Goal: Task Accomplishment & Management: Use online tool/utility

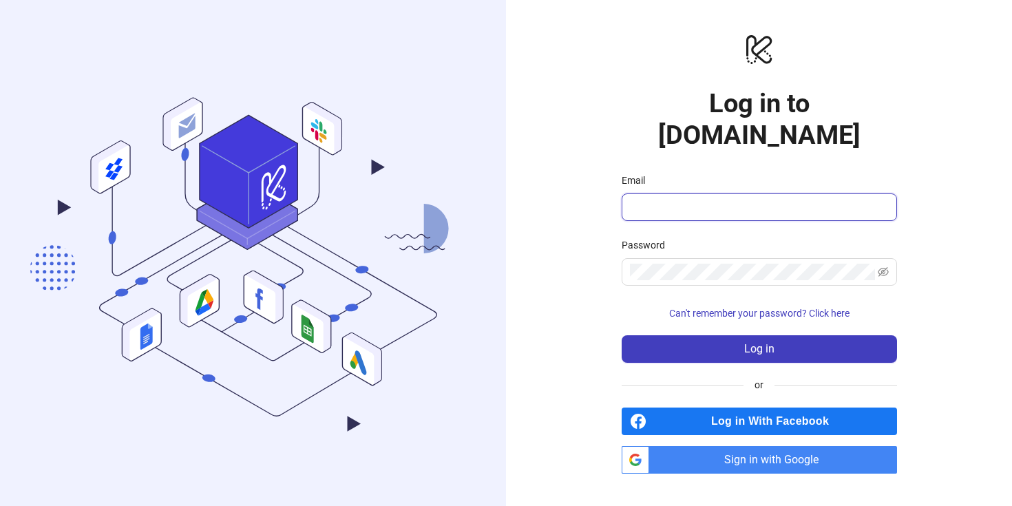
click at [703, 199] on input "Email" at bounding box center [758, 207] width 256 height 17
type input "**********"
click at [687, 258] on span at bounding box center [758, 272] width 275 height 28
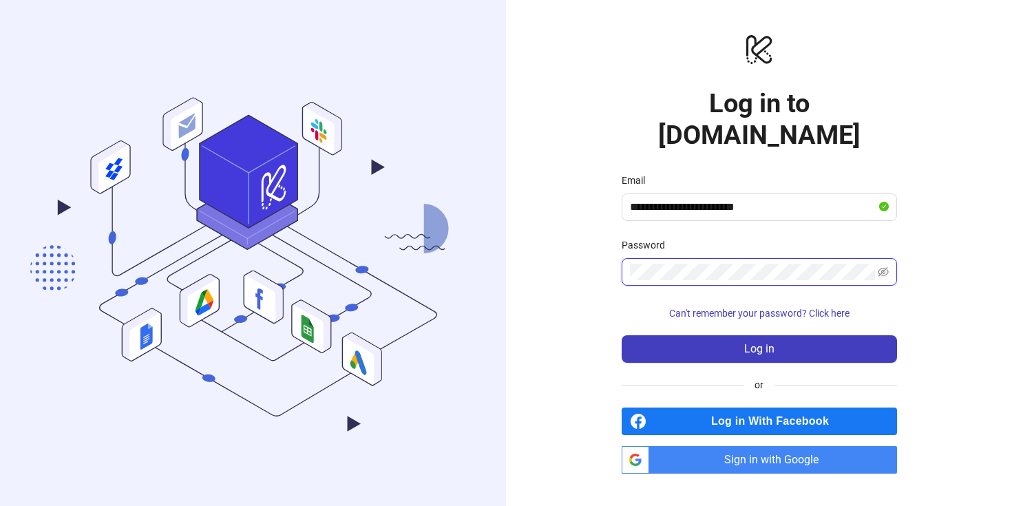
click at [621, 335] on button "Log in" at bounding box center [758, 349] width 275 height 28
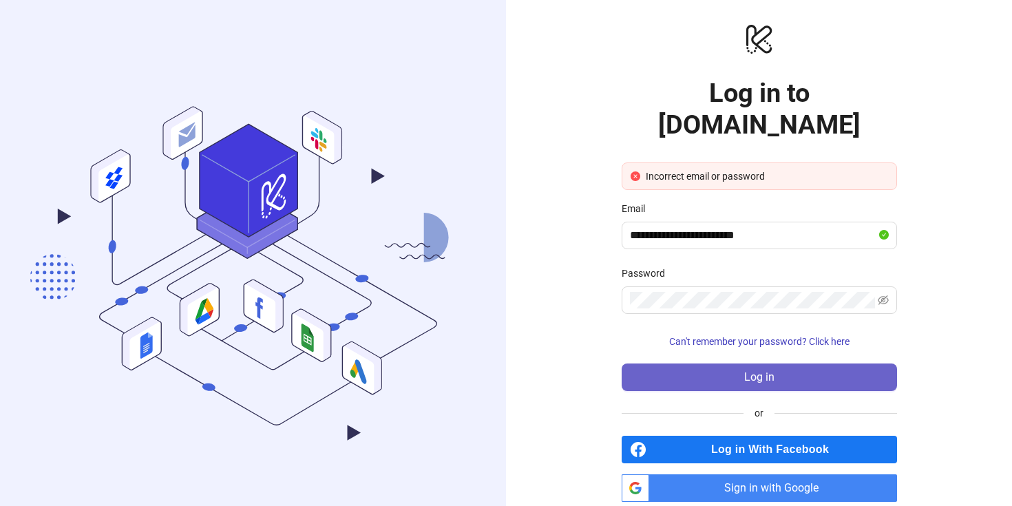
click at [729, 363] on button "Log in" at bounding box center [758, 377] width 275 height 28
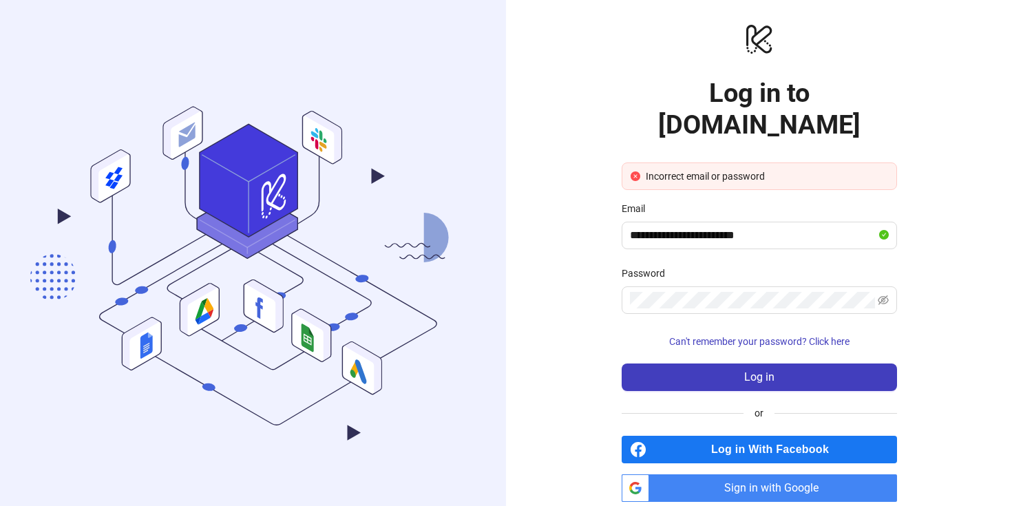
click at [708, 474] on span "Sign in with Google" at bounding box center [775, 488] width 242 height 28
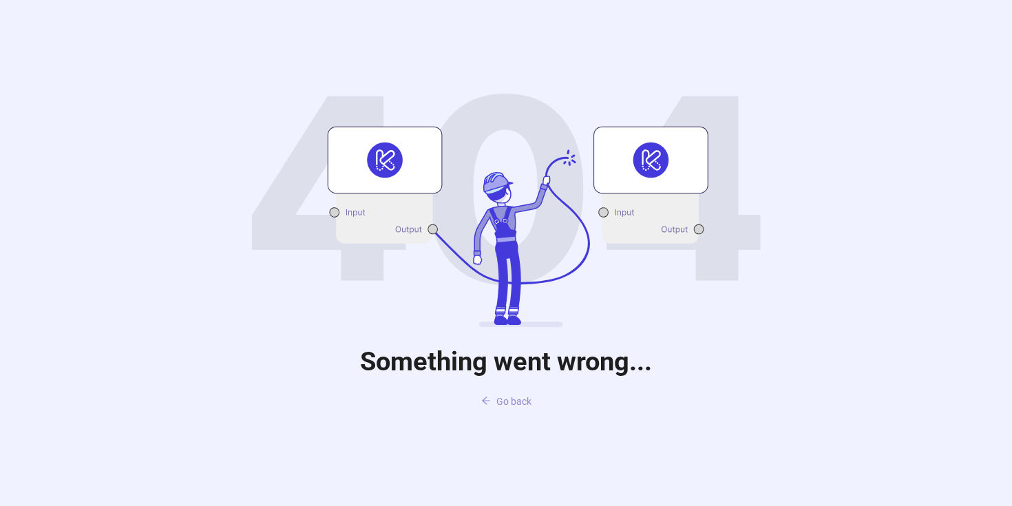
click at [498, 405] on span "Go back" at bounding box center [513, 401] width 35 height 11
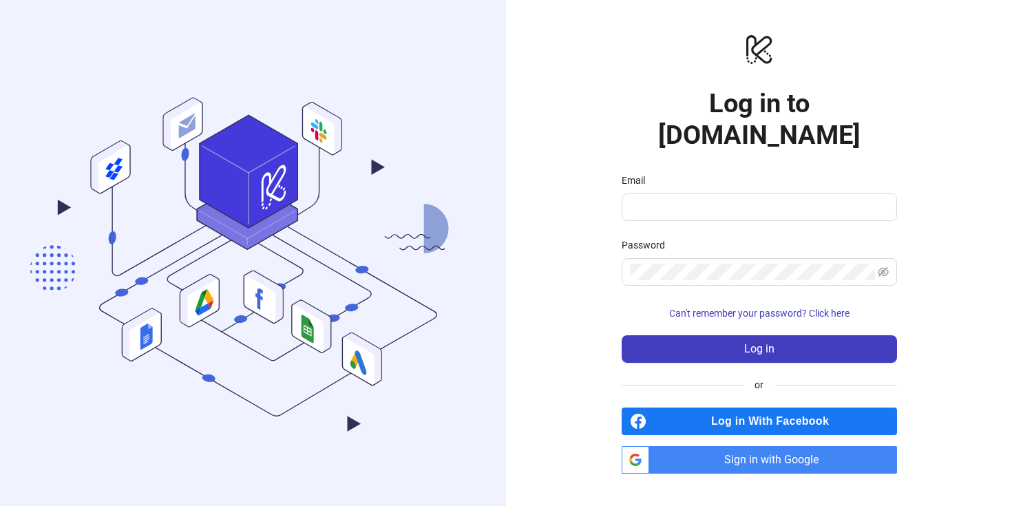
click at [703, 446] on span "Sign in with Google" at bounding box center [775, 460] width 242 height 28
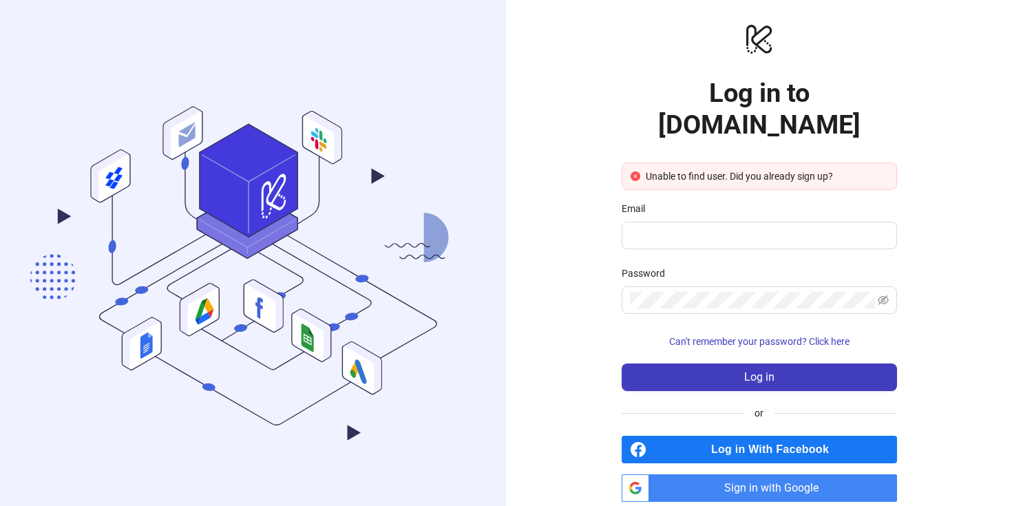
click at [697, 474] on span "Sign in with Google" at bounding box center [775, 488] width 242 height 28
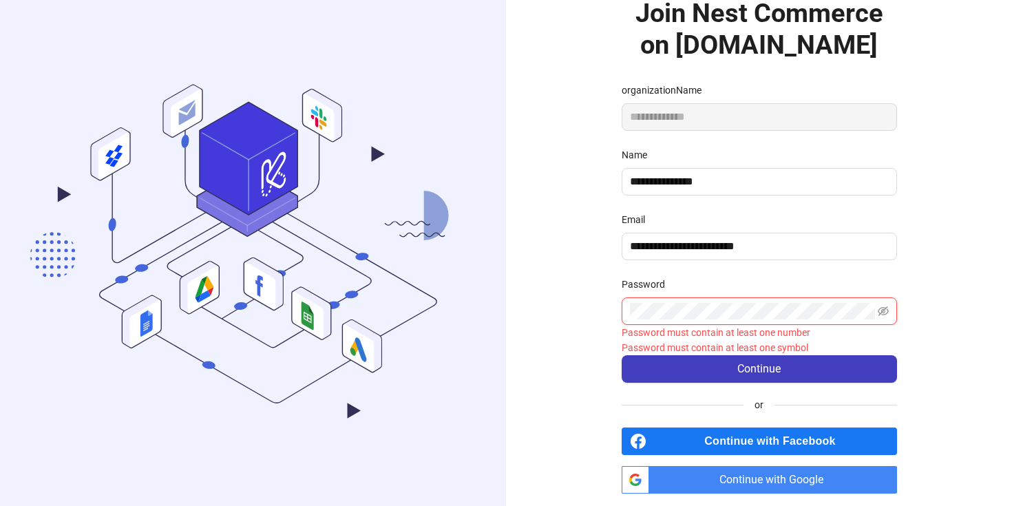
scroll to position [73, 0]
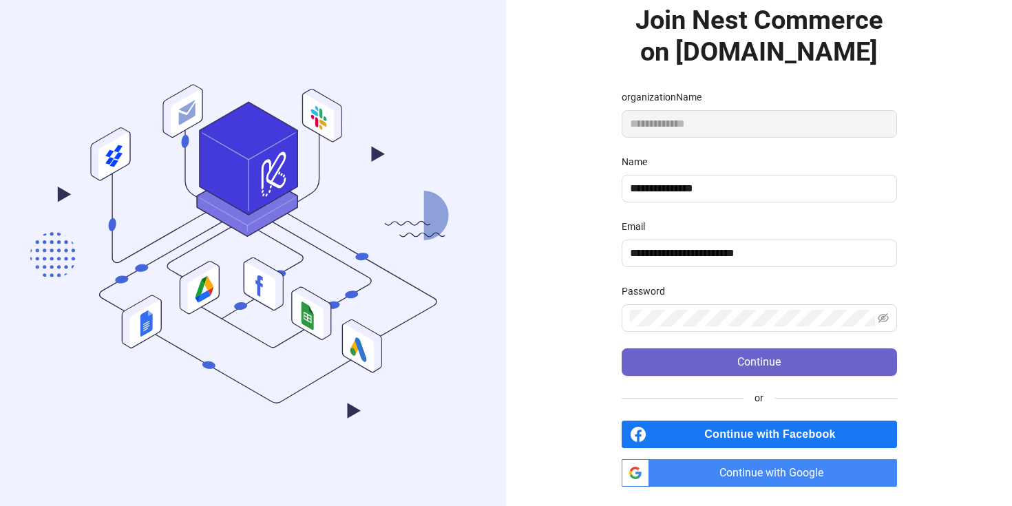
click at [706, 349] on button "Continue" at bounding box center [758, 362] width 275 height 28
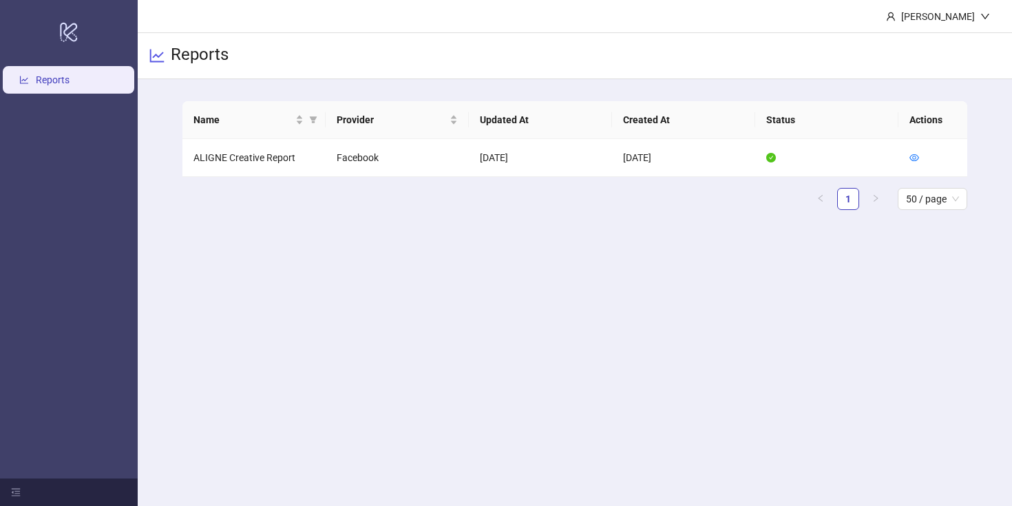
click at [692, 264] on main "[PERSON_NAME] Reports Name Provider Updated At Created At Status Actions ALIGNE…" at bounding box center [575, 253] width 874 height 506
click at [583, 149] on td "[DATE]" at bounding box center [540, 158] width 143 height 38
click at [253, 146] on td "ALIGNE Creative Report" at bounding box center [253, 158] width 143 height 38
click at [370, 160] on td "Facebook" at bounding box center [397, 158] width 143 height 38
click at [513, 175] on td "[DATE]" at bounding box center [540, 158] width 143 height 38
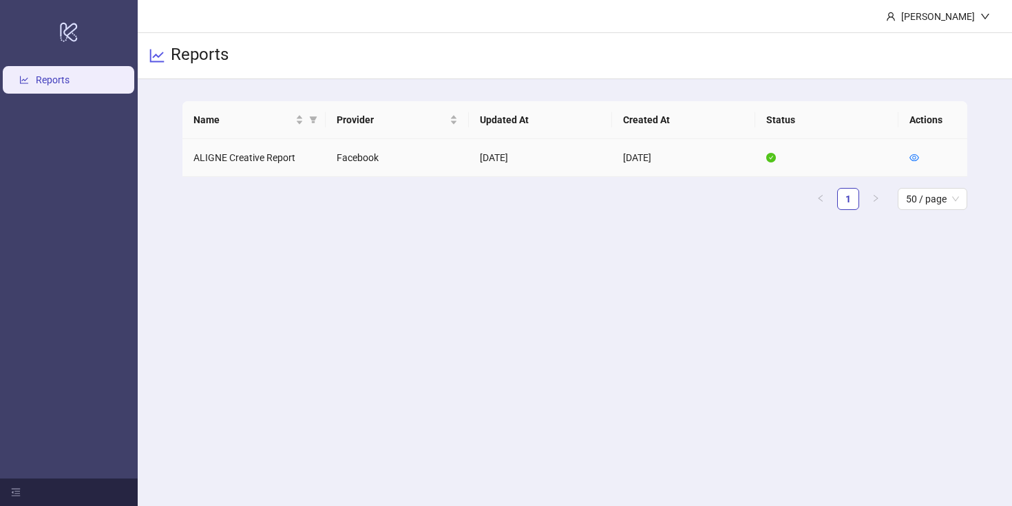
click at [637, 162] on td "[DATE]" at bounding box center [683, 158] width 143 height 38
click at [563, 159] on td "[DATE]" at bounding box center [540, 158] width 143 height 38
drag, startPoint x: 247, startPoint y: 154, endPoint x: 524, endPoint y: 171, distance: 277.2
click at [524, 171] on tr "ALIGNE Creative Report Facebook [DATE] [DATE]" at bounding box center [574, 158] width 785 height 38
click at [653, 187] on div "Name Provider Updated At Created At Status Actions ALIGNE Creative Report Faceb…" at bounding box center [574, 155] width 785 height 109
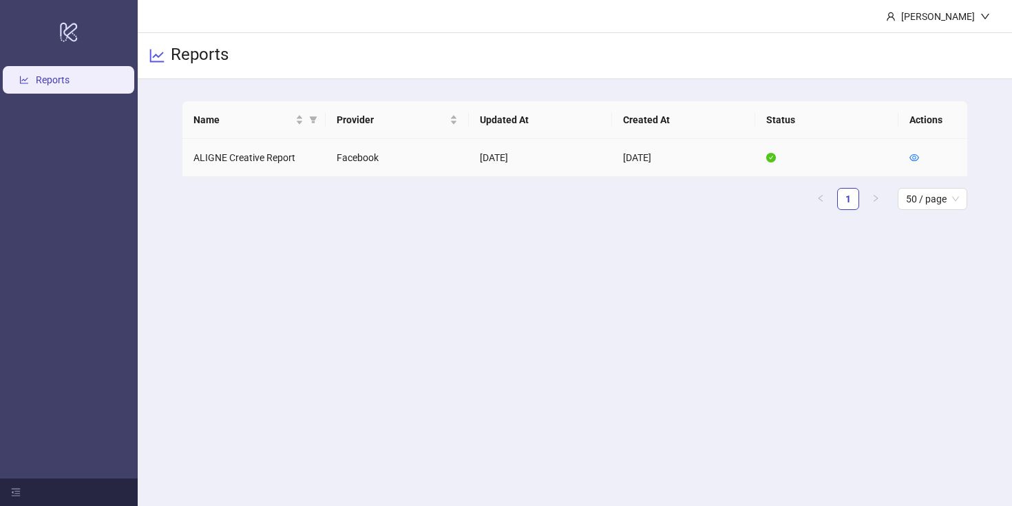
click at [907, 158] on td at bounding box center [932, 158] width 69 height 38
click at [915, 158] on icon "eye" at bounding box center [914, 158] width 10 height 10
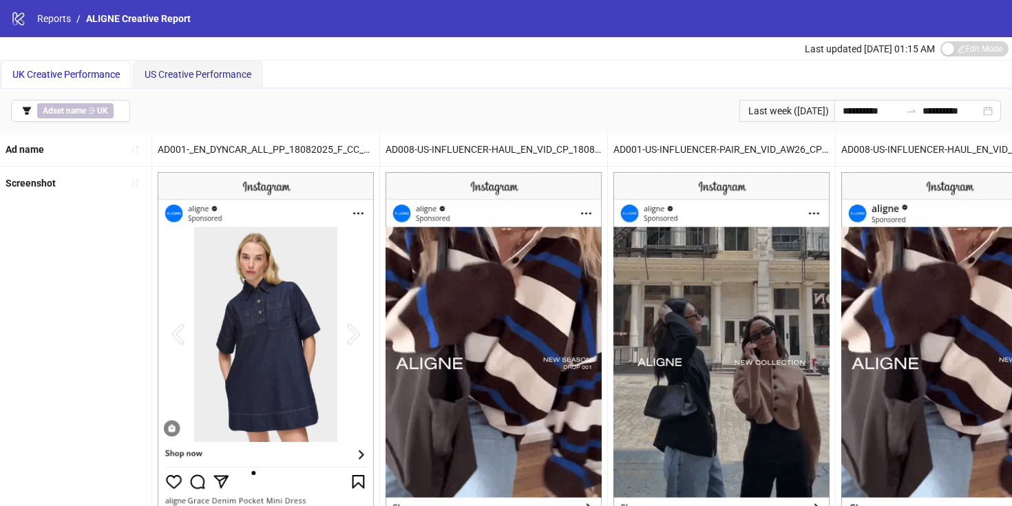
click at [158, 79] on span "US Creative Performance" at bounding box center [198, 74] width 107 height 11
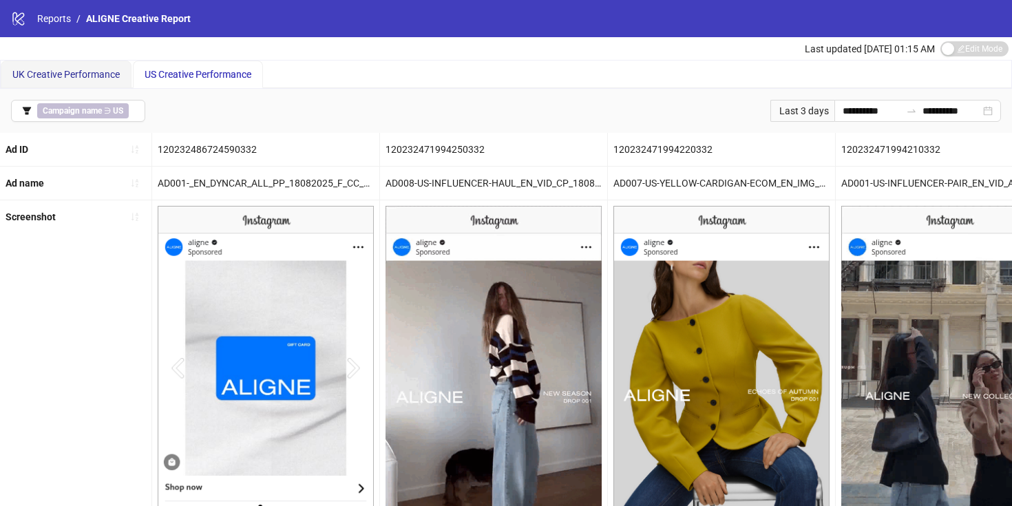
click at [48, 69] on span "UK Creative Performance" at bounding box center [65, 74] width 107 height 11
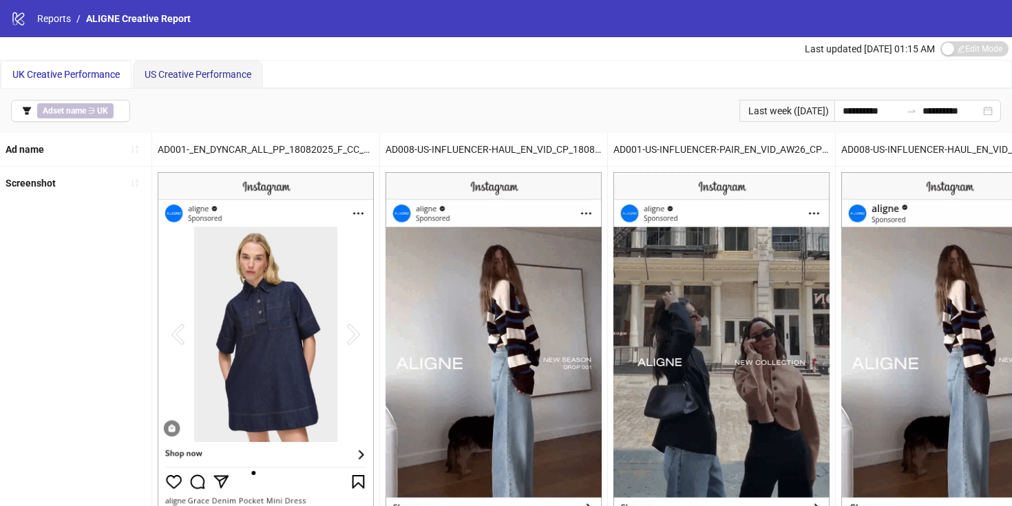
click at [182, 78] on span "US Creative Performance" at bounding box center [198, 74] width 107 height 11
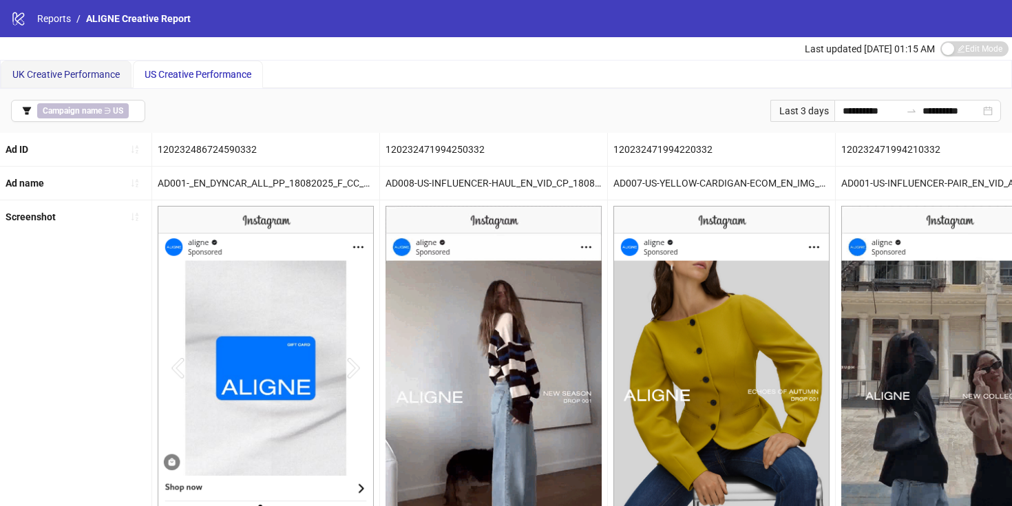
click at [69, 78] on span "UK Creative Performance" at bounding box center [65, 74] width 107 height 11
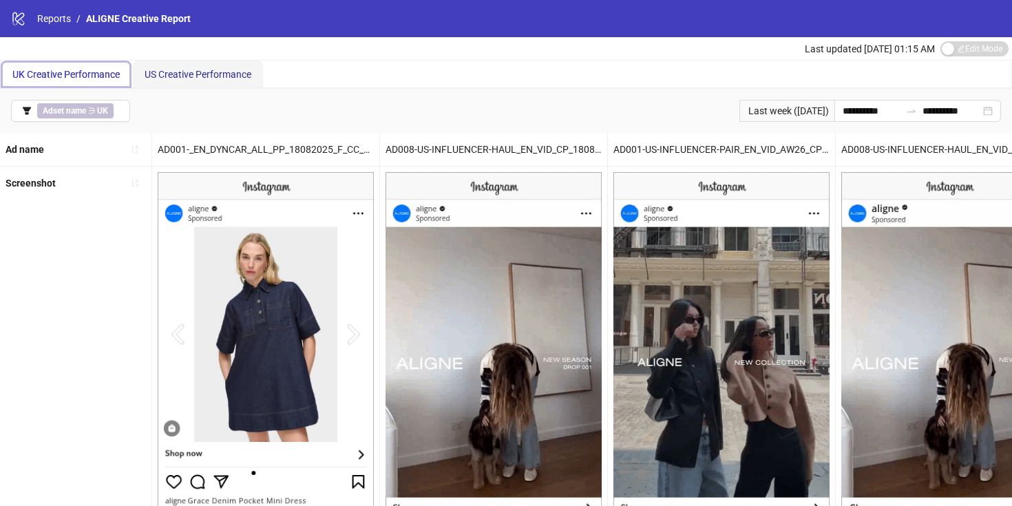
click at [204, 78] on span "US Creative Performance" at bounding box center [198, 74] width 107 height 11
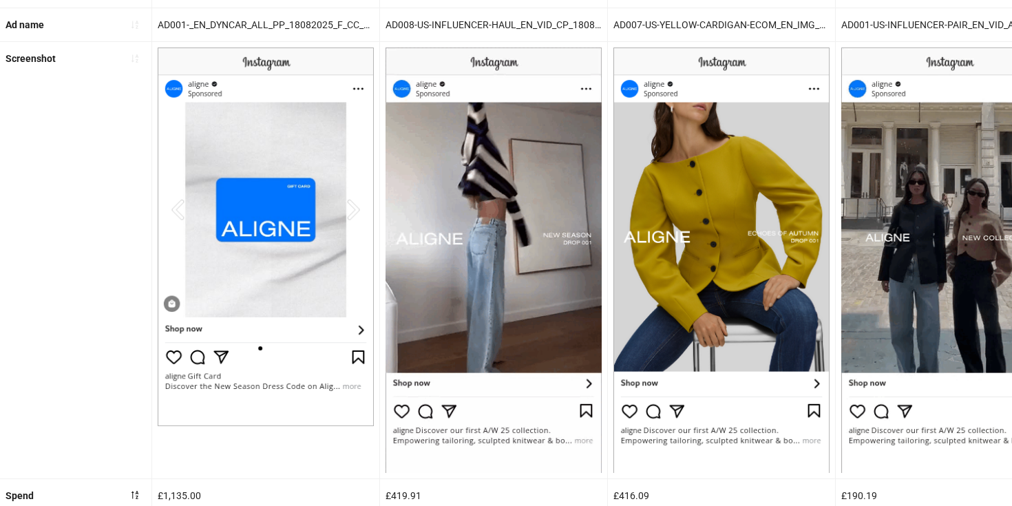
scroll to position [187, 0]
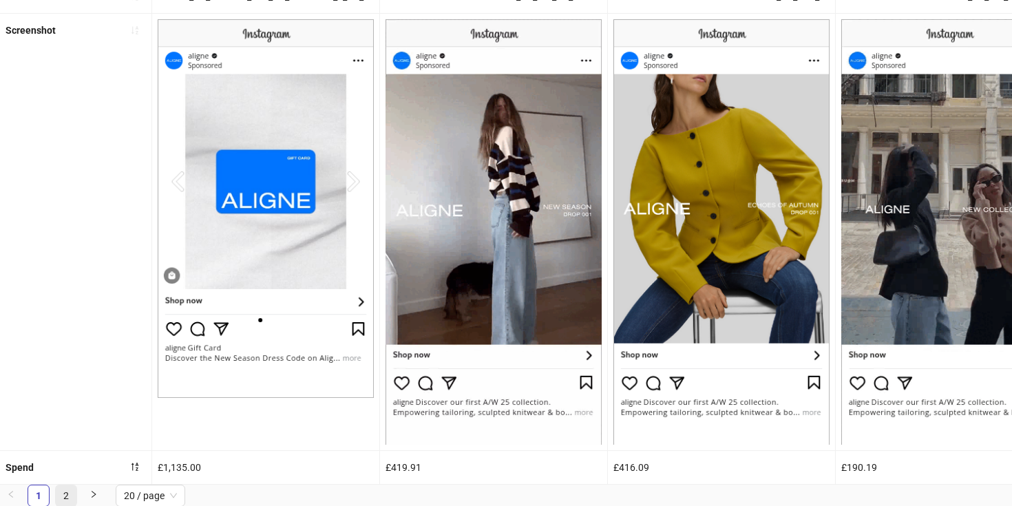
click at [60, 503] on link "2" at bounding box center [66, 495] width 21 height 21
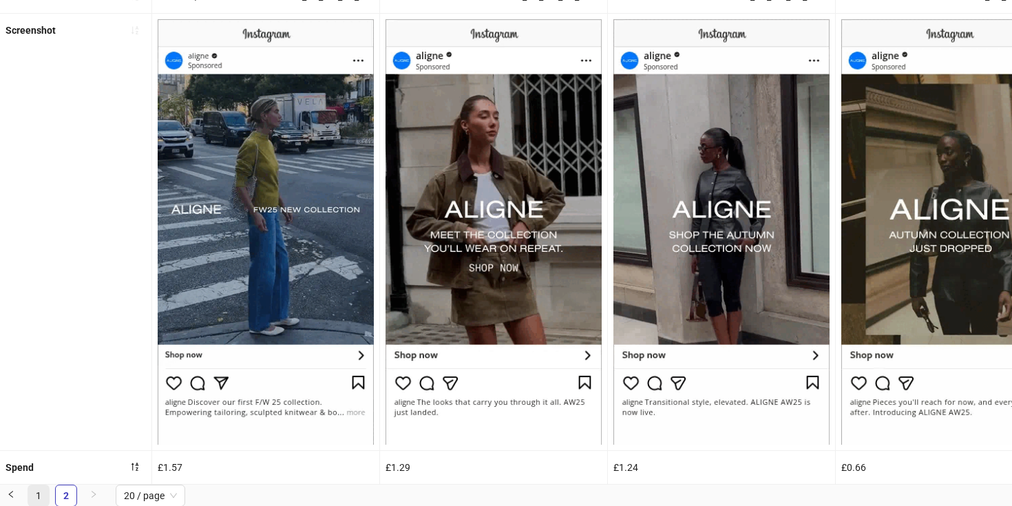
click at [35, 495] on link "1" at bounding box center [38, 495] width 21 height 21
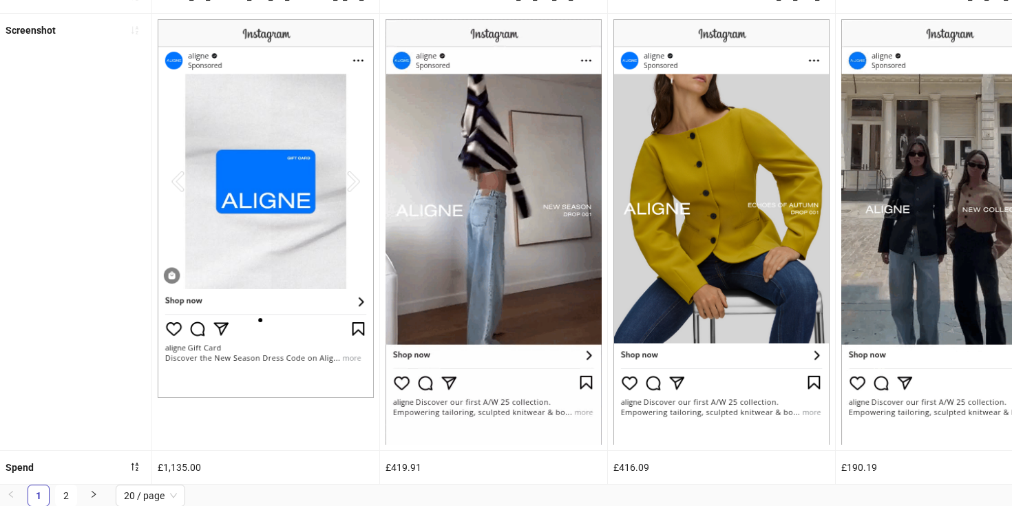
scroll to position [0, 0]
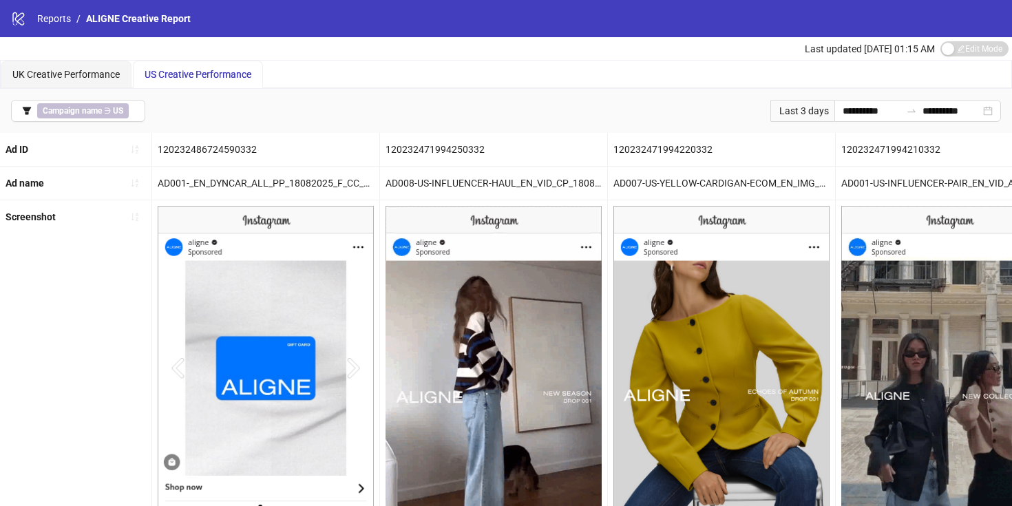
click at [39, 152] on div "Ad ID" at bounding box center [75, 149] width 151 height 33
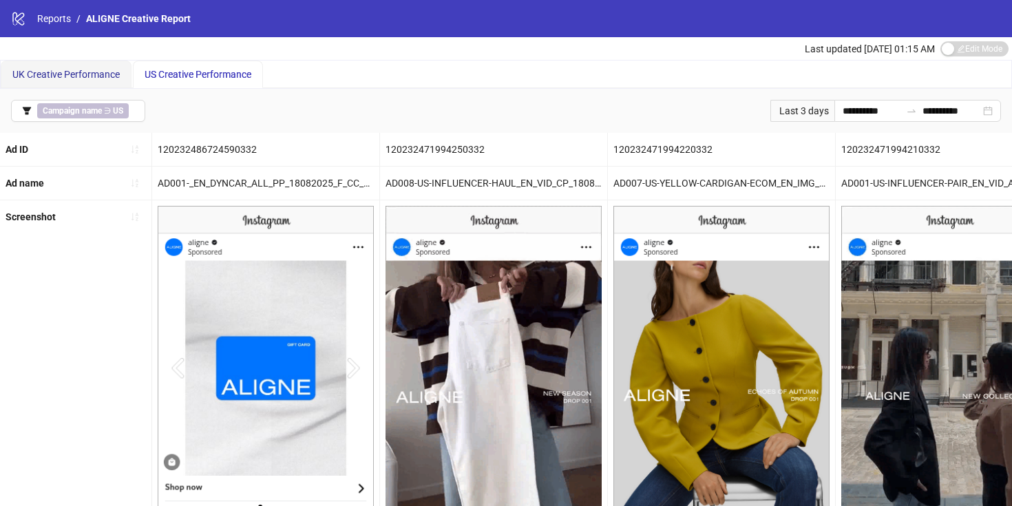
click at [61, 74] on span "UK Creative Performance" at bounding box center [65, 74] width 107 height 11
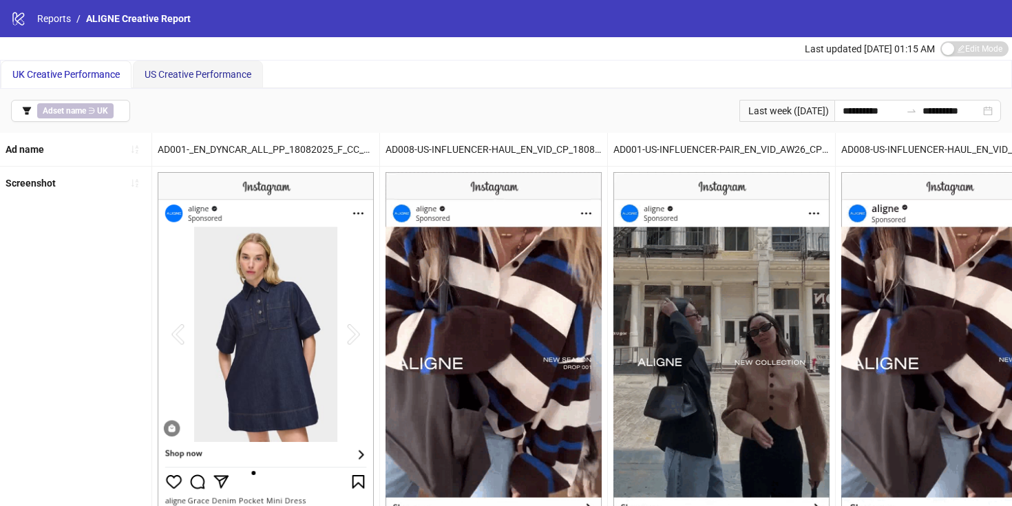
click at [193, 78] on span "US Creative Performance" at bounding box center [198, 74] width 107 height 11
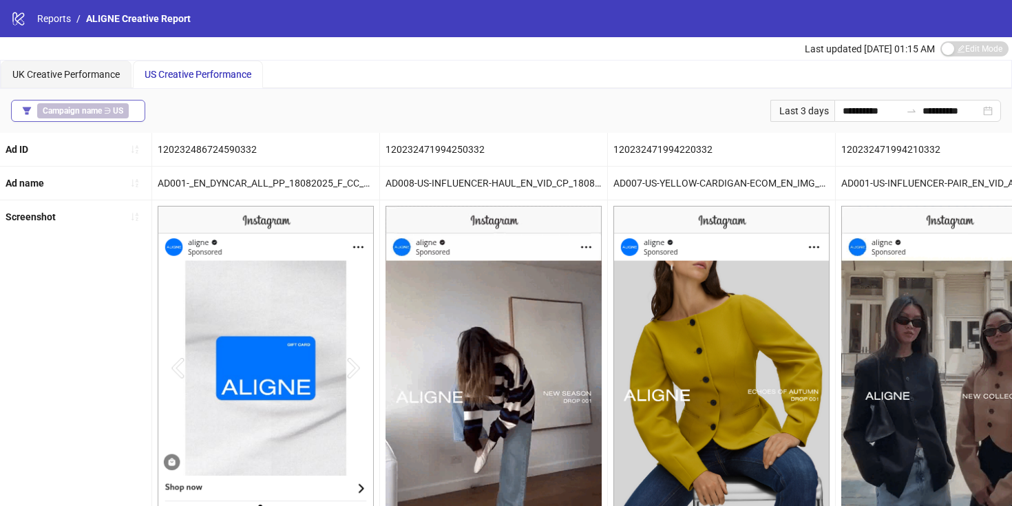
click at [131, 109] on div "Campaign name ∋ US" at bounding box center [85, 110] width 97 height 15
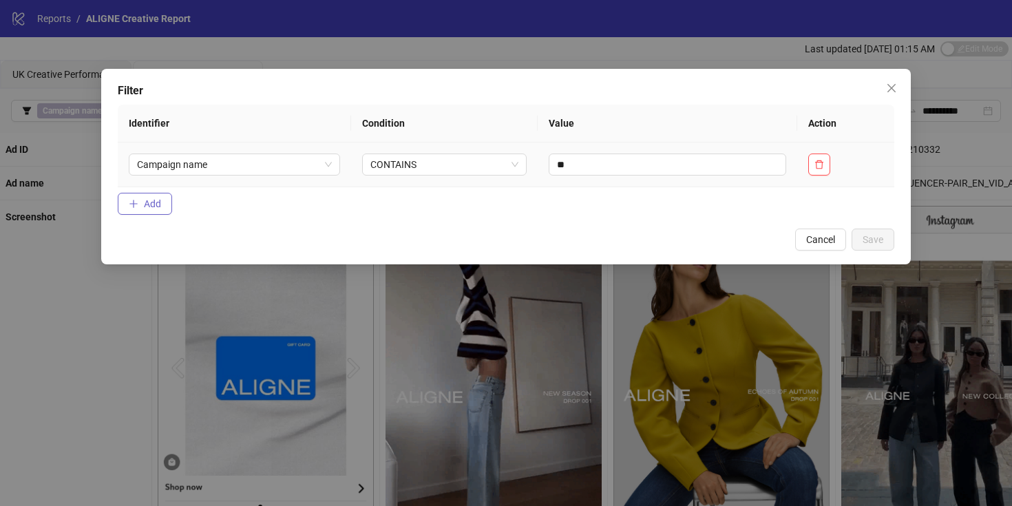
click at [143, 214] on button "Add" at bounding box center [145, 204] width 54 height 22
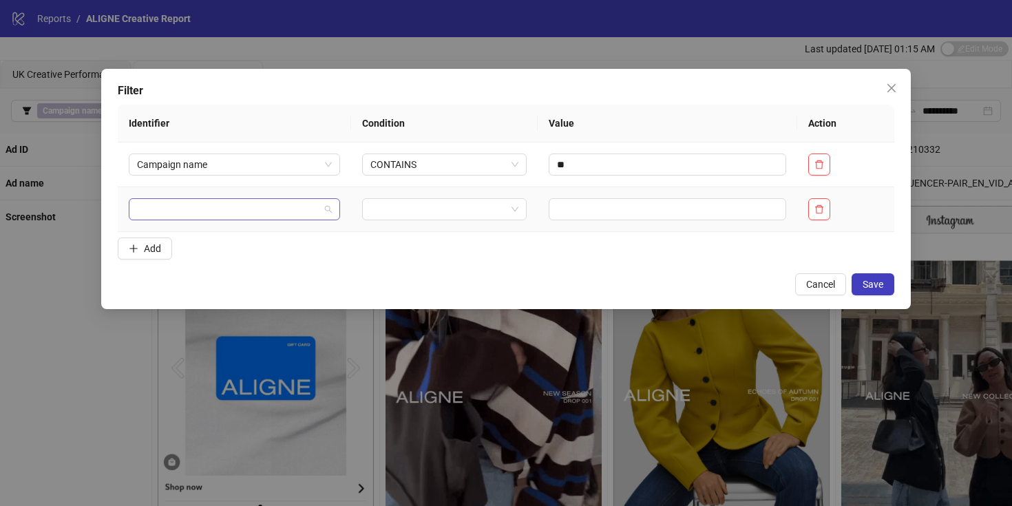
click at [182, 211] on input "search" at bounding box center [228, 209] width 182 height 21
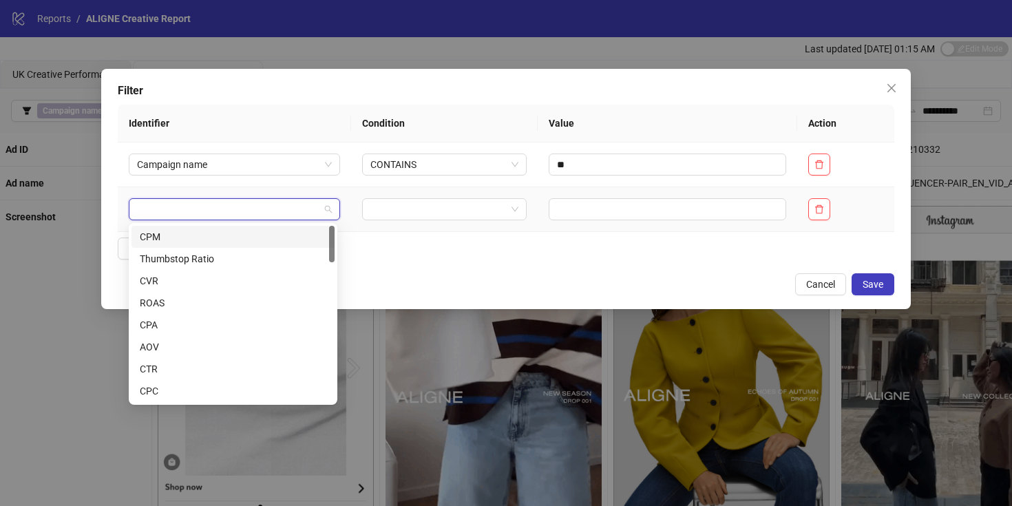
type input "*"
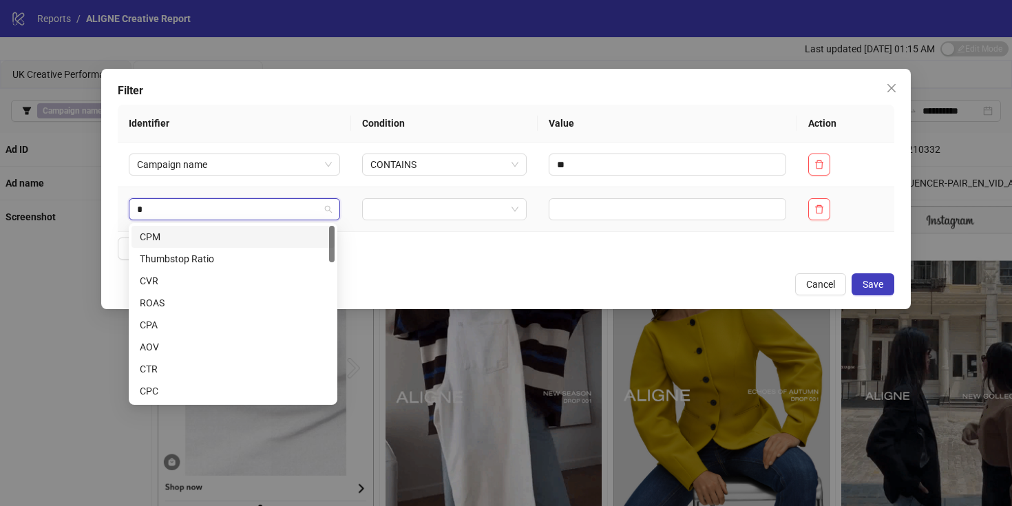
type input "**"
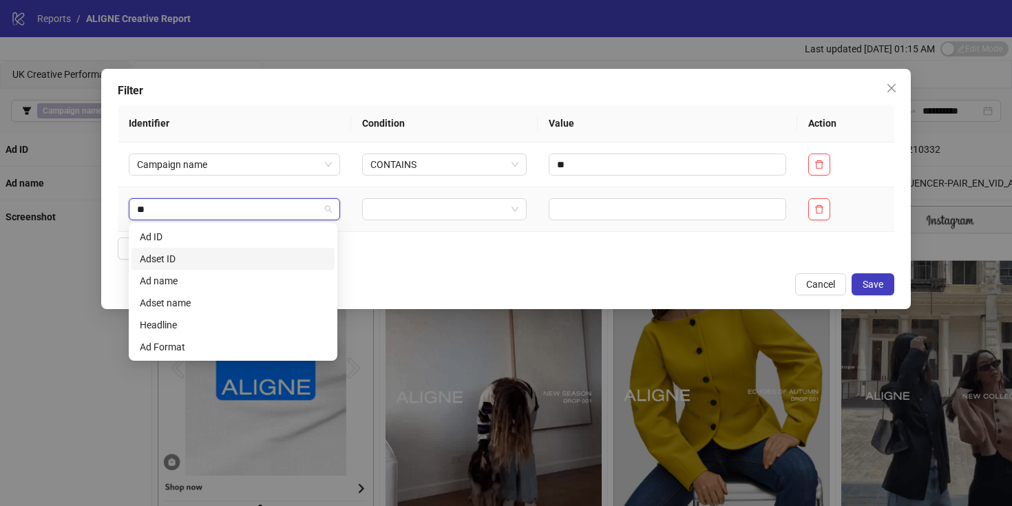
click at [180, 257] on div "Adset ID" at bounding box center [233, 258] width 187 height 15
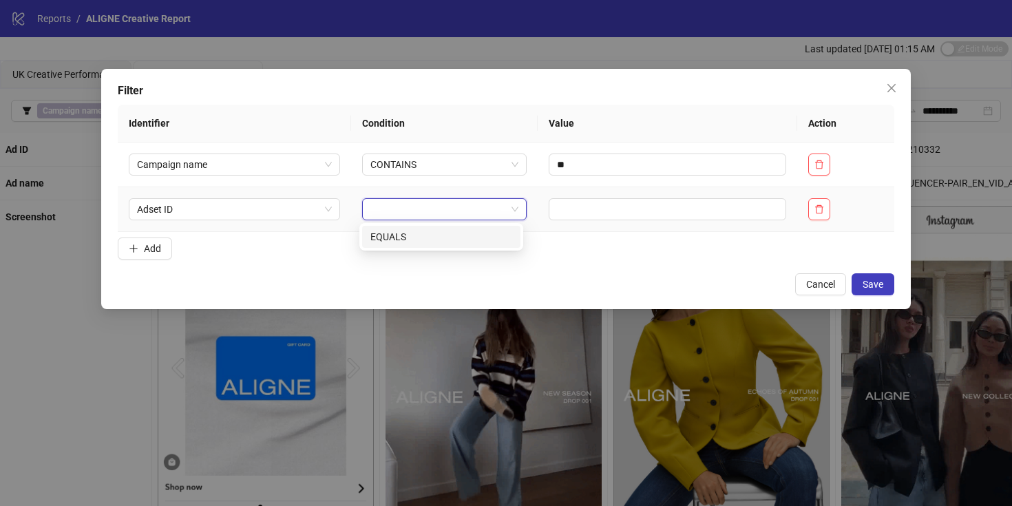
click at [470, 215] on input "search" at bounding box center [438, 209] width 136 height 21
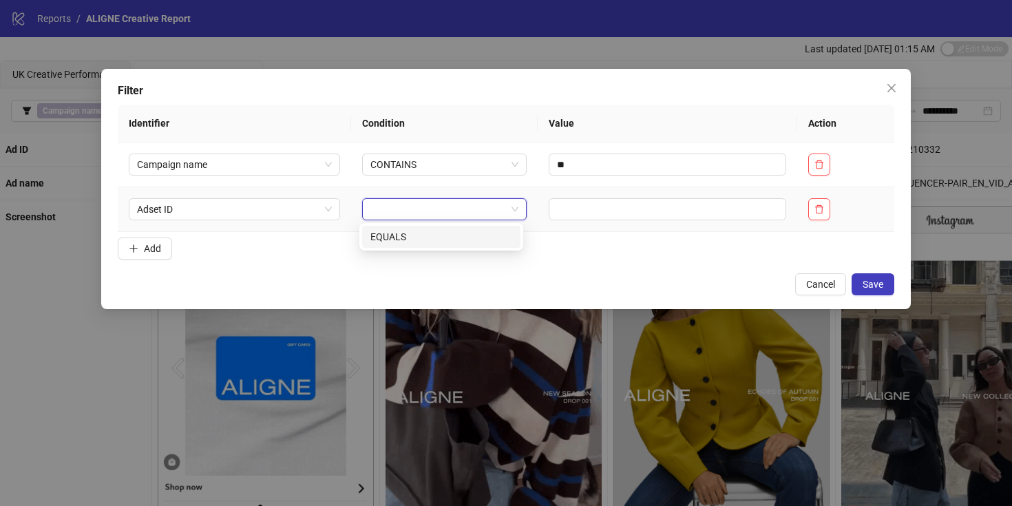
click at [441, 237] on div "EQUALS" at bounding box center [441, 236] width 142 height 15
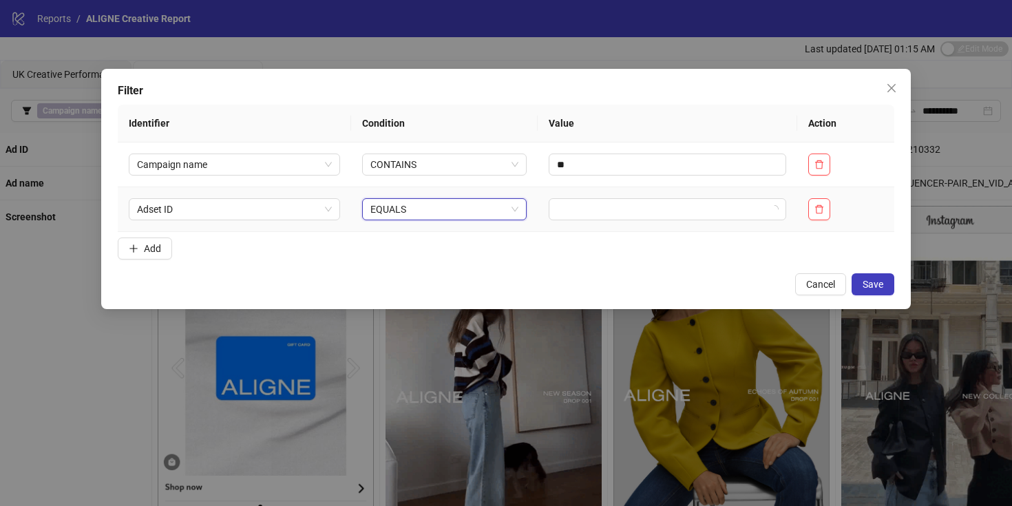
click at [577, 221] on td at bounding box center [666, 209] width 259 height 45
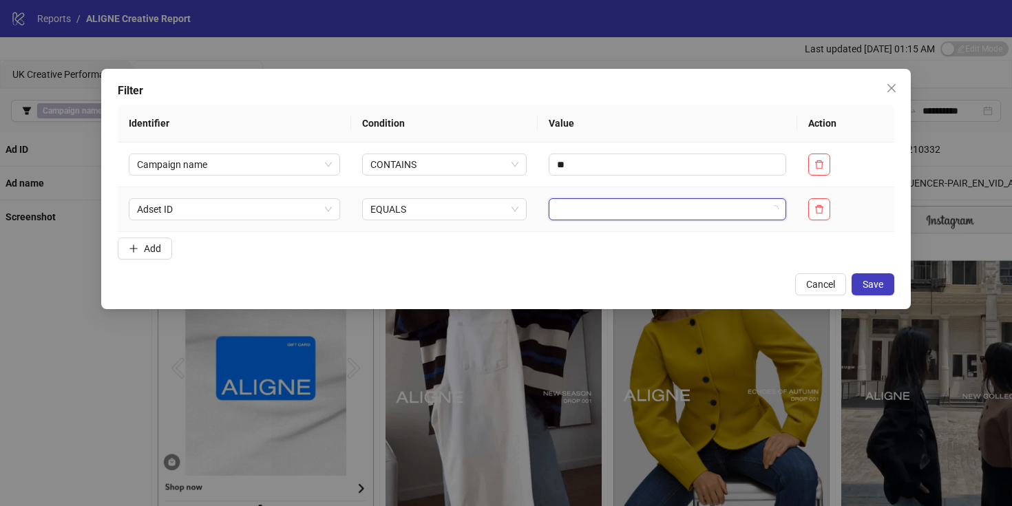
click at [578, 204] on input "search" at bounding box center [661, 209] width 209 height 21
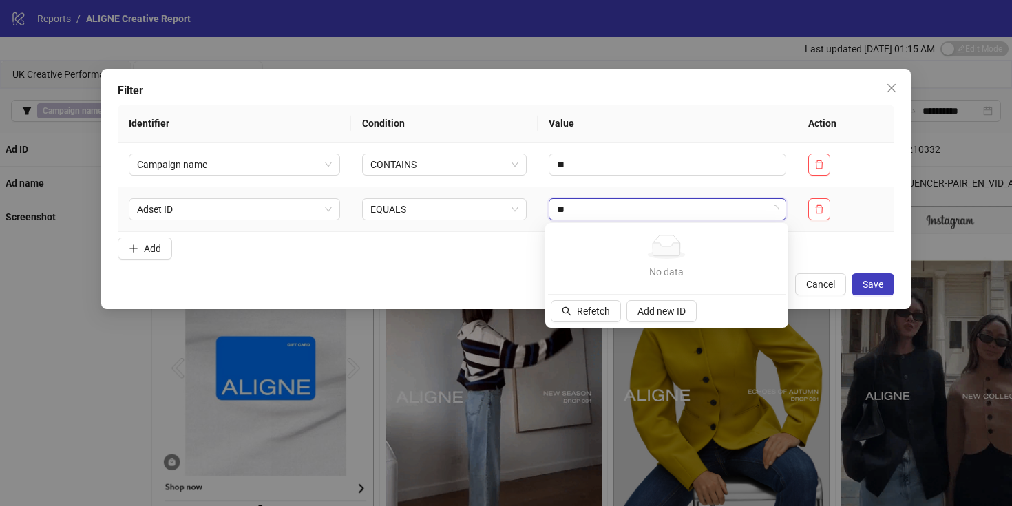
type input "*"
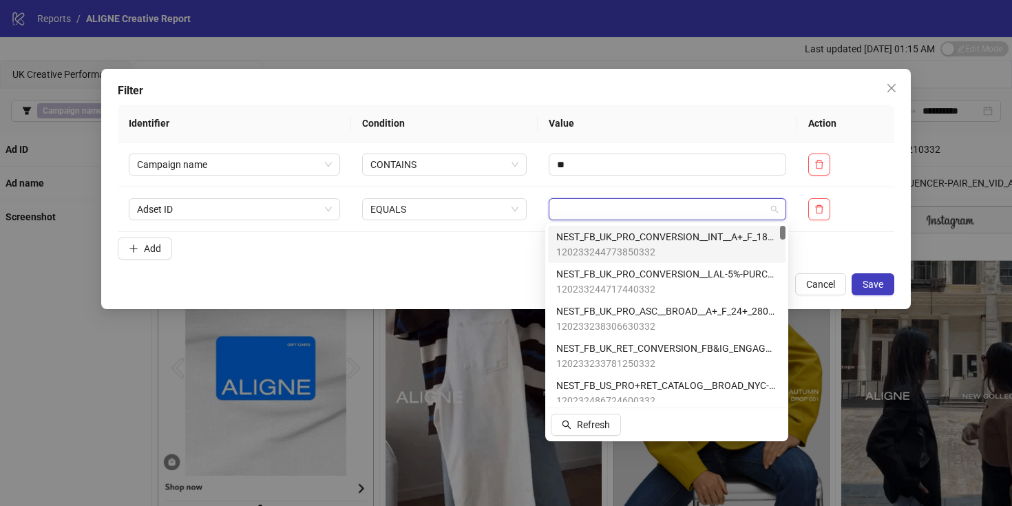
click at [876, 270] on div "Filter Identifier Condition Value Action Campaign name CONTAINS ** Adset ID EQU…" at bounding box center [505, 189] width 809 height 240
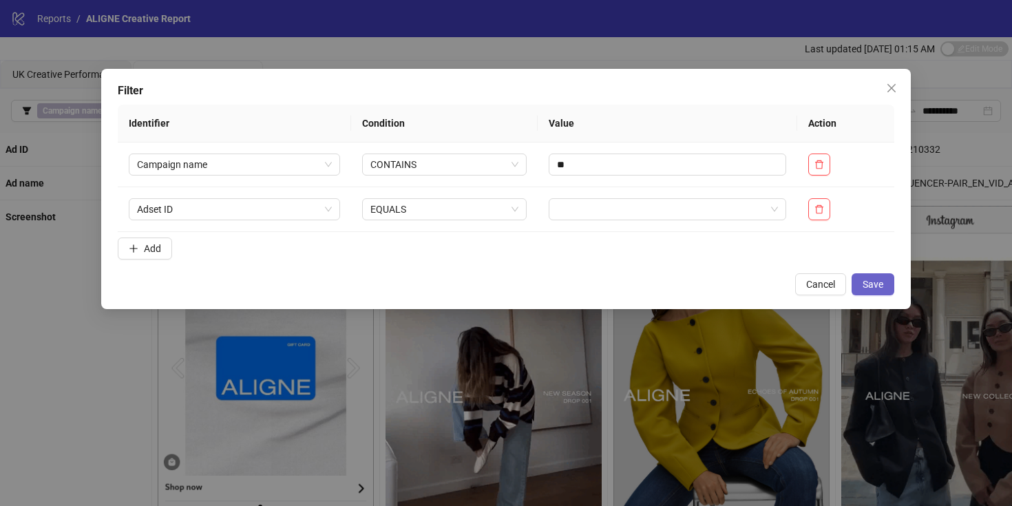
click at [877, 284] on span "Save" at bounding box center [872, 284] width 21 height 11
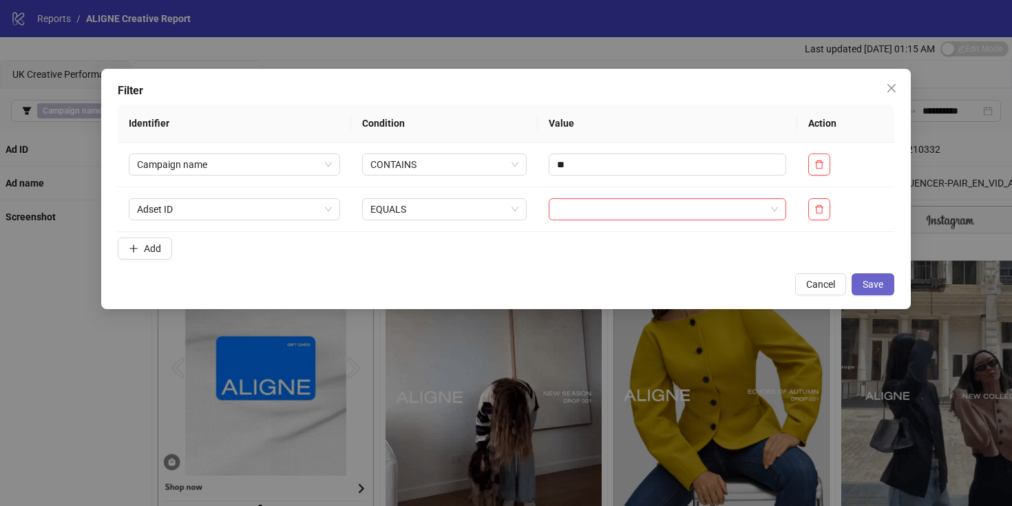
click at [877, 284] on span "Save" at bounding box center [872, 284] width 21 height 11
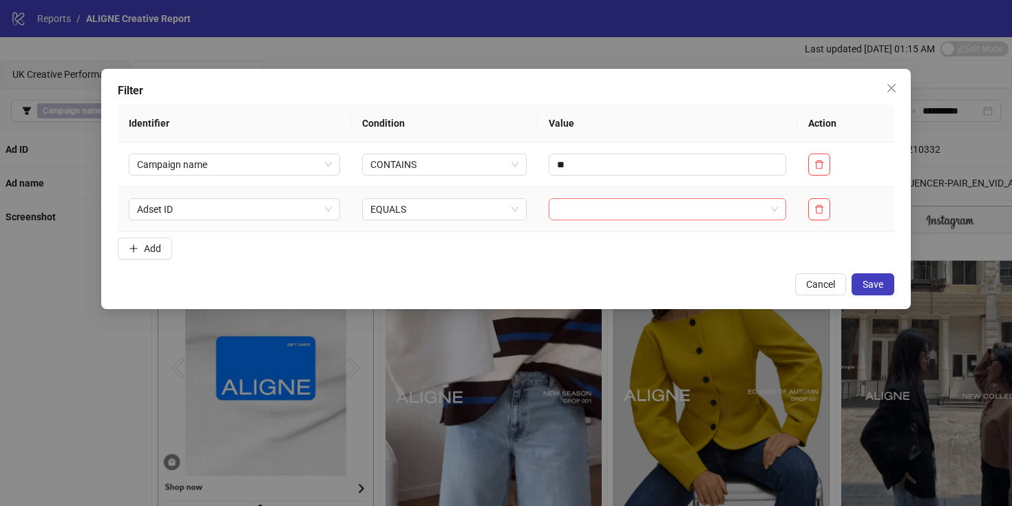
click at [741, 212] on input "search" at bounding box center [661, 209] width 209 height 21
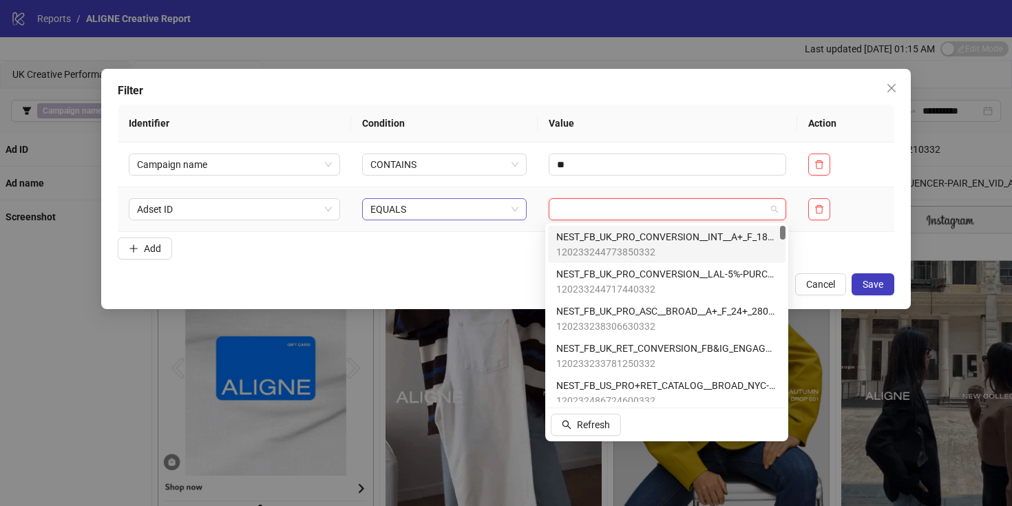
click at [378, 202] on span "EQUALS" at bounding box center [444, 209] width 148 height 21
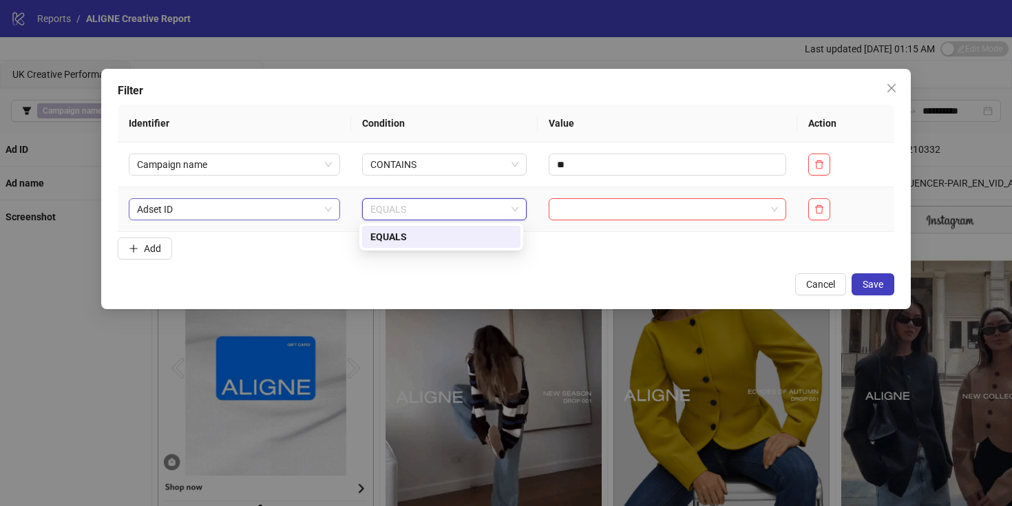
click at [312, 213] on span "Adset ID" at bounding box center [234, 209] width 195 height 21
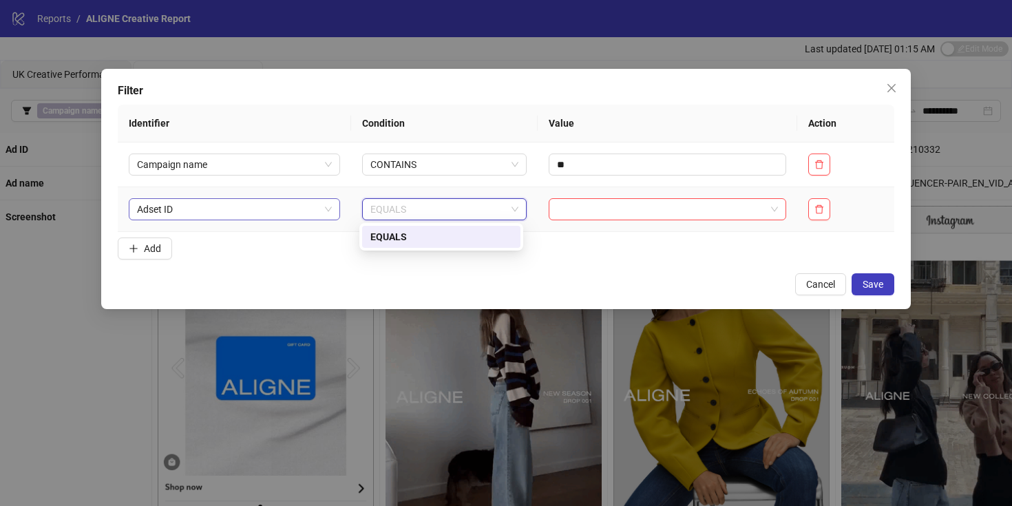
scroll to position [44, 0]
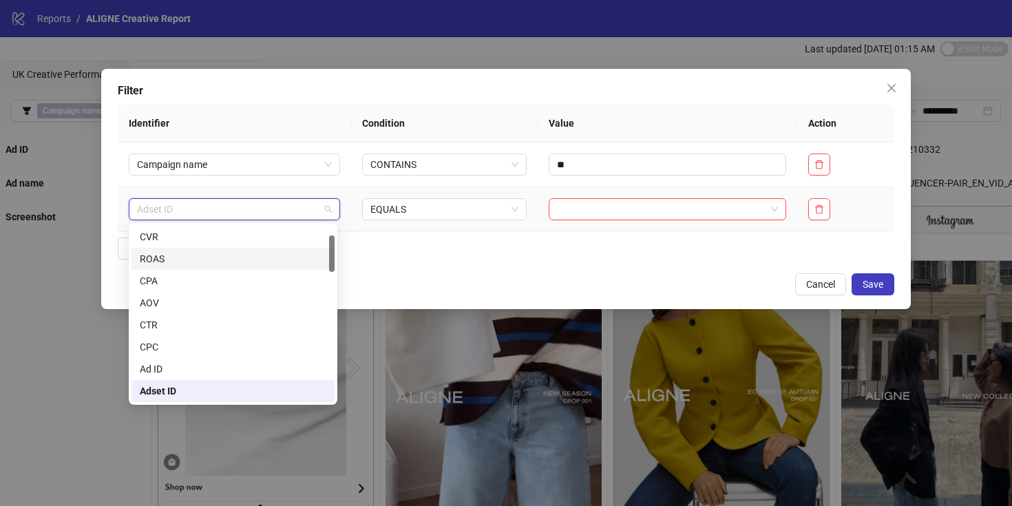
click at [159, 257] on div "ROAS" at bounding box center [233, 258] width 187 height 15
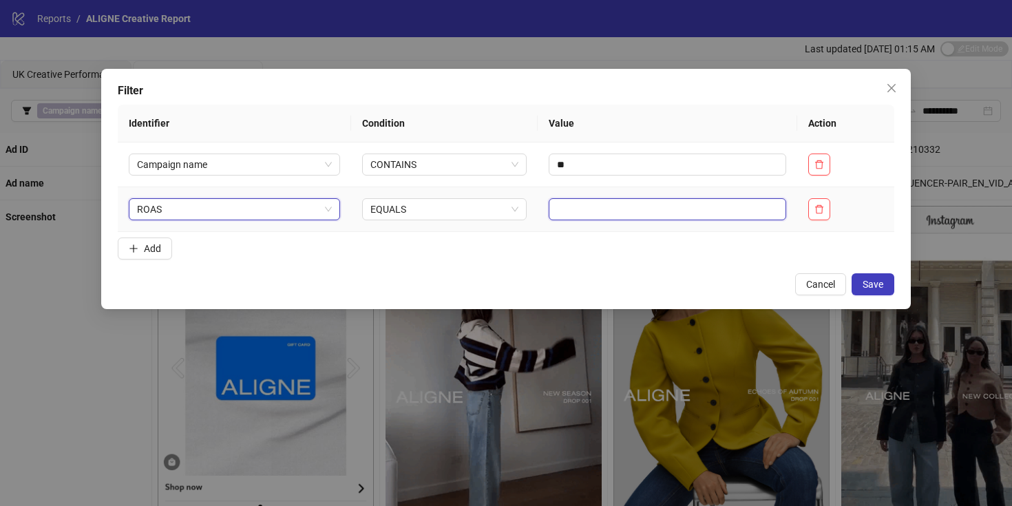
click at [583, 220] on input "text" at bounding box center [666, 209] width 237 height 22
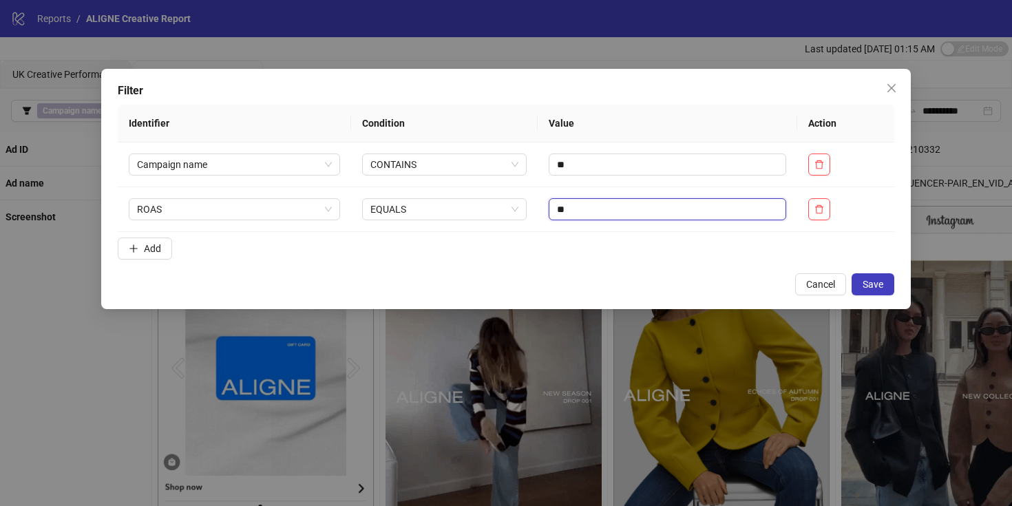
type input "**"
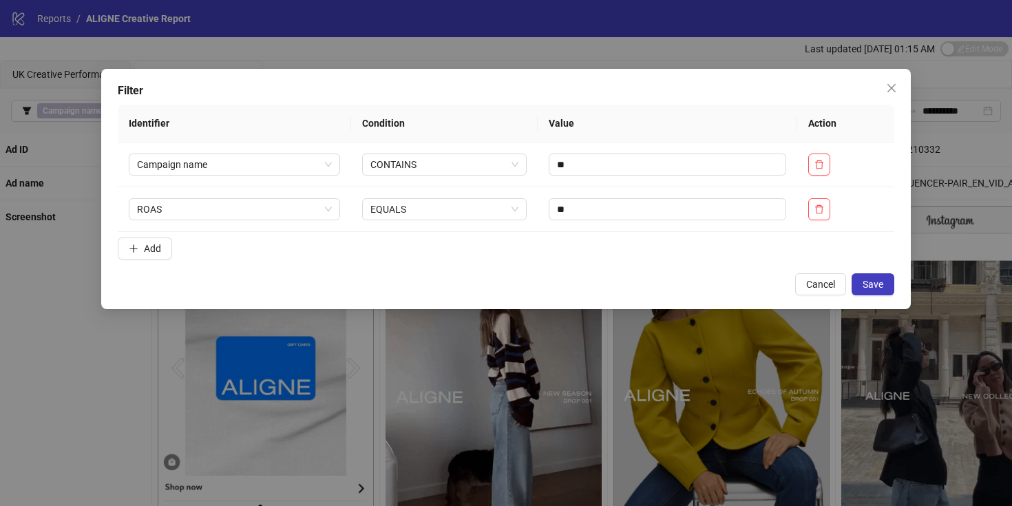
click at [635, 268] on div "Filter Identifier Condition Value Action Campaign name CONTAINS ** ROAS EQUALS …" at bounding box center [505, 189] width 809 height 240
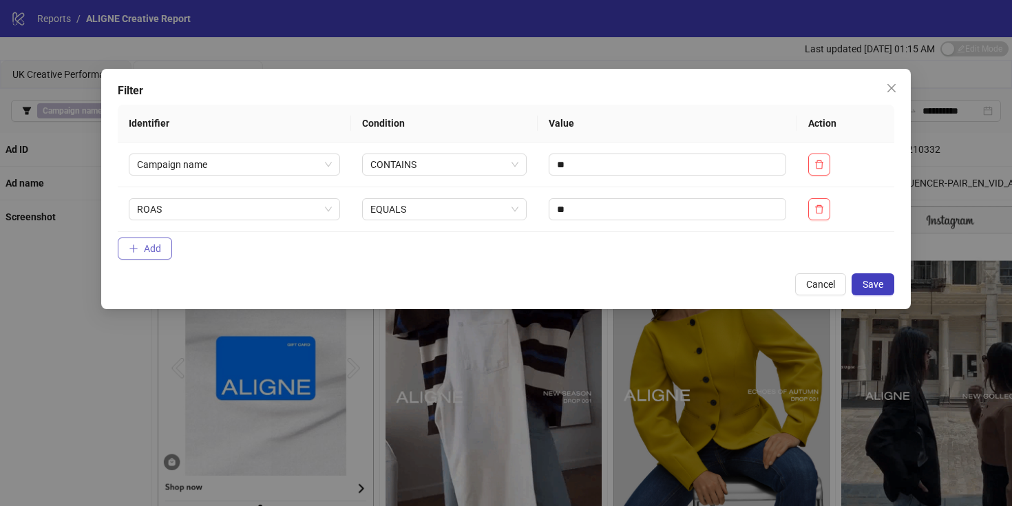
click at [148, 239] on button "Add" at bounding box center [145, 248] width 54 height 22
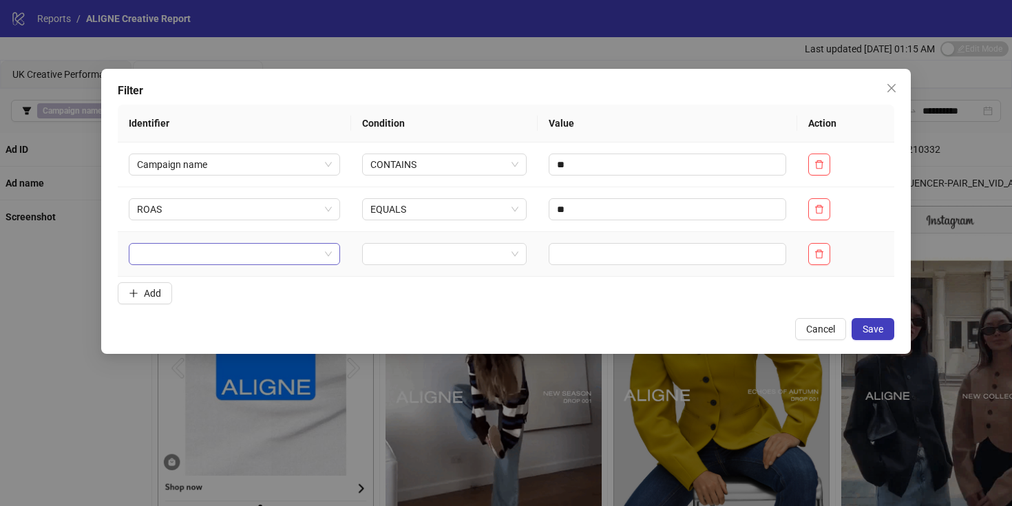
click at [167, 263] on input "search" at bounding box center [228, 254] width 182 height 21
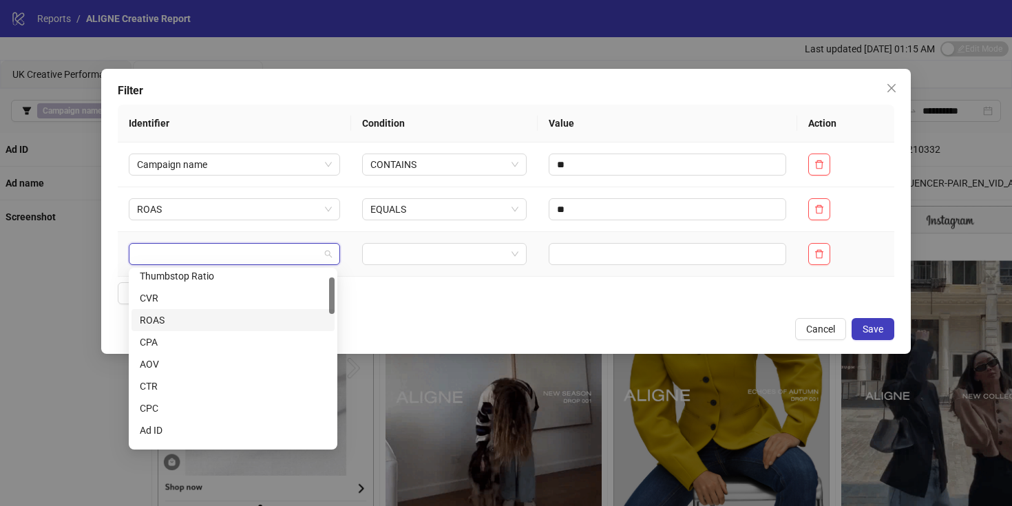
scroll to position [31, 0]
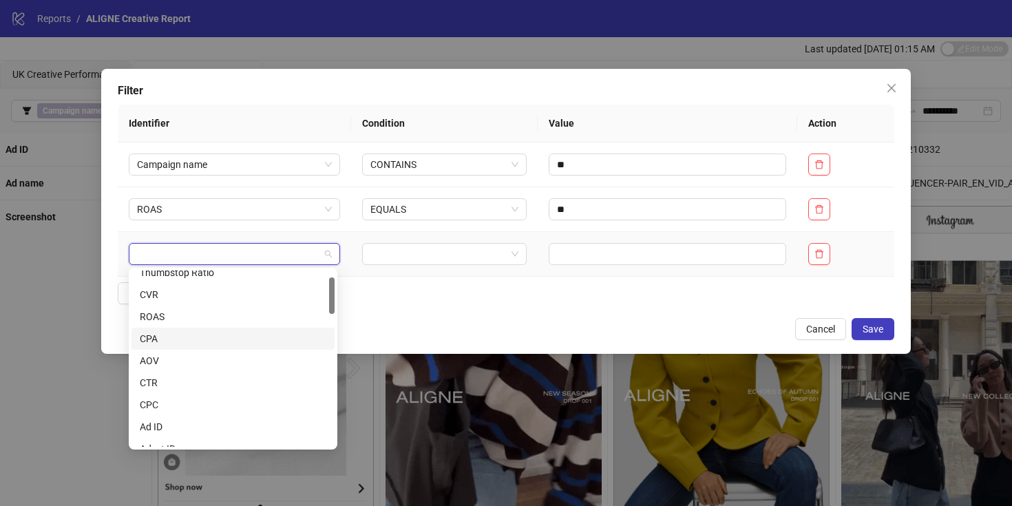
click at [167, 339] on div "CPA" at bounding box center [233, 338] width 187 height 15
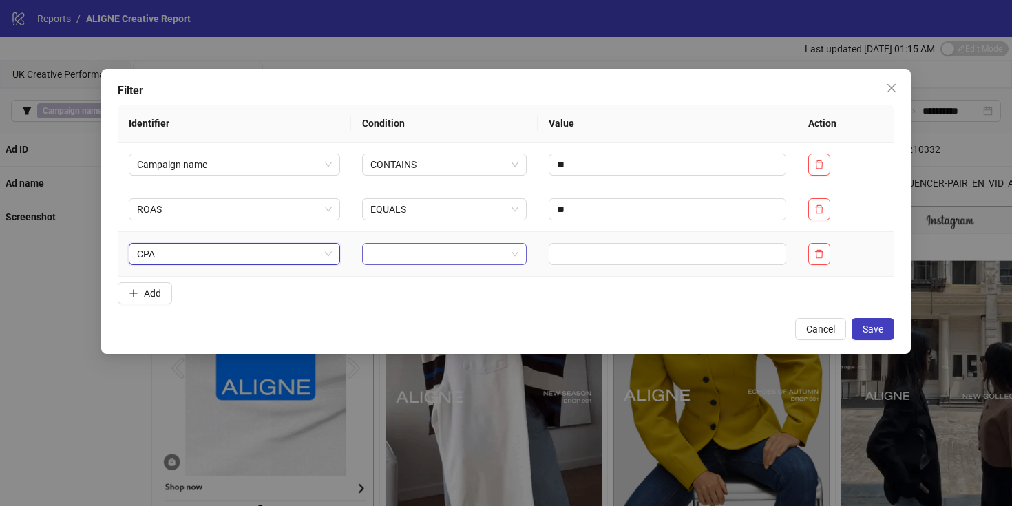
click at [404, 256] on input "search" at bounding box center [438, 254] width 136 height 21
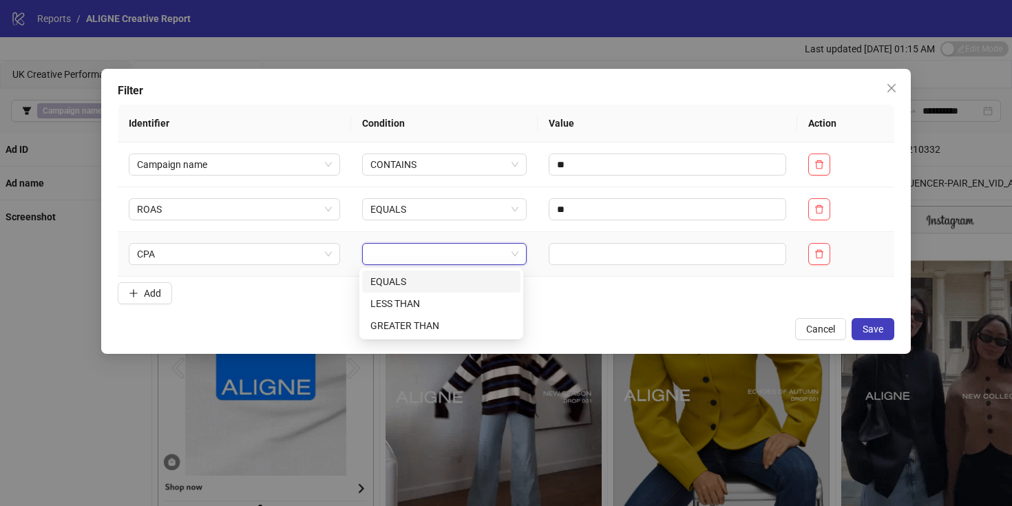
click at [396, 283] on div "EQUALS" at bounding box center [441, 281] width 142 height 15
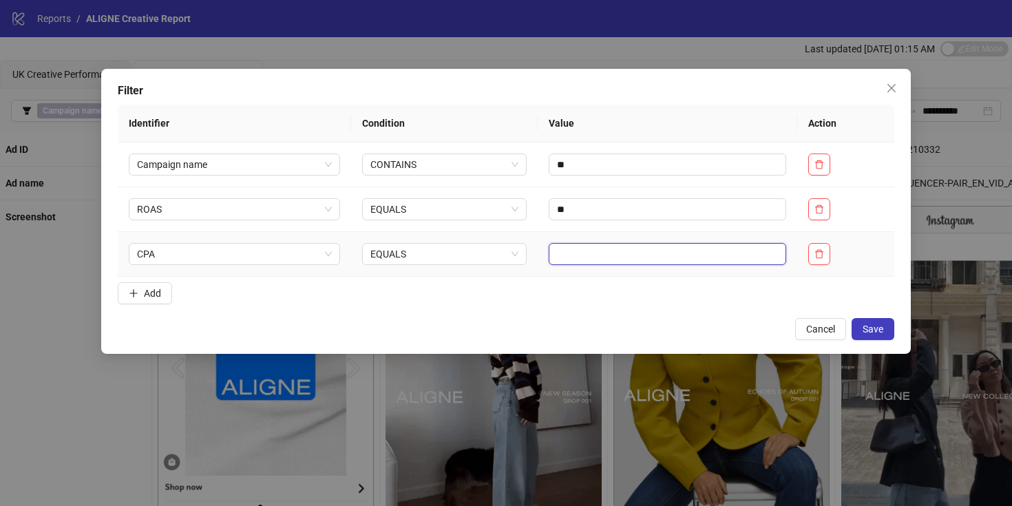
click at [597, 250] on input "text" at bounding box center [666, 254] width 237 height 22
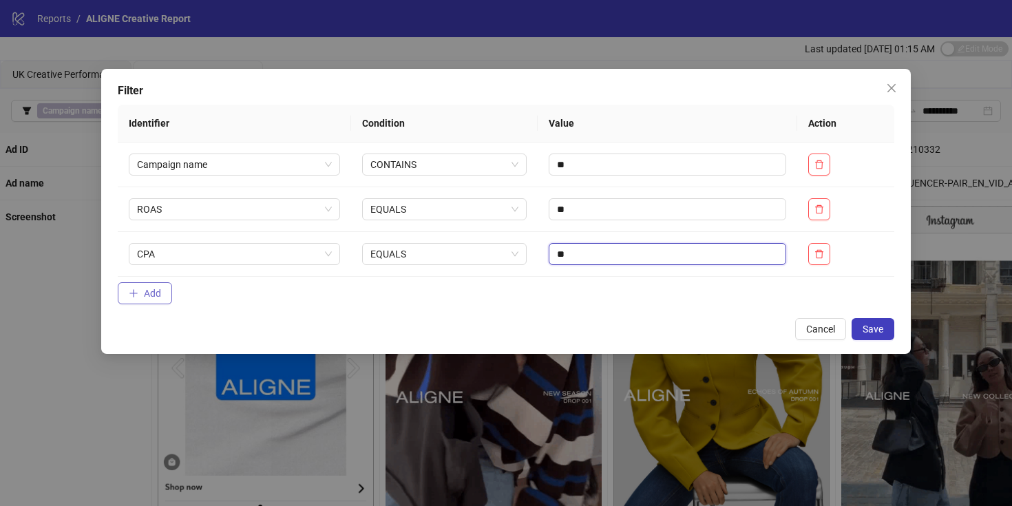
type input "**"
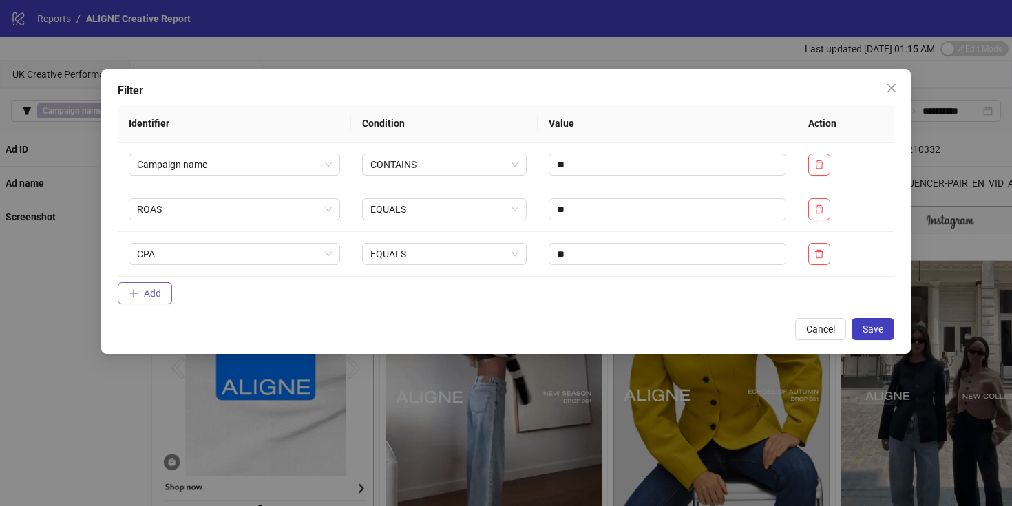
click at [148, 288] on span "Add" at bounding box center [152, 293] width 17 height 11
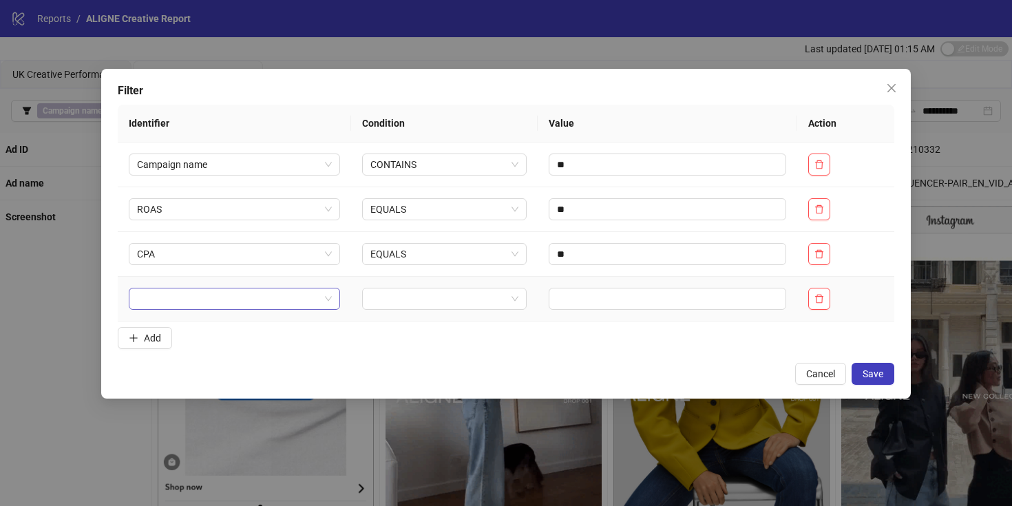
click at [196, 298] on input "search" at bounding box center [228, 298] width 182 height 21
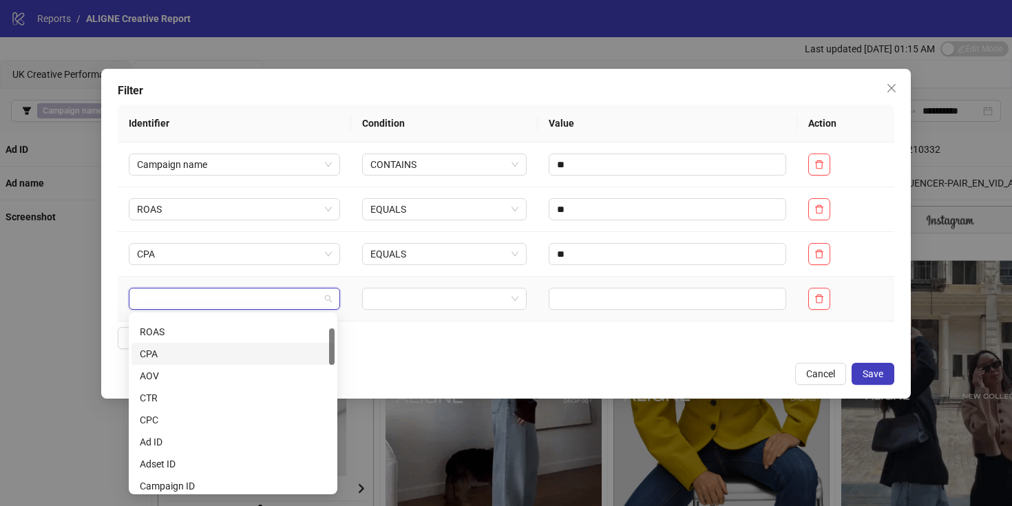
scroll to position [63, 0]
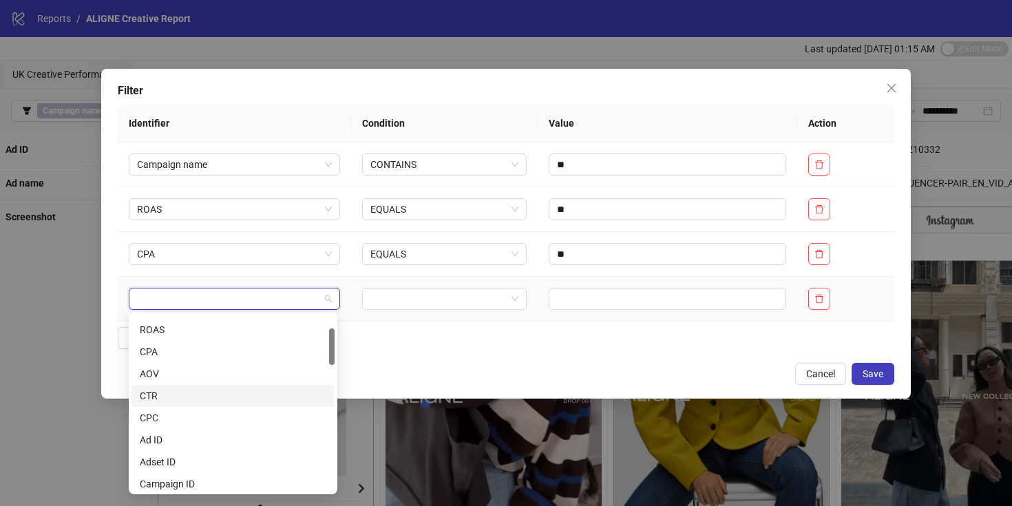
click at [172, 396] on div "CTR" at bounding box center [233, 395] width 187 height 15
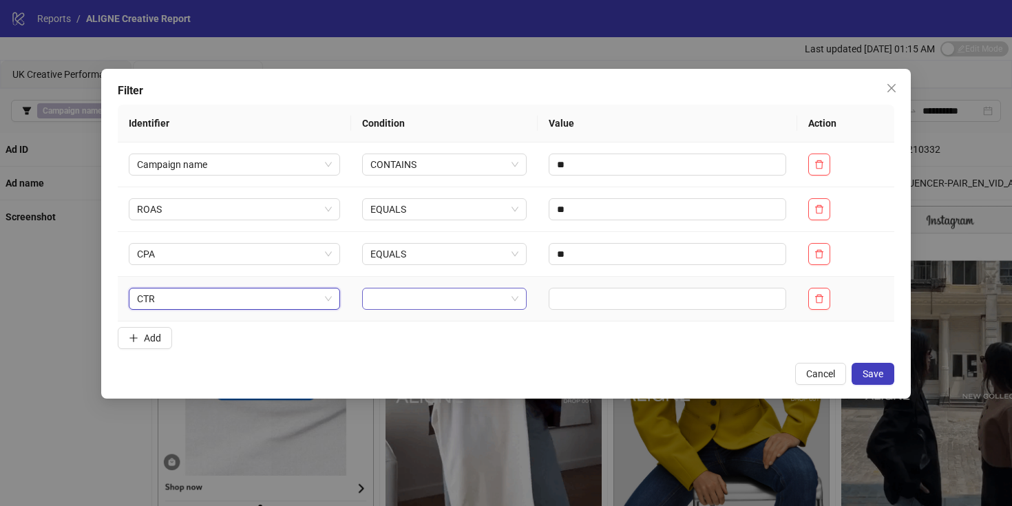
click at [394, 305] on input "search" at bounding box center [438, 298] width 136 height 21
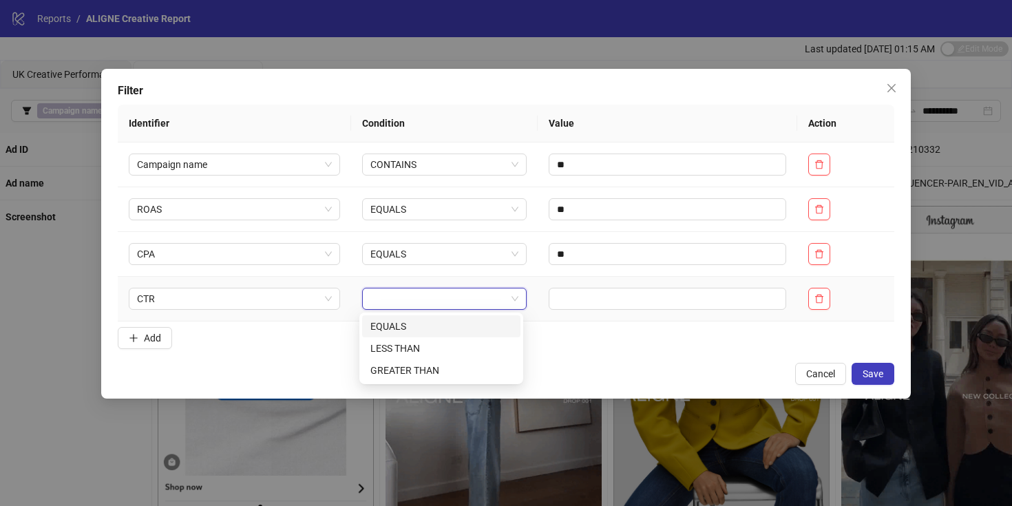
click at [392, 327] on div "EQUALS" at bounding box center [441, 326] width 142 height 15
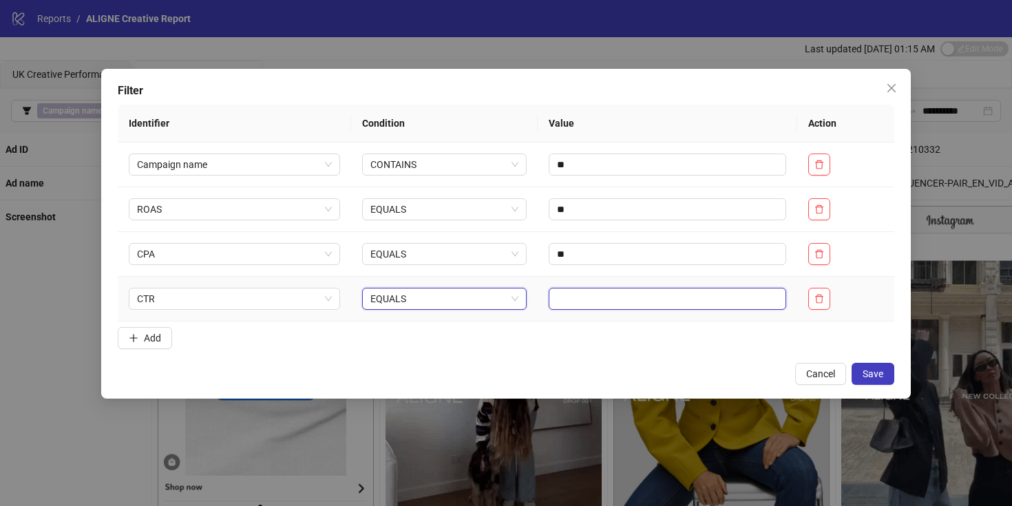
click at [553, 300] on input "text" at bounding box center [666, 299] width 237 height 22
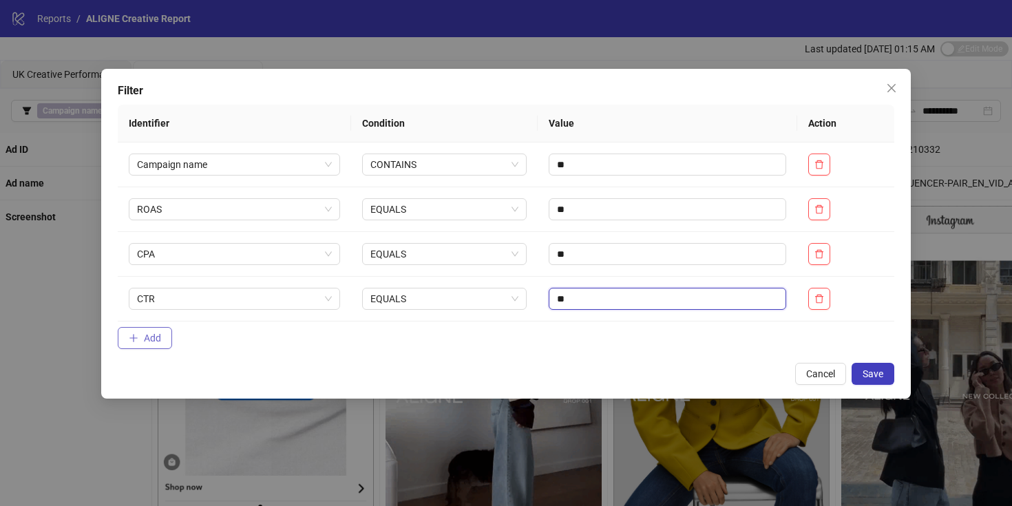
type input "**"
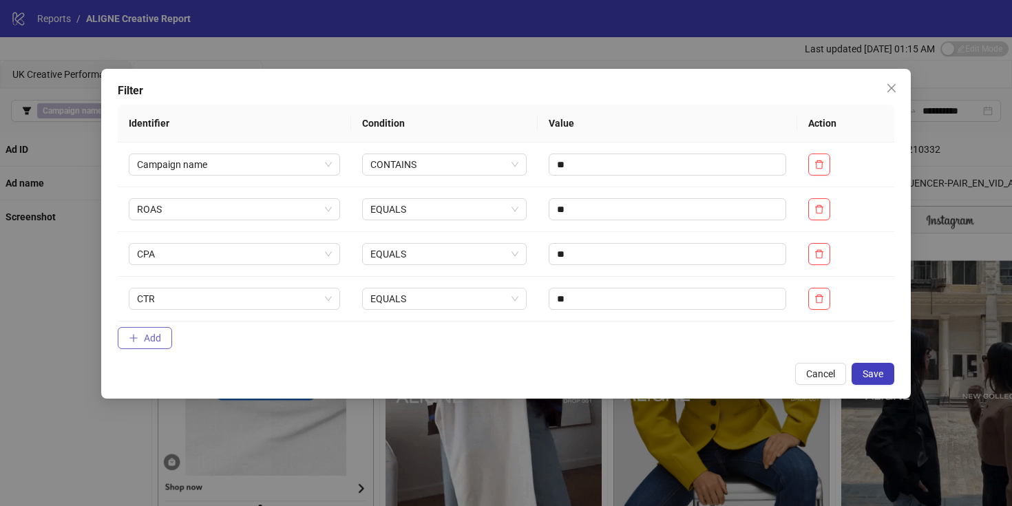
click at [140, 343] on button "Add" at bounding box center [145, 338] width 54 height 22
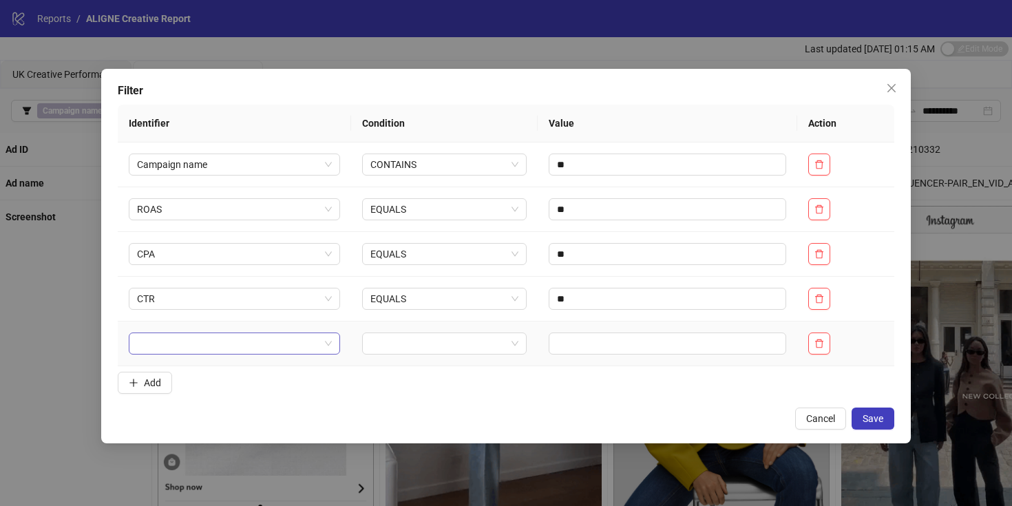
click at [209, 354] on div at bounding box center [234, 343] width 211 height 22
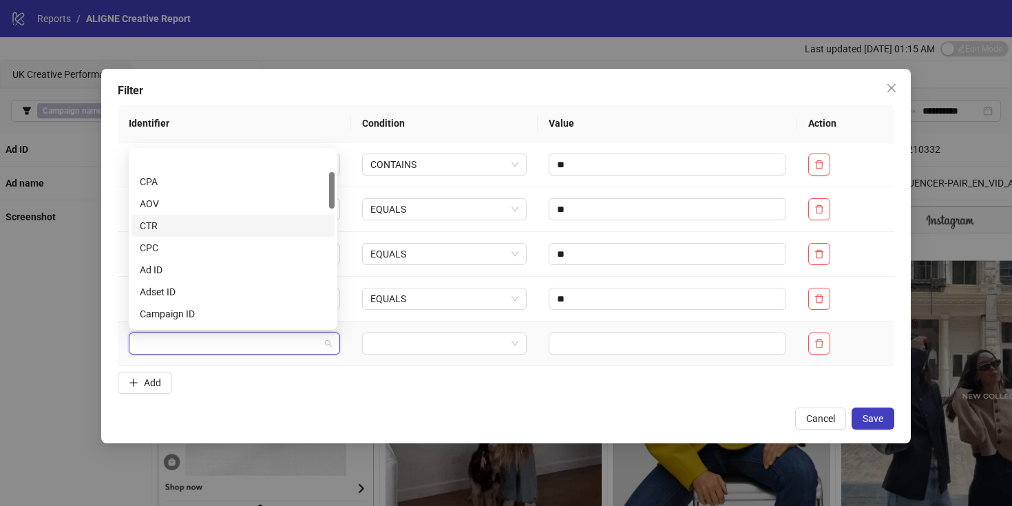
scroll to position [122, 0]
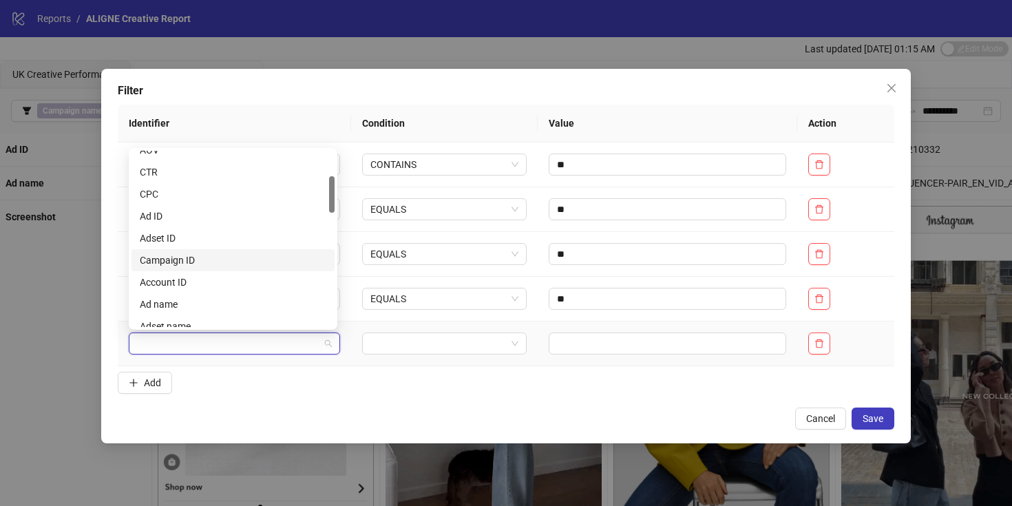
click at [176, 262] on div "Campaign ID" at bounding box center [233, 260] width 187 height 15
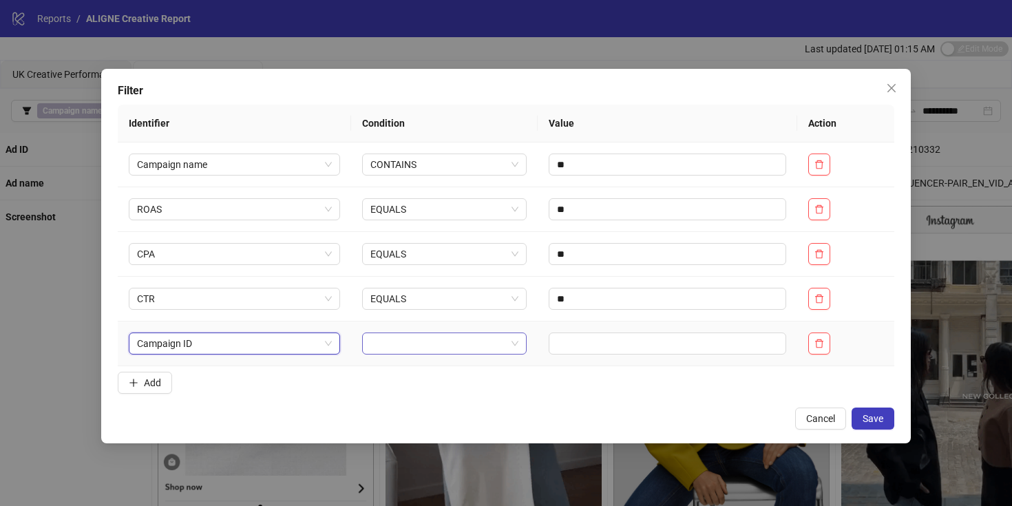
click at [398, 353] on input "search" at bounding box center [438, 343] width 136 height 21
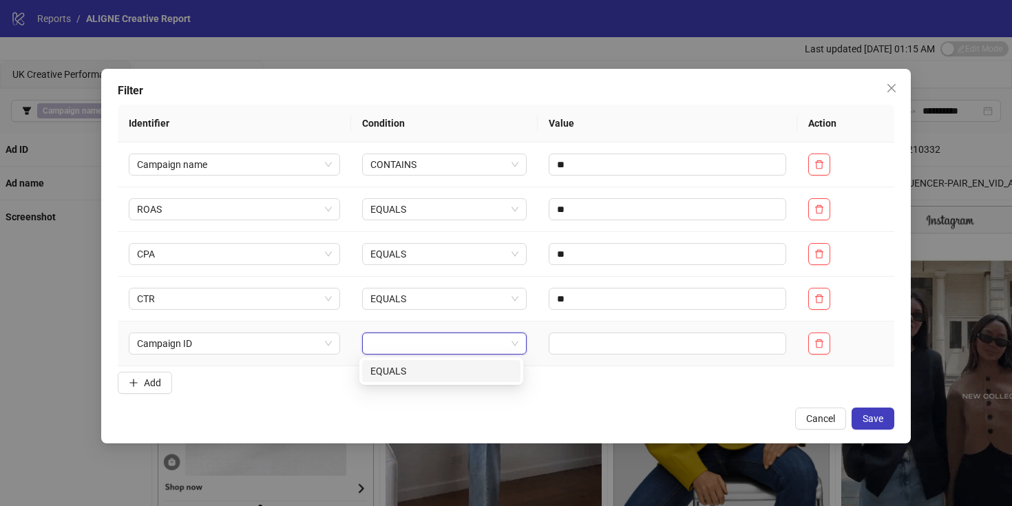
click at [395, 368] on div "EQUALS" at bounding box center [441, 370] width 142 height 15
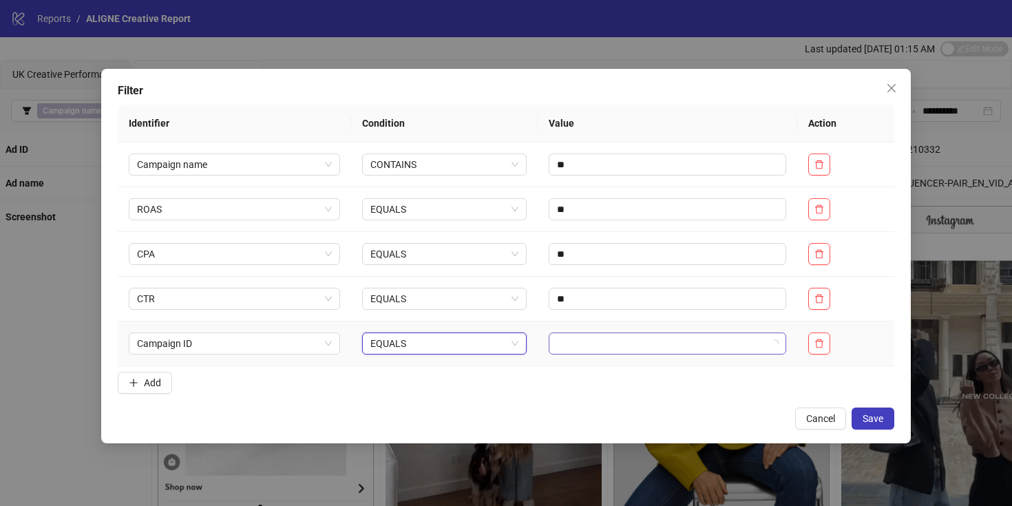
click at [566, 341] on input "search" at bounding box center [661, 343] width 209 height 21
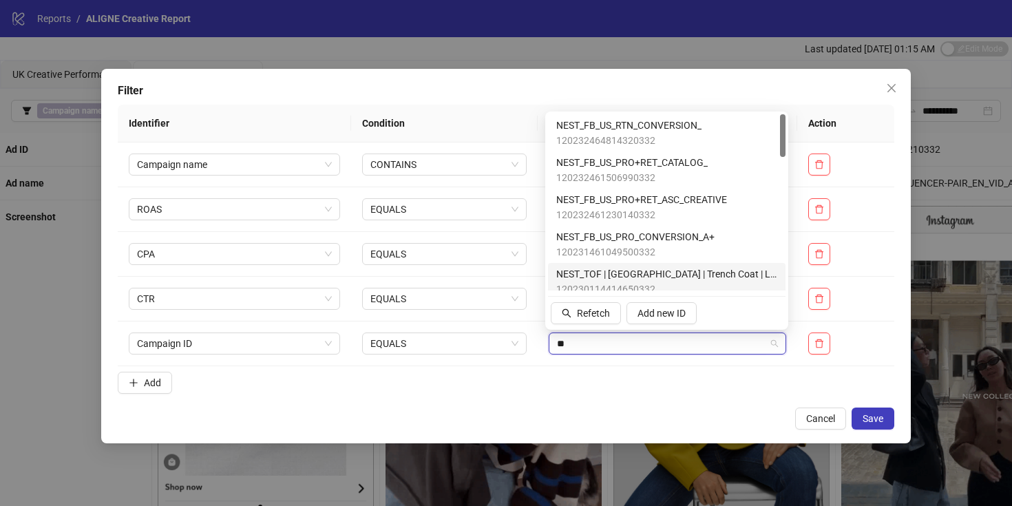
type input "**"
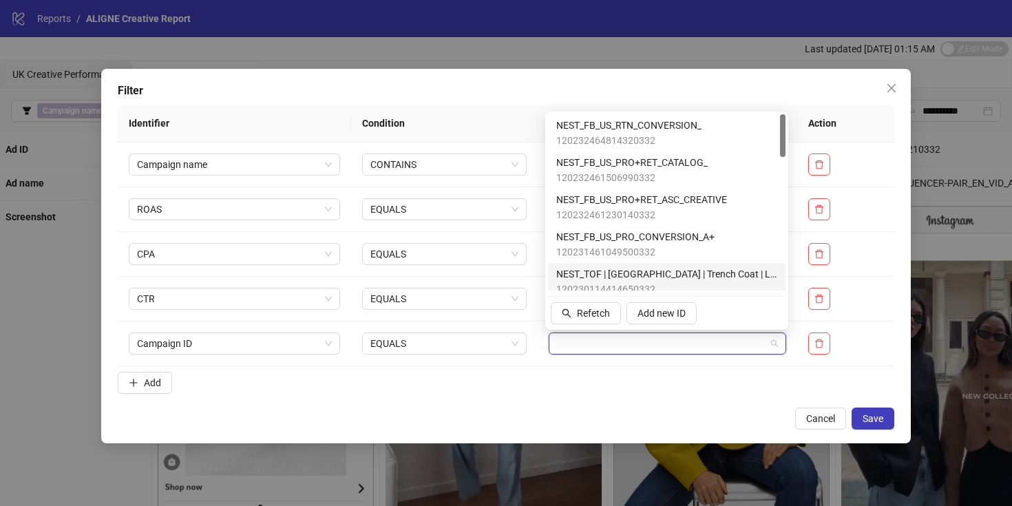
click at [535, 385] on form "Identifier Condition Value Action Campaign name CONTAINS ** ROAS EQUALS ** CPA …" at bounding box center [506, 252] width 776 height 295
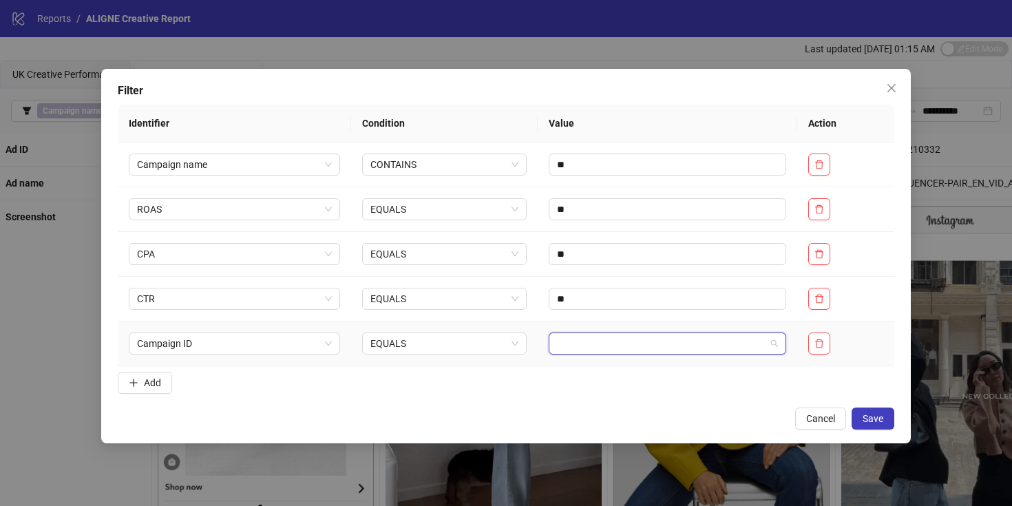
click at [570, 339] on input "search" at bounding box center [661, 343] width 209 height 21
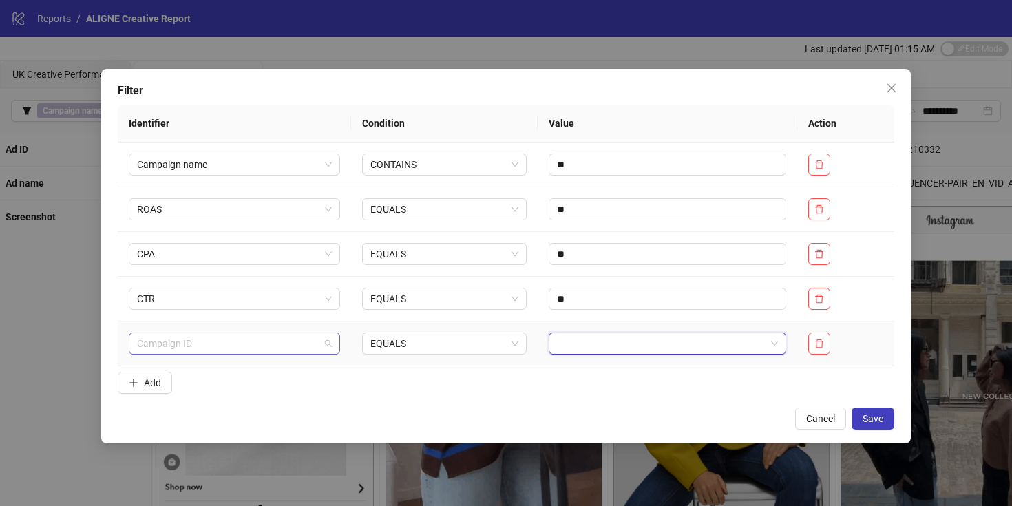
click at [244, 341] on span "Campaign ID" at bounding box center [234, 343] width 195 height 21
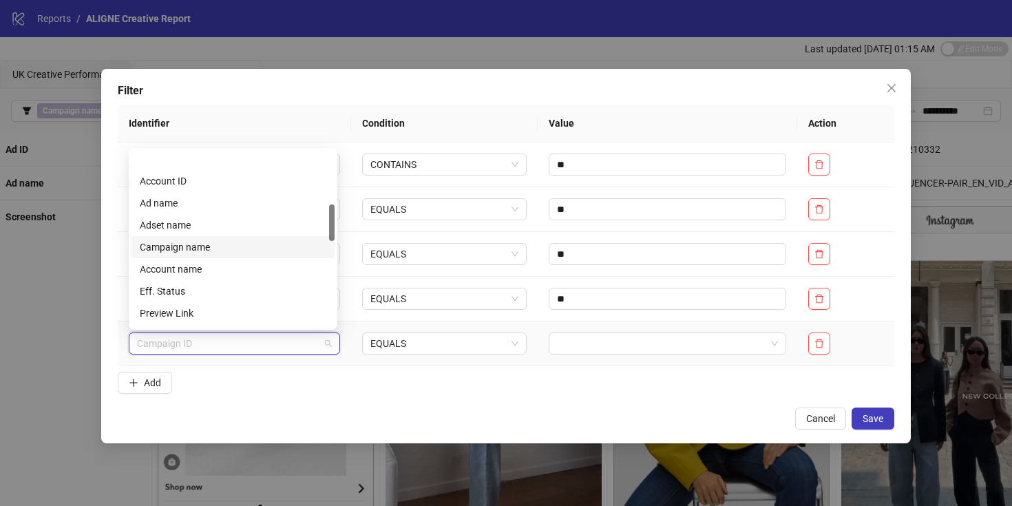
scroll to position [259, 0]
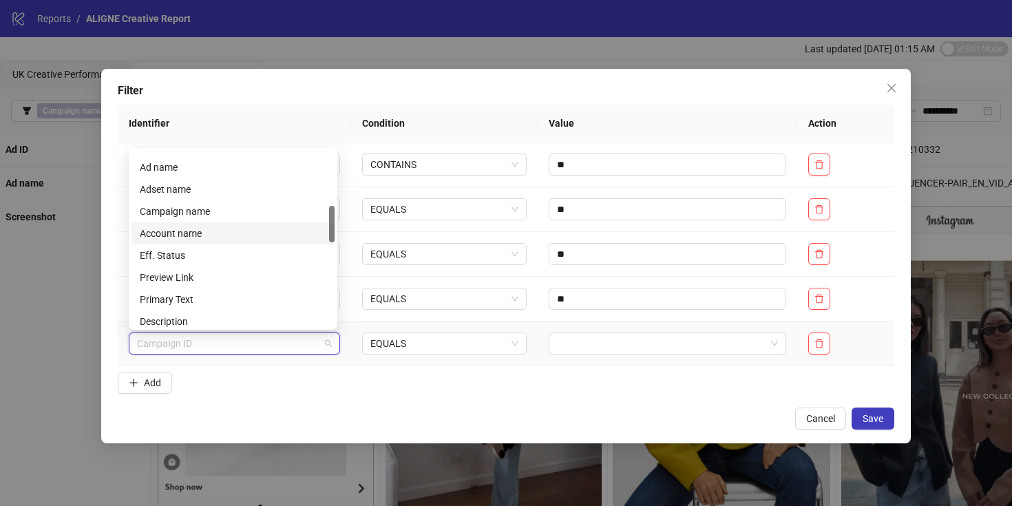
click at [176, 216] on div "Campaign name" at bounding box center [233, 211] width 187 height 15
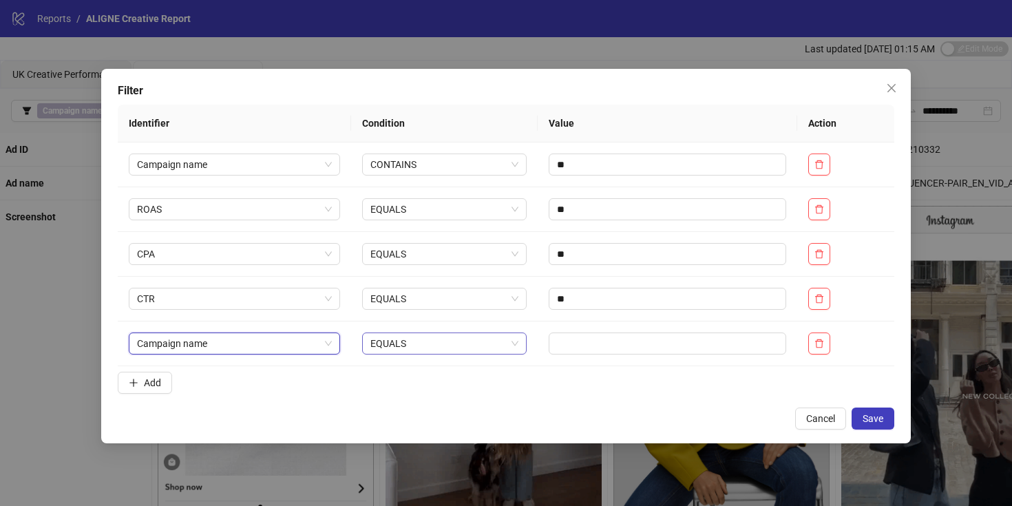
click at [406, 343] on span "EQUALS" at bounding box center [444, 343] width 148 height 21
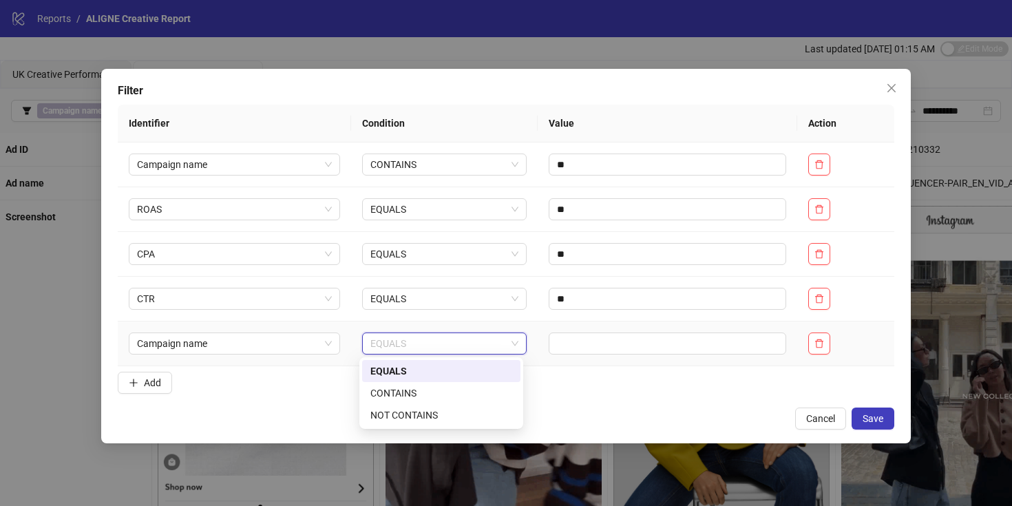
click at [406, 370] on div "EQUALS" at bounding box center [441, 370] width 142 height 15
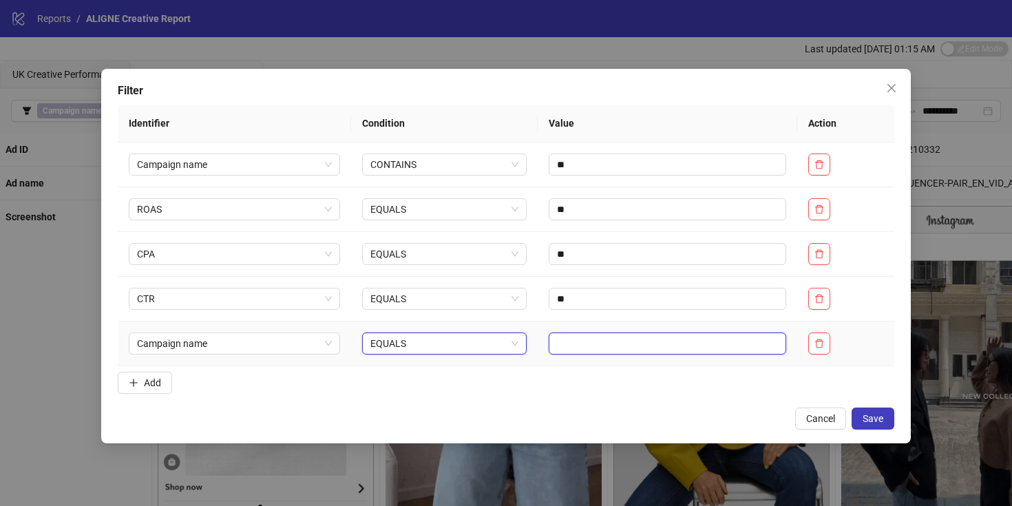
click at [569, 348] on input "text" at bounding box center [666, 343] width 237 height 22
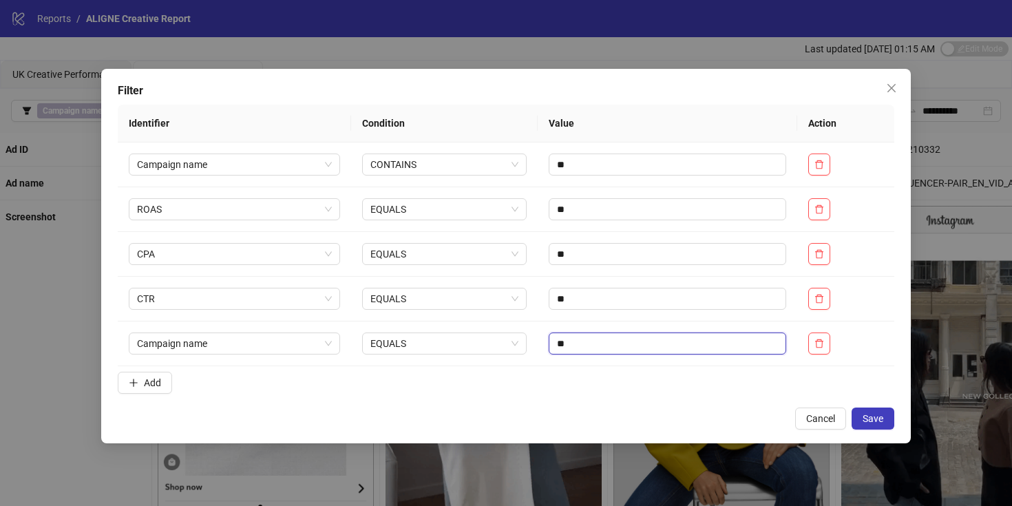
type input "**"
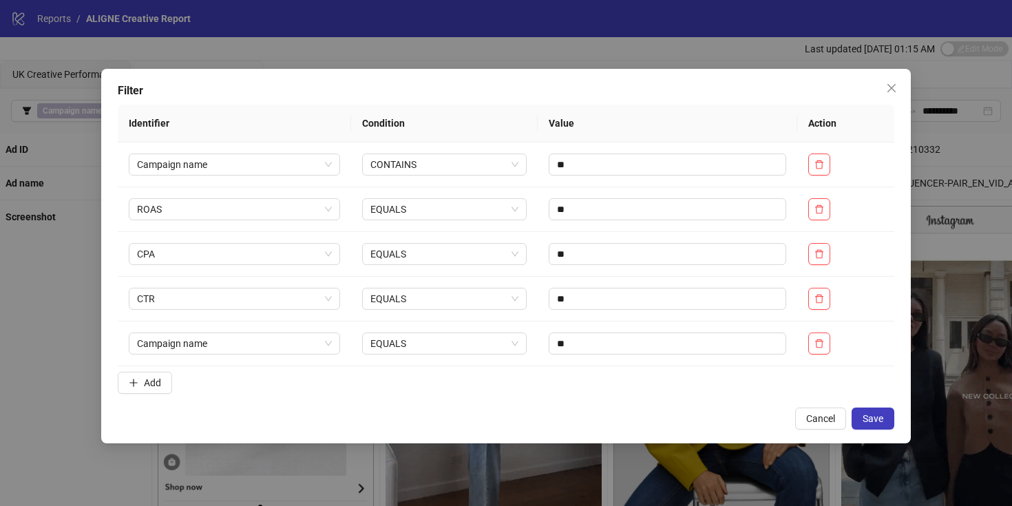
click at [556, 399] on div "Filter Identifier Condition Value Action Campaign name CONTAINS ** ROAS EQUALS …" at bounding box center [505, 256] width 809 height 374
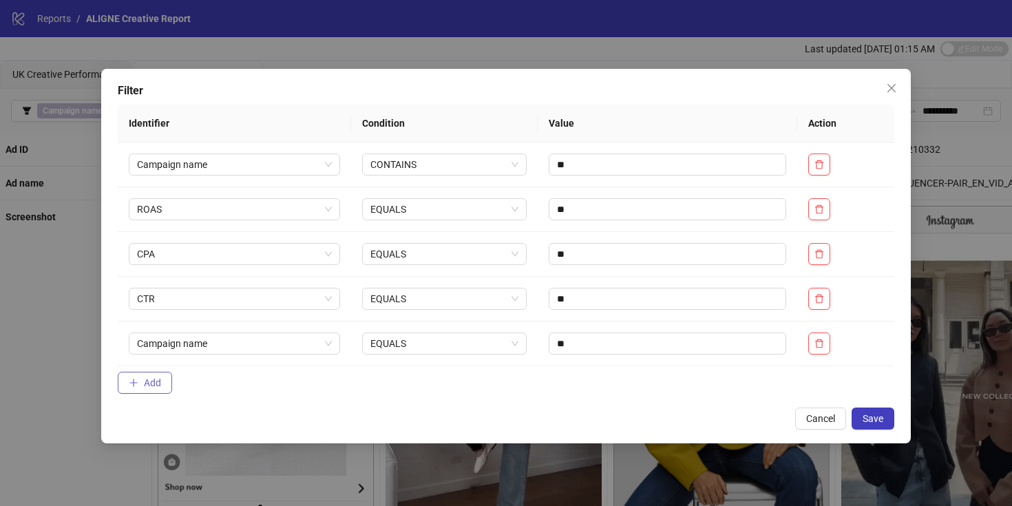
click at [140, 377] on button "Add" at bounding box center [145, 383] width 54 height 22
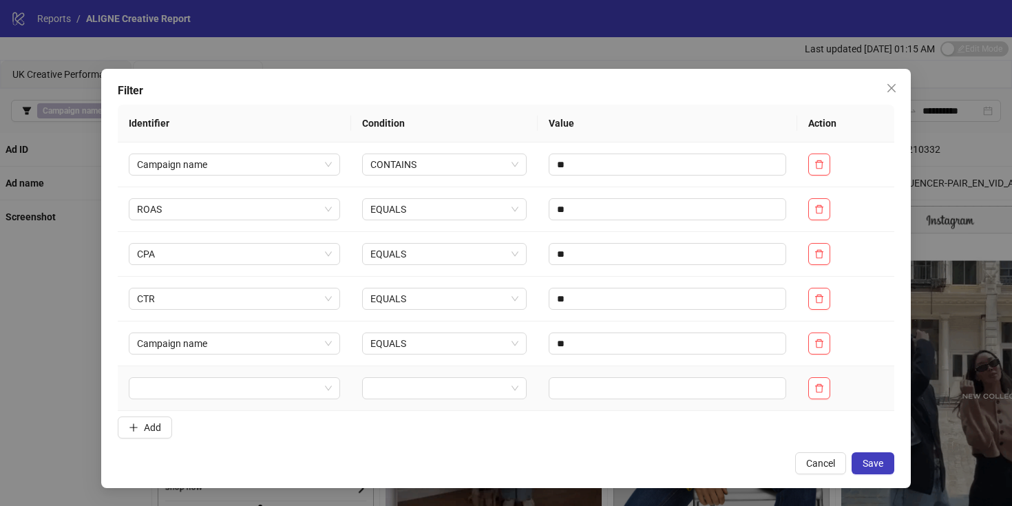
click at [206, 400] on td at bounding box center [234, 388] width 233 height 45
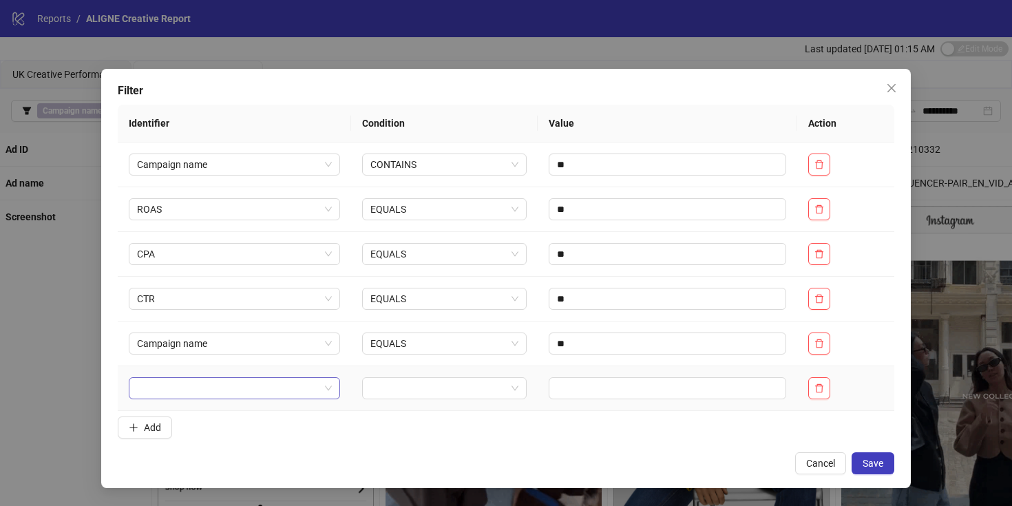
click at [206, 385] on input "search" at bounding box center [228, 388] width 182 height 21
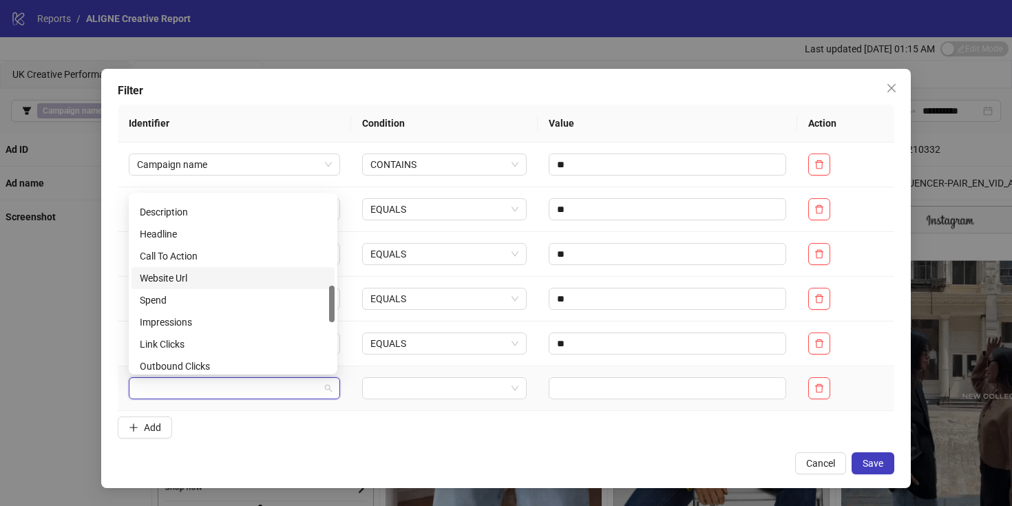
scroll to position [437, 0]
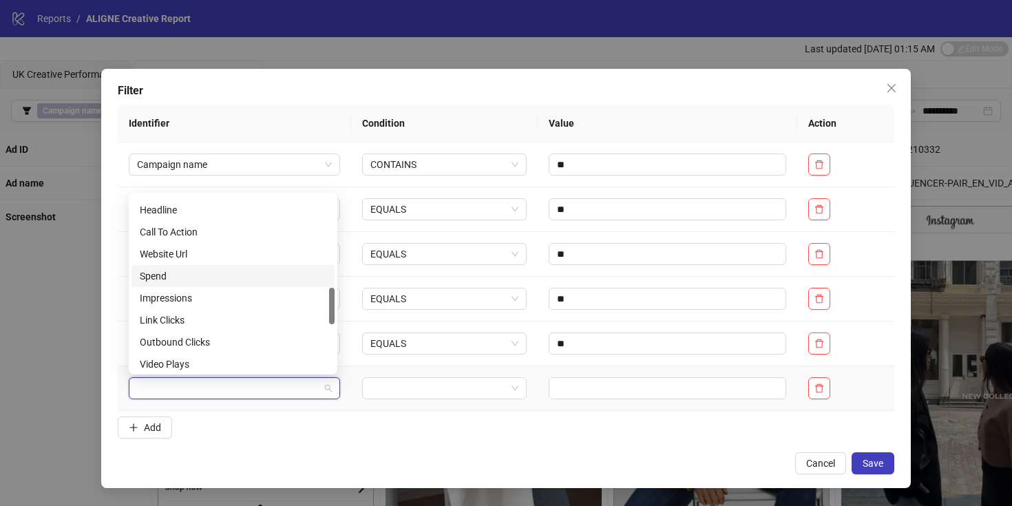
click at [196, 300] on div "Impressions" at bounding box center [233, 297] width 187 height 15
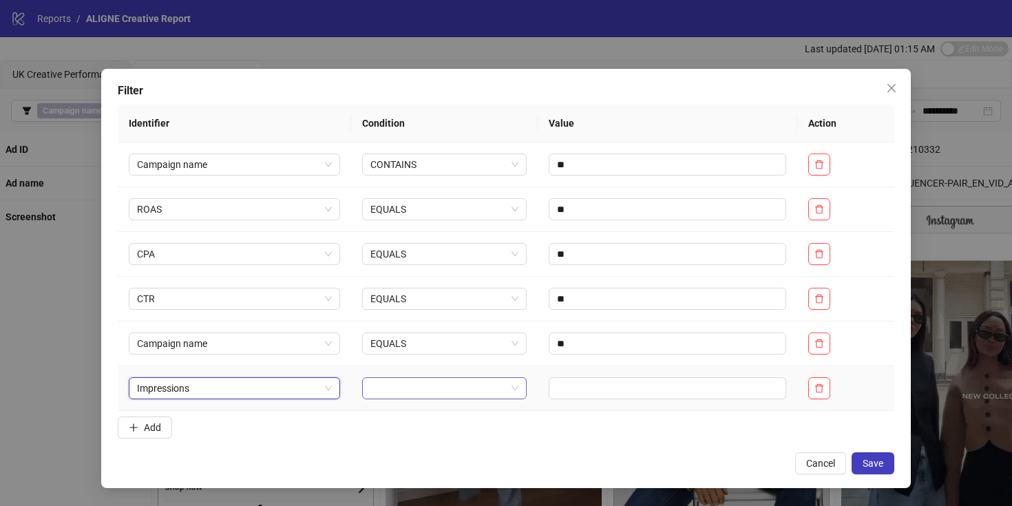
click at [390, 389] on input "search" at bounding box center [438, 388] width 136 height 21
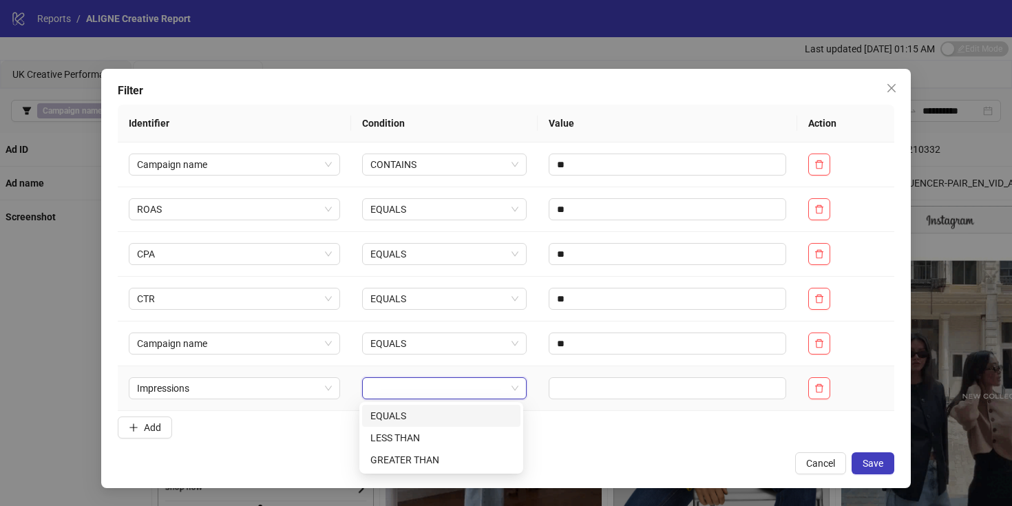
click at [389, 420] on div "EQUALS" at bounding box center [441, 415] width 142 height 15
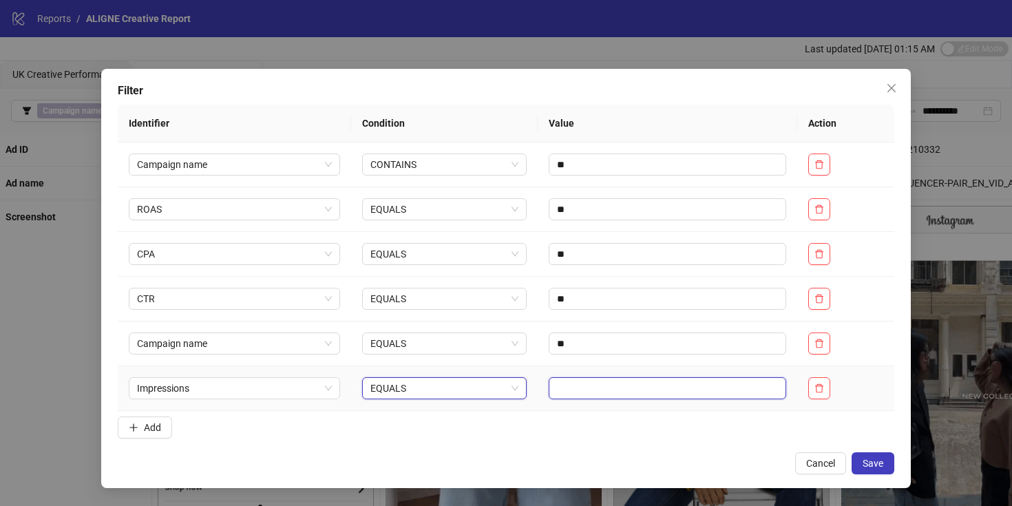
click at [569, 394] on input "text" at bounding box center [666, 388] width 237 height 22
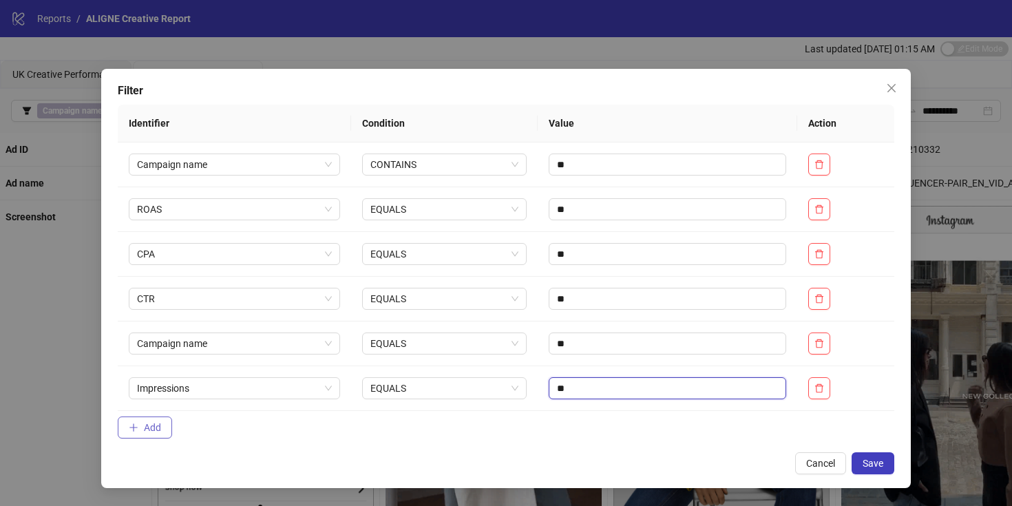
type input "**"
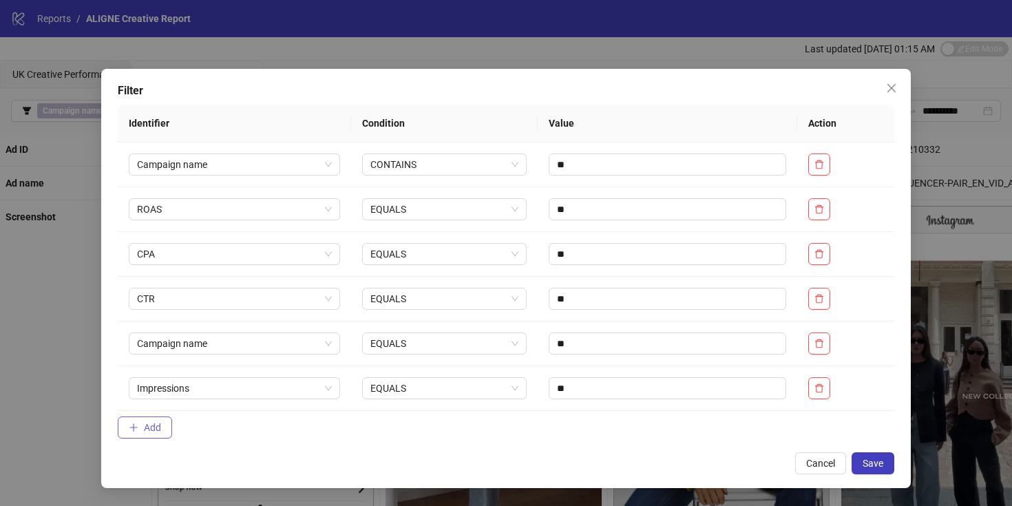
click at [145, 425] on span "Add" at bounding box center [152, 427] width 17 height 11
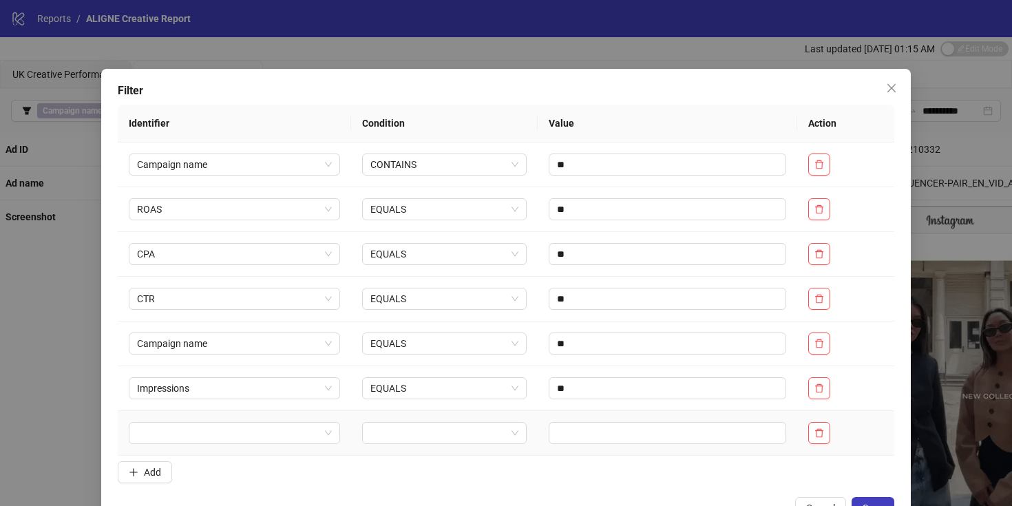
scroll to position [43, 0]
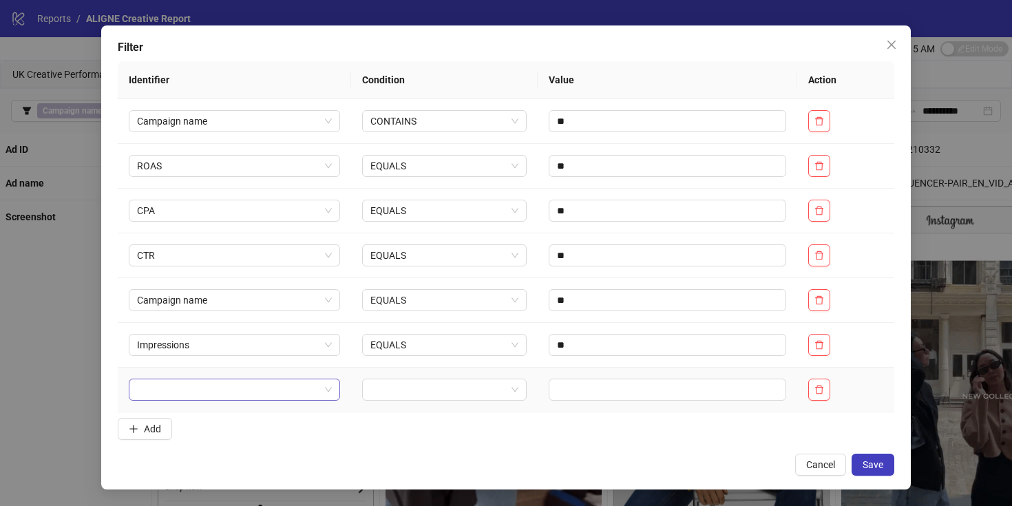
click at [171, 381] on input "search" at bounding box center [228, 389] width 182 height 21
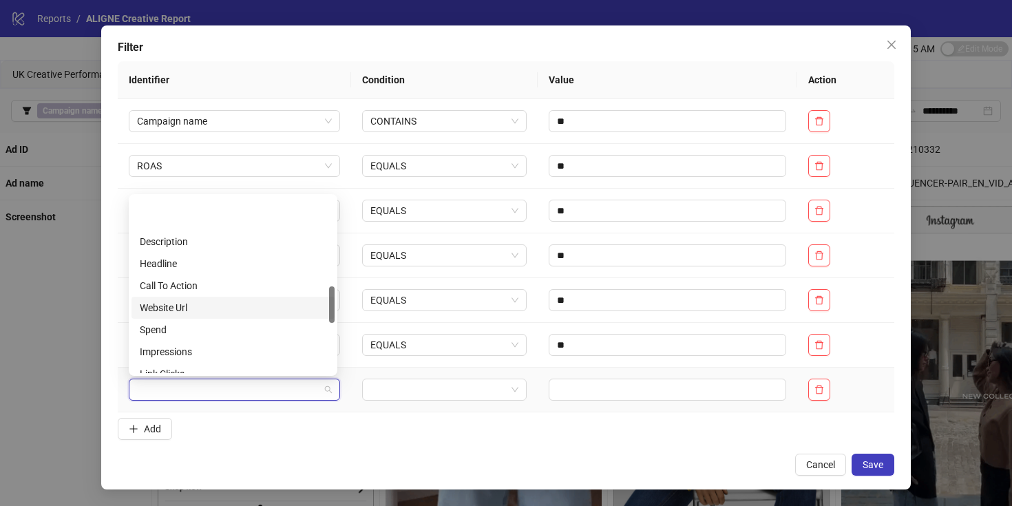
scroll to position [460, 0]
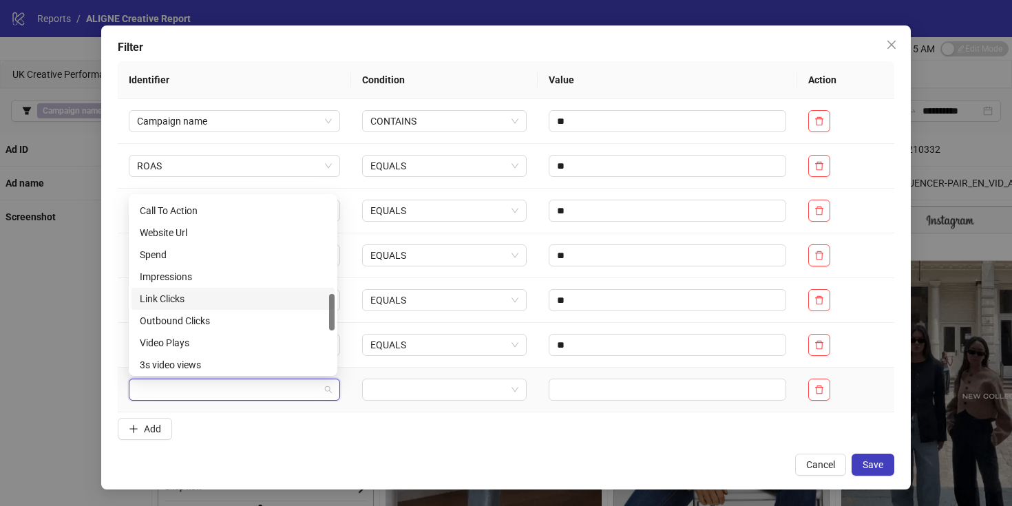
click at [173, 299] on div "Link Clicks" at bounding box center [233, 298] width 187 height 15
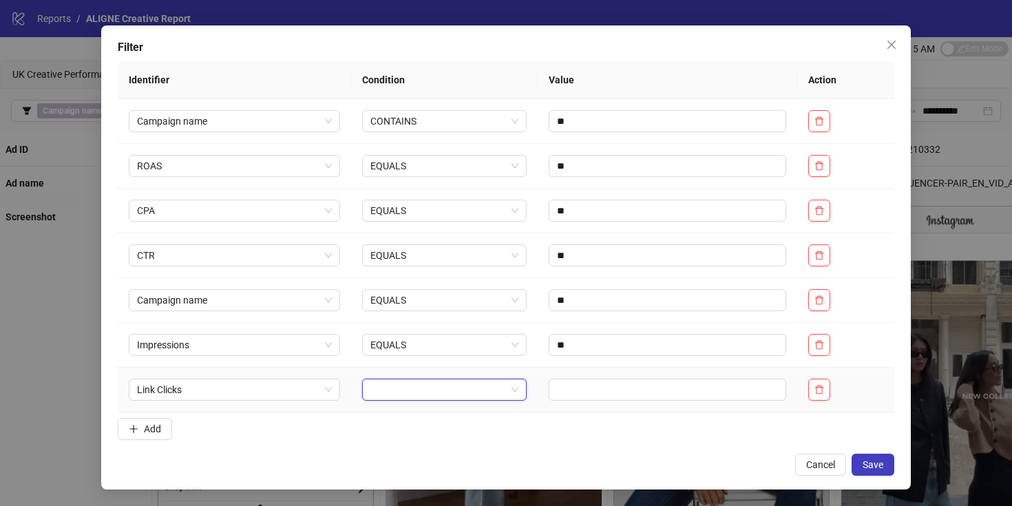
click at [381, 380] on input "search" at bounding box center [438, 389] width 136 height 21
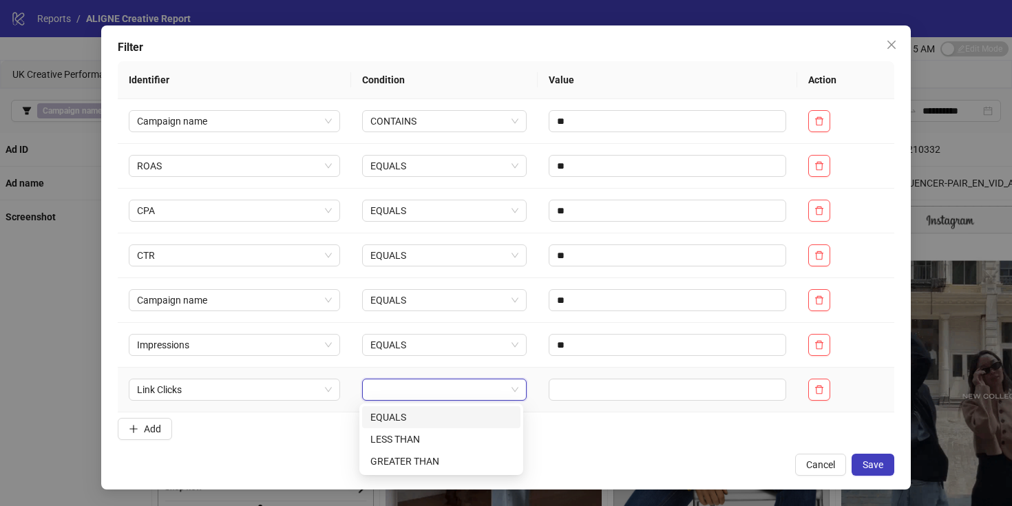
click at [387, 420] on div "EQUALS" at bounding box center [441, 416] width 142 height 15
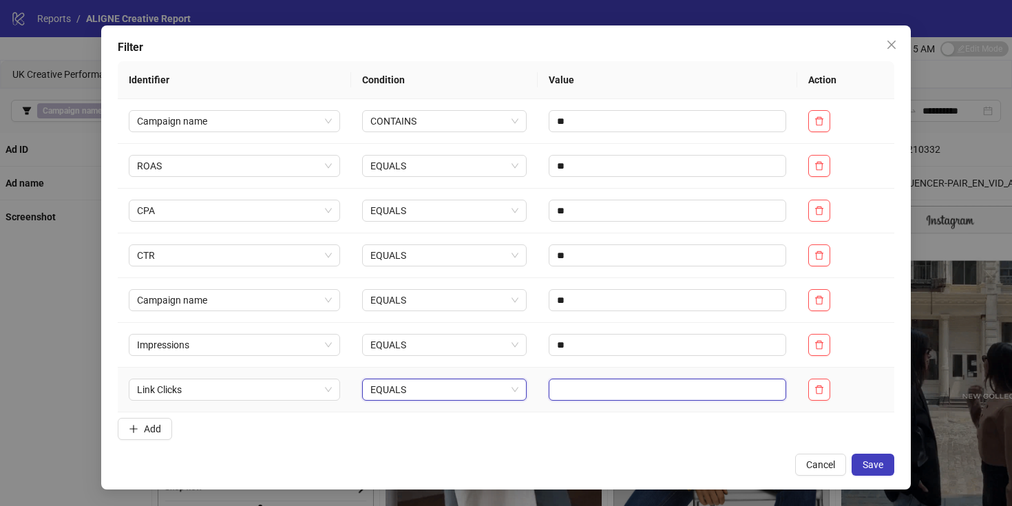
click at [568, 398] on input "text" at bounding box center [666, 390] width 237 height 22
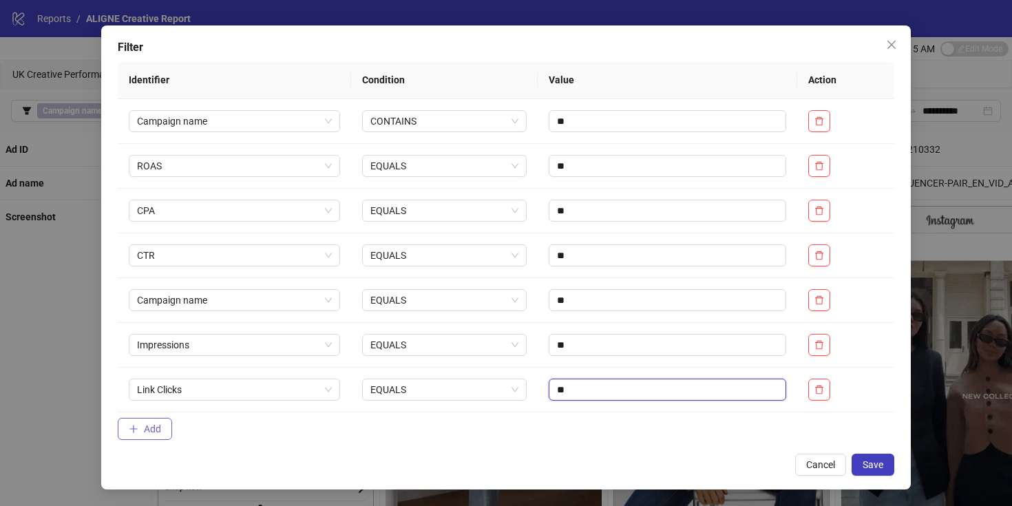
type input "**"
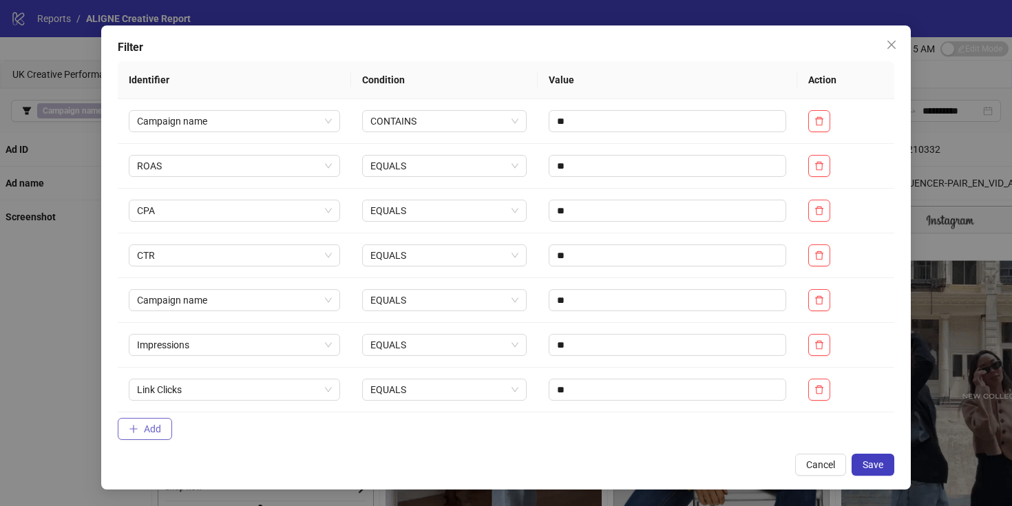
click at [142, 423] on button "Add" at bounding box center [145, 429] width 54 height 22
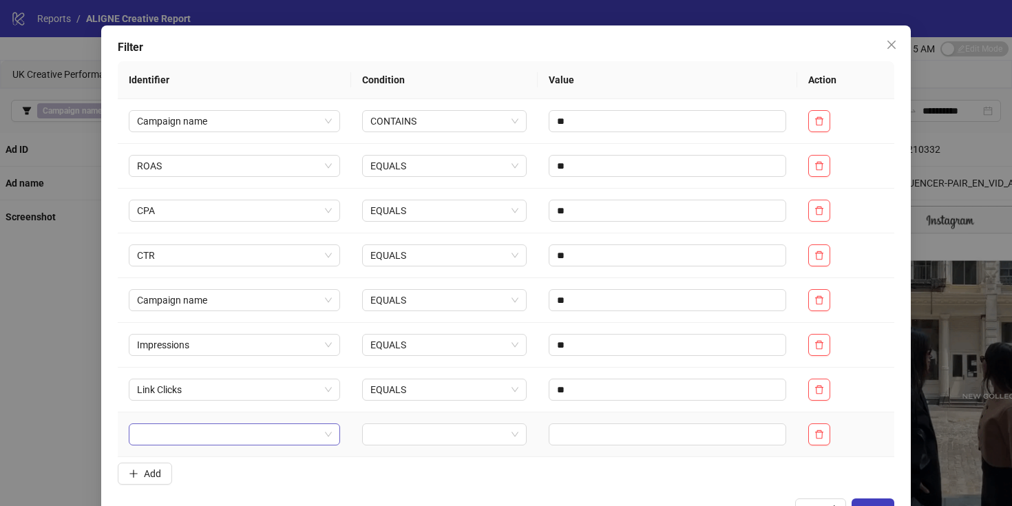
click at [189, 437] on input "search" at bounding box center [228, 434] width 182 height 21
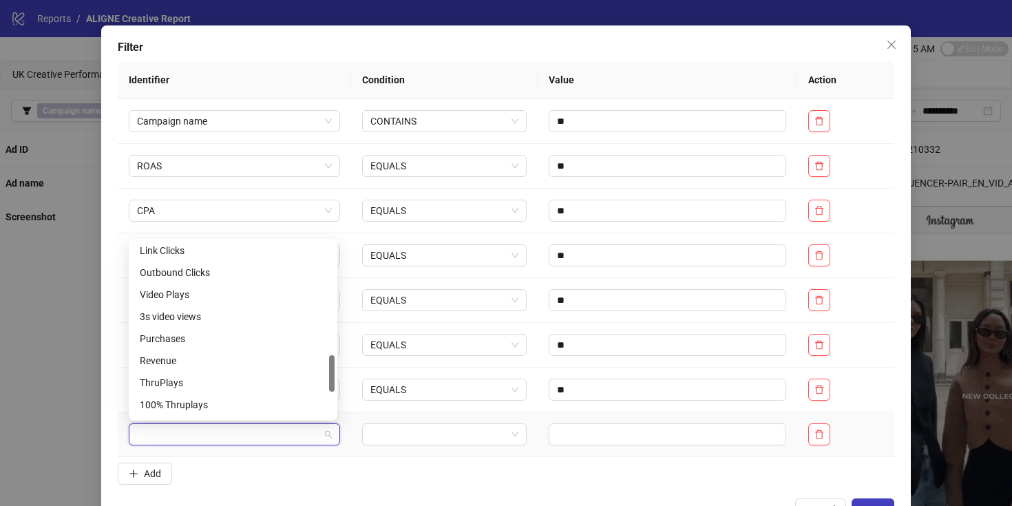
scroll to position [526, 0]
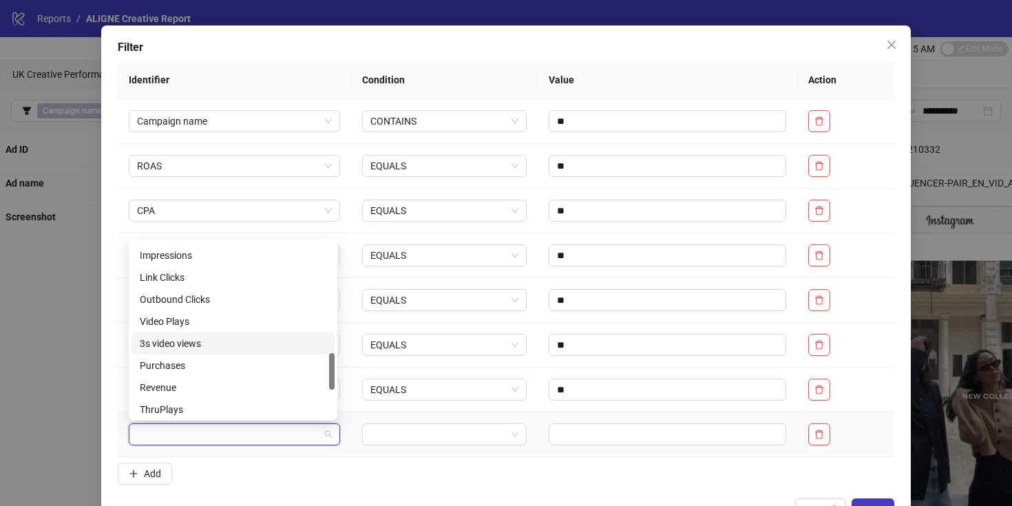
click at [187, 348] on div "3s video views" at bounding box center [233, 343] width 187 height 15
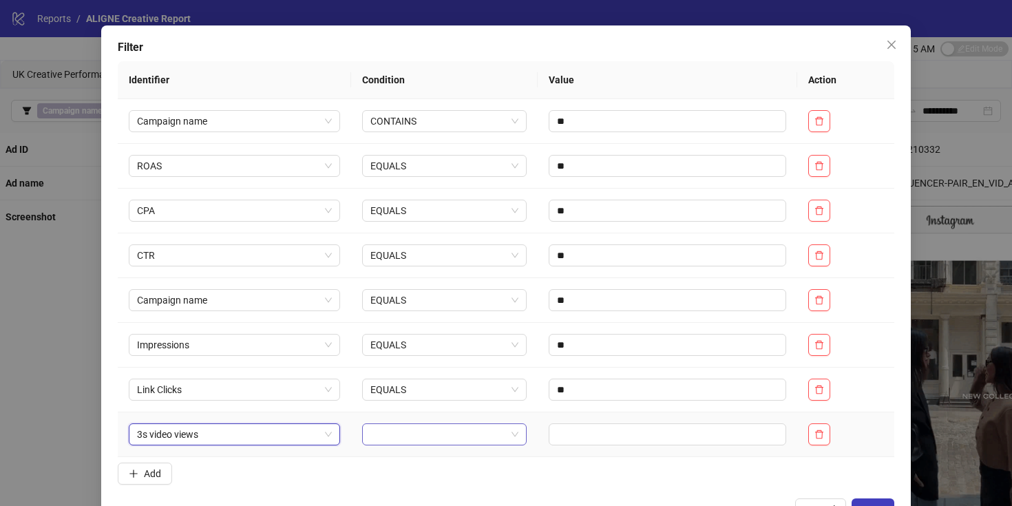
click at [379, 434] on input "search" at bounding box center [438, 434] width 136 height 21
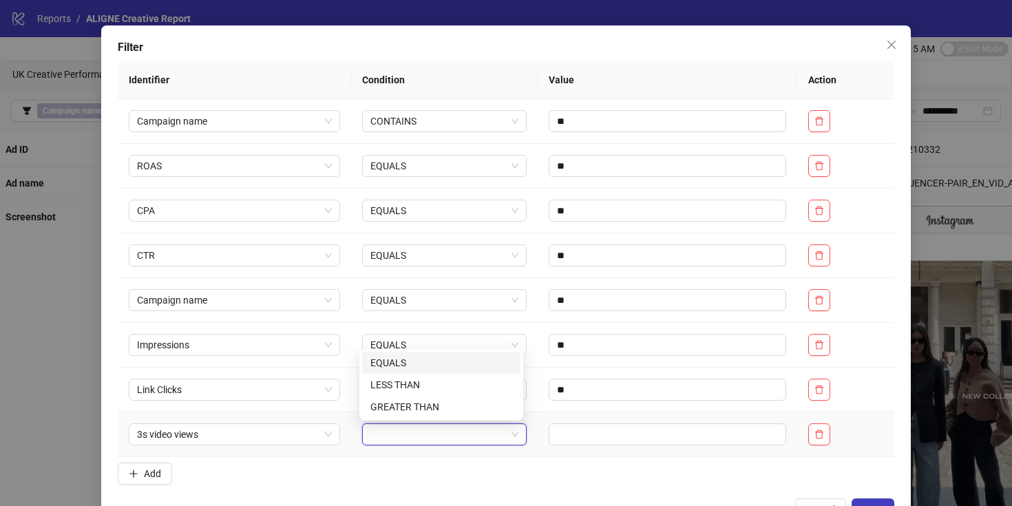
click at [392, 358] on div "EQUALS" at bounding box center [441, 362] width 142 height 15
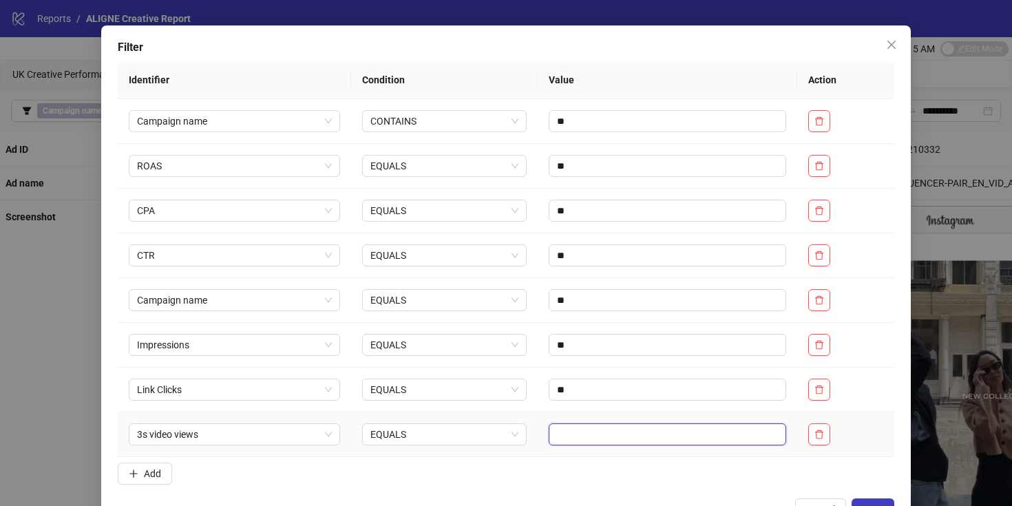
click at [590, 428] on input "text" at bounding box center [666, 434] width 237 height 22
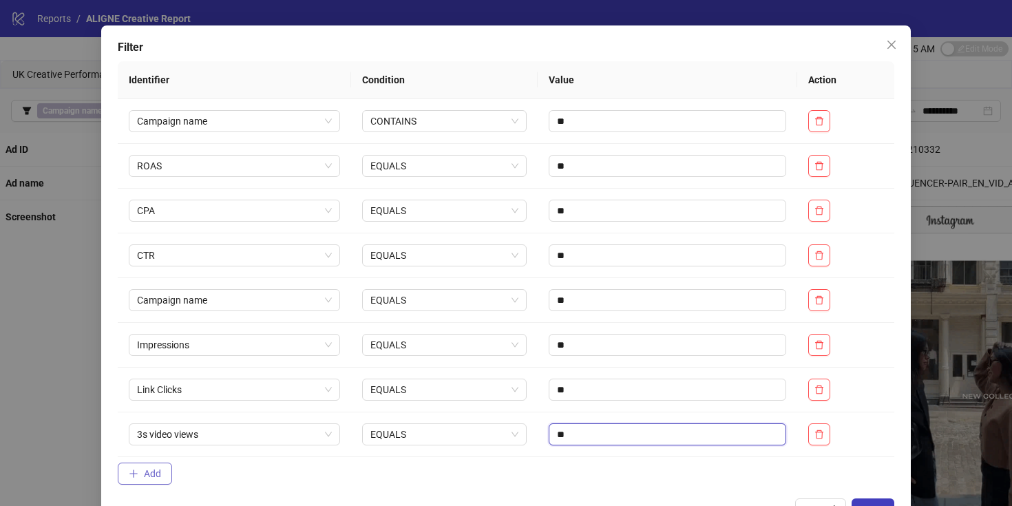
type input "**"
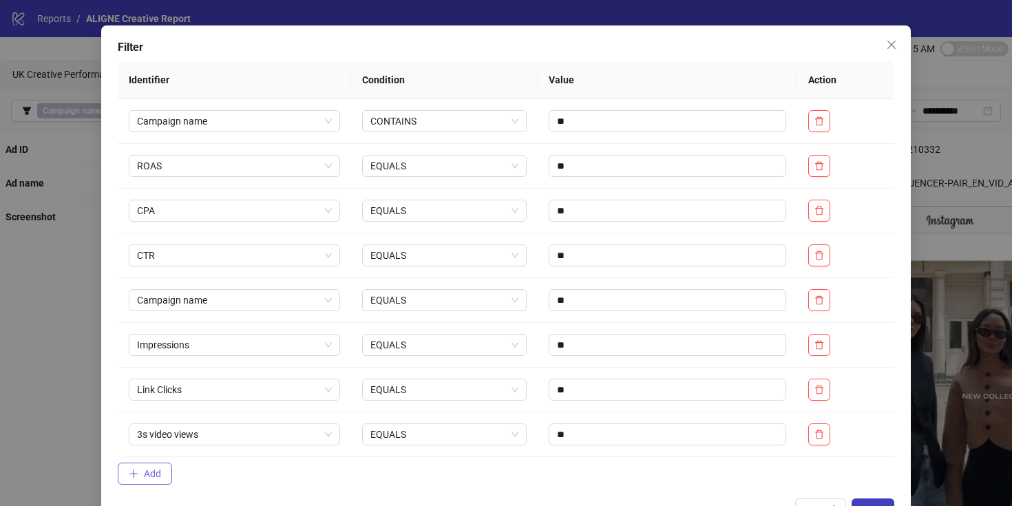
click at [143, 480] on button "Add" at bounding box center [145, 473] width 54 height 22
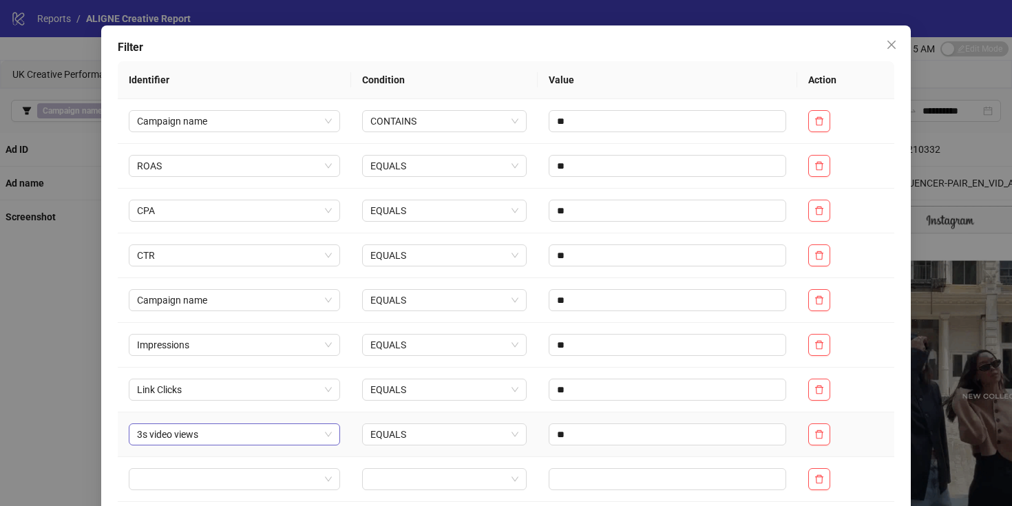
scroll to position [133, 0]
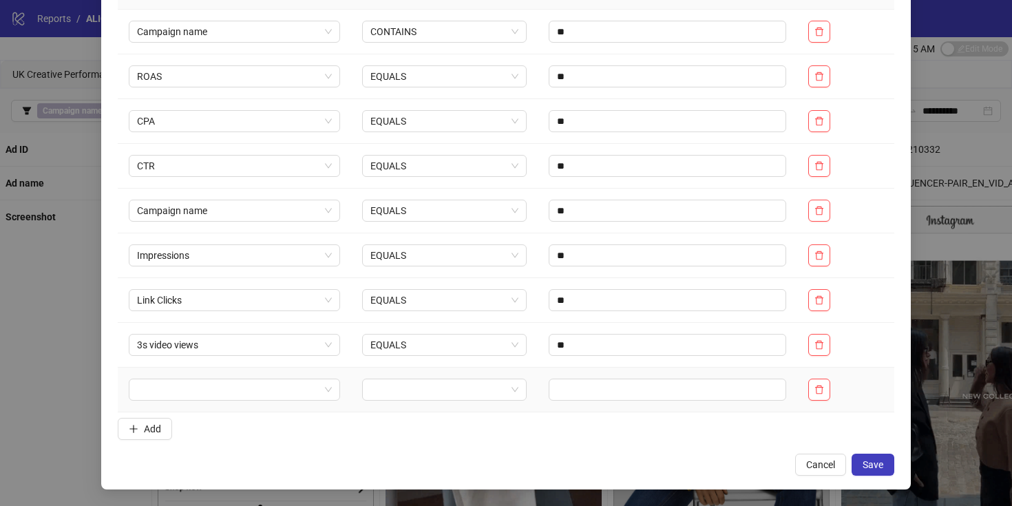
click at [170, 376] on td at bounding box center [234, 389] width 233 height 45
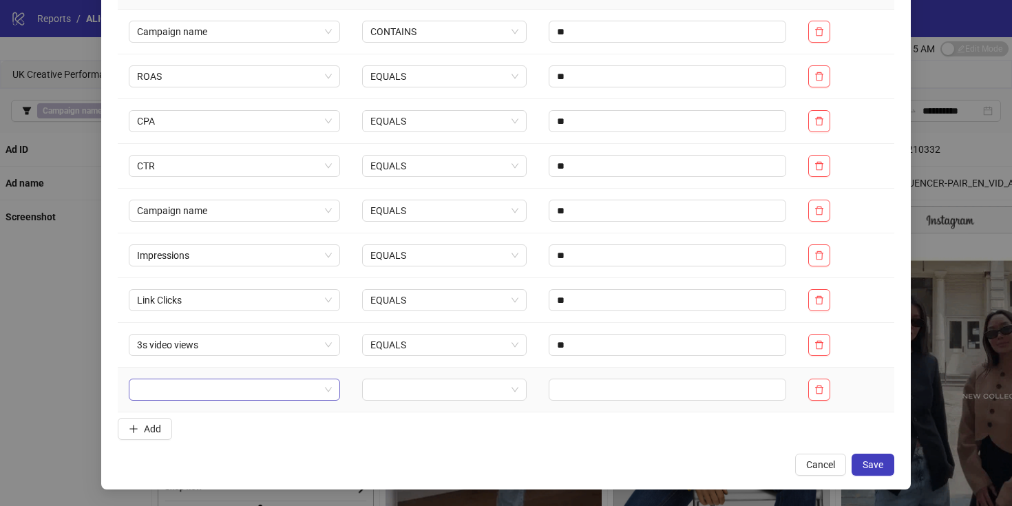
click at [170, 394] on input "search" at bounding box center [228, 389] width 182 height 21
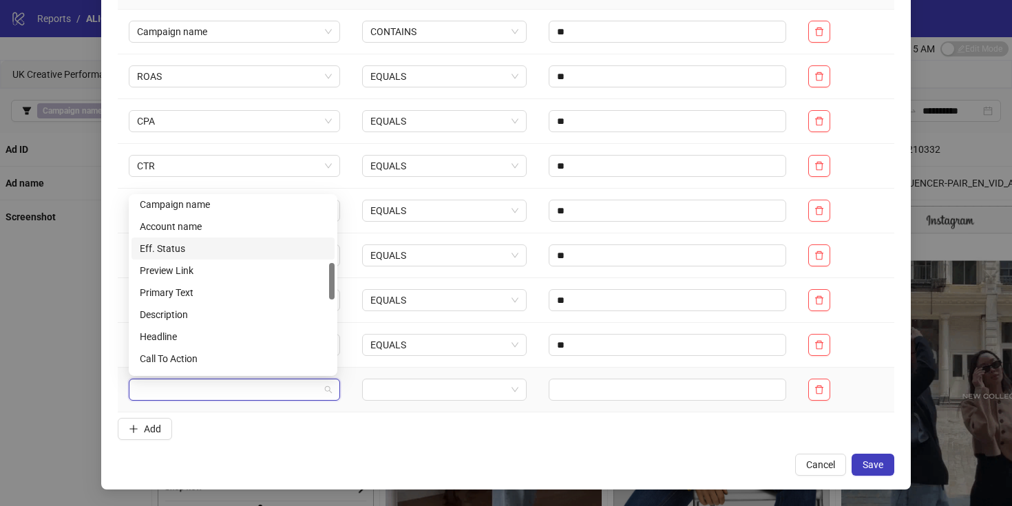
scroll to position [306, 0]
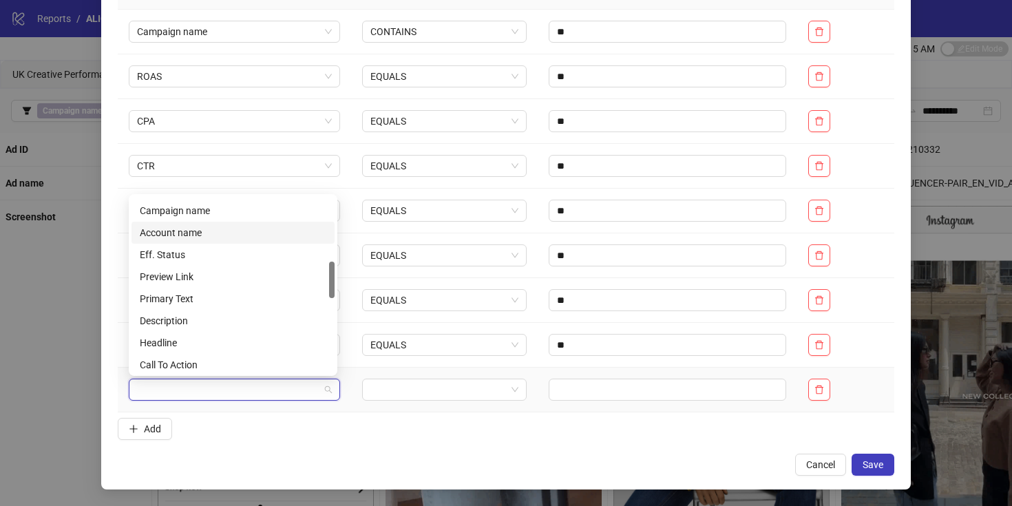
click at [189, 233] on div "Account name" at bounding box center [233, 232] width 187 height 15
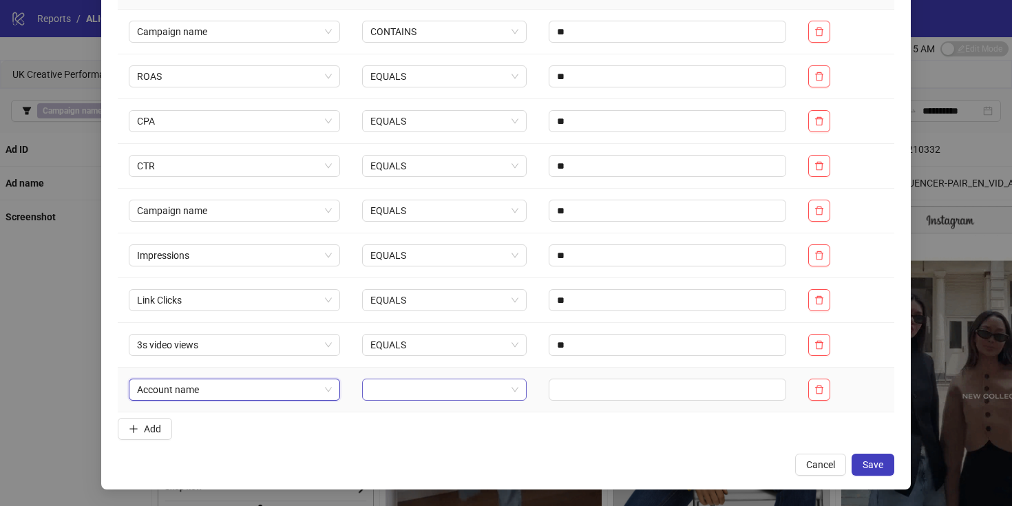
click at [395, 385] on input "search" at bounding box center [438, 389] width 136 height 21
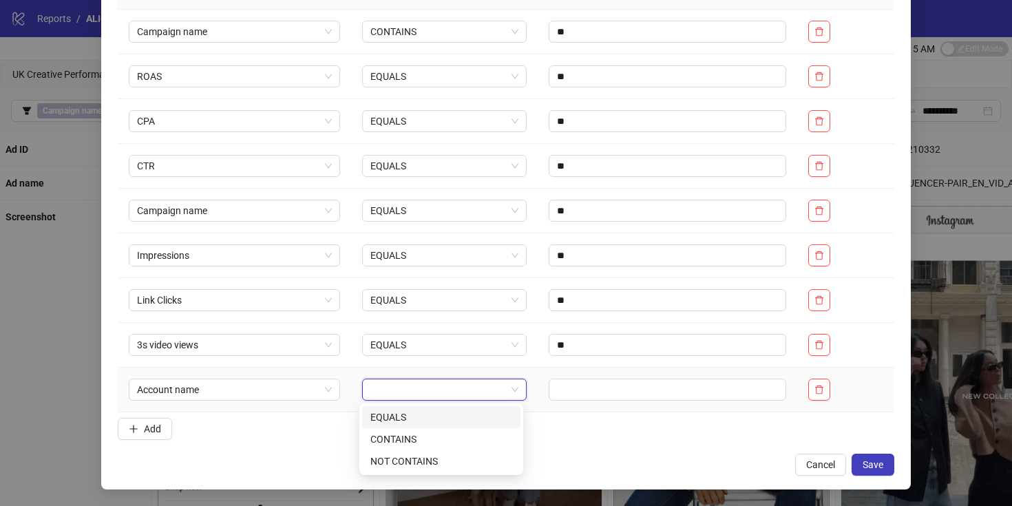
click at [396, 418] on div "EQUALS" at bounding box center [441, 416] width 142 height 15
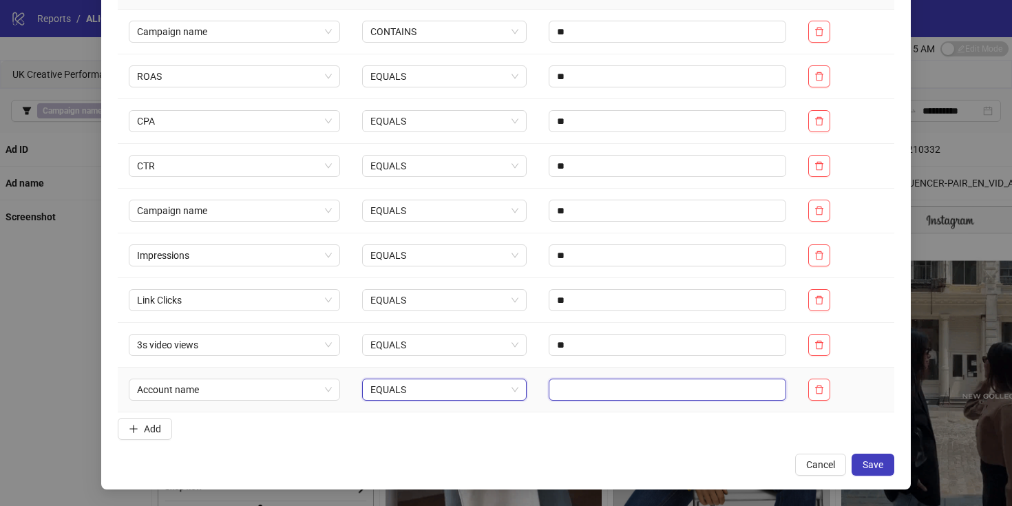
click at [581, 392] on input "text" at bounding box center [666, 390] width 237 height 22
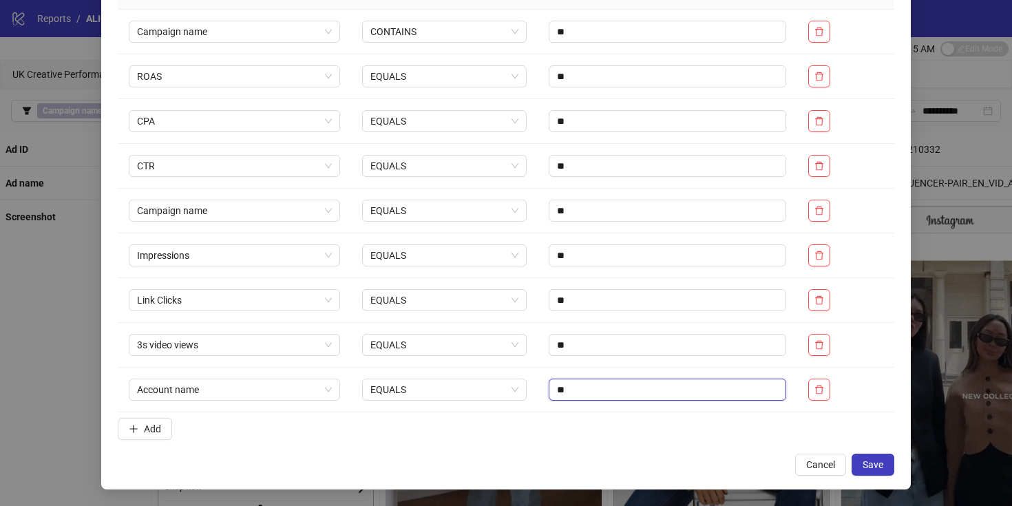
type input "**"
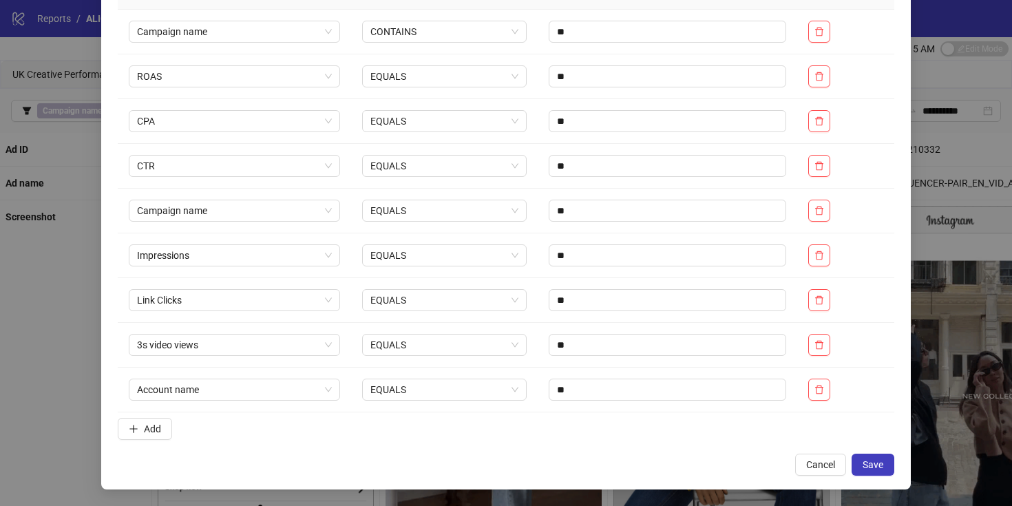
click at [553, 434] on form "Identifier Condition Value Action Campaign name CONTAINS ** ROAS EQUALS ** CPA …" at bounding box center [506, 208] width 776 height 473
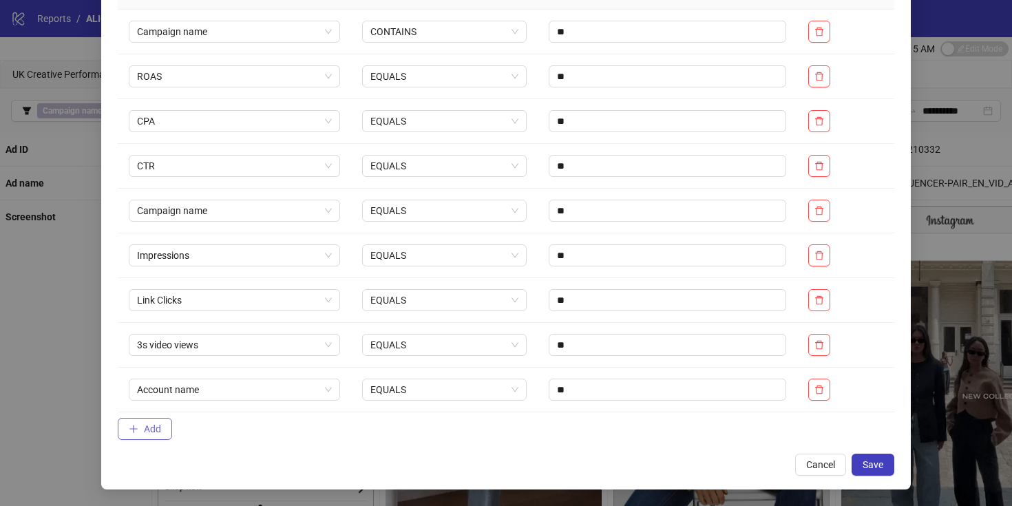
click at [129, 436] on button "Add" at bounding box center [145, 429] width 54 height 22
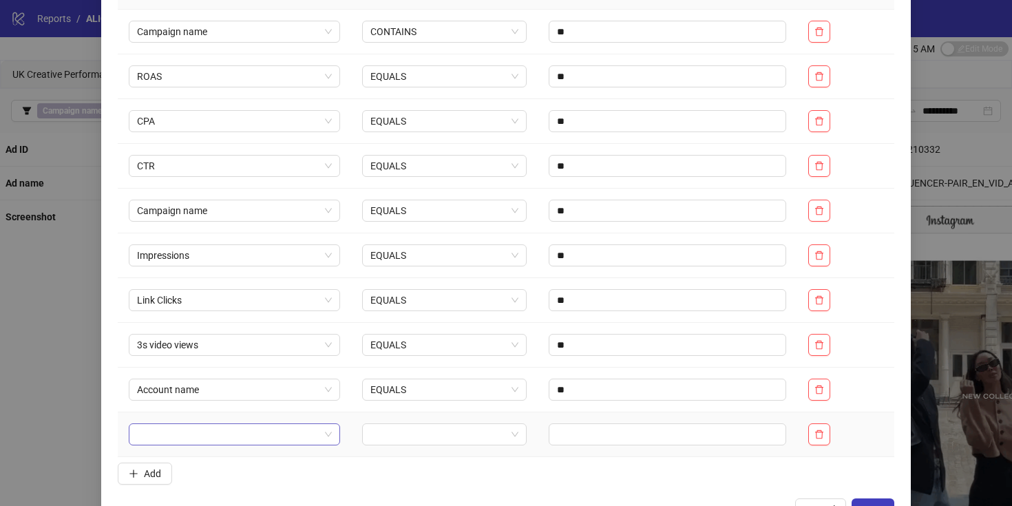
click at [178, 433] on input "search" at bounding box center [228, 434] width 182 height 21
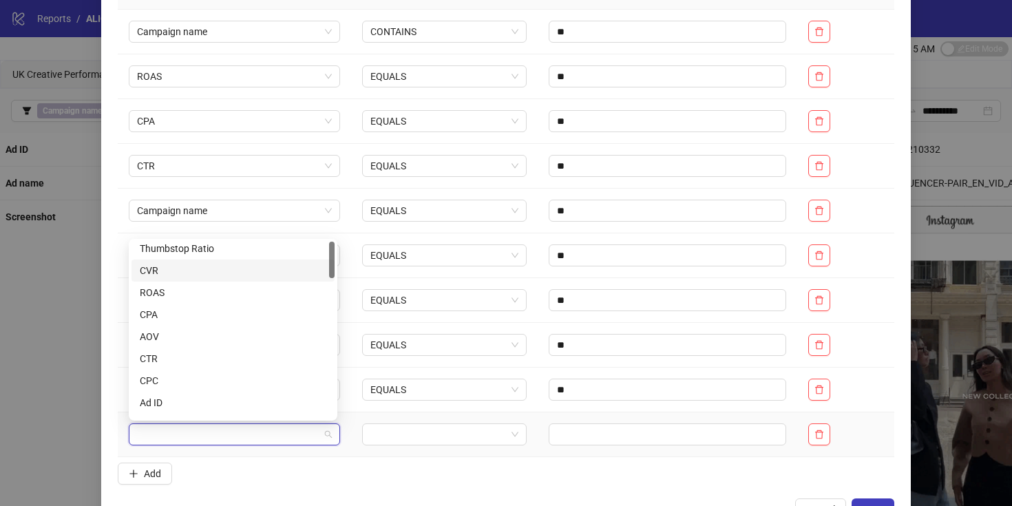
scroll to position [0, 0]
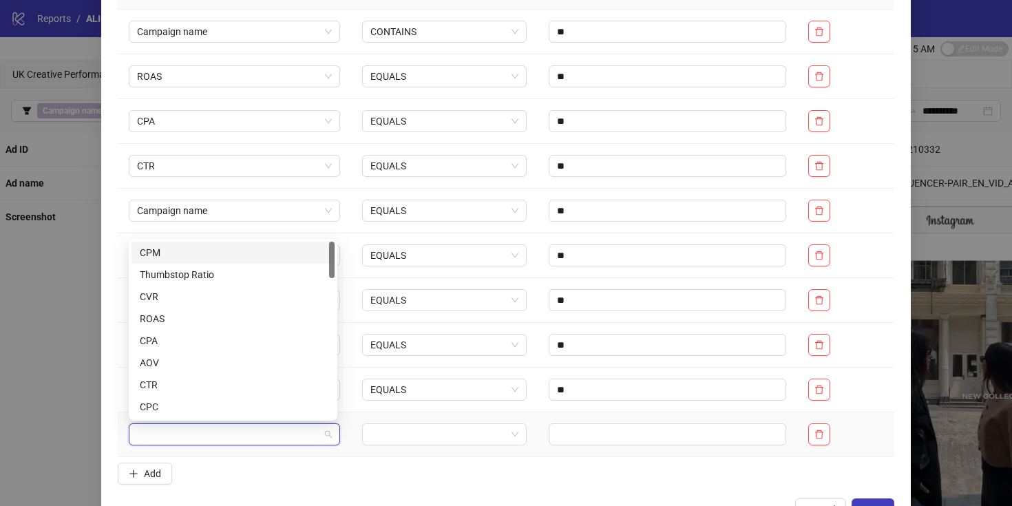
click at [178, 252] on div "CPM" at bounding box center [233, 252] width 187 height 15
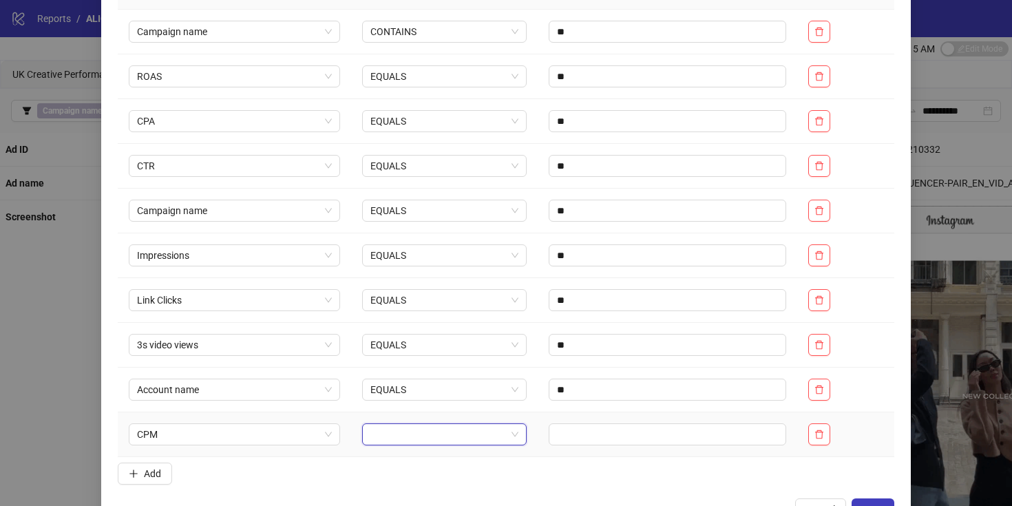
click at [405, 431] on input "search" at bounding box center [438, 434] width 136 height 21
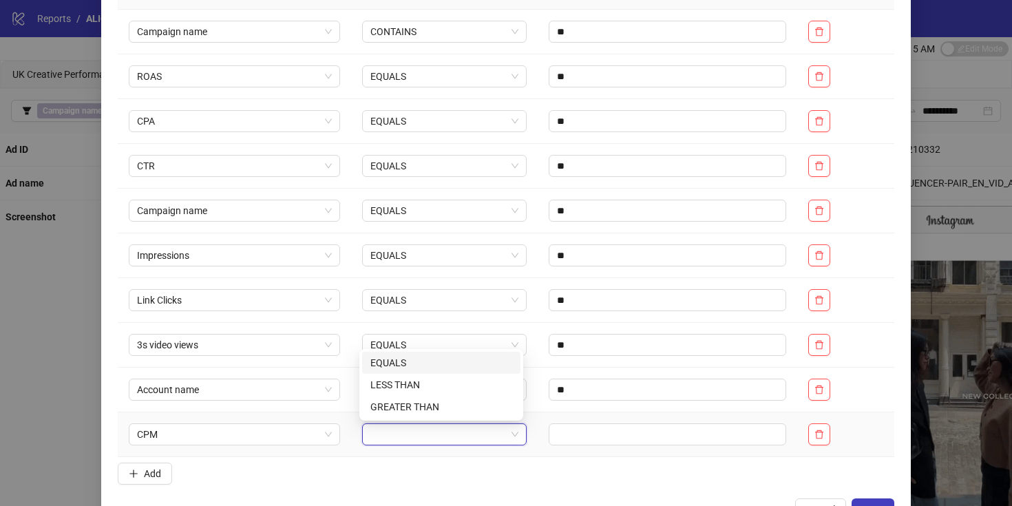
click at [394, 361] on div "EQUALS" at bounding box center [441, 362] width 142 height 15
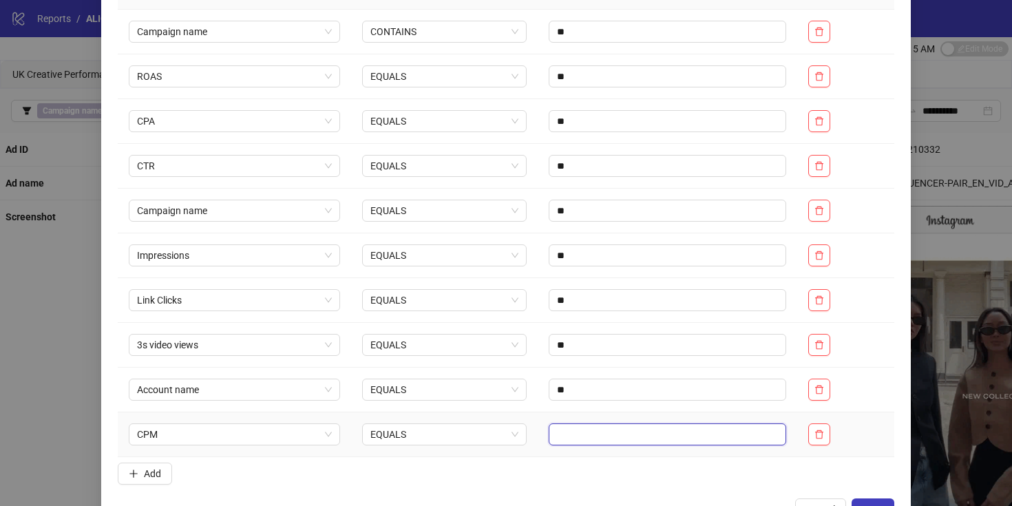
click at [588, 434] on input "text" at bounding box center [666, 434] width 237 height 22
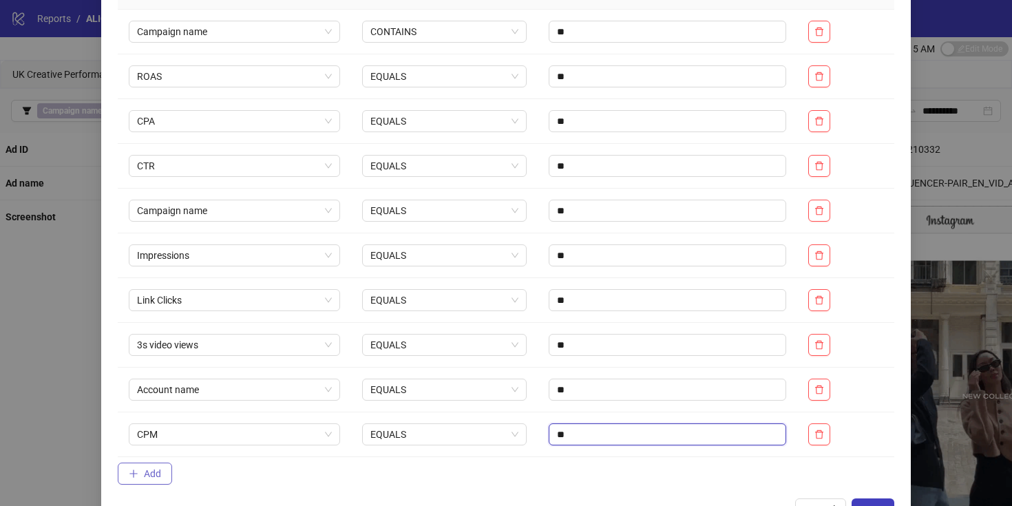
type input "**"
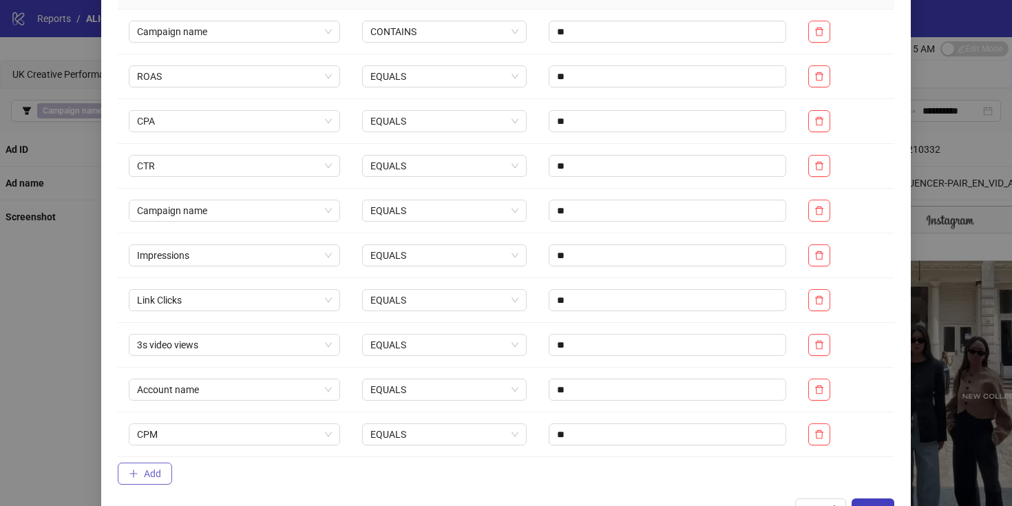
click at [143, 473] on button "Add" at bounding box center [145, 473] width 54 height 22
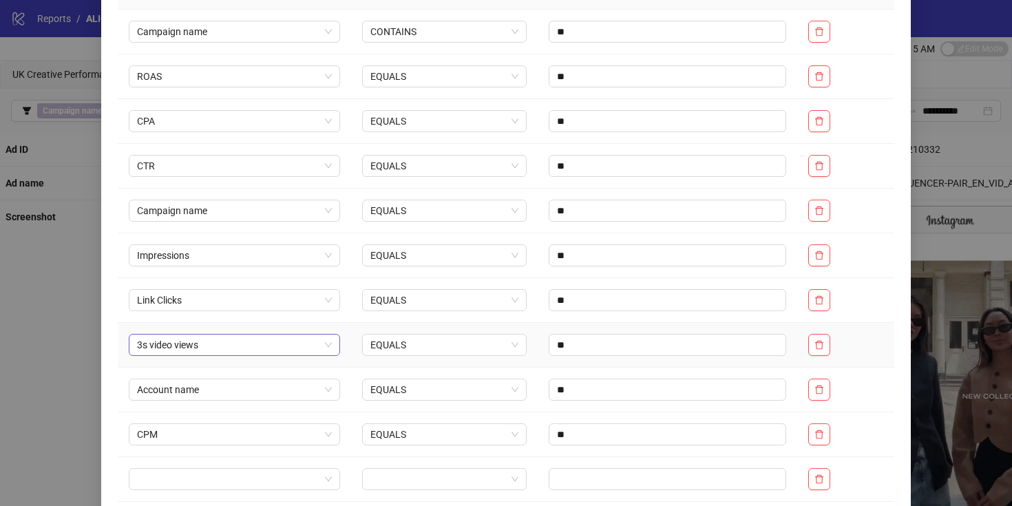
scroll to position [222, 0]
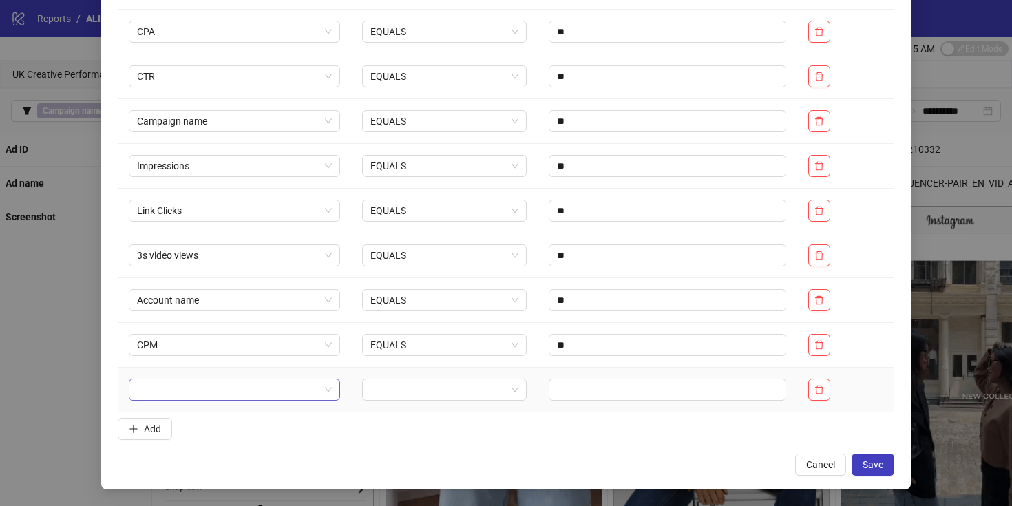
click at [167, 387] on input "search" at bounding box center [228, 389] width 182 height 21
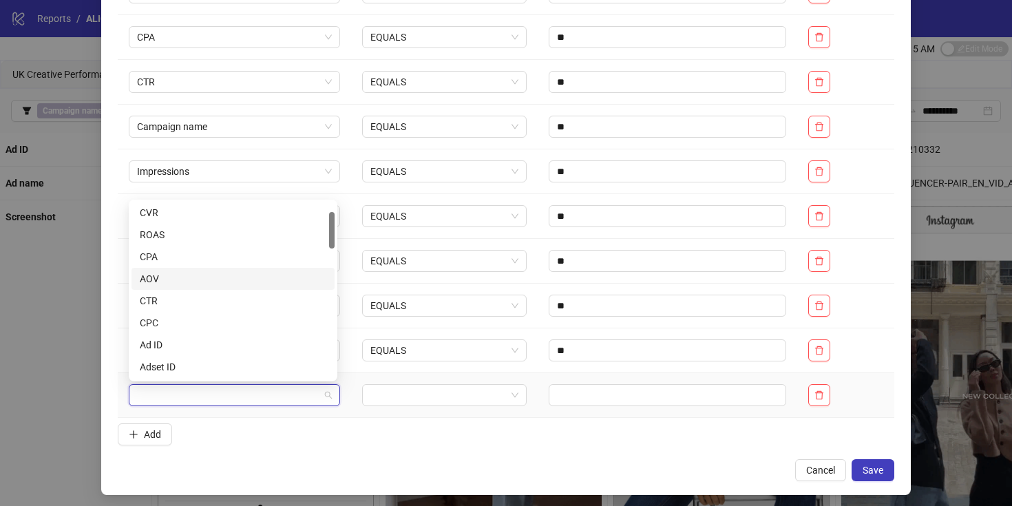
scroll to position [118, 0]
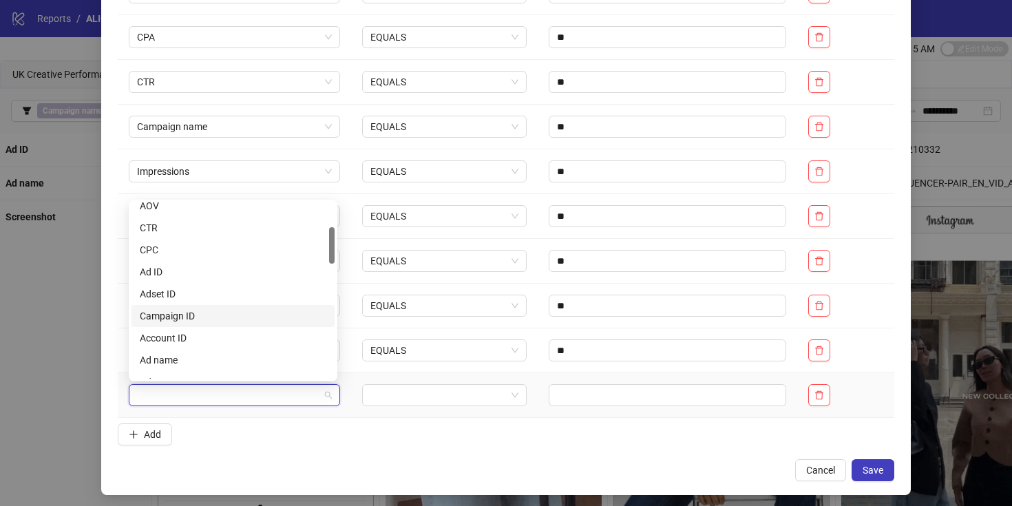
click at [217, 317] on div "Campaign ID" at bounding box center [233, 315] width 187 height 15
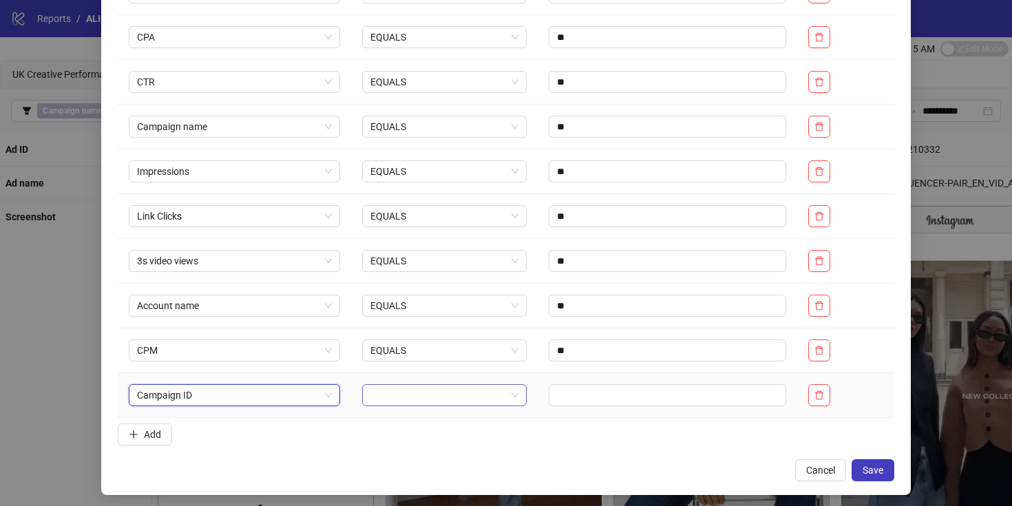
click at [412, 390] on input "search" at bounding box center [438, 395] width 136 height 21
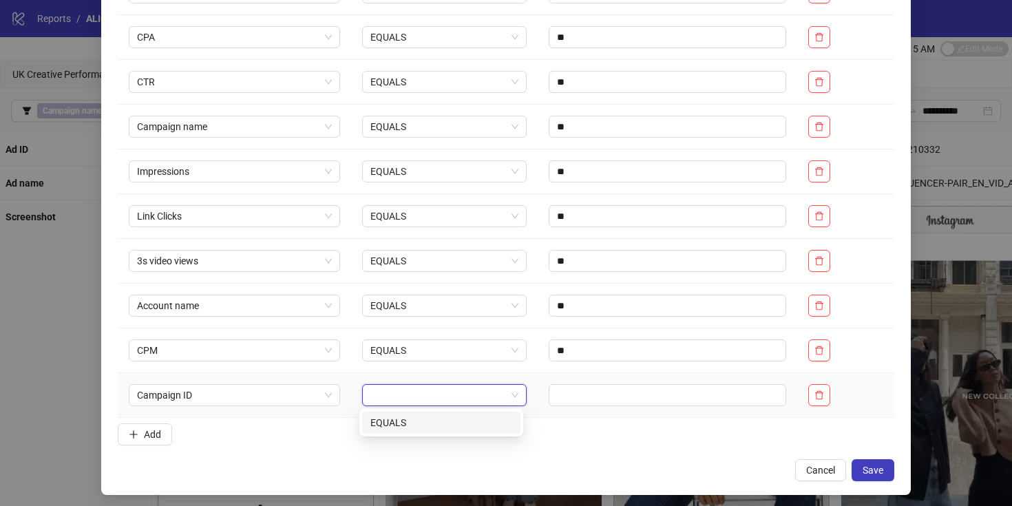
click at [401, 424] on div "EQUALS" at bounding box center [441, 422] width 142 height 15
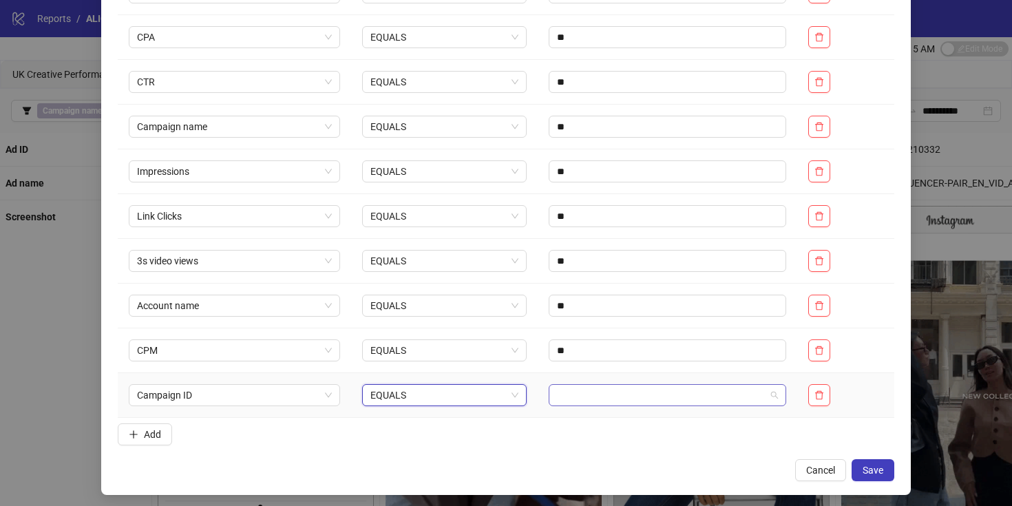
click at [549, 387] on div at bounding box center [666, 395] width 237 height 22
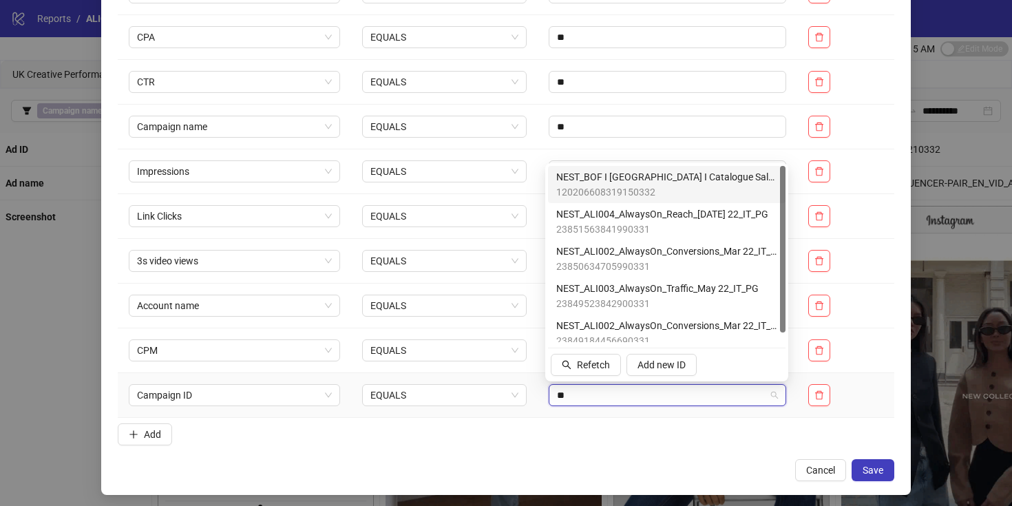
type input "*"
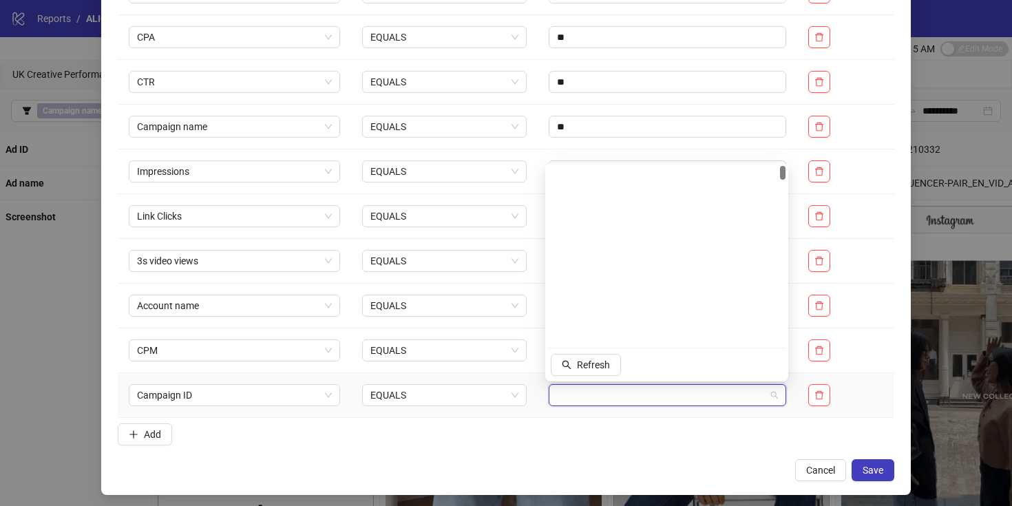
scroll to position [0, 0]
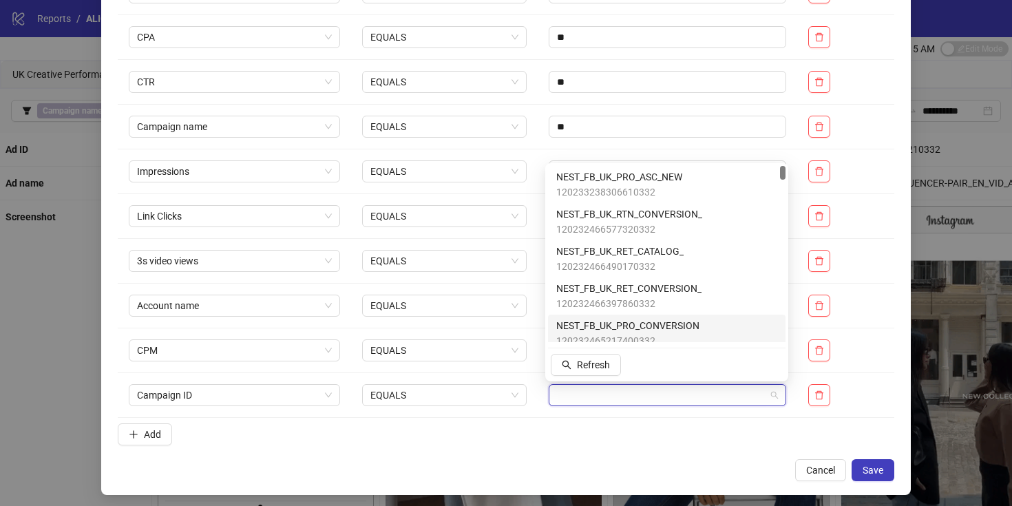
click at [431, 460] on div "Cancel Save" at bounding box center [506, 470] width 776 height 22
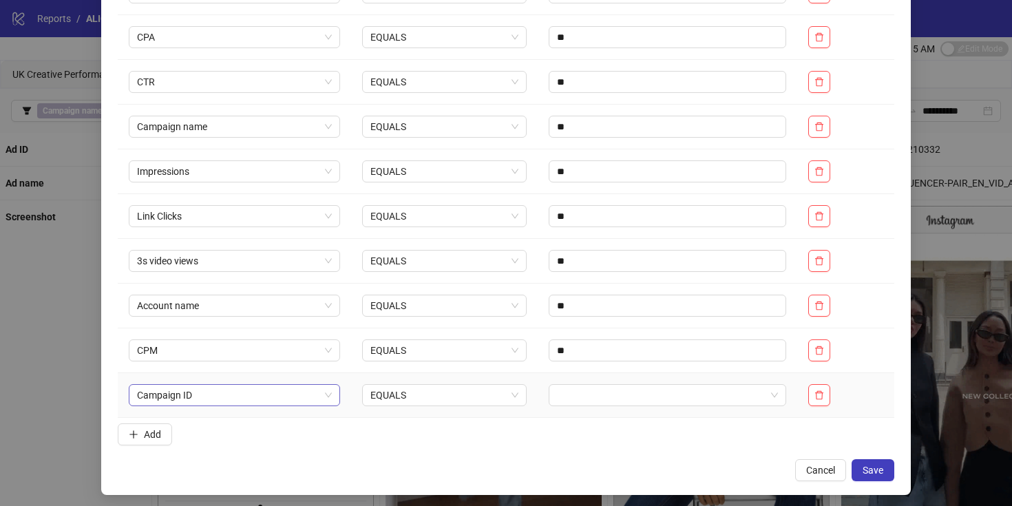
click at [242, 387] on span "Campaign ID" at bounding box center [234, 395] width 195 height 21
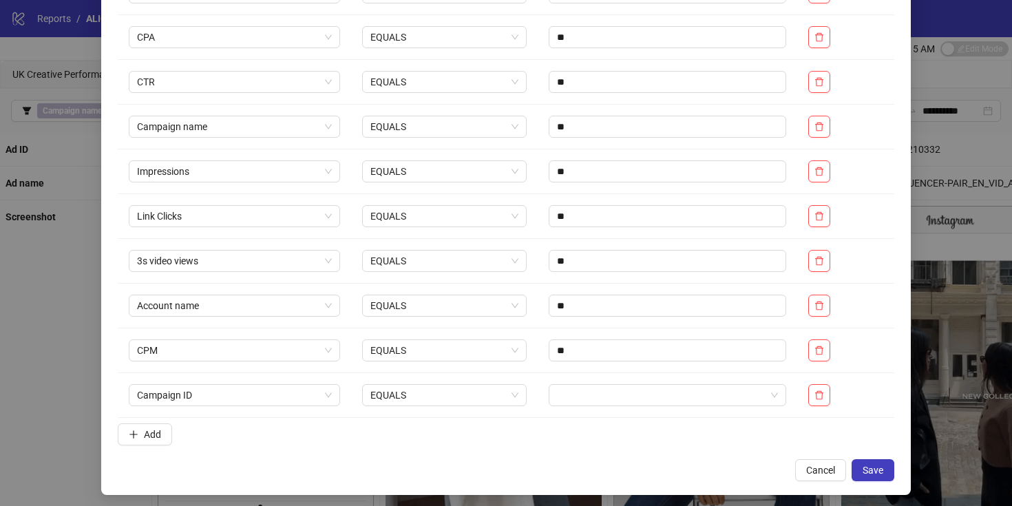
click at [451, 444] on form "Identifier Condition Value Action Campaign name CONTAINS ** ROAS EQUALS ** CPA …" at bounding box center [506, 169] width 776 height 563
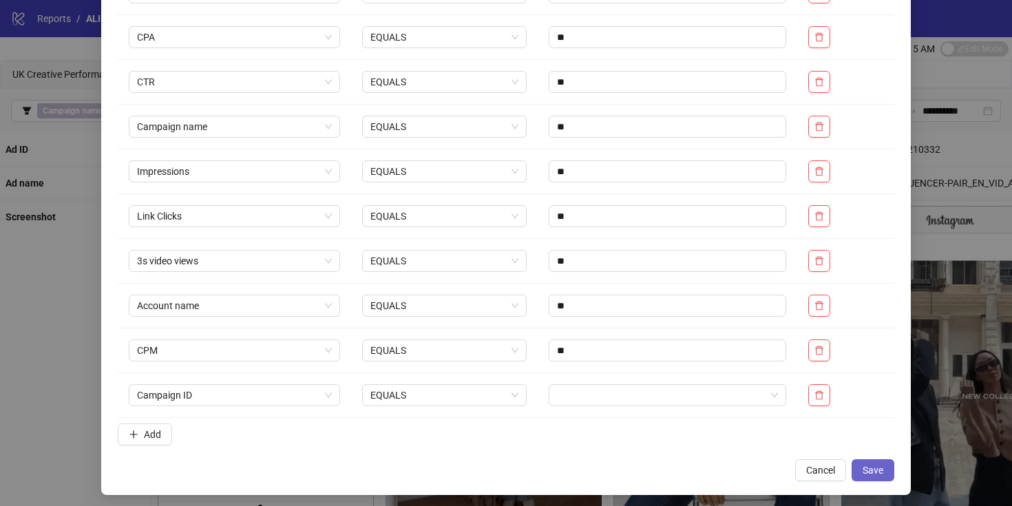
click at [884, 466] on button "Save" at bounding box center [872, 470] width 43 height 22
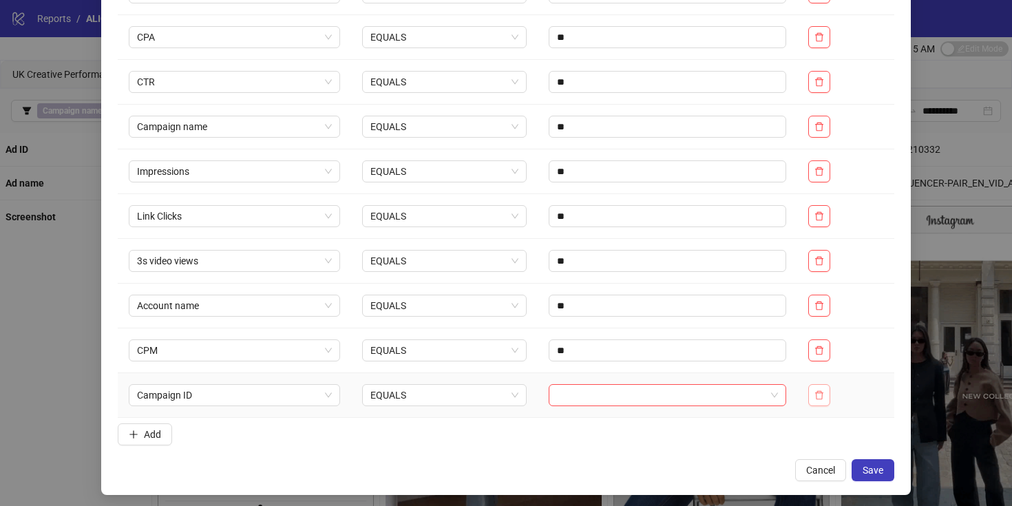
click at [818, 396] on icon "delete" at bounding box center [819, 394] width 8 height 9
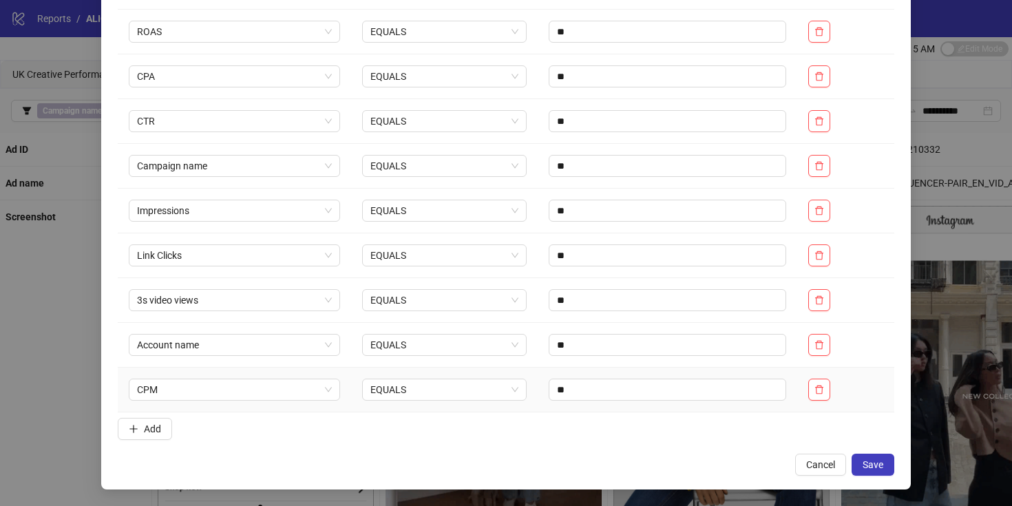
scroll to position [178, 0]
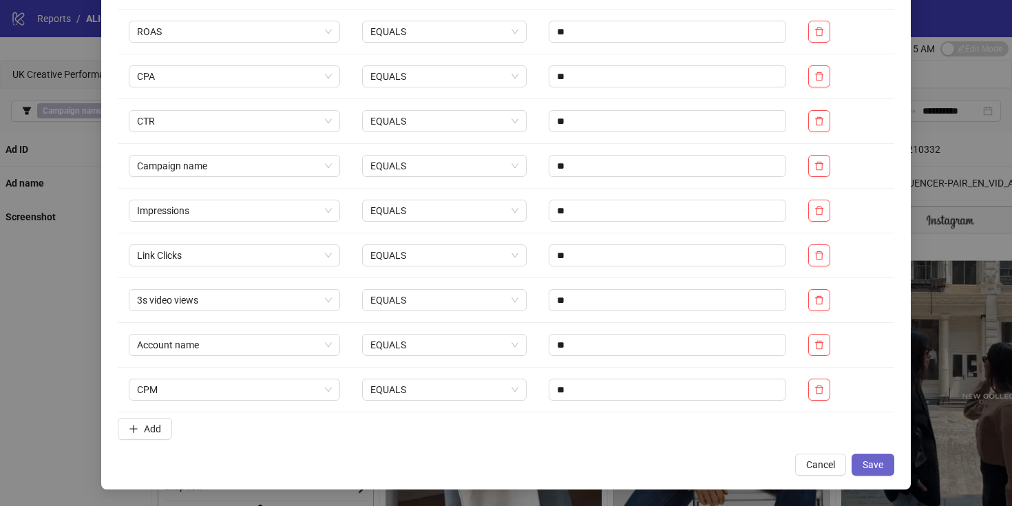
click at [885, 462] on button "Save" at bounding box center [872, 465] width 43 height 22
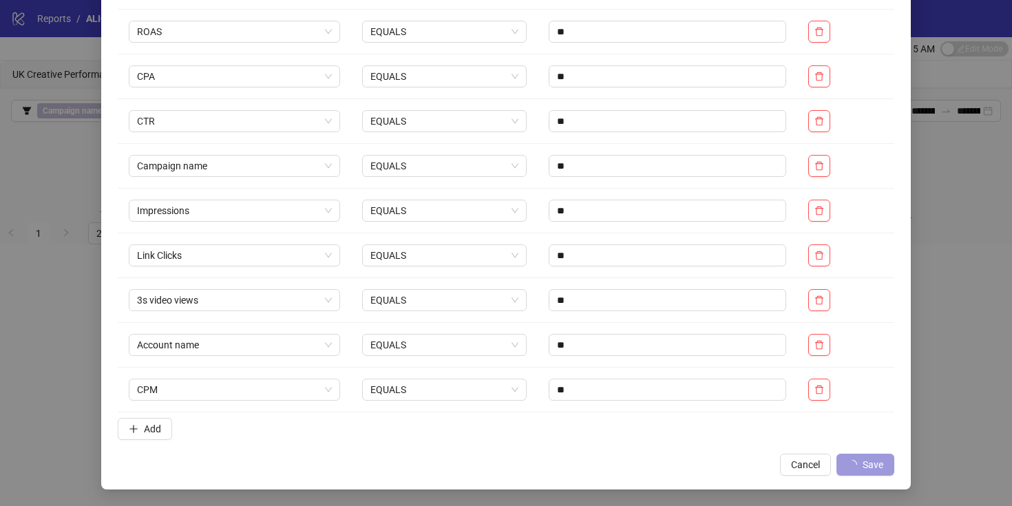
scroll to position [109, 0]
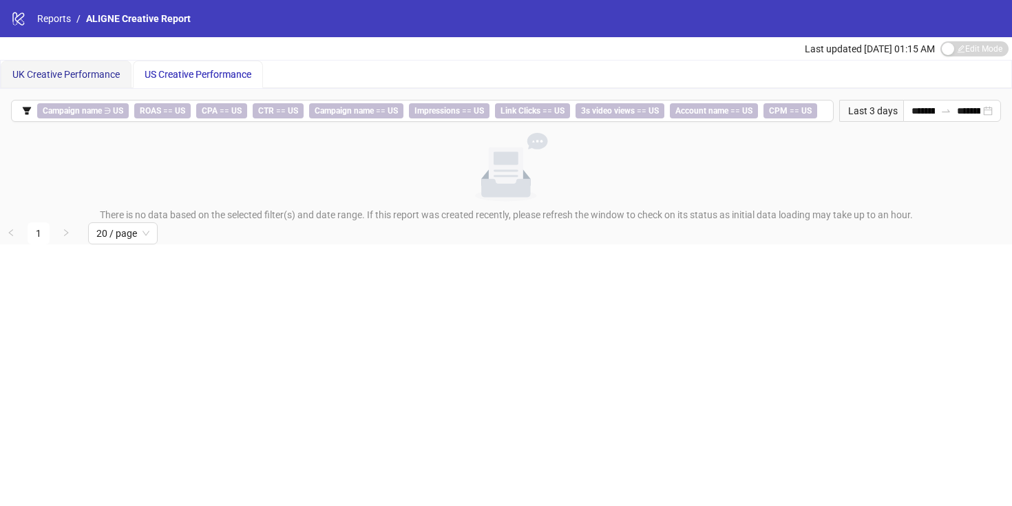
click at [87, 81] on div "UK Creative Performance" at bounding box center [65, 74] width 107 height 15
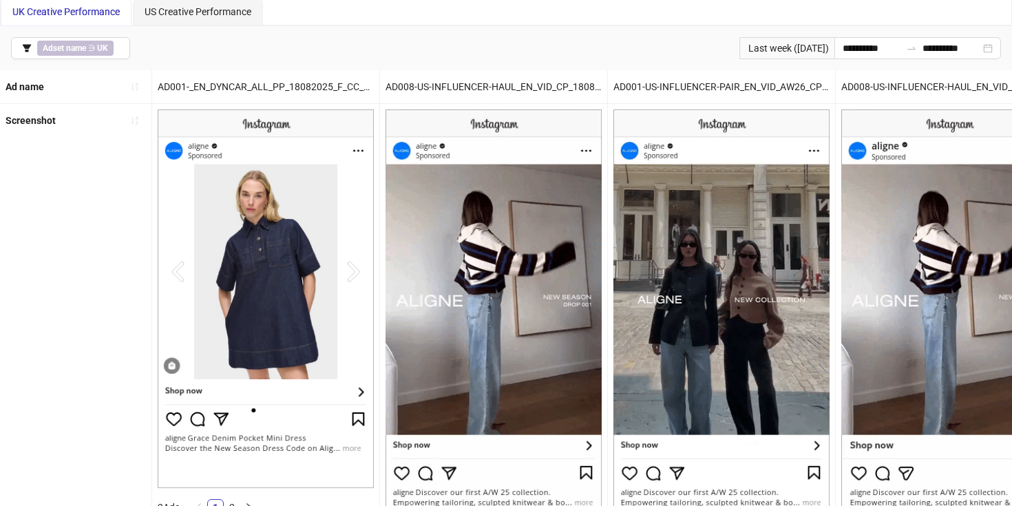
scroll to position [0, 0]
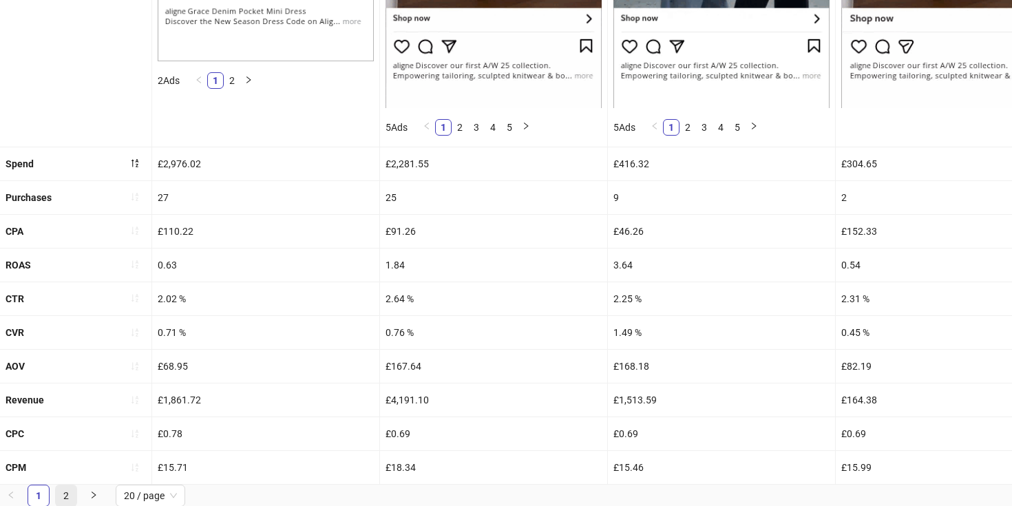
click at [63, 489] on link "2" at bounding box center [66, 495] width 21 height 21
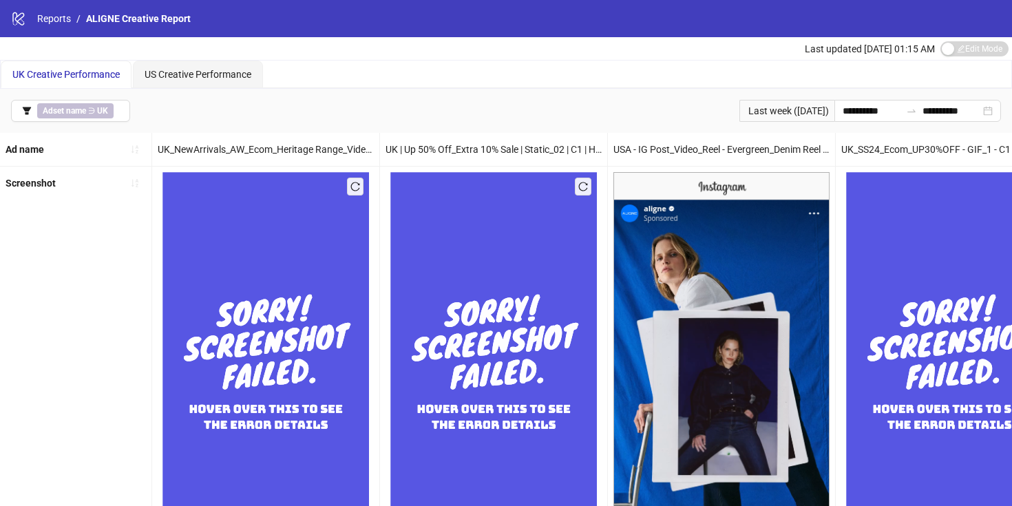
scroll to position [475, 0]
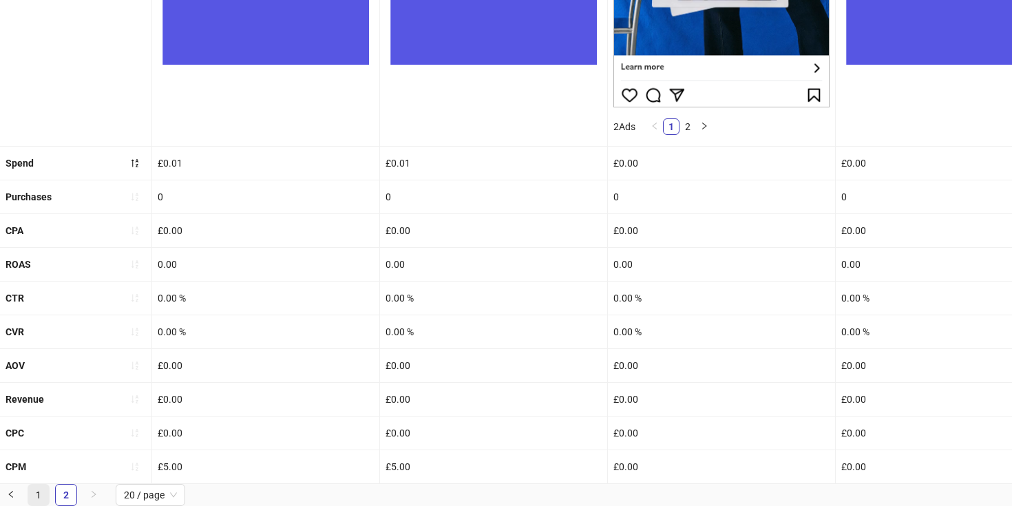
click at [41, 489] on link "1" at bounding box center [38, 494] width 21 height 21
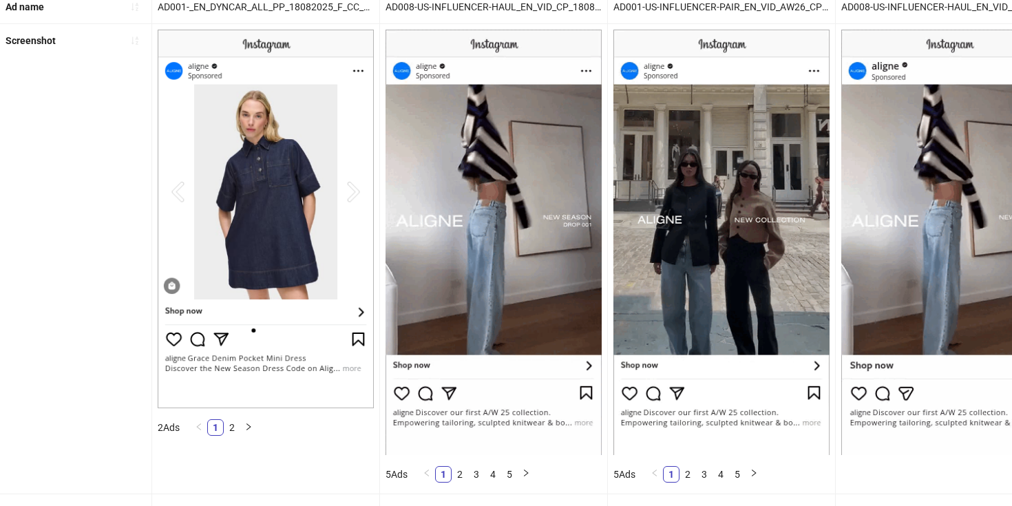
scroll to position [0, 0]
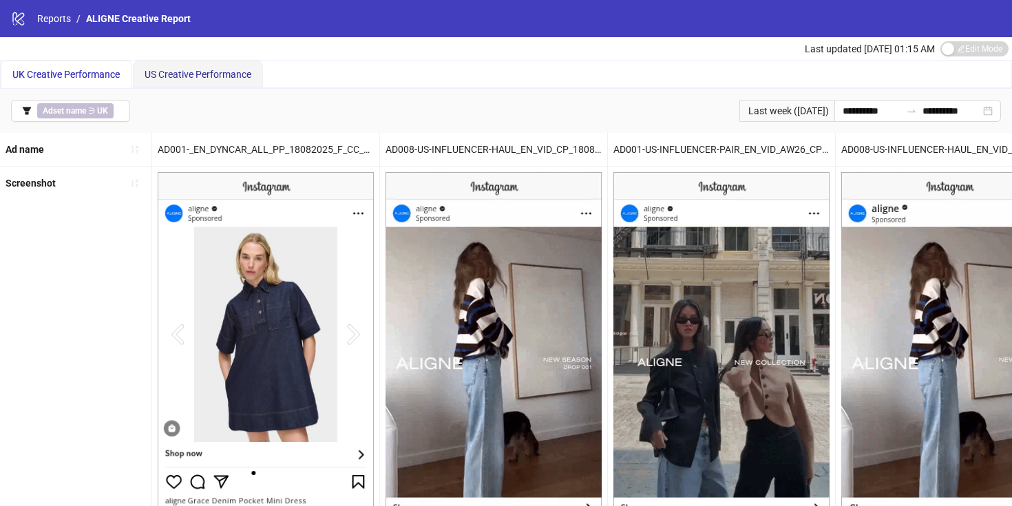
click at [169, 78] on span "US Creative Performance" at bounding box center [198, 74] width 107 height 11
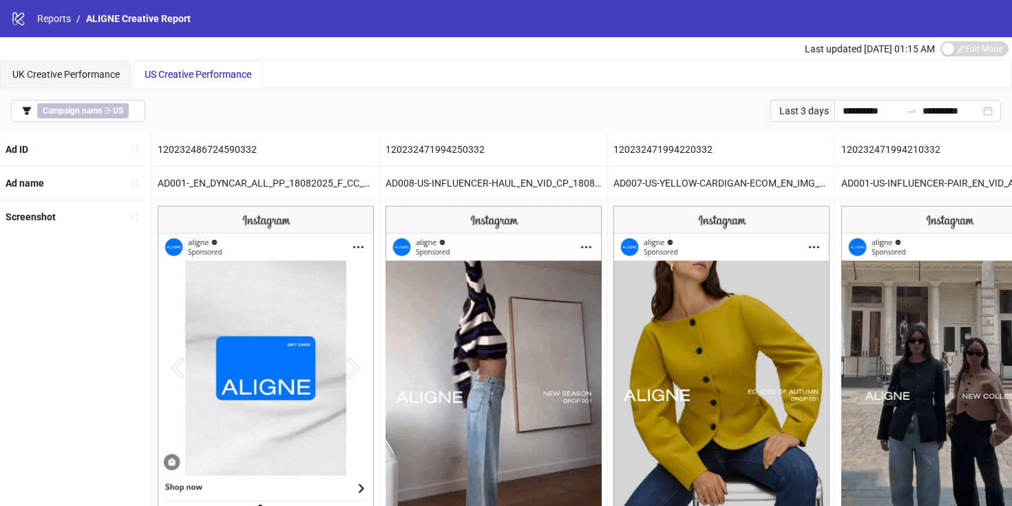
click at [122, 138] on div "Ad ID" at bounding box center [75, 149] width 151 height 33
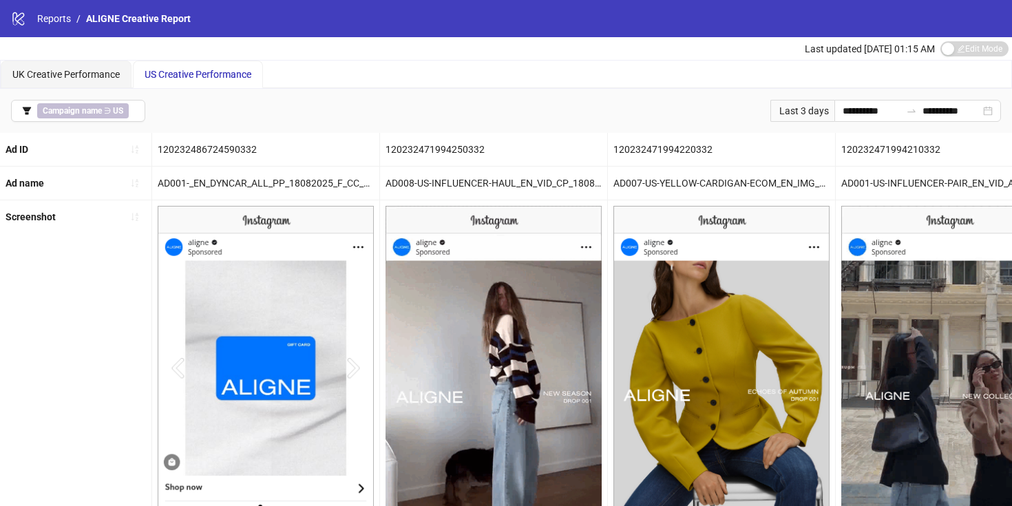
click at [11, 147] on b "Ad ID" at bounding box center [17, 149] width 23 height 11
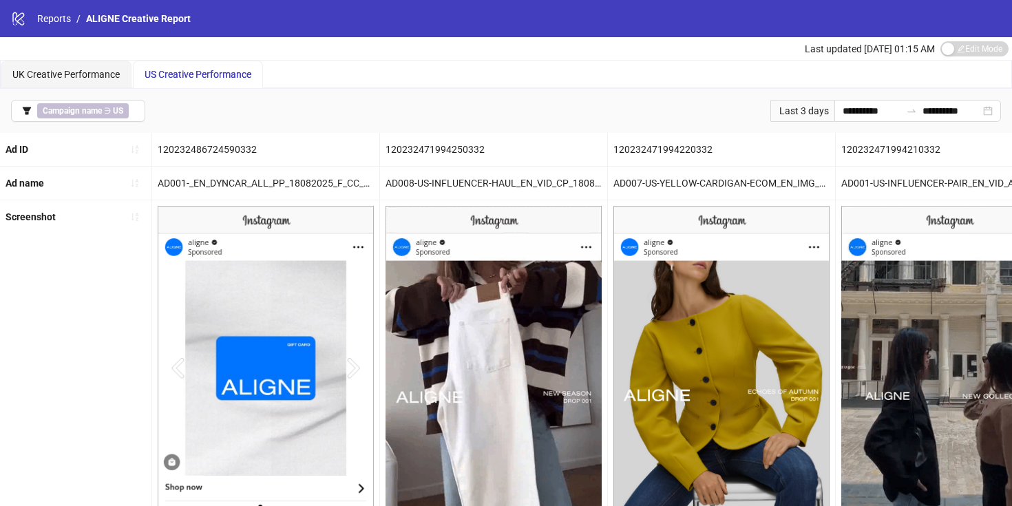
click at [25, 184] on b "Ad name" at bounding box center [25, 183] width 39 height 11
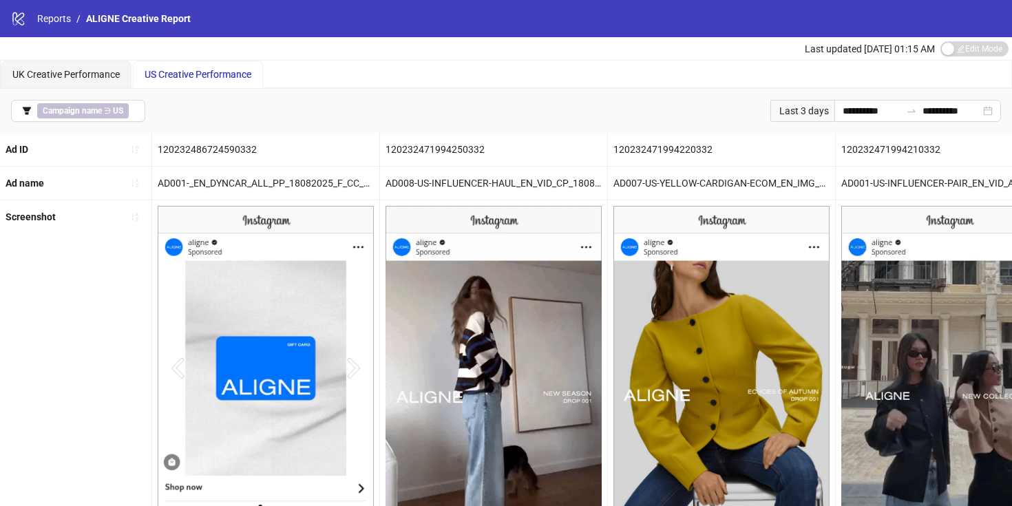
click at [26, 214] on b "Screenshot" at bounding box center [31, 216] width 50 height 11
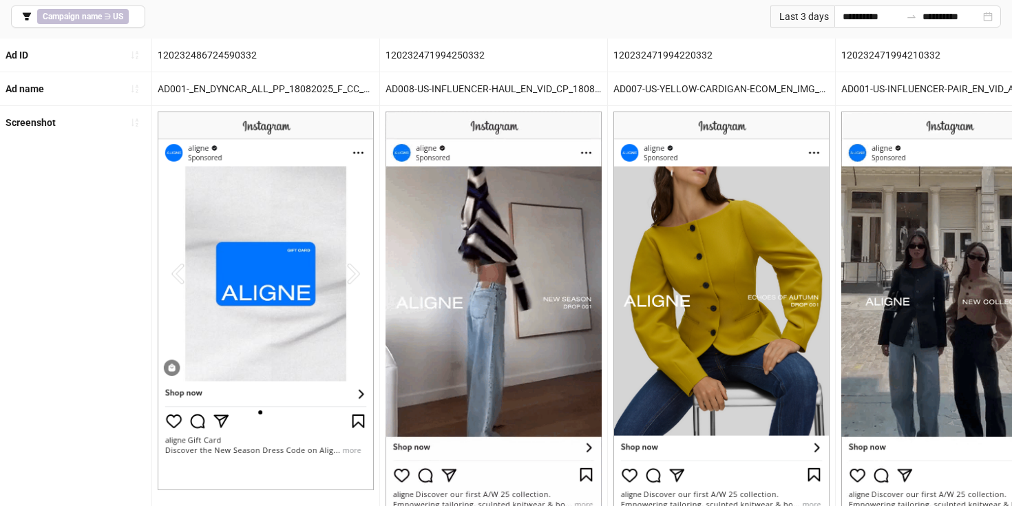
click at [244, 389] on img at bounding box center [266, 300] width 216 height 379
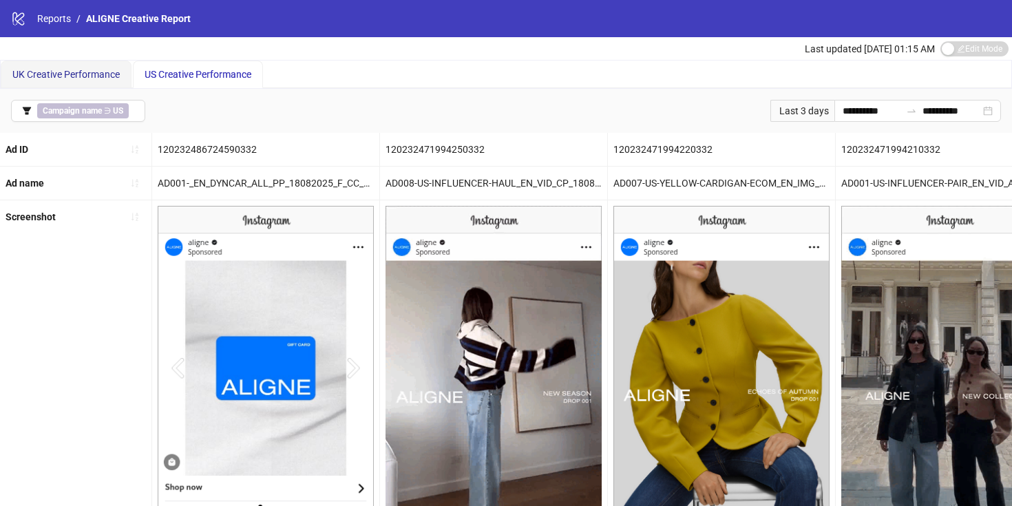
click at [56, 78] on span "UK Creative Performance" at bounding box center [65, 74] width 107 height 11
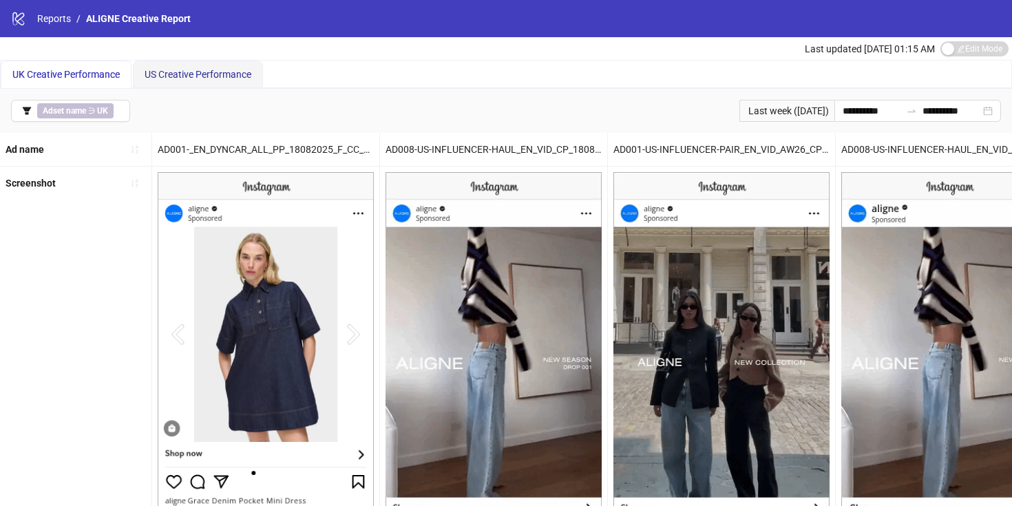
click at [156, 76] on span "US Creative Performance" at bounding box center [198, 74] width 107 height 11
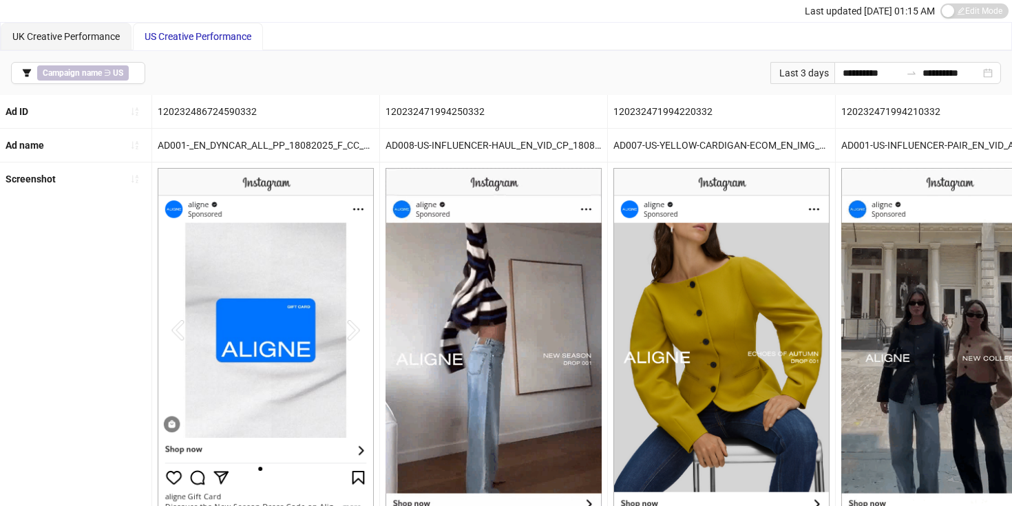
scroll to position [54, 0]
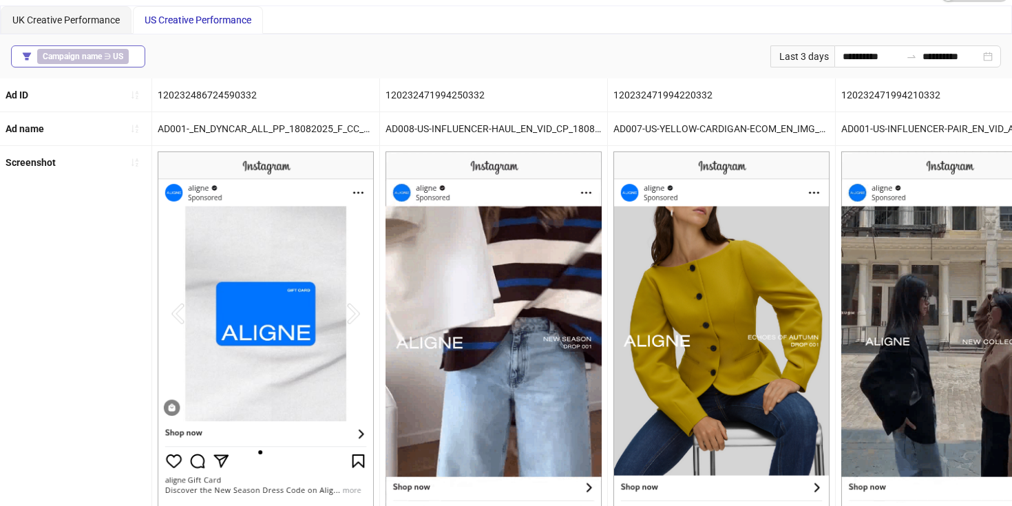
click at [136, 52] on button "Campaign name ∋ US" at bounding box center [78, 56] width 134 height 22
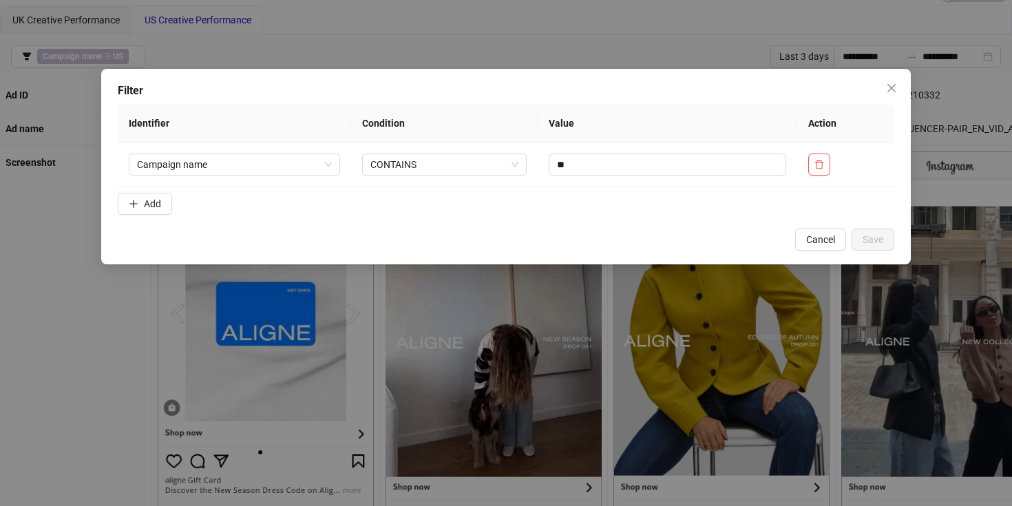
click at [159, 192] on form "Identifier Condition Value Action Campaign name CONTAINS ** Add" at bounding box center [506, 163] width 776 height 116
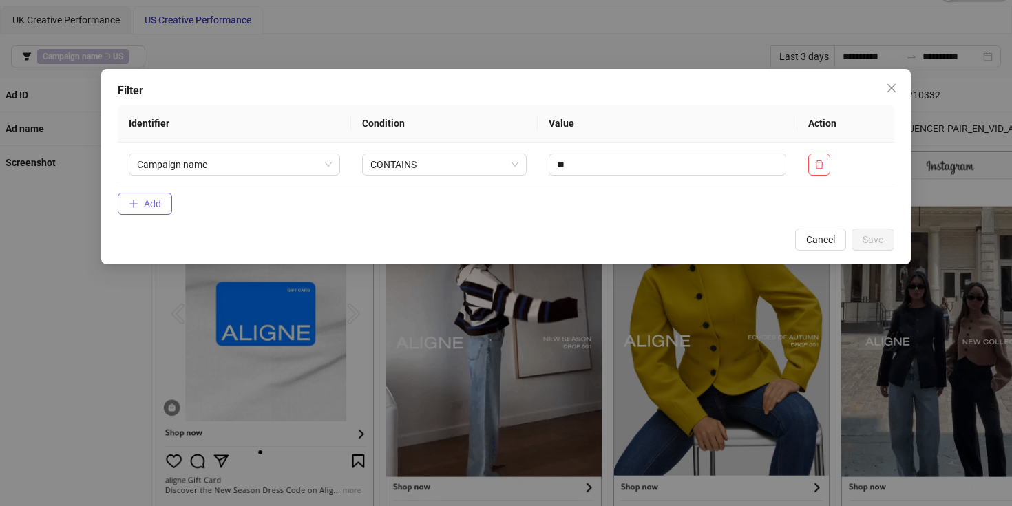
click at [158, 204] on span "Add" at bounding box center [152, 203] width 17 height 11
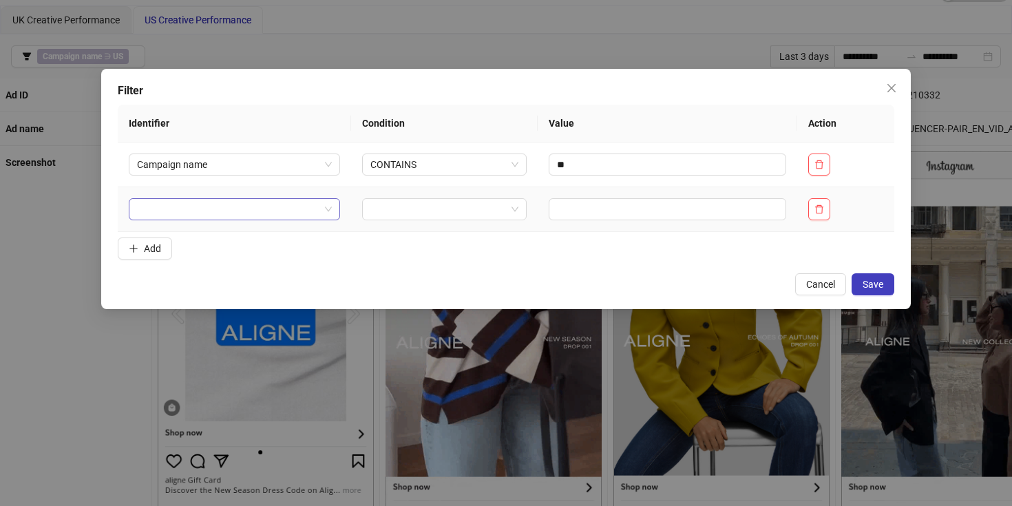
click at [203, 213] on input "search" at bounding box center [228, 209] width 182 height 21
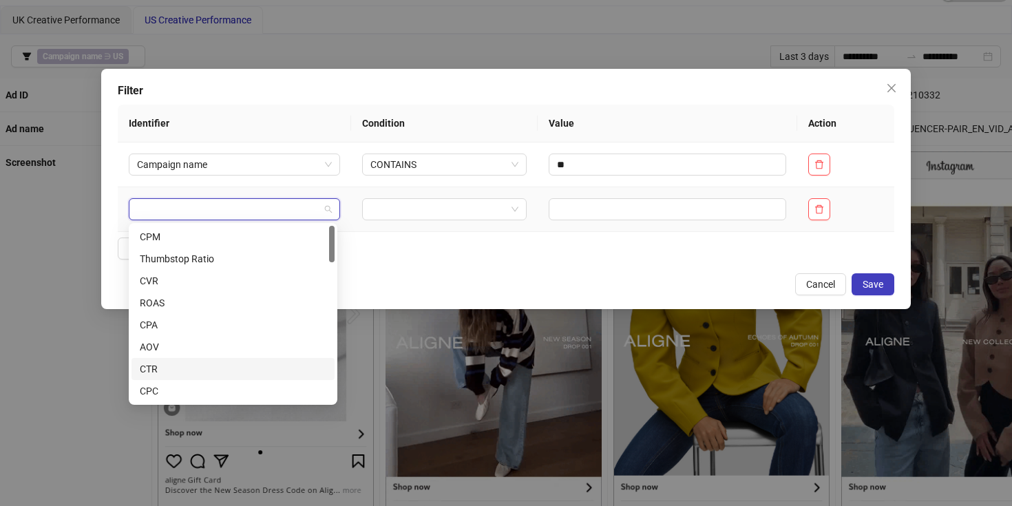
click at [174, 368] on div "CTR" at bounding box center [233, 368] width 187 height 15
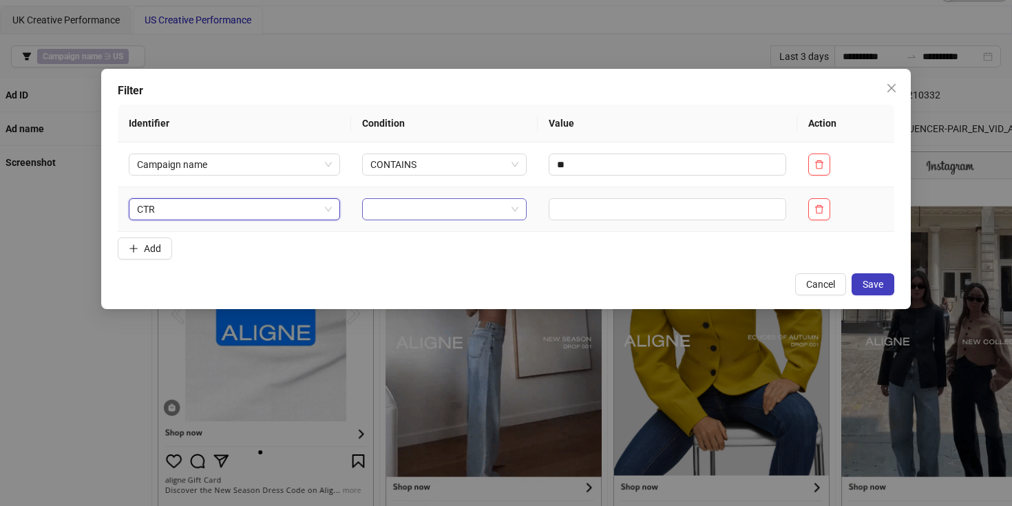
click at [393, 210] on input "search" at bounding box center [438, 209] width 136 height 21
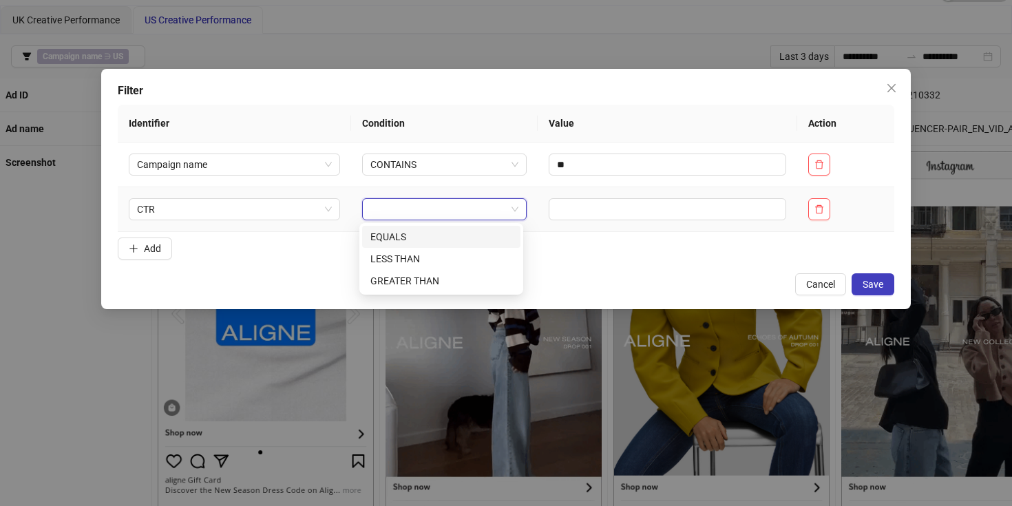
click at [394, 235] on div "EQUALS" at bounding box center [441, 236] width 142 height 15
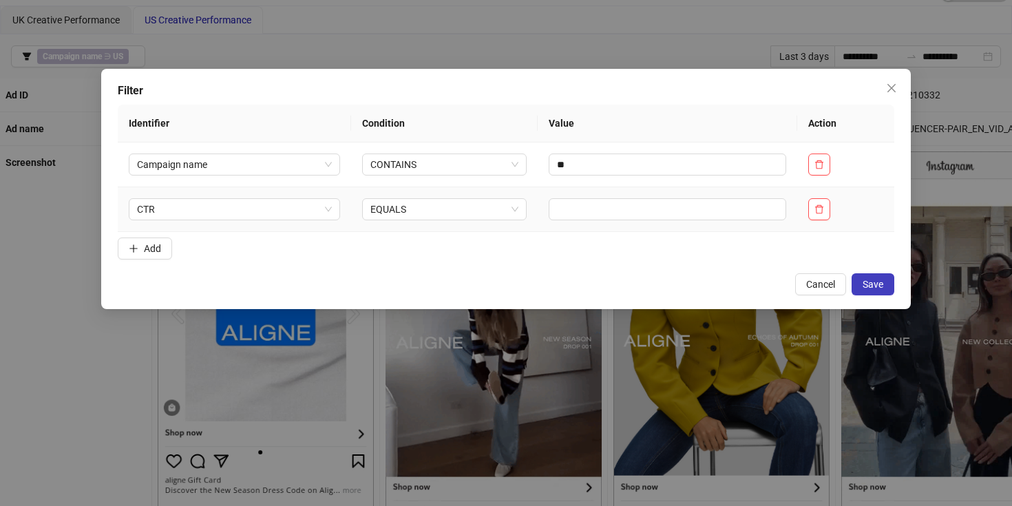
click at [568, 197] on td at bounding box center [666, 209] width 259 height 45
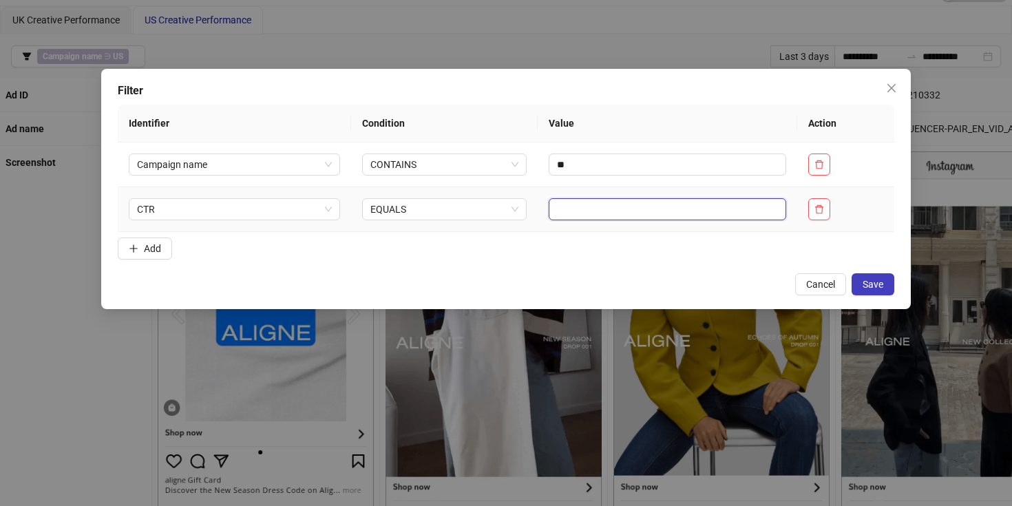
click at [566, 218] on input "text" at bounding box center [666, 209] width 237 height 22
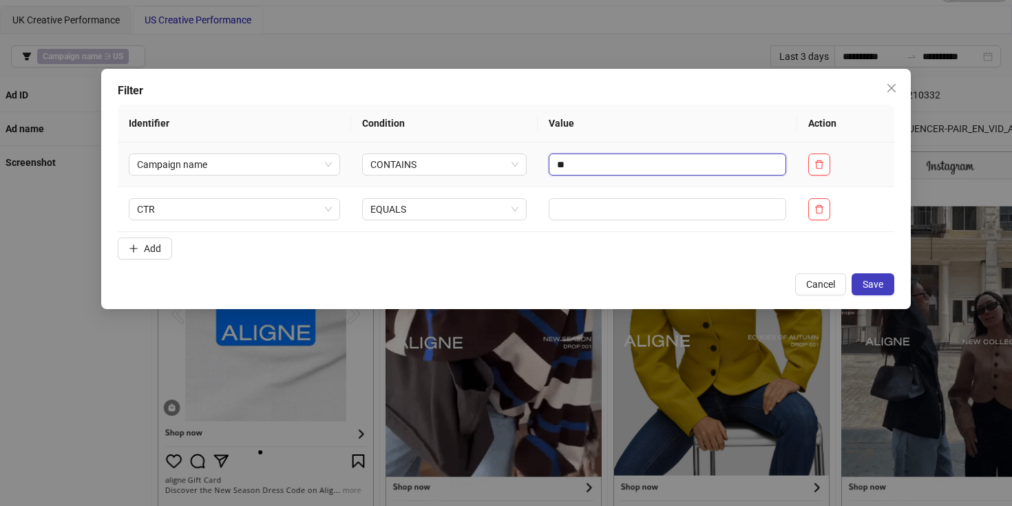
click at [571, 156] on input "**" at bounding box center [666, 164] width 237 height 22
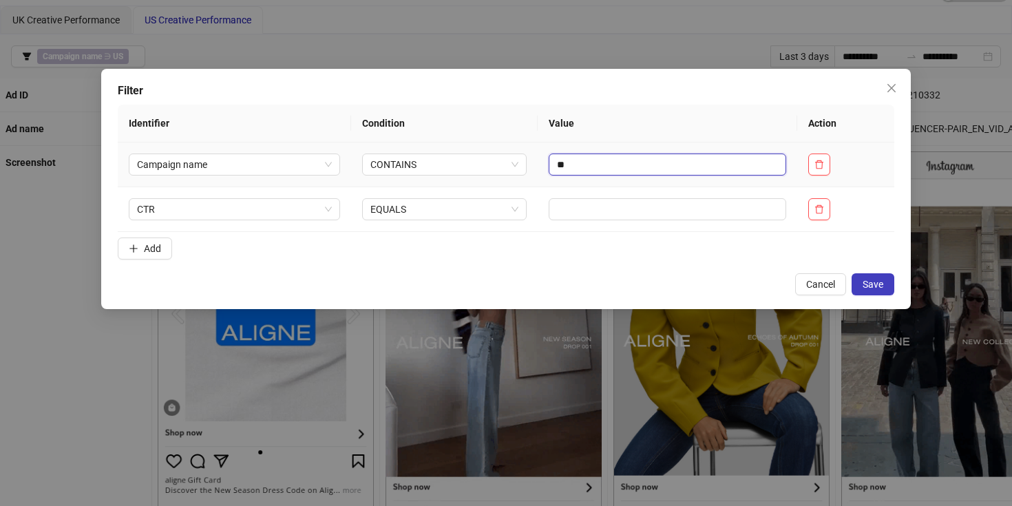
drag, startPoint x: 577, startPoint y: 166, endPoint x: 541, endPoint y: 166, distance: 36.5
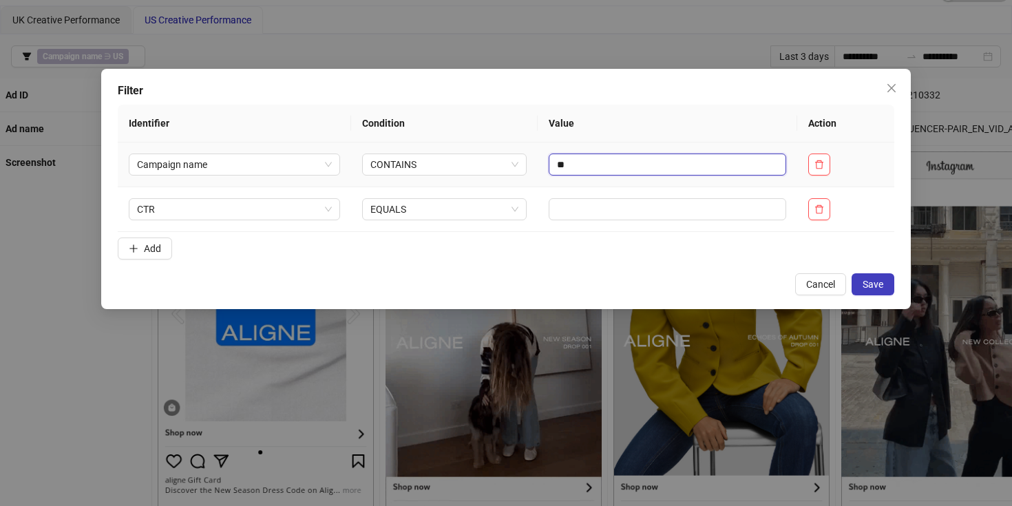
click at [541, 166] on td "**" at bounding box center [666, 164] width 259 height 45
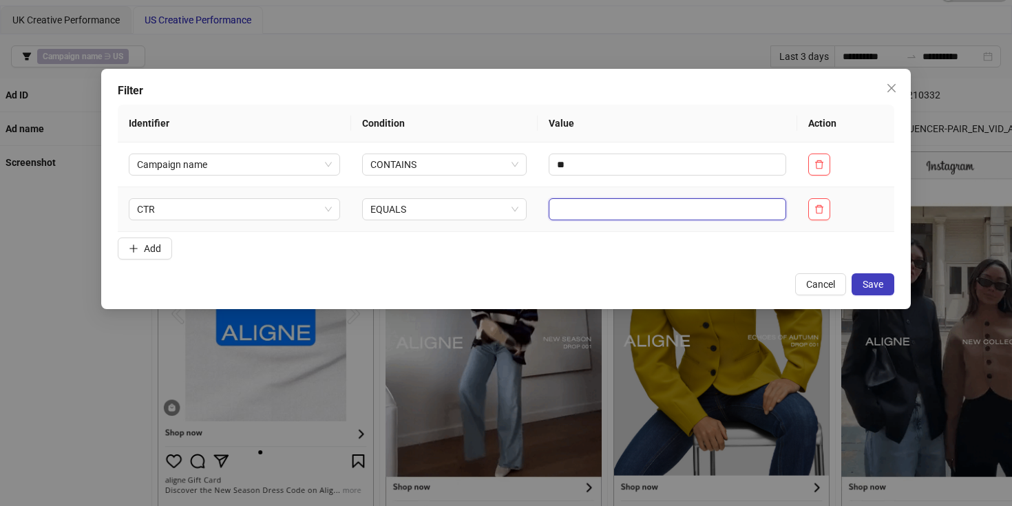
click at [568, 213] on input "text" at bounding box center [666, 209] width 237 height 22
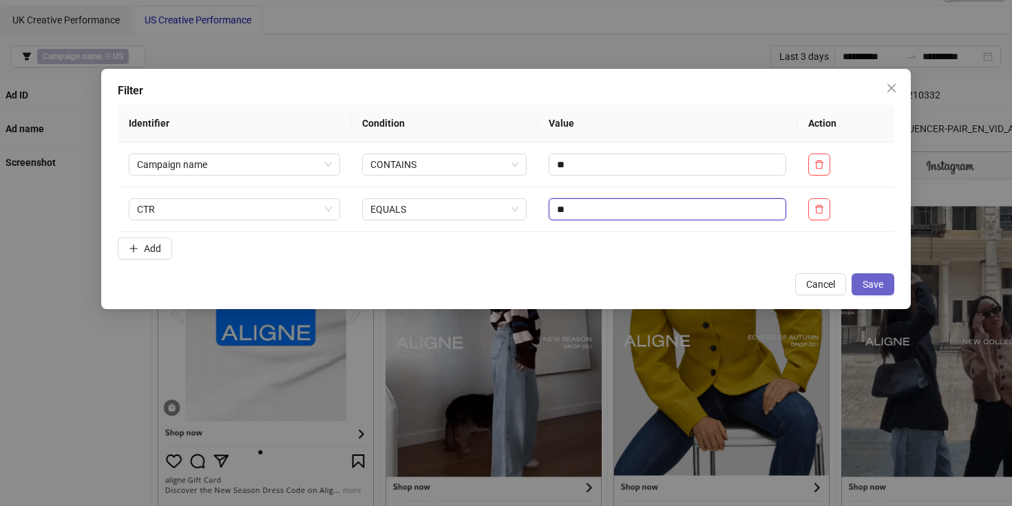
type input "**"
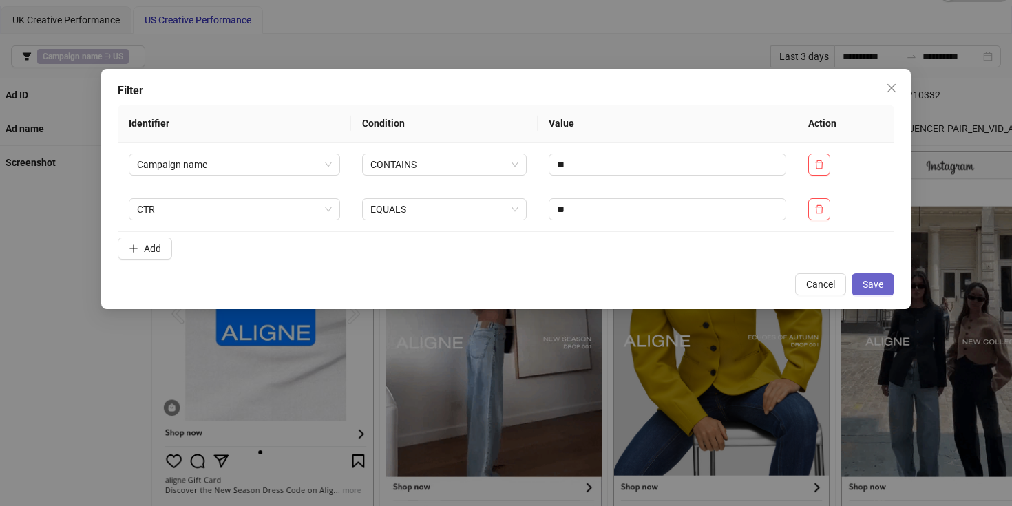
click at [880, 279] on span "Save" at bounding box center [872, 284] width 21 height 11
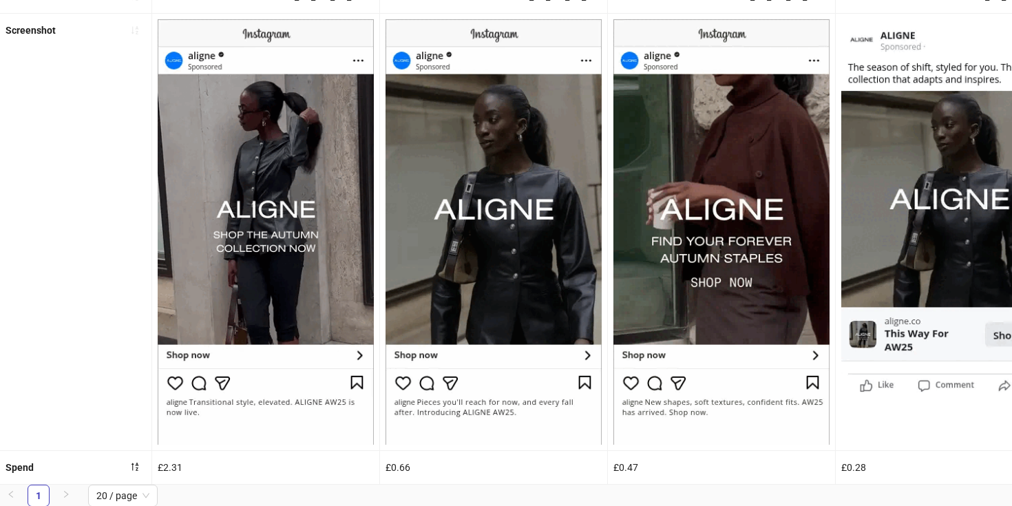
scroll to position [0, 0]
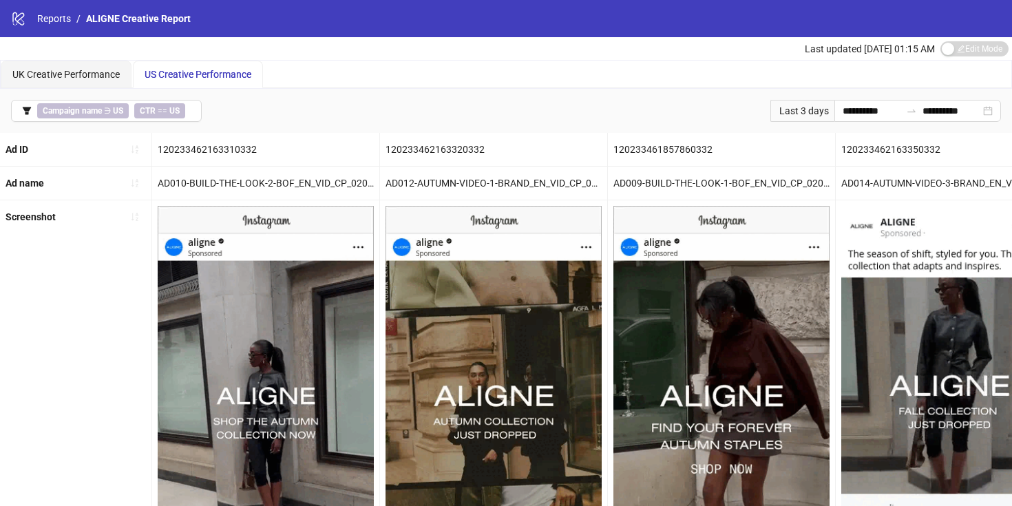
click at [175, 71] on span "US Creative Performance" at bounding box center [198, 74] width 107 height 11
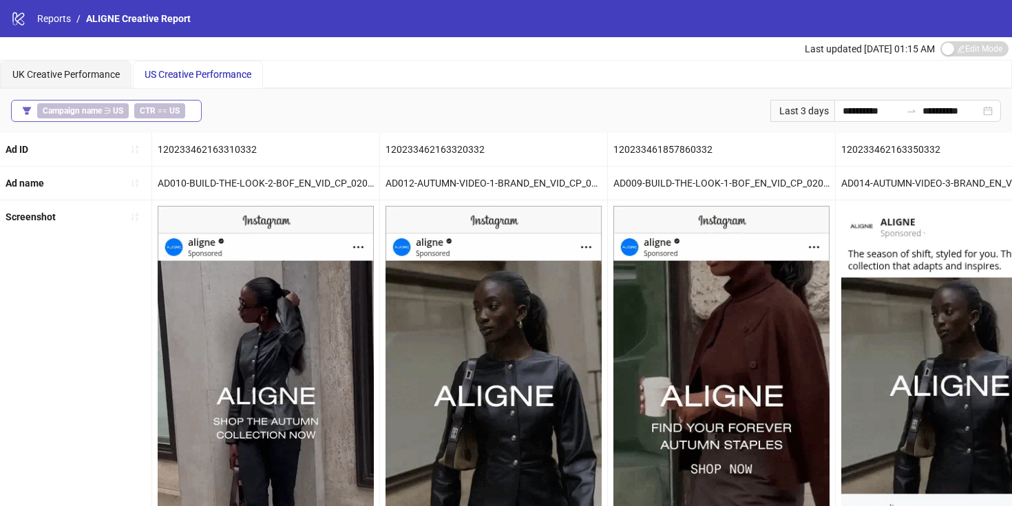
click at [194, 110] on button "Campaign name ∋ US CTR == [GEOGRAPHIC_DATA]" at bounding box center [106, 111] width 191 height 22
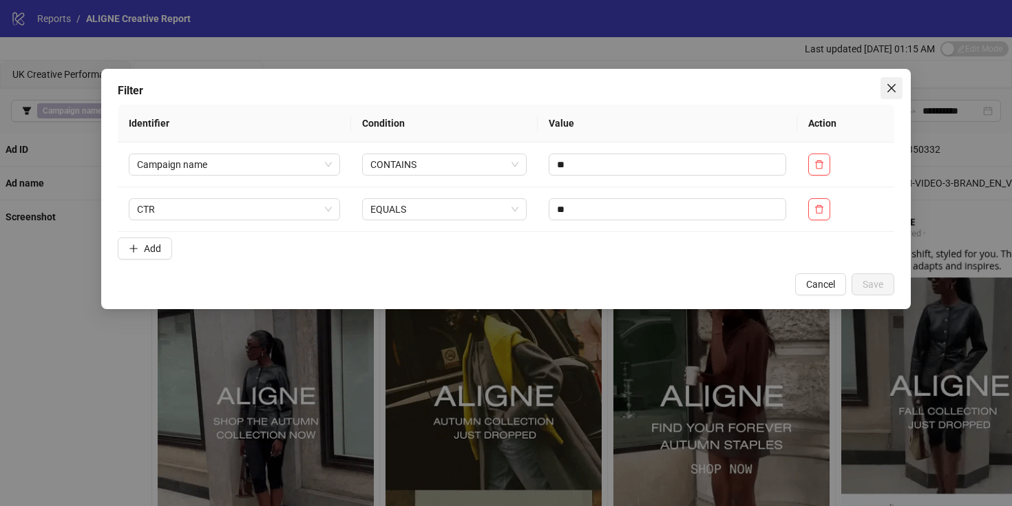
click at [882, 85] on span "Close" at bounding box center [891, 88] width 22 height 11
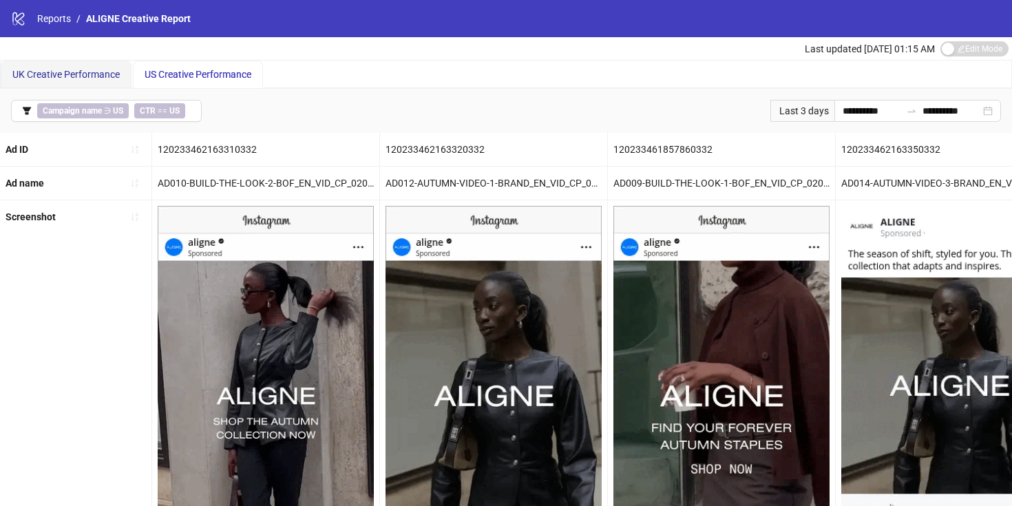
click at [67, 72] on span "UK Creative Performance" at bounding box center [65, 74] width 107 height 11
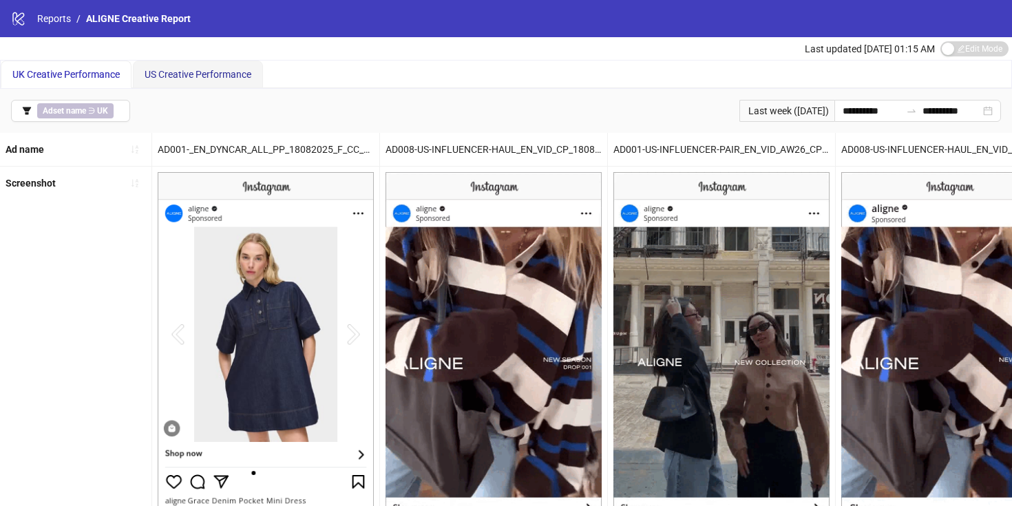
click at [177, 67] on div "US Creative Performance" at bounding box center [198, 74] width 107 height 15
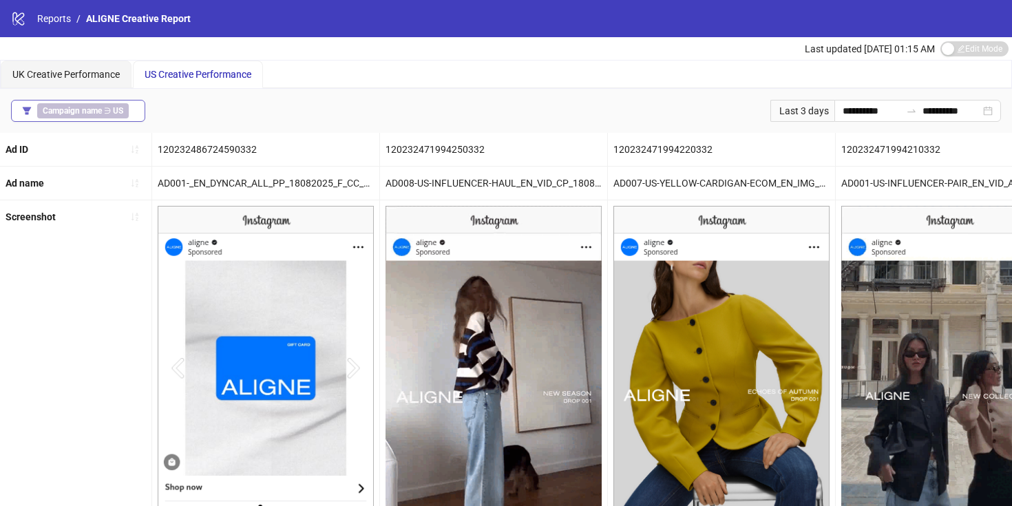
click at [140, 112] on button "Campaign name ∋ US" at bounding box center [78, 111] width 134 height 22
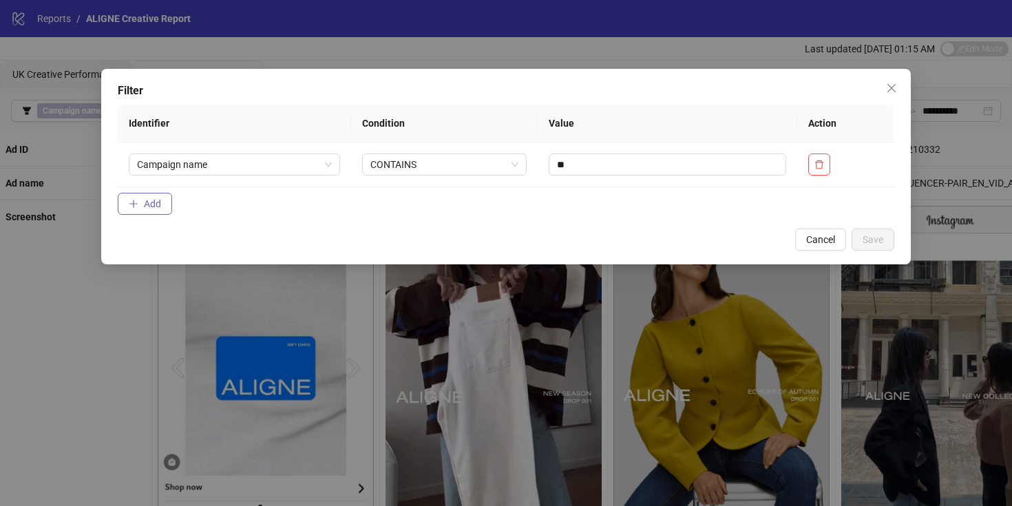
click at [149, 202] on span "Add" at bounding box center [152, 203] width 17 height 11
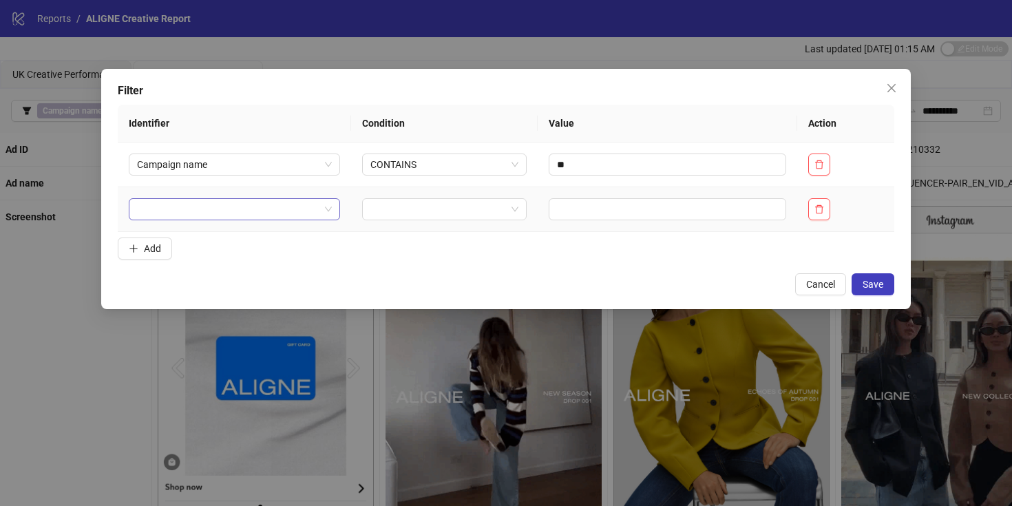
click at [173, 218] on input "search" at bounding box center [228, 209] width 182 height 21
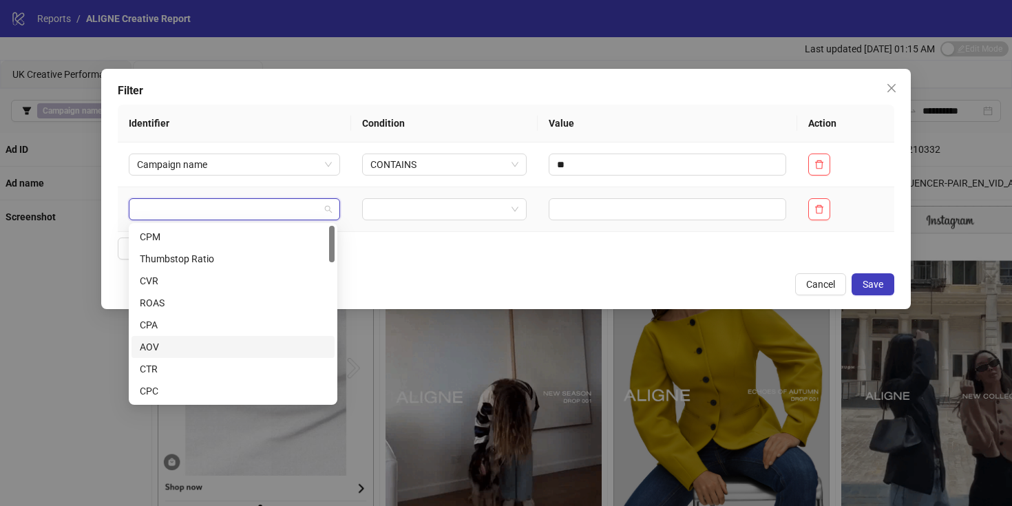
scroll to position [138, 0]
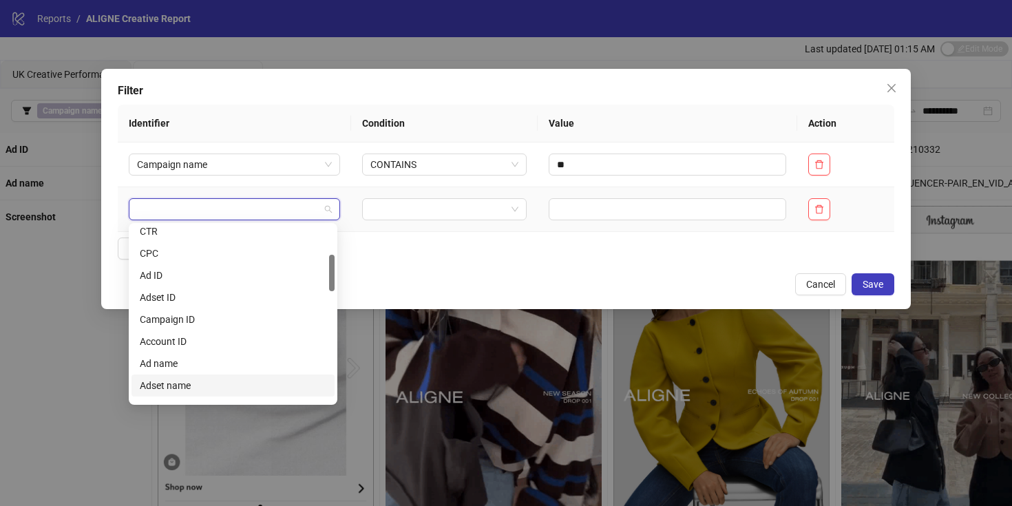
click at [162, 385] on div "Adset name" at bounding box center [233, 385] width 187 height 15
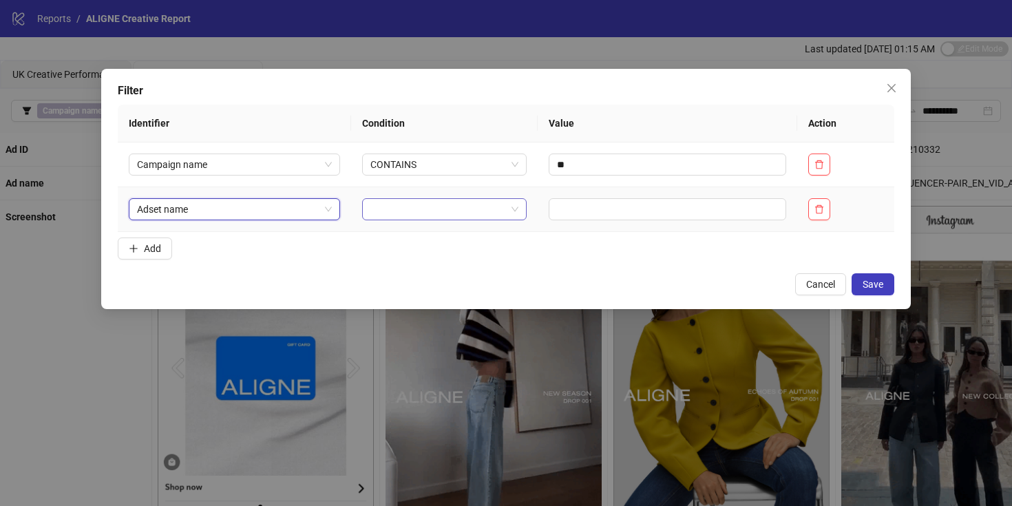
click at [371, 211] on input "search" at bounding box center [438, 209] width 136 height 21
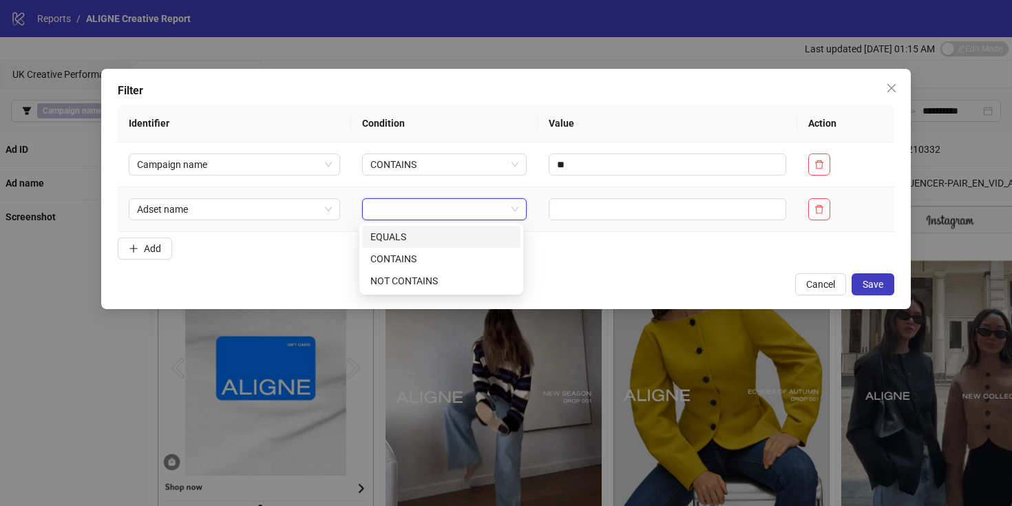
click at [394, 240] on div "EQUALS" at bounding box center [441, 236] width 142 height 15
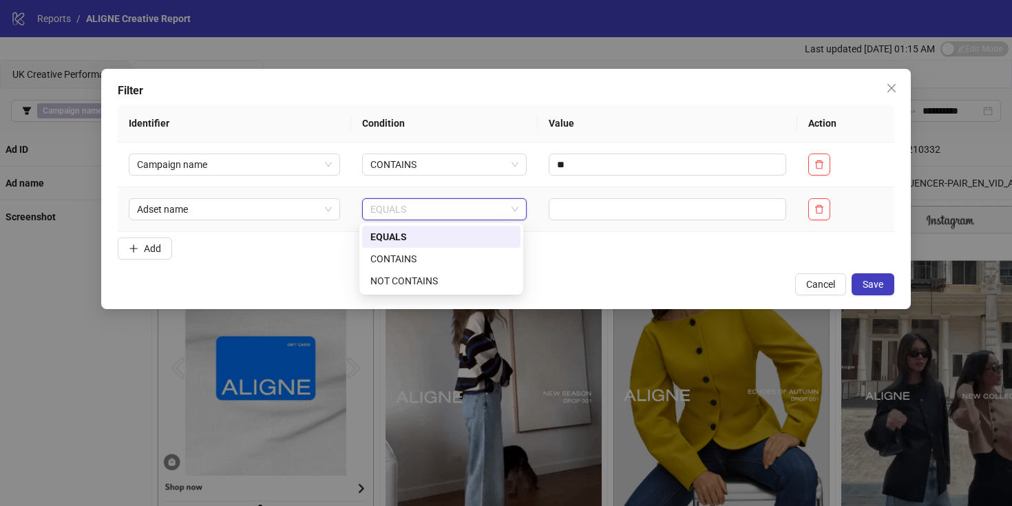
click at [436, 215] on span "EQUALS" at bounding box center [444, 209] width 148 height 21
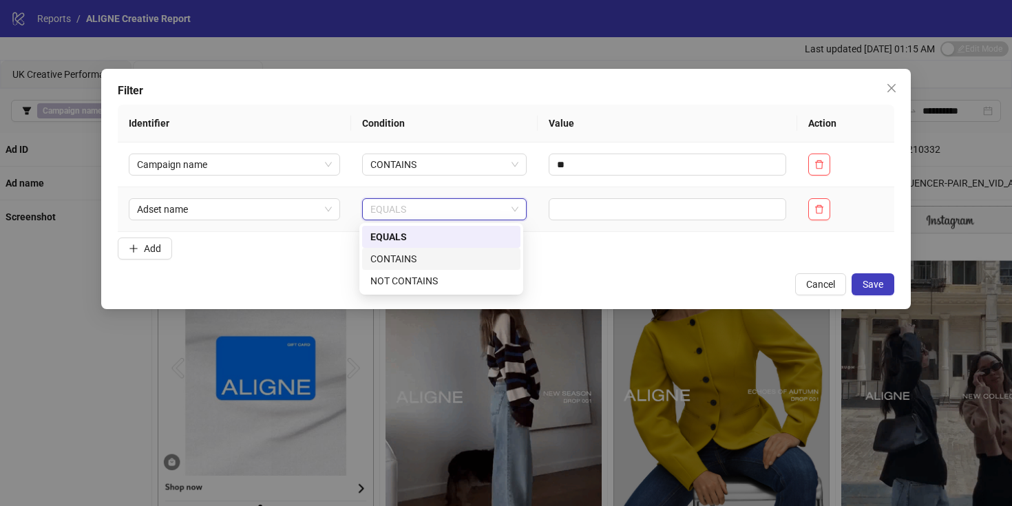
click at [426, 257] on div "CONTAINS" at bounding box center [441, 258] width 142 height 15
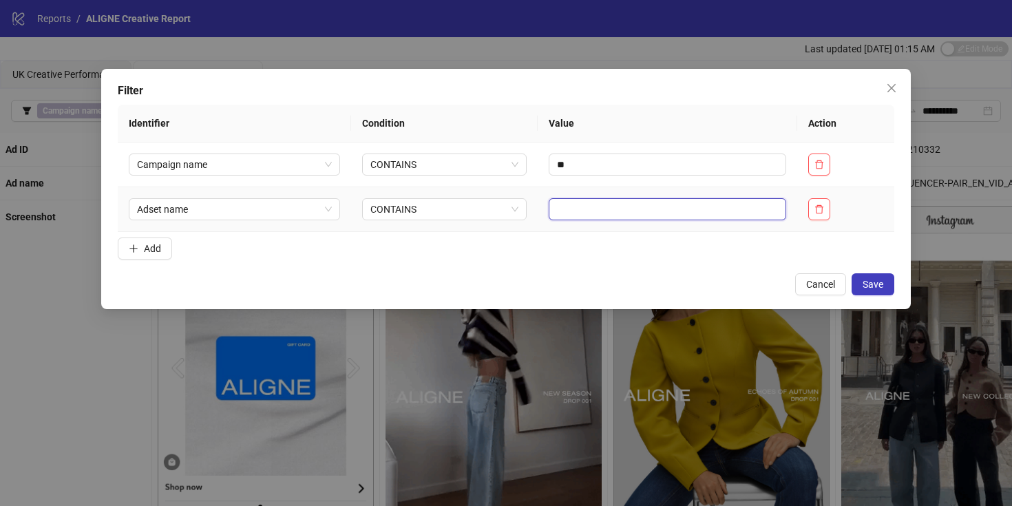
click at [583, 210] on input "text" at bounding box center [666, 209] width 237 height 22
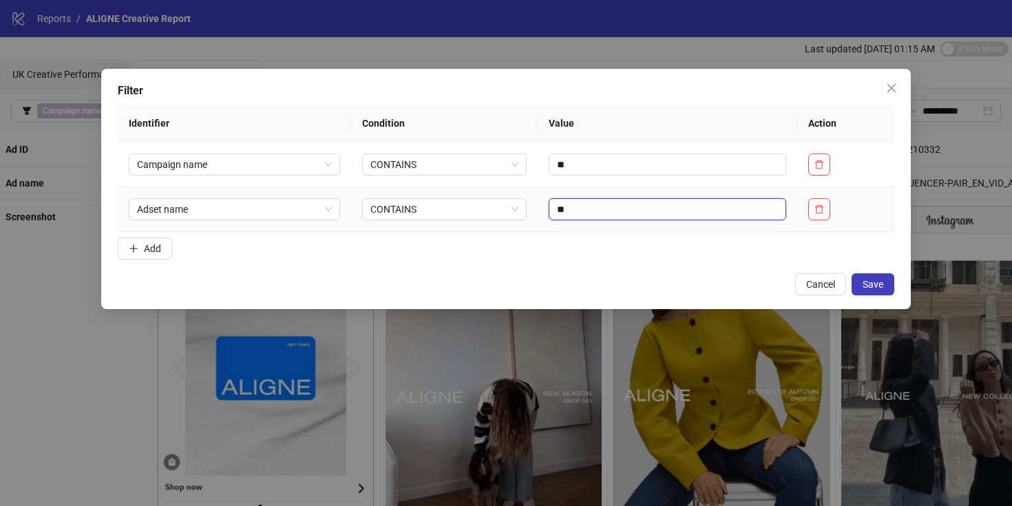
type input "*"
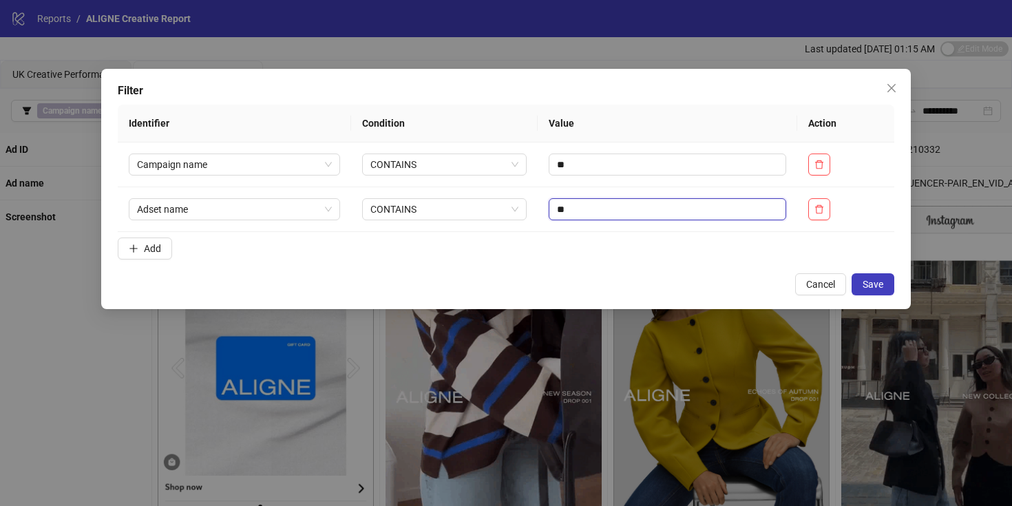
type input "**"
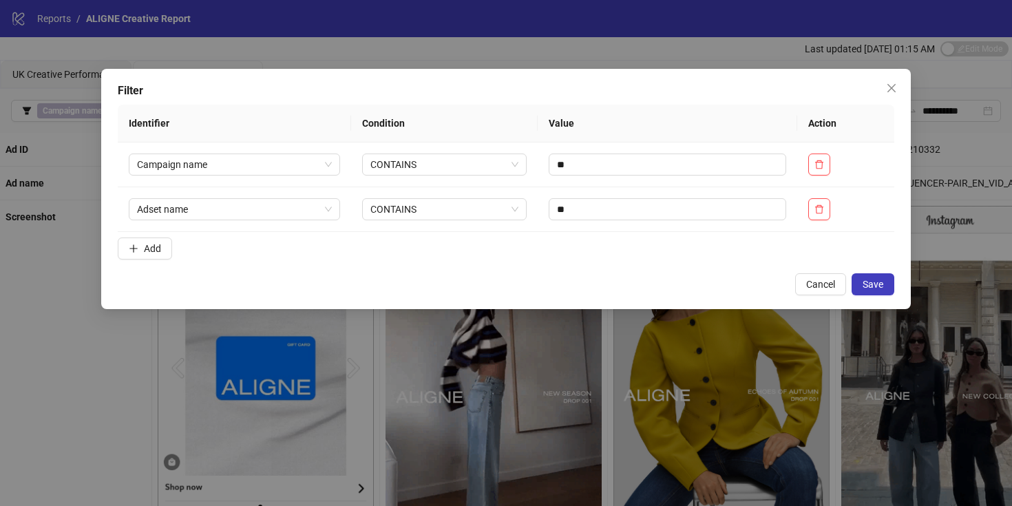
click at [665, 261] on form "Identifier Condition Value Action Campaign name CONTAINS ** Adset name CONTAINS…" at bounding box center [506, 185] width 776 height 160
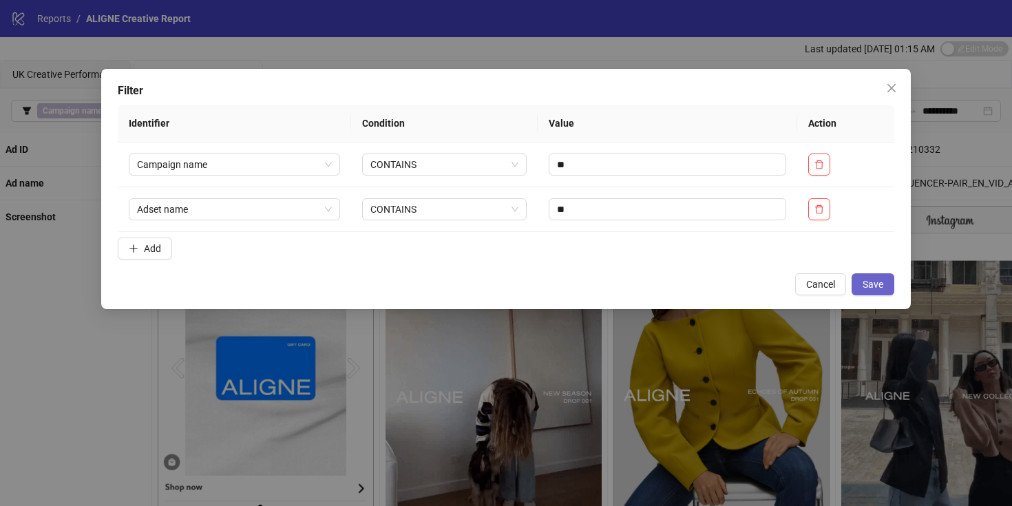
click at [873, 289] on span "Save" at bounding box center [872, 284] width 21 height 11
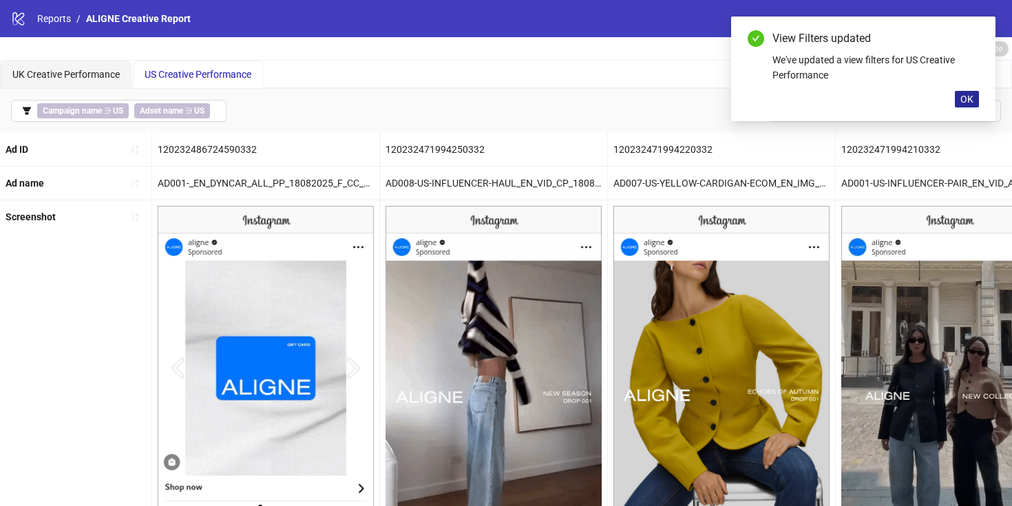
click at [974, 100] on button "OK" at bounding box center [967, 99] width 24 height 17
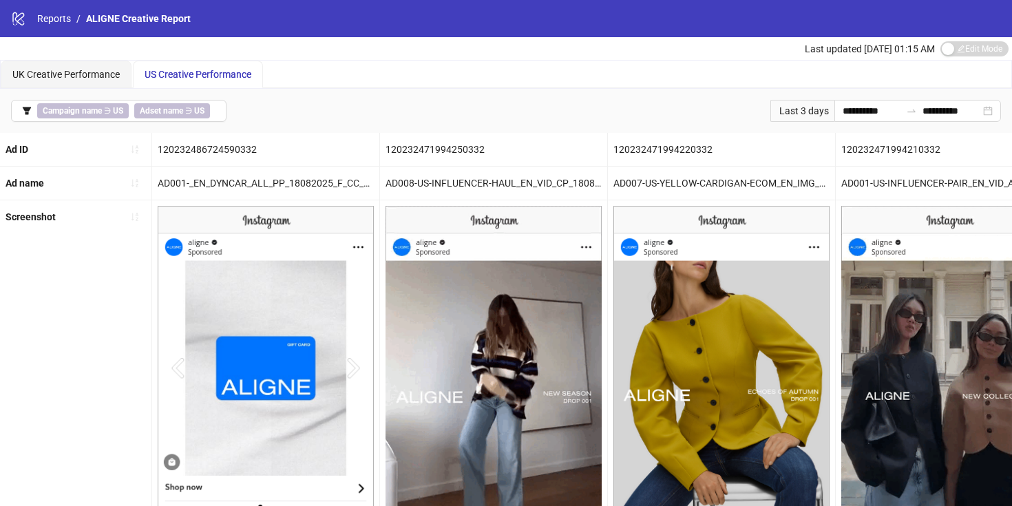
scroll to position [187, 0]
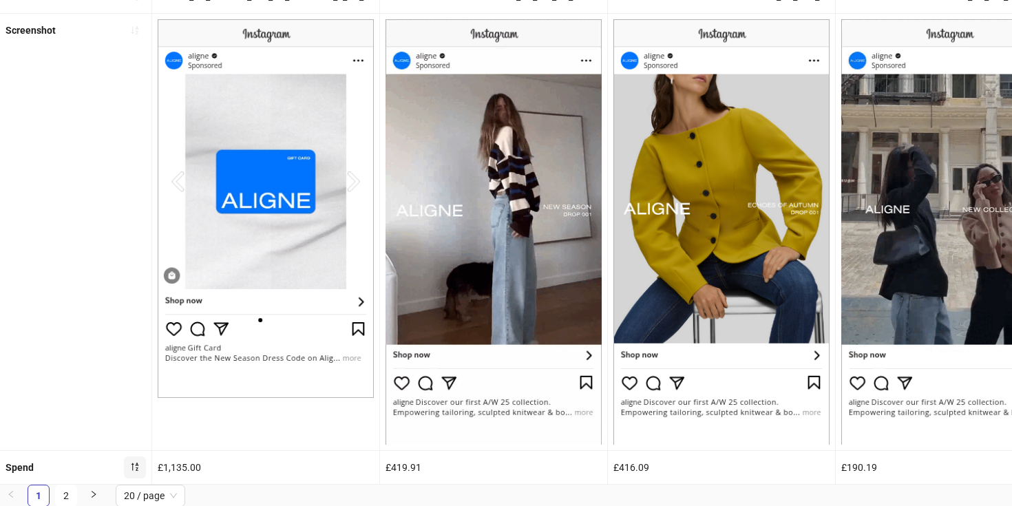
click at [139, 463] on icon "sort-descending" at bounding box center [135, 467] width 10 height 10
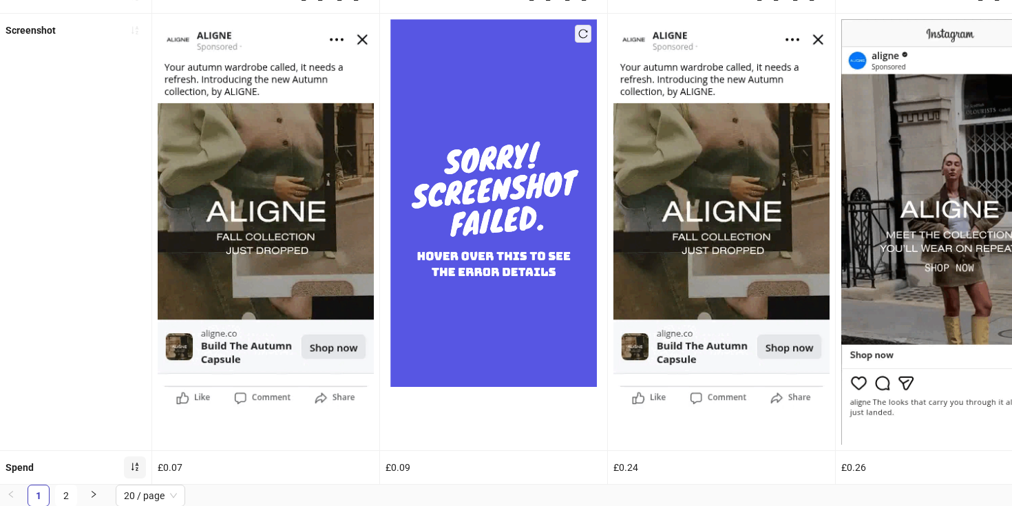
click at [134, 470] on icon "sort-ascending" at bounding box center [135, 467] width 10 height 10
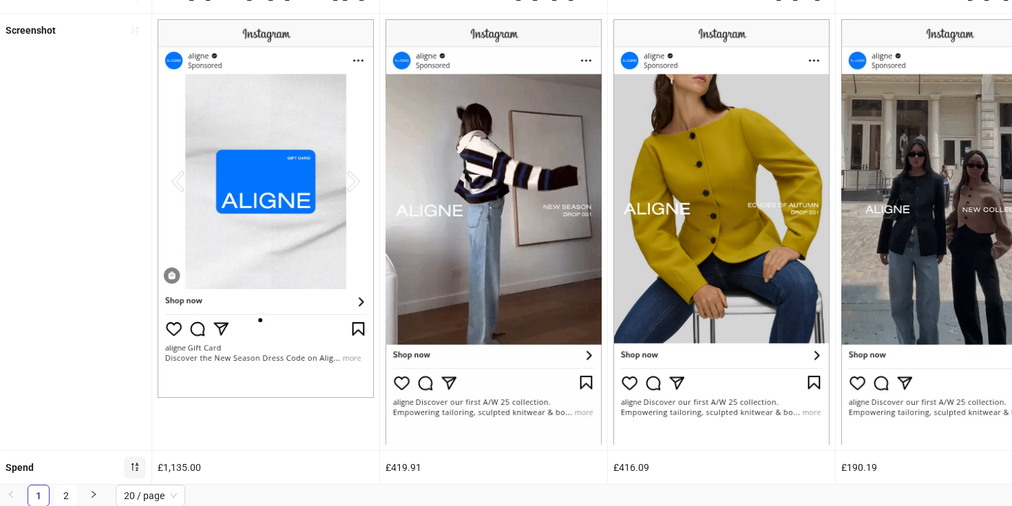
scroll to position [0, 0]
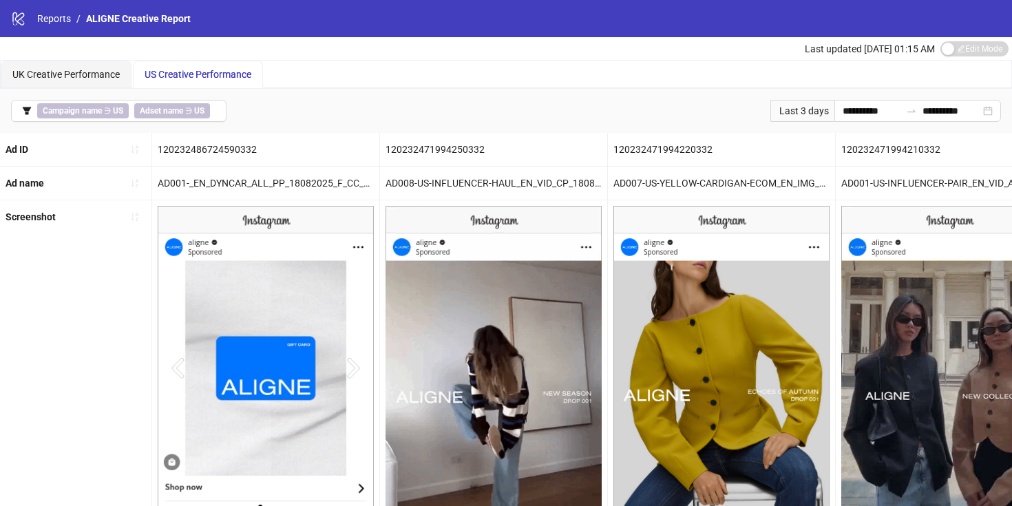
click at [173, 65] on div "US Creative Performance" at bounding box center [198, 75] width 130 height 28
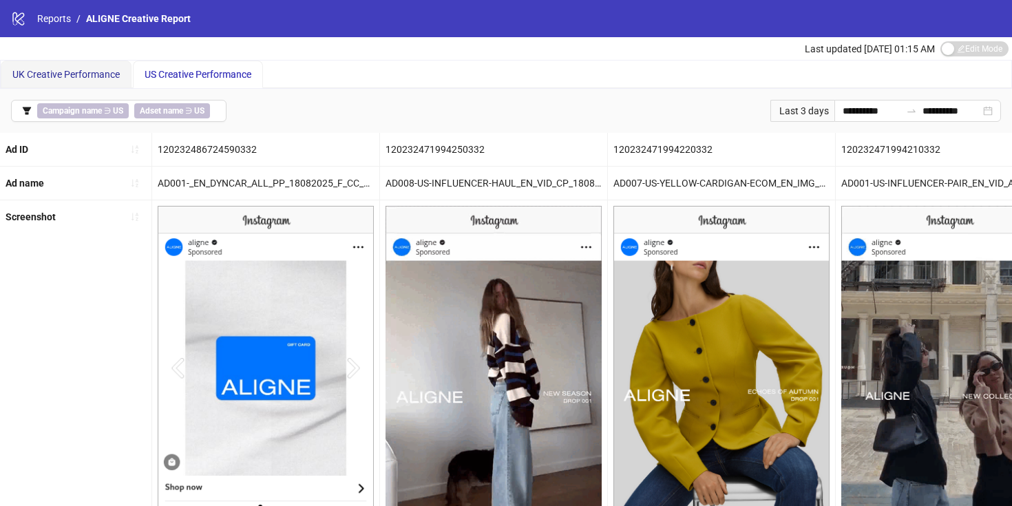
click at [89, 67] on div "UK Creative Performance" at bounding box center [65, 74] width 107 height 15
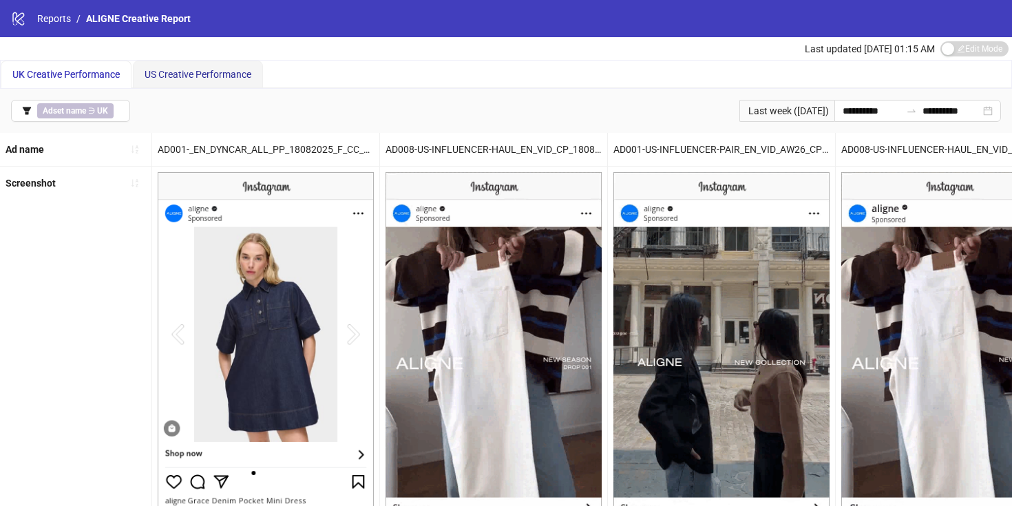
click at [171, 75] on span "US Creative Performance" at bounding box center [198, 74] width 107 height 11
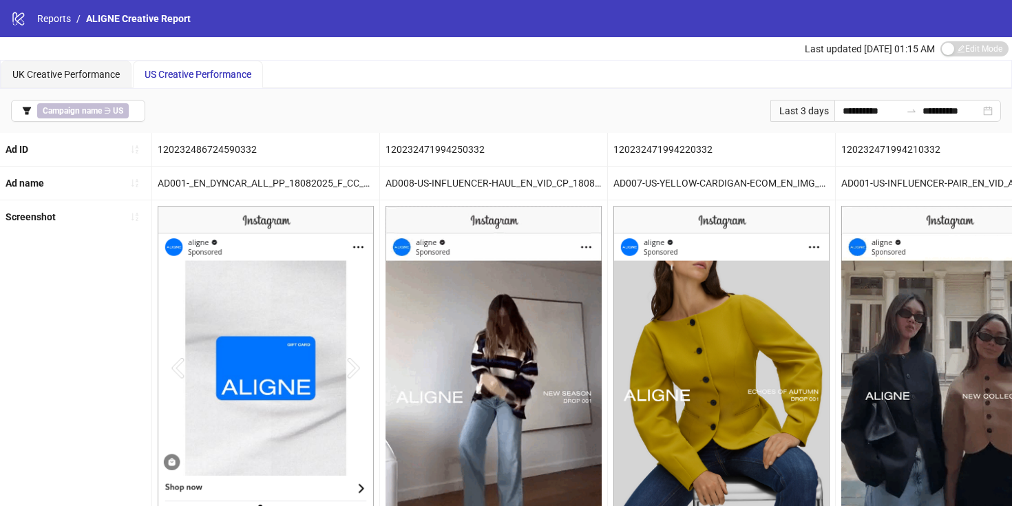
click at [893, 49] on span "Last updated [DATE] 01:15 AM" at bounding box center [869, 48] width 130 height 11
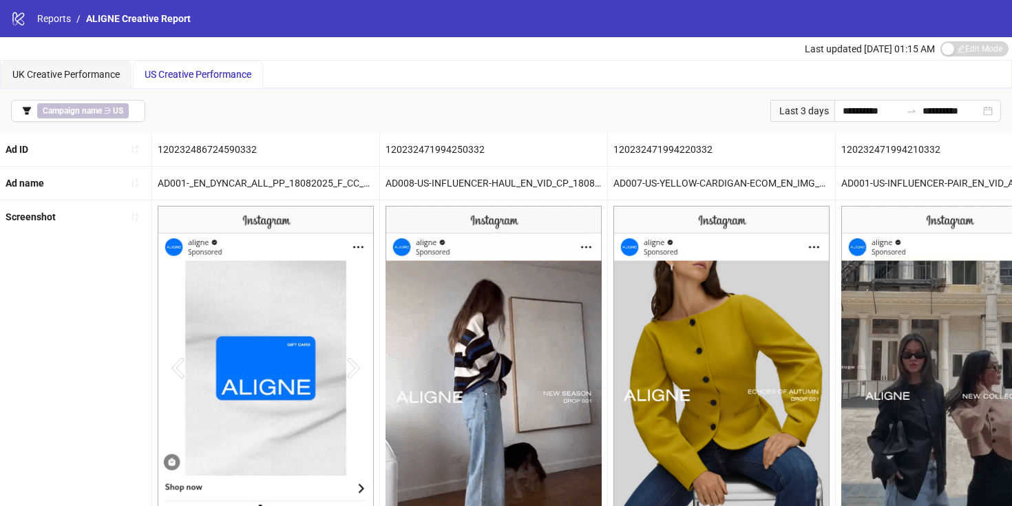
click at [871, 51] on span "Last updated [DATE] 01:15 AM" at bounding box center [869, 48] width 130 height 11
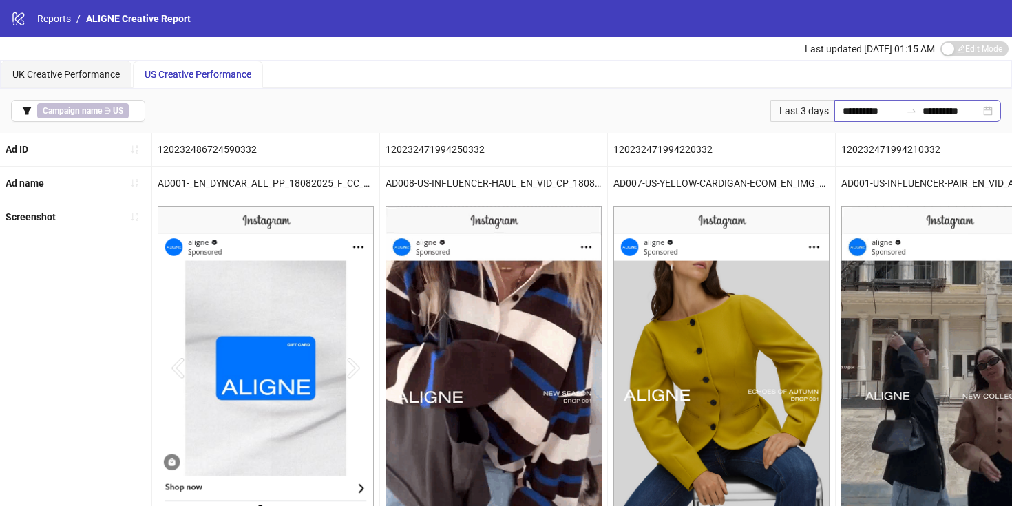
click at [991, 113] on div "**********" at bounding box center [917, 111] width 167 height 22
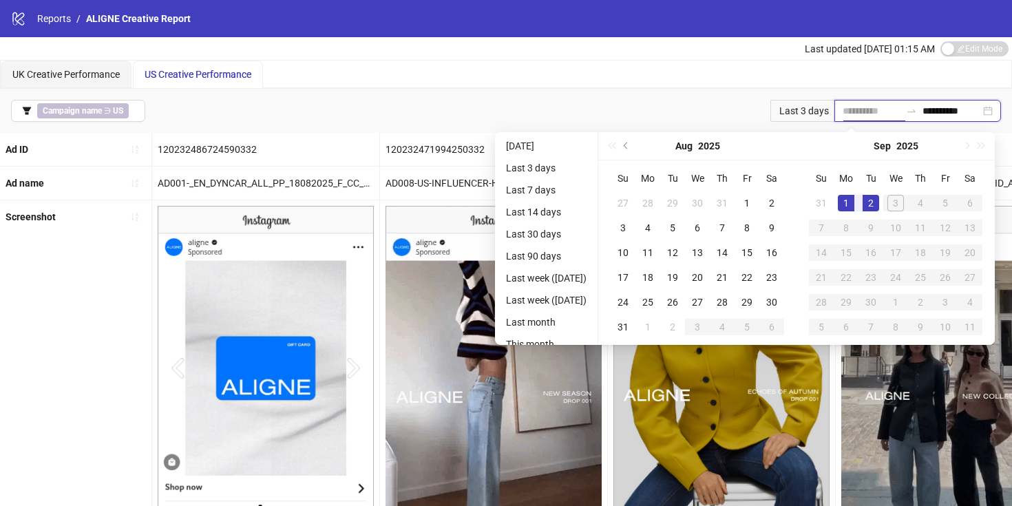
type input "**********"
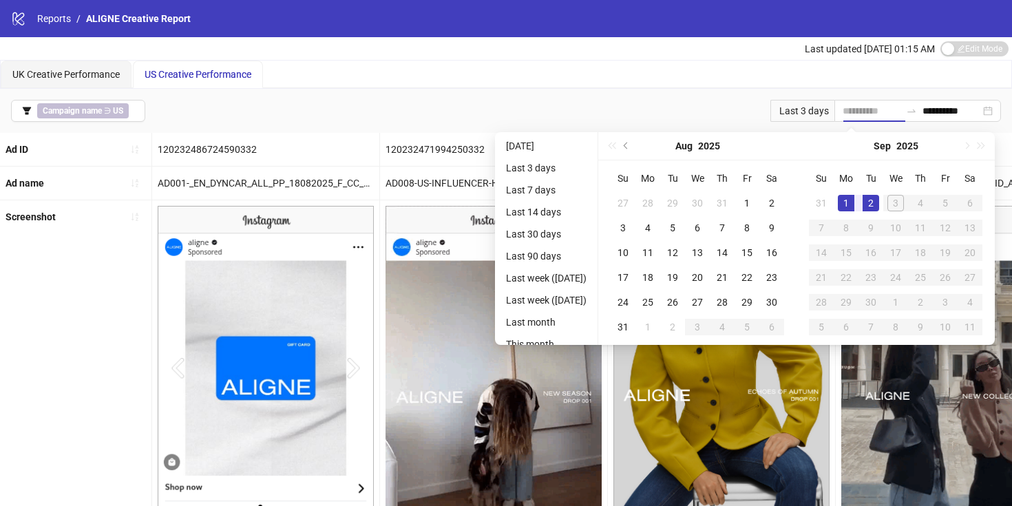
click at [845, 204] on div "1" at bounding box center [846, 203] width 17 height 17
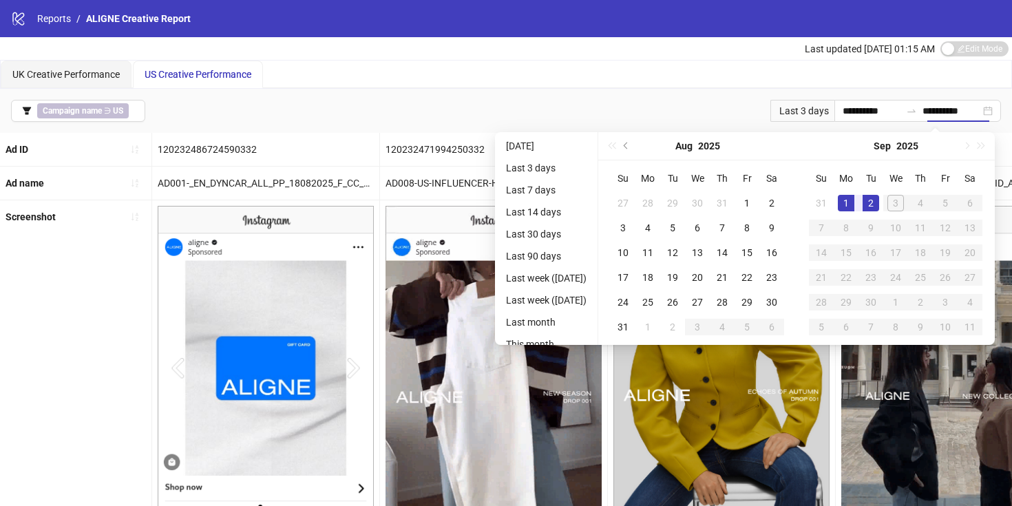
click at [768, 72] on div "UK Creative Performance US Creative Performance" at bounding box center [506, 75] width 1010 height 28
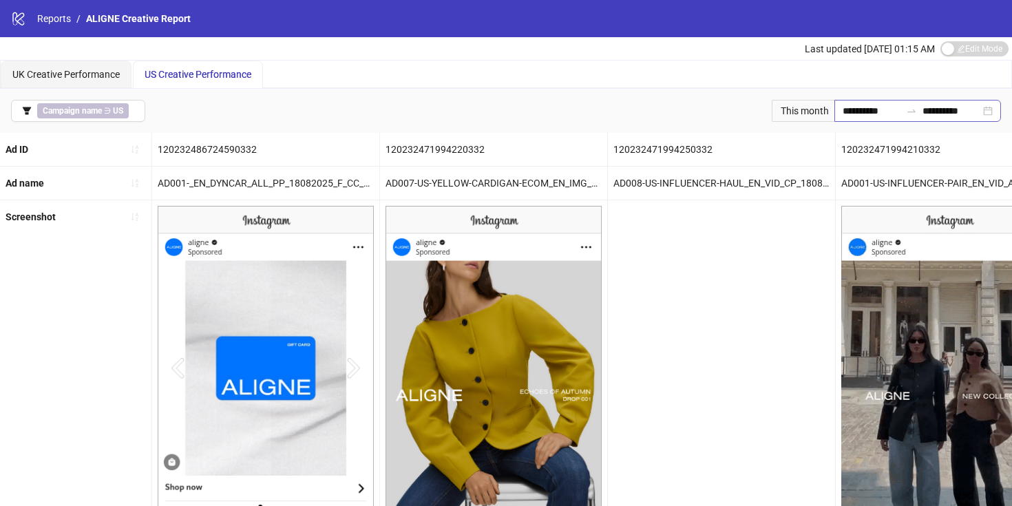
click at [987, 114] on div "**********" at bounding box center [917, 111] width 167 height 22
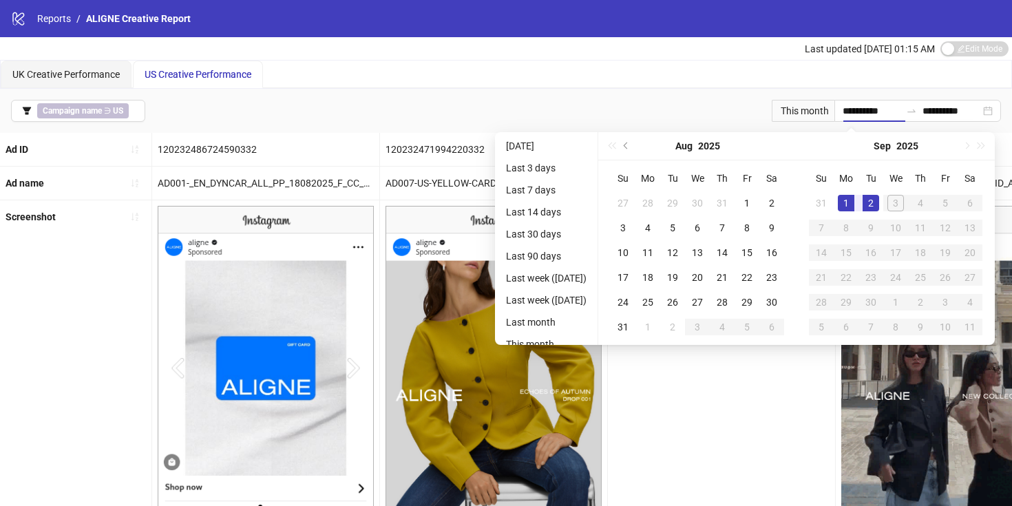
click at [906, 90] on div "**********" at bounding box center [506, 111] width 1012 height 44
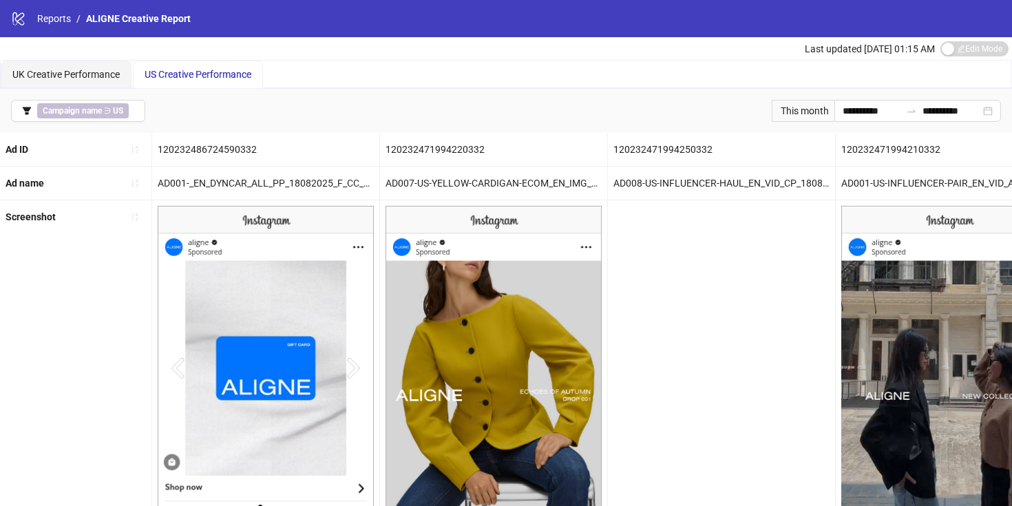
click at [873, 125] on div "**********" at bounding box center [506, 111] width 1012 height 44
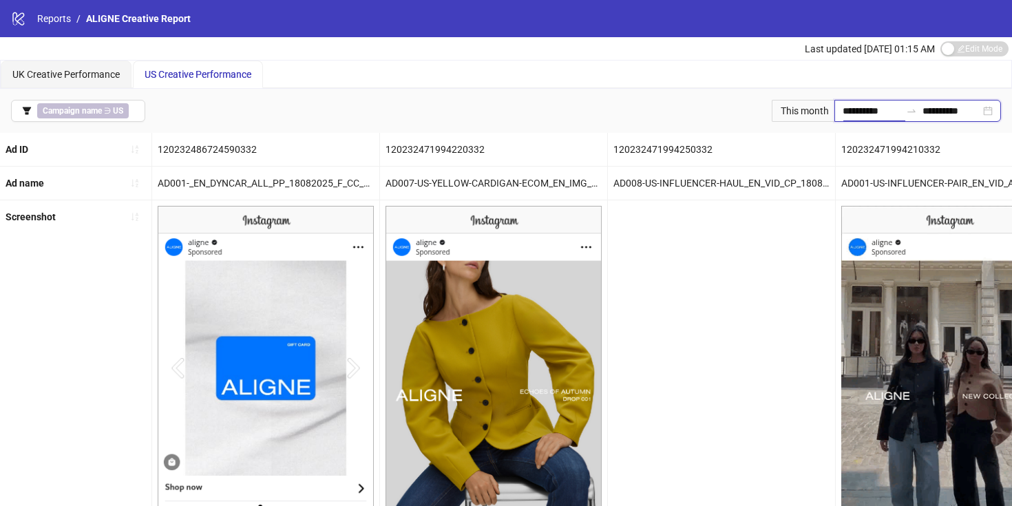
click at [860, 111] on input "**********" at bounding box center [871, 110] width 58 height 15
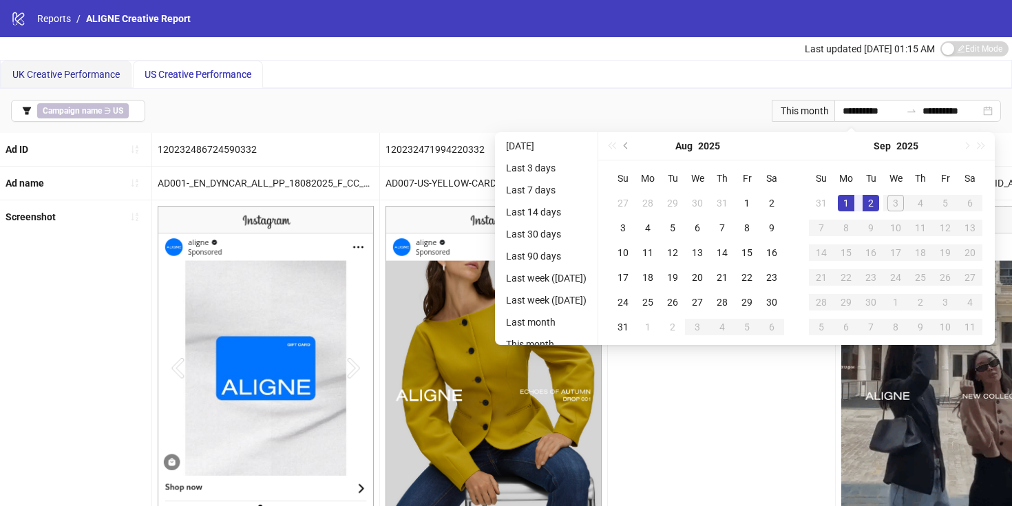
click at [39, 79] on span "UK Creative Performance" at bounding box center [65, 74] width 107 height 11
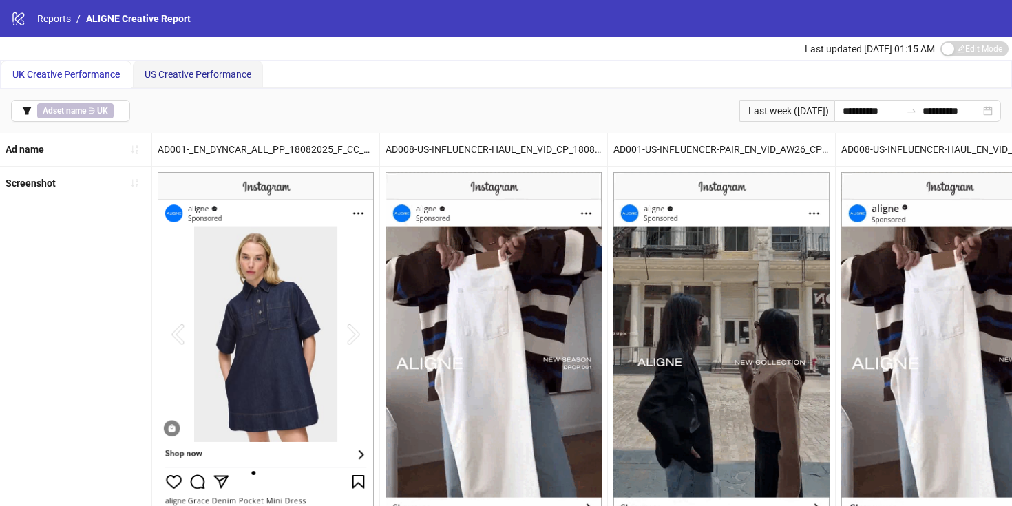
click at [179, 76] on span "US Creative Performance" at bounding box center [198, 74] width 107 height 11
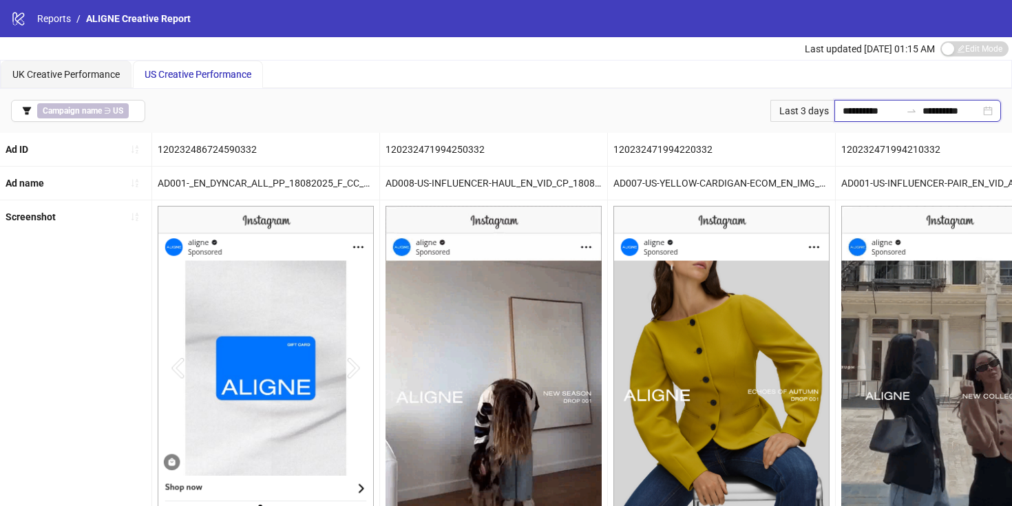
click at [846, 112] on input "**********" at bounding box center [871, 110] width 58 height 15
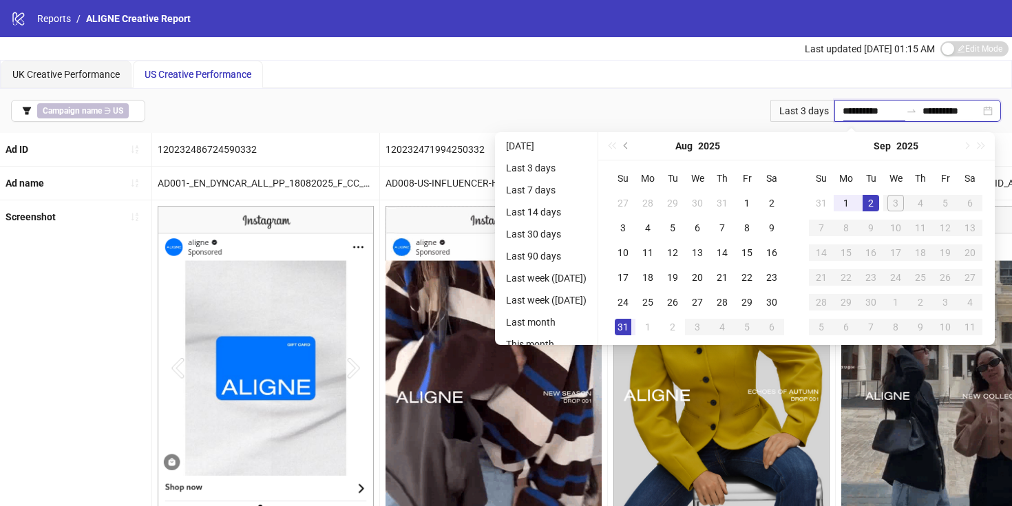
type input "**********"
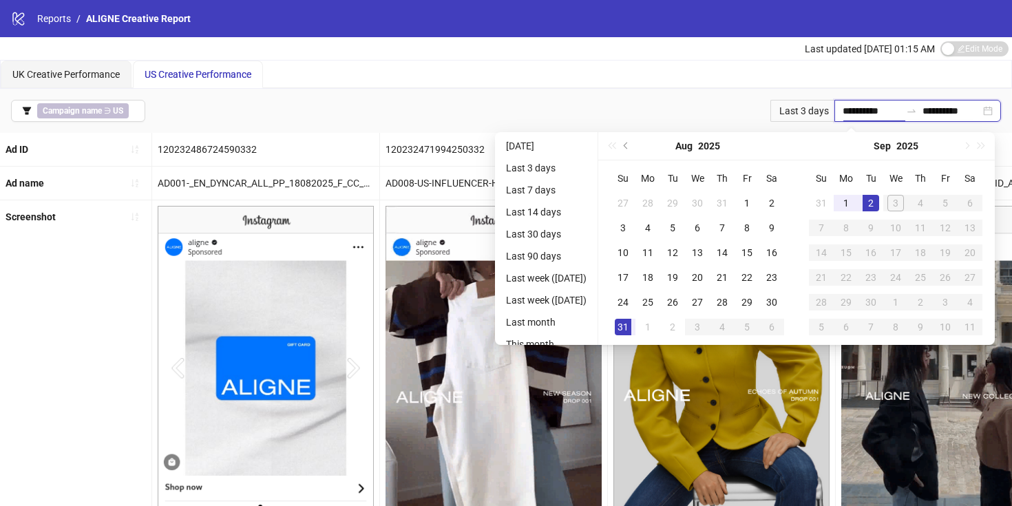
type input "**********"
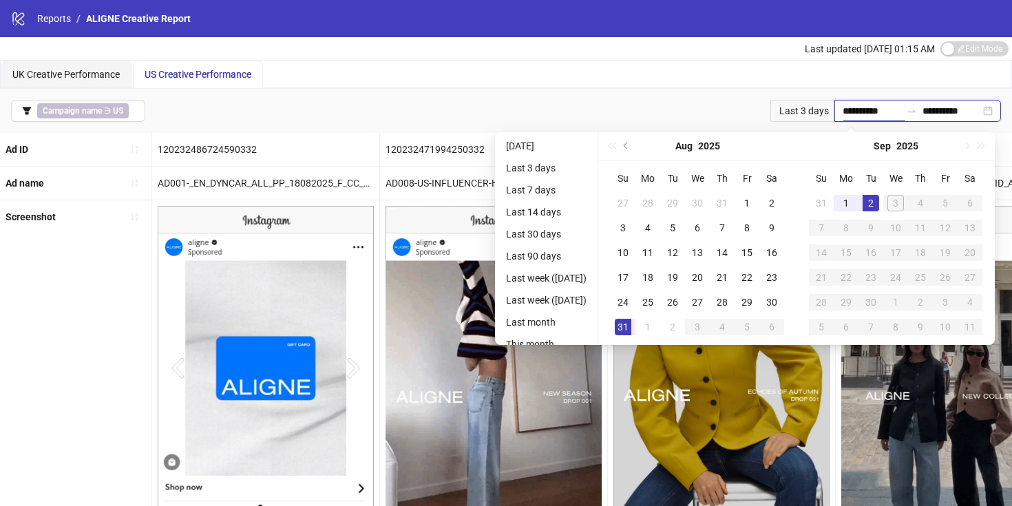
type input "**********"
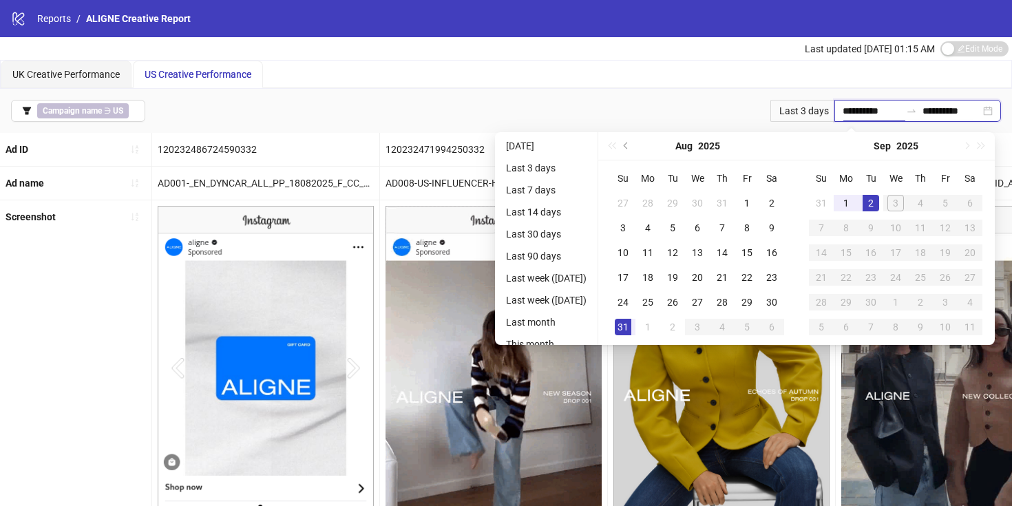
type input "**********"
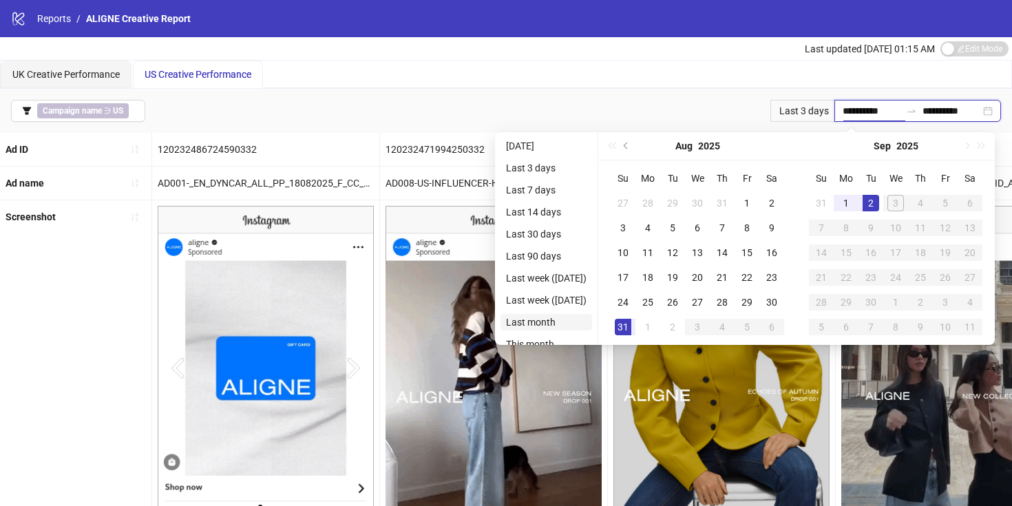
type input "**********"
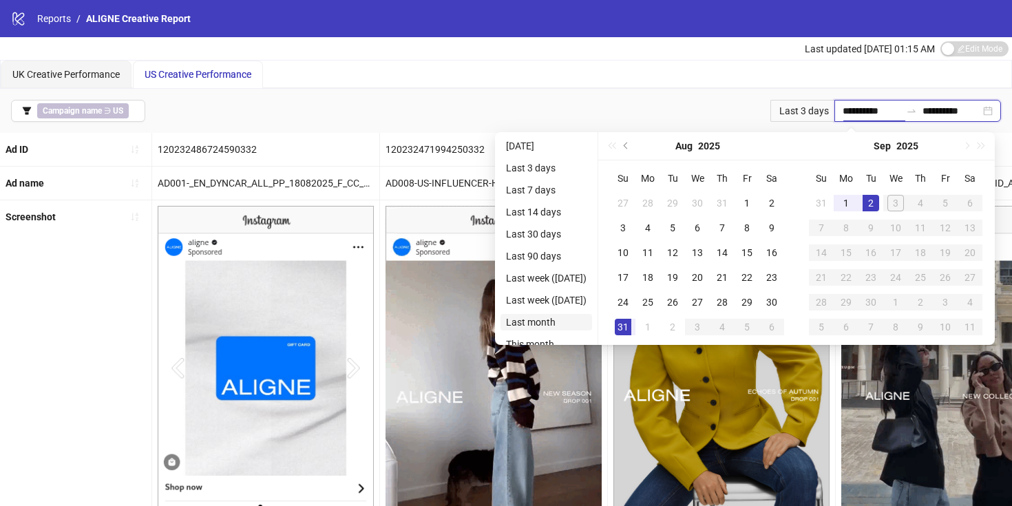
type input "**********"
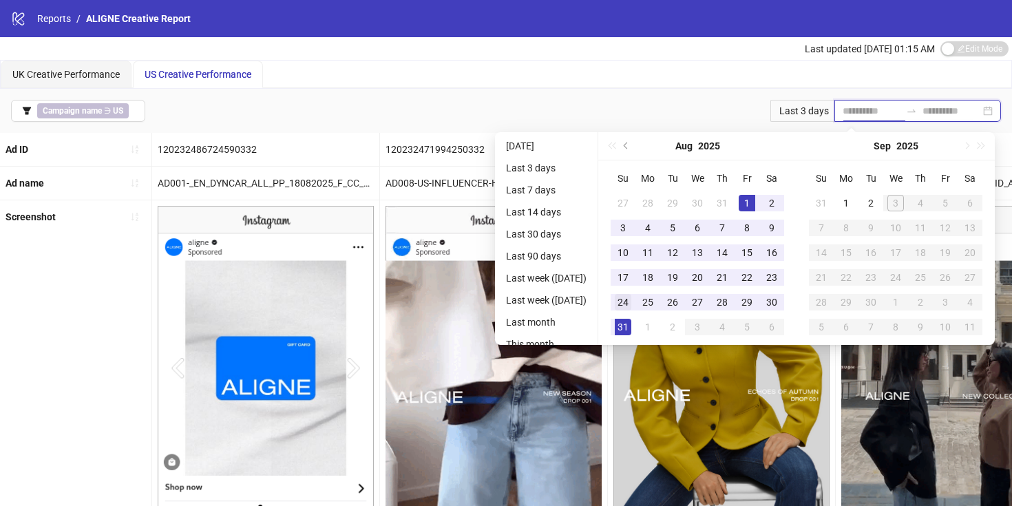
type input "**********"
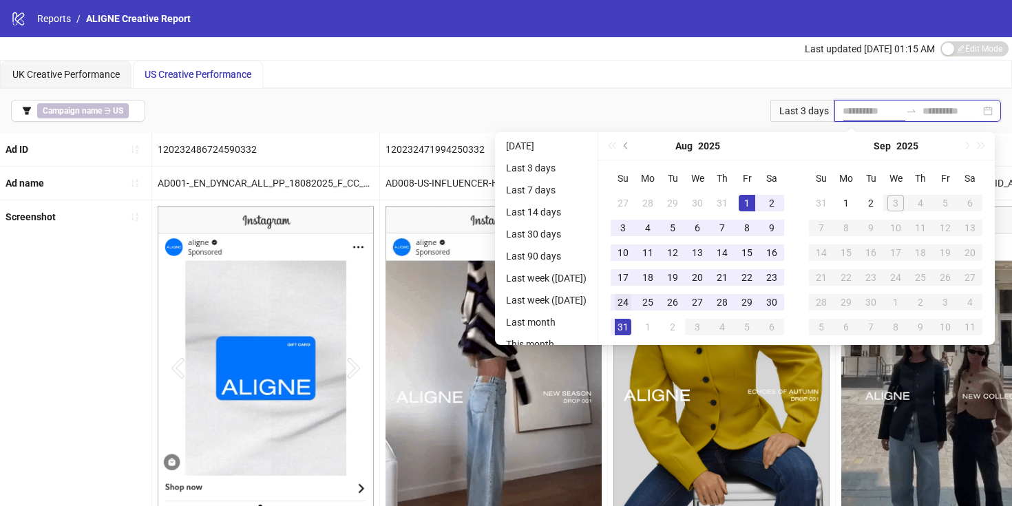
type input "**********"
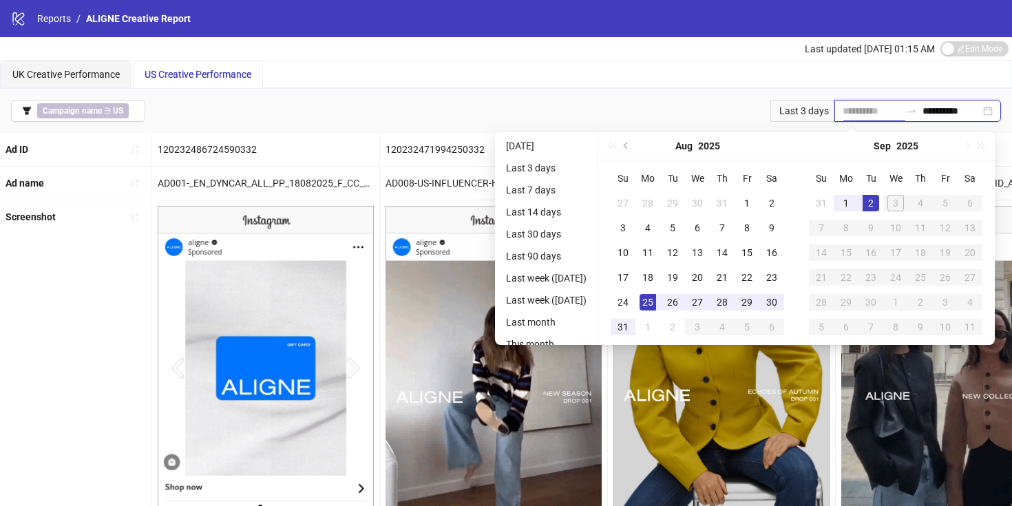
type input "**********"
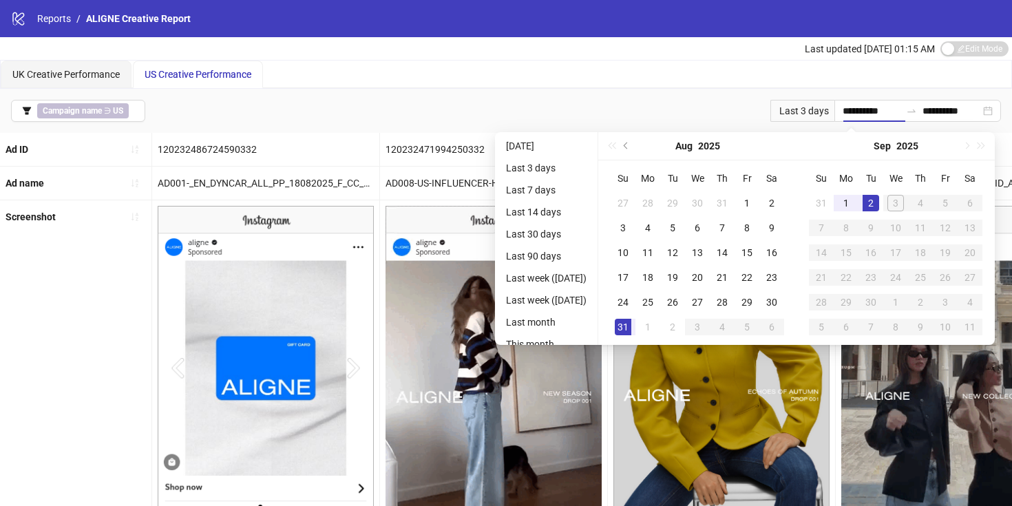
click at [712, 71] on div "UK Creative Performance US Creative Performance" at bounding box center [506, 75] width 1010 height 28
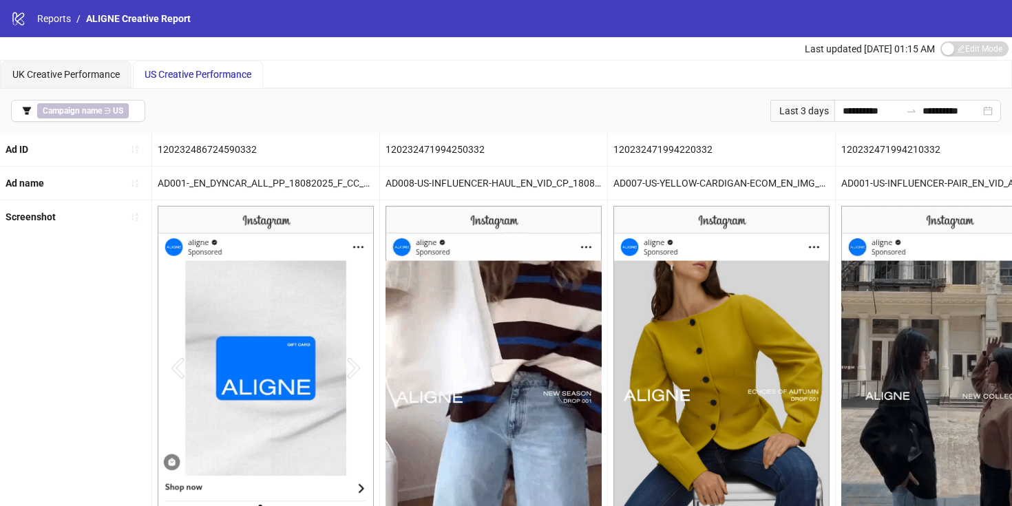
click at [45, 181] on div "Ad name" at bounding box center [75, 183] width 151 height 33
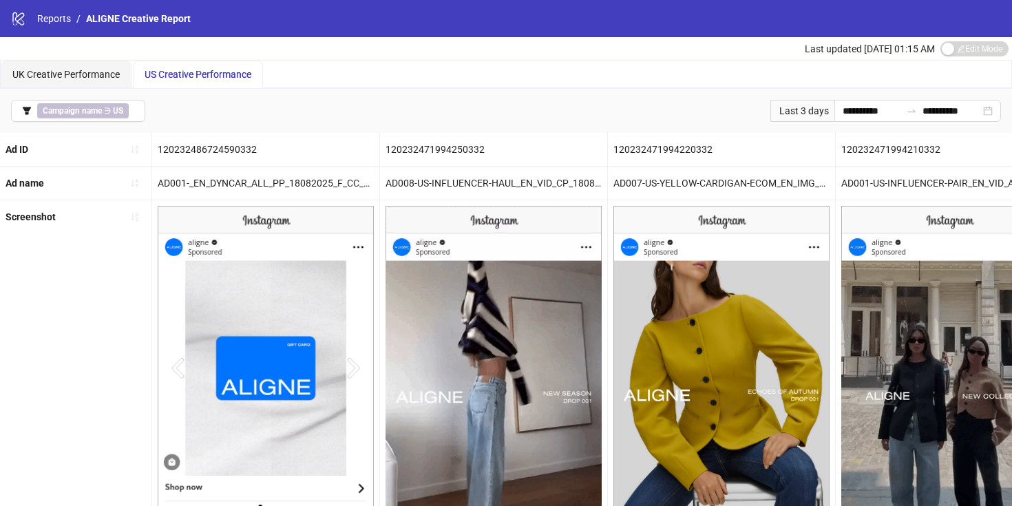
click at [45, 181] on div "Ad name" at bounding box center [75, 183] width 151 height 33
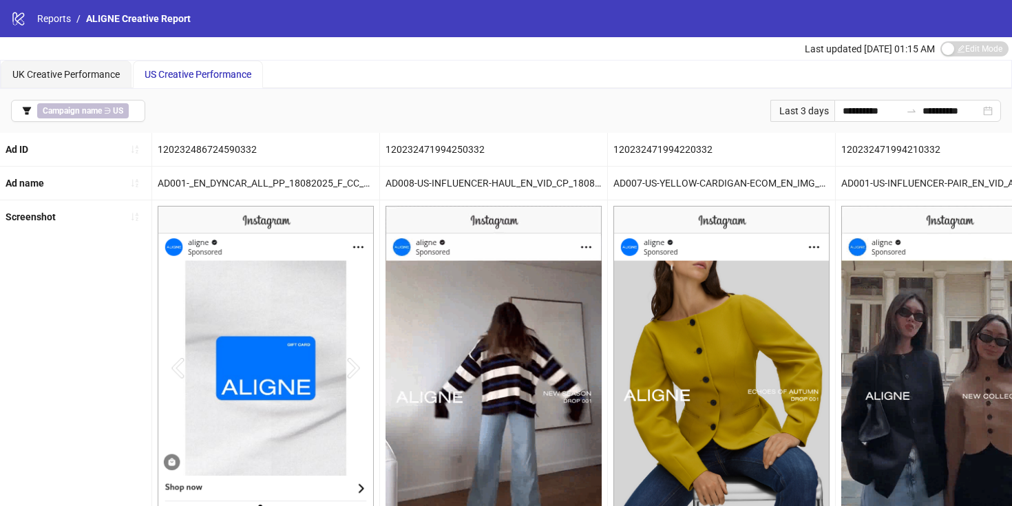
click at [43, 210] on div "Screenshot" at bounding box center [31, 217] width 50 height 22
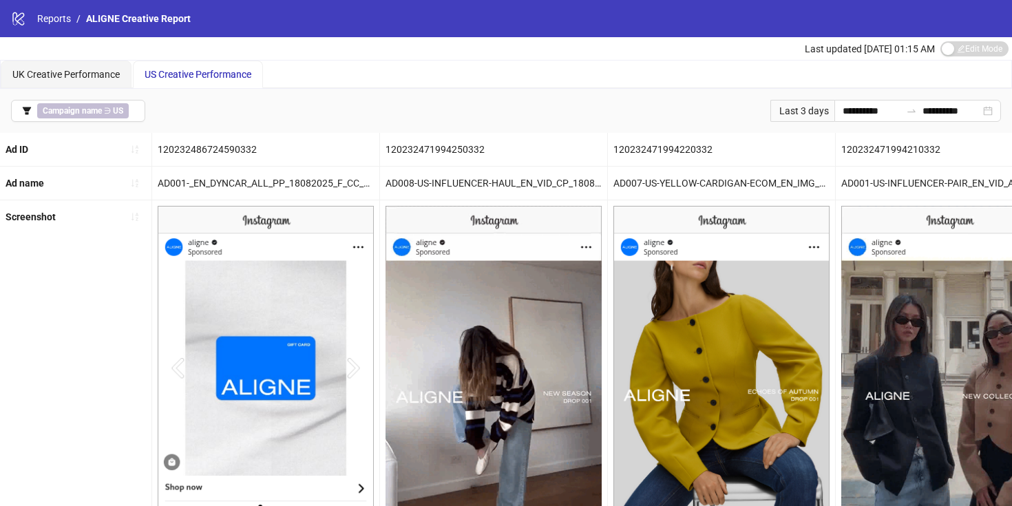
click at [93, 146] on div "Ad ID" at bounding box center [75, 149] width 151 height 33
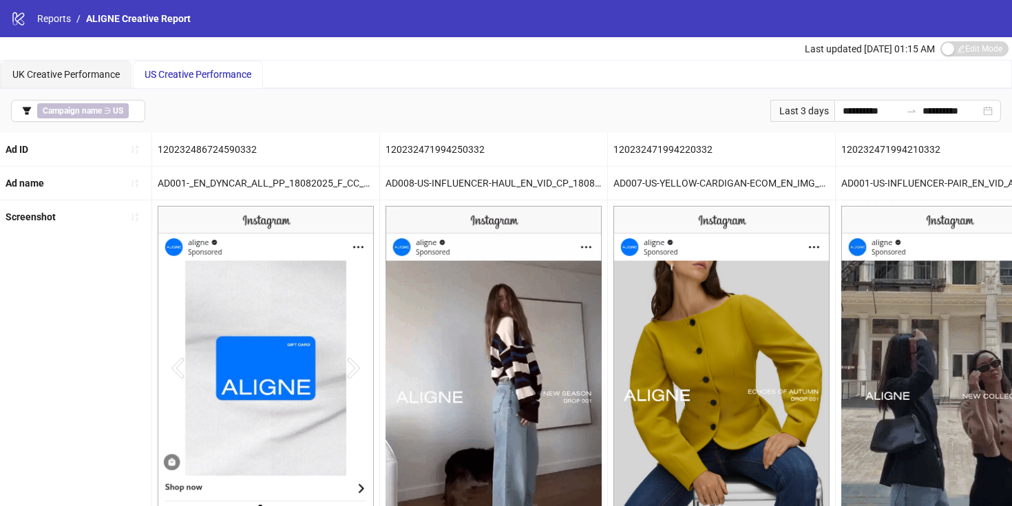
click at [46, 185] on div "Ad name" at bounding box center [75, 183] width 151 height 33
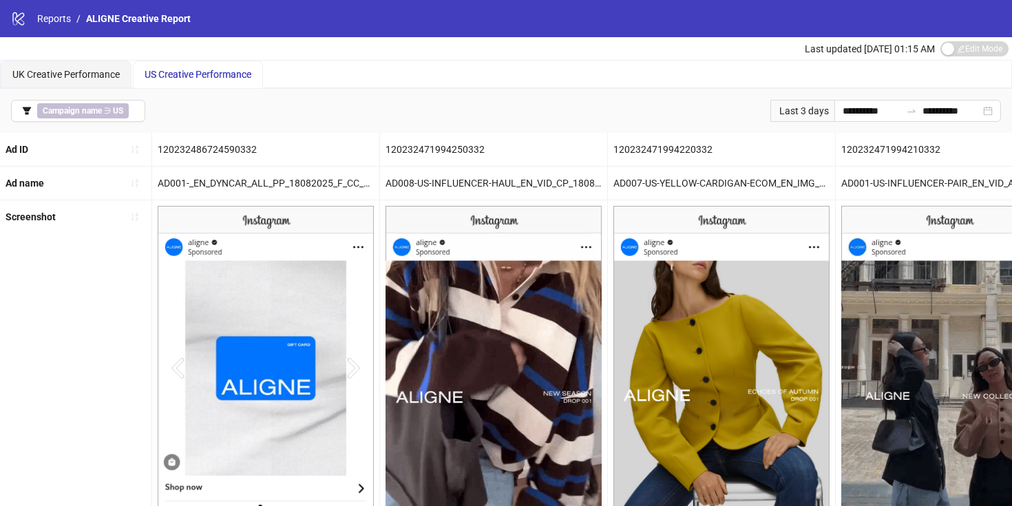
click at [40, 204] on div "Screenshot" at bounding box center [75, 216] width 151 height 33
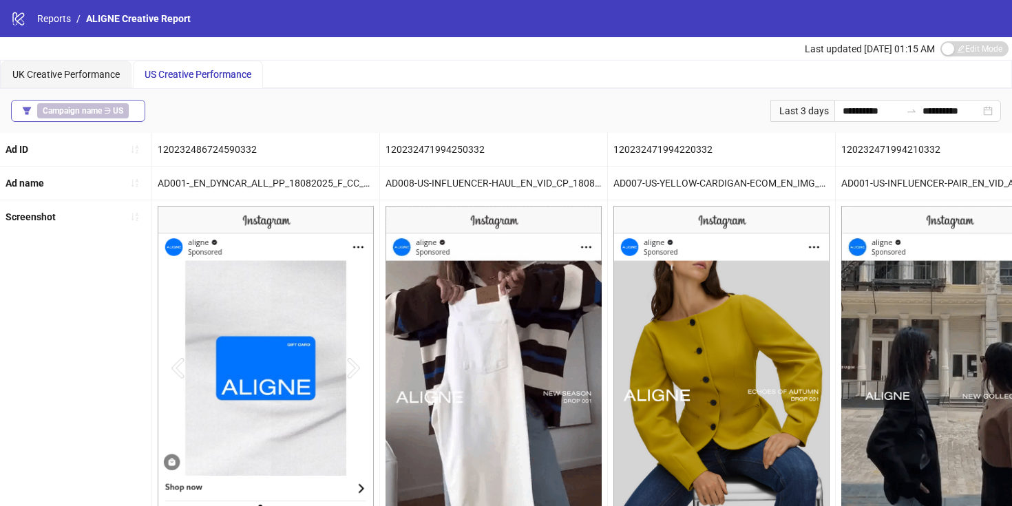
click at [137, 114] on button "Campaign name ∋ US" at bounding box center [78, 111] width 134 height 22
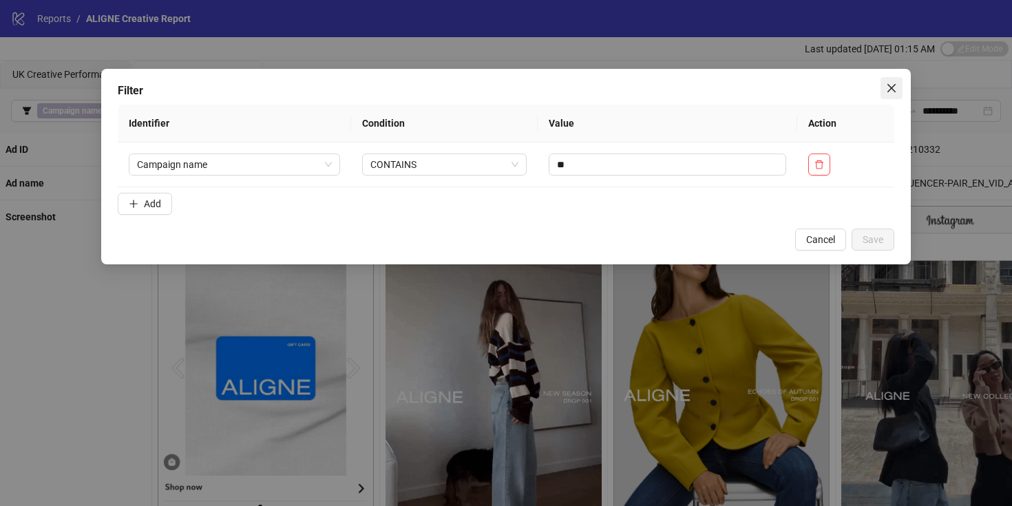
click at [896, 86] on icon "close" at bounding box center [891, 88] width 11 height 11
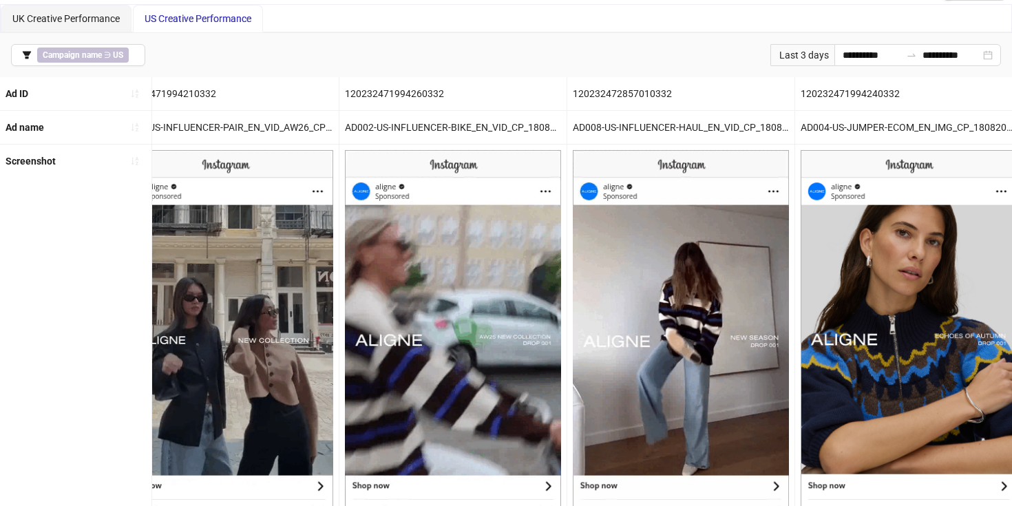
scroll to position [50, 0]
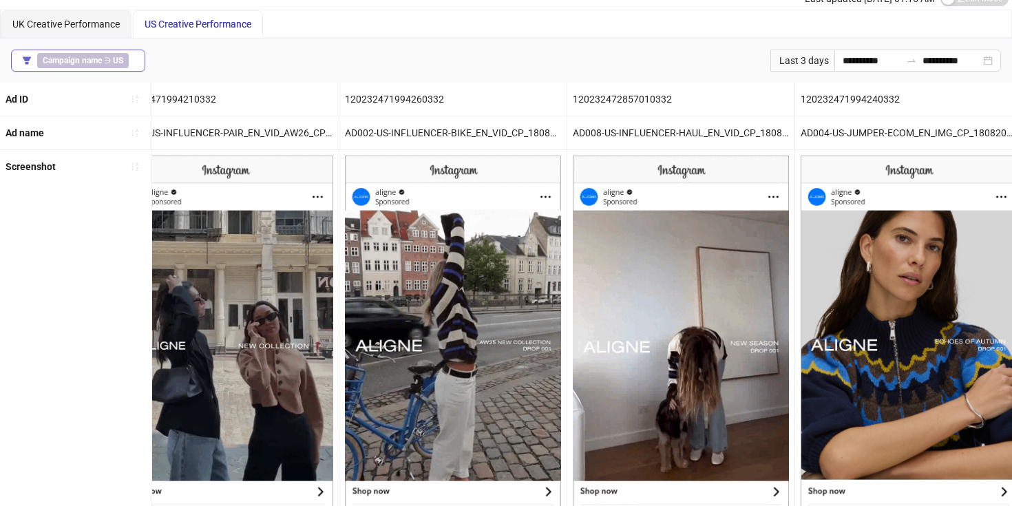
click at [23, 56] on icon "filter" at bounding box center [27, 60] width 8 height 8
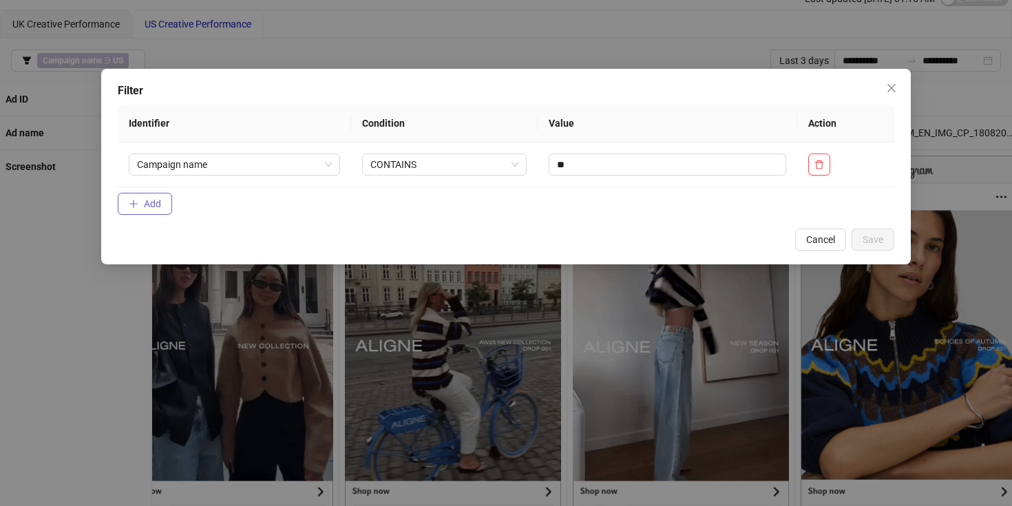
click at [158, 211] on button "Add" at bounding box center [145, 204] width 54 height 22
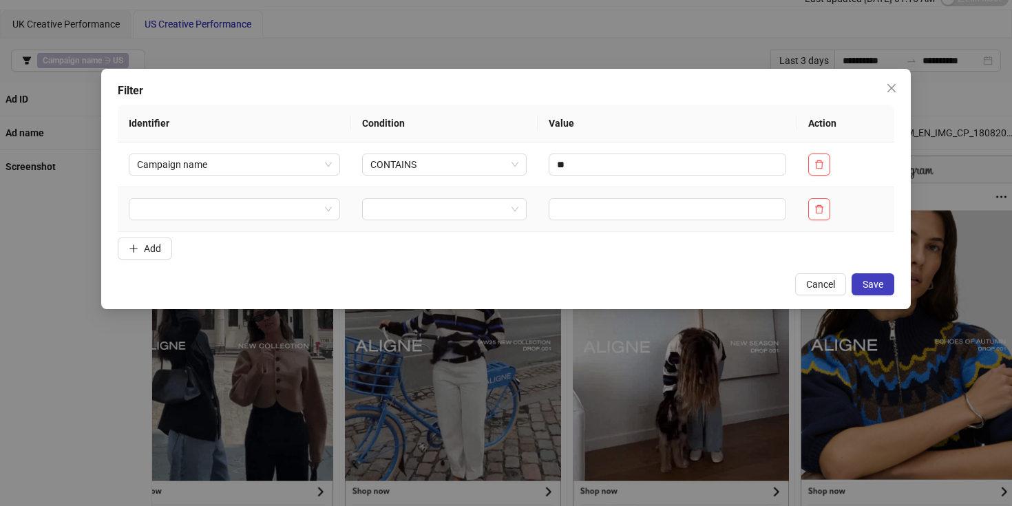
click at [158, 211] on input "search" at bounding box center [228, 209] width 182 height 21
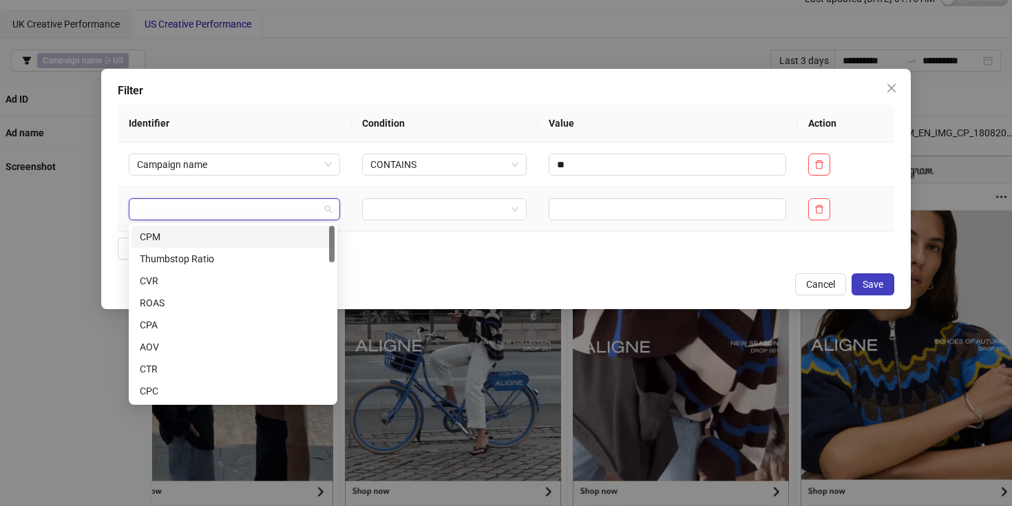
click at [161, 242] on div "CPM" at bounding box center [233, 236] width 187 height 15
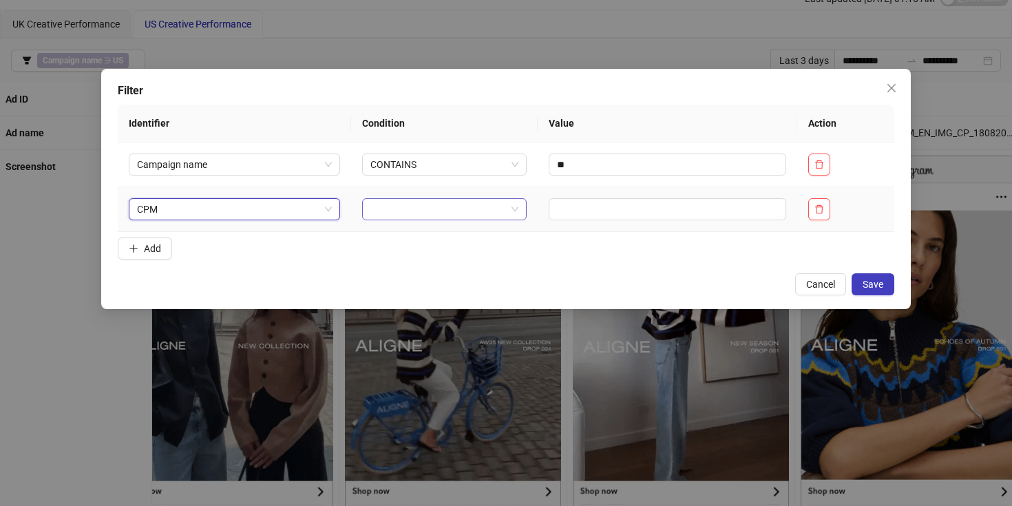
click at [390, 211] on input "search" at bounding box center [438, 209] width 136 height 21
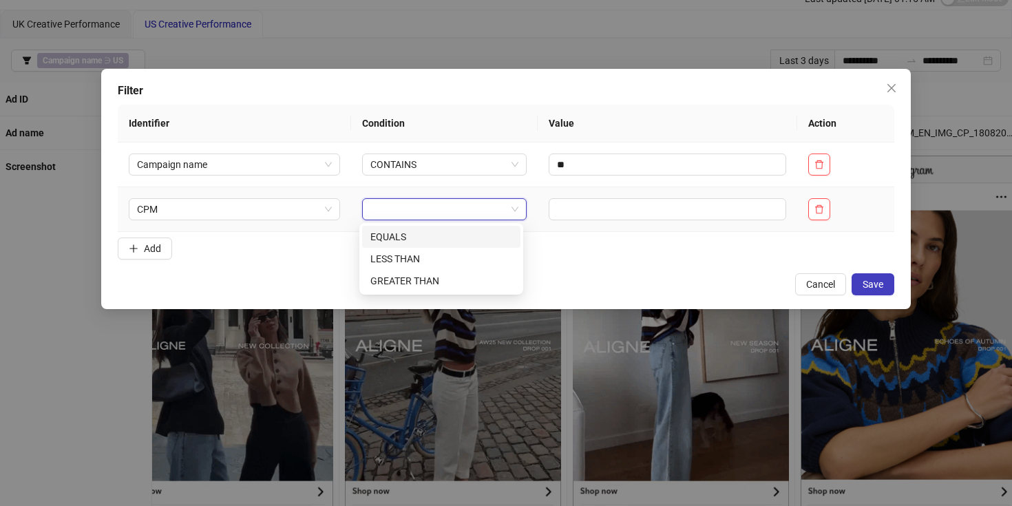
click at [393, 230] on div "EQUALS" at bounding box center [441, 236] width 142 height 15
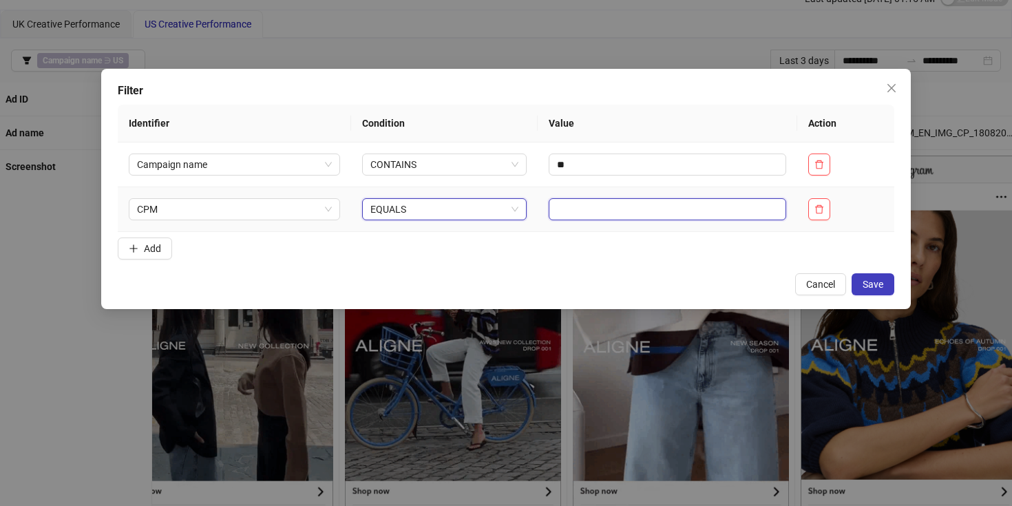
click at [562, 214] on input "text" at bounding box center [666, 209] width 237 height 22
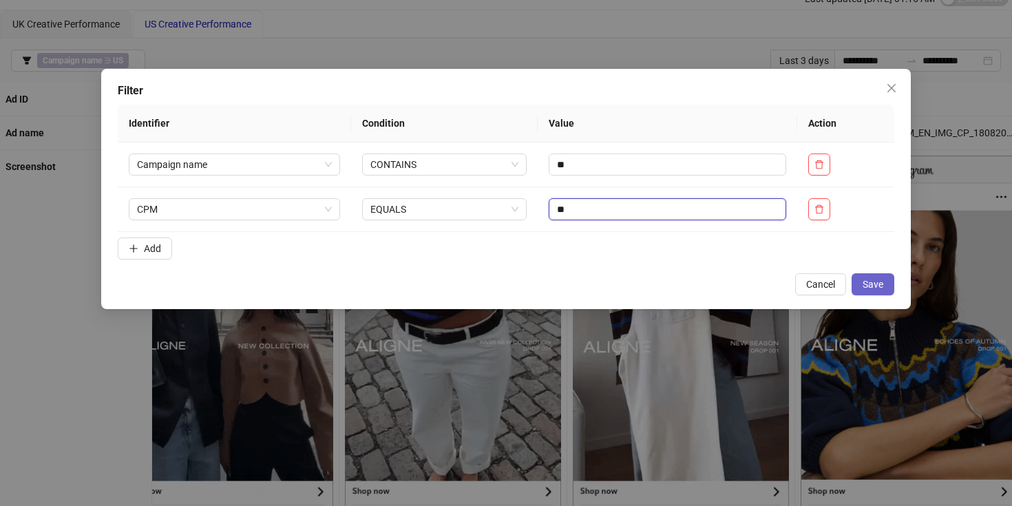
type input "**"
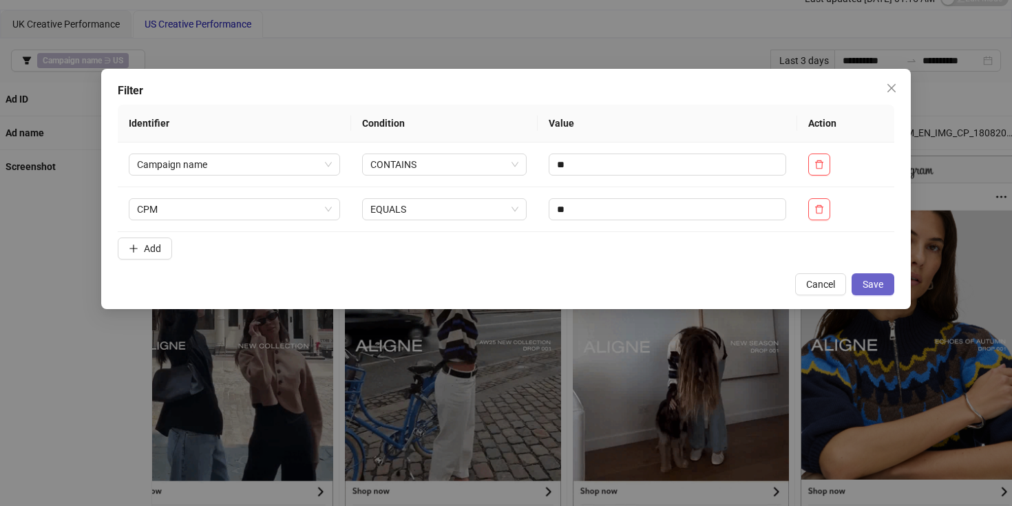
click at [885, 291] on button "Save" at bounding box center [872, 284] width 43 height 22
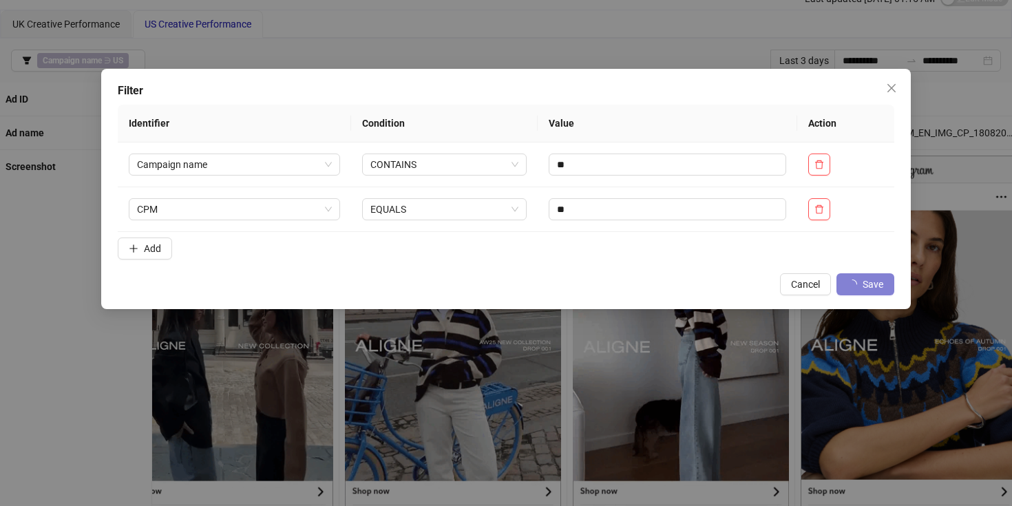
scroll to position [0, 0]
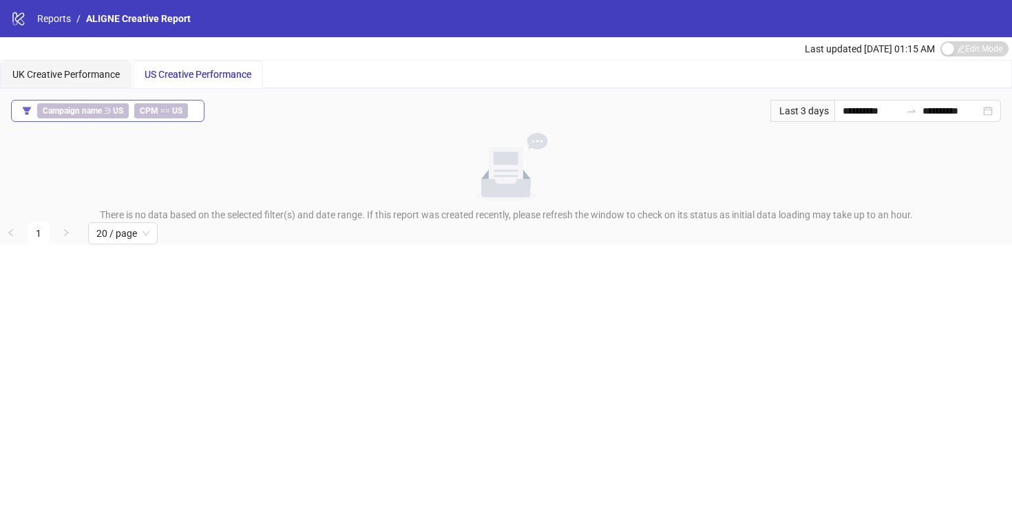
click at [196, 109] on button "Campaign name ∋ US CPM == [GEOGRAPHIC_DATA]" at bounding box center [107, 111] width 193 height 22
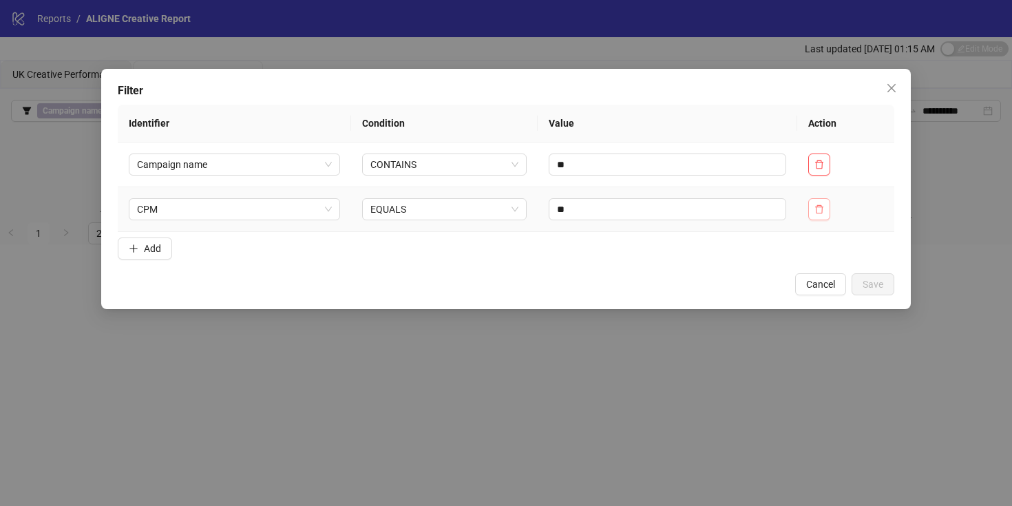
click at [816, 211] on icon "delete" at bounding box center [819, 209] width 10 height 10
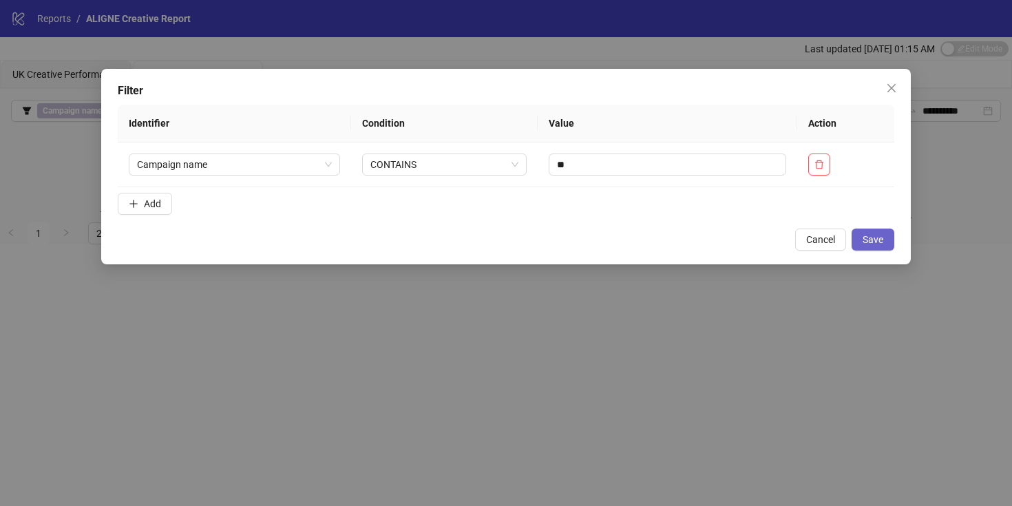
click at [864, 237] on span "Save" at bounding box center [872, 239] width 21 height 11
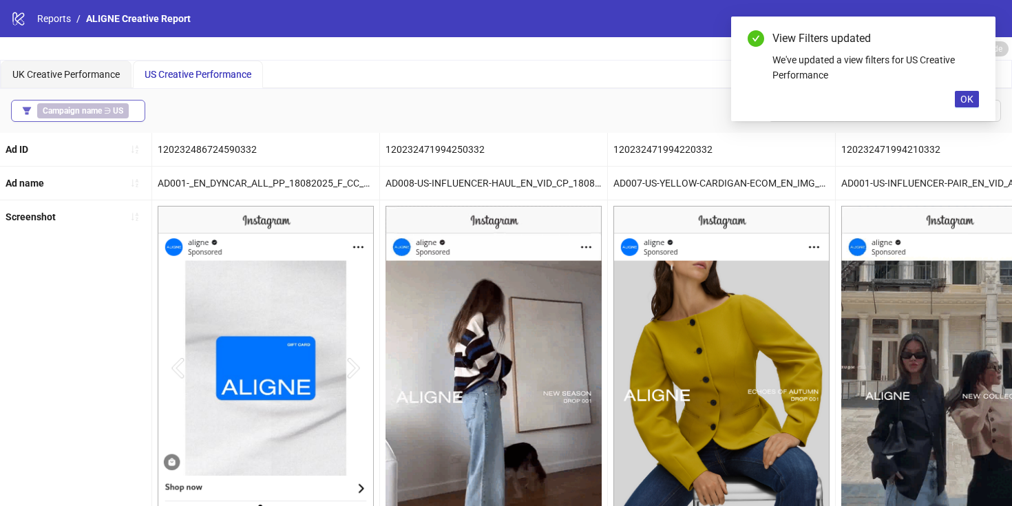
click at [136, 111] on button "Campaign name ∋ US" at bounding box center [78, 111] width 134 height 22
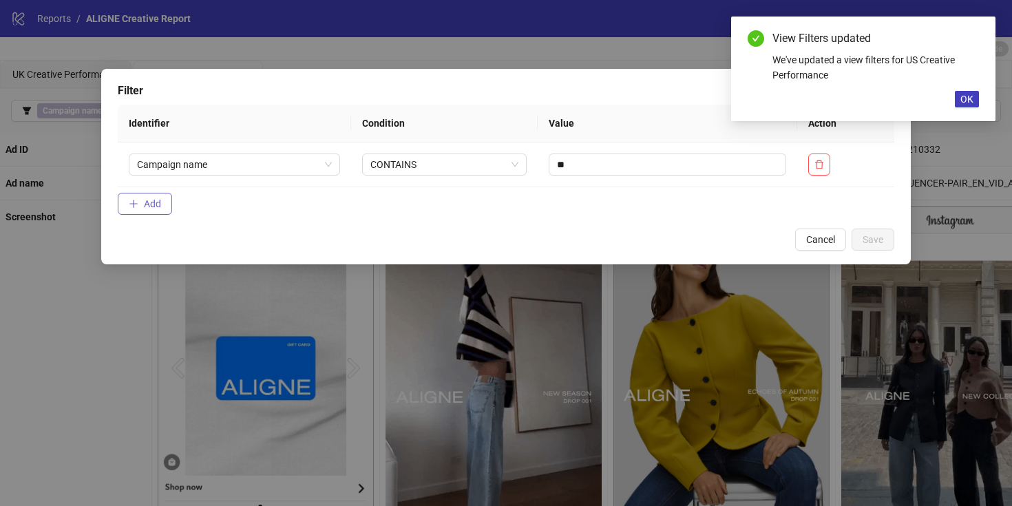
click at [167, 197] on button "Add" at bounding box center [145, 204] width 54 height 22
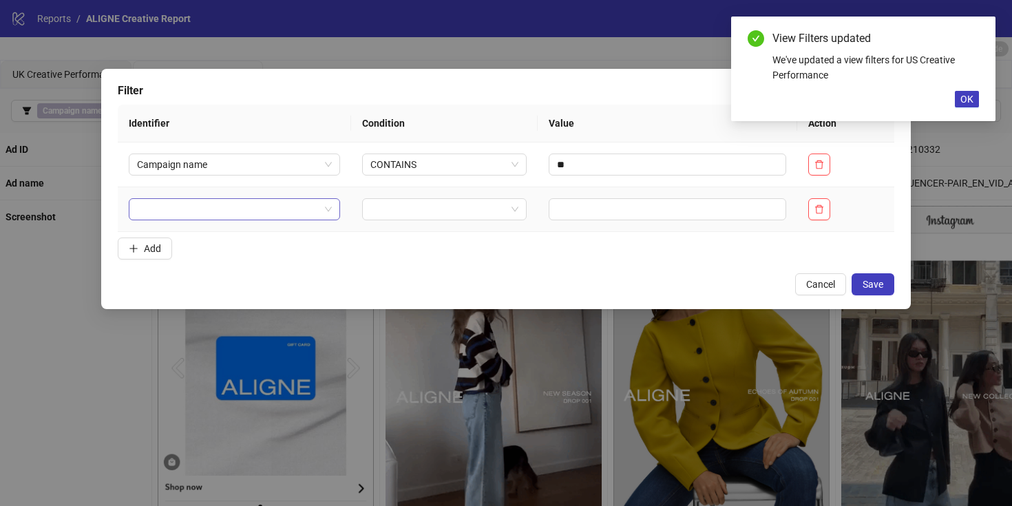
click at [186, 213] on input "search" at bounding box center [228, 209] width 182 height 21
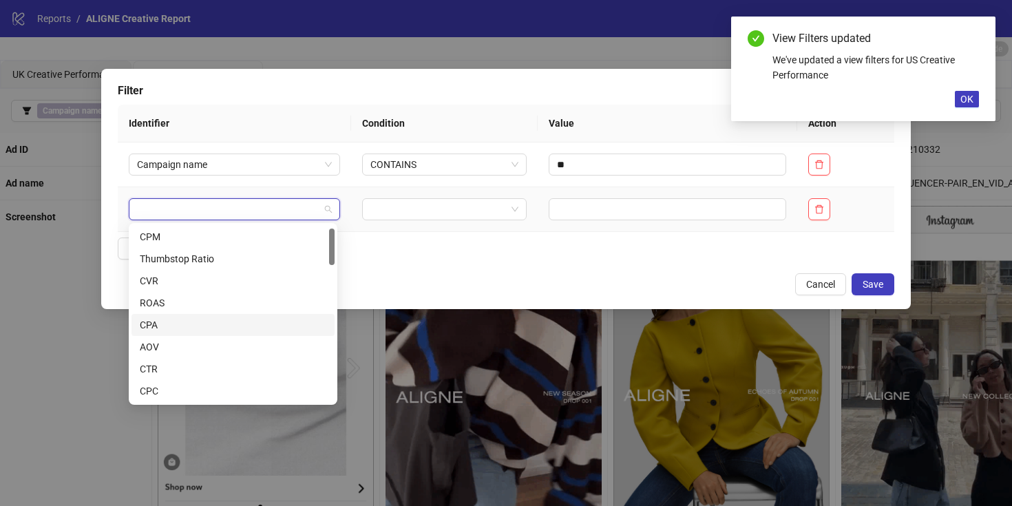
scroll to position [34, 0]
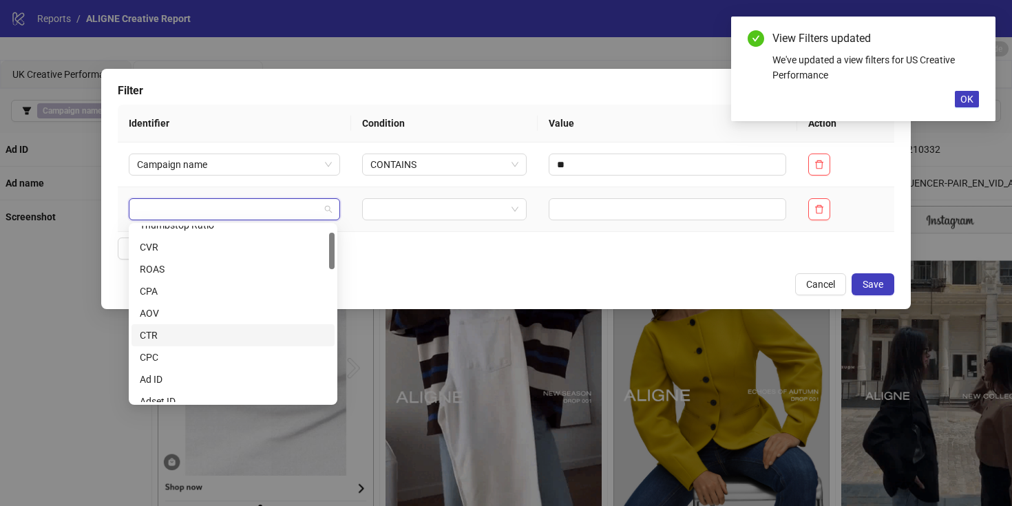
click at [163, 332] on div "CTR" at bounding box center [233, 335] width 187 height 15
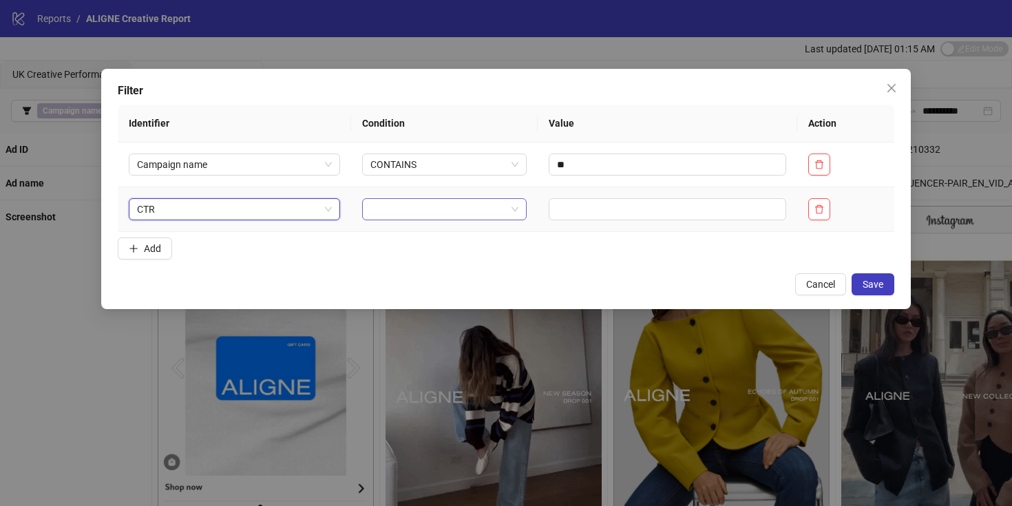
click at [379, 199] on input "search" at bounding box center [438, 209] width 136 height 21
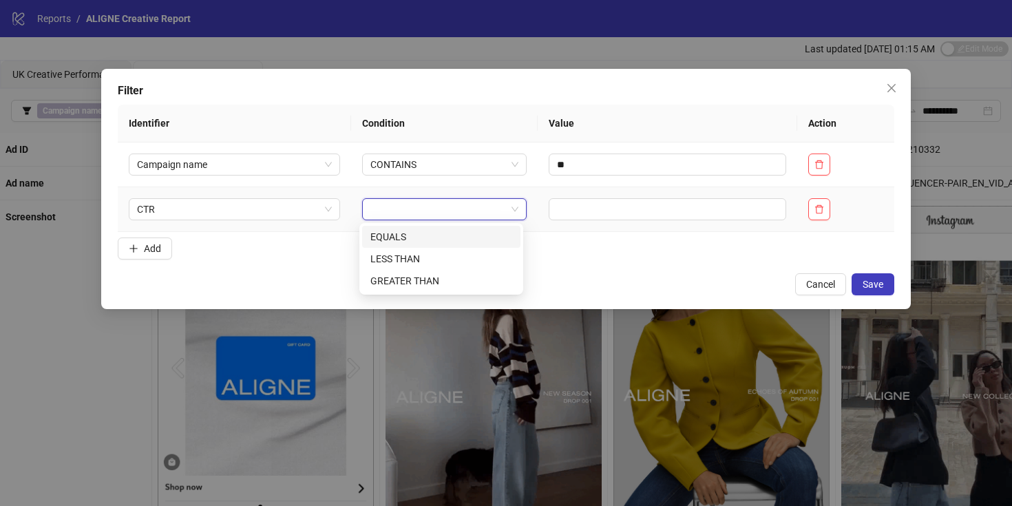
click at [383, 240] on div "EQUALS" at bounding box center [441, 236] width 142 height 15
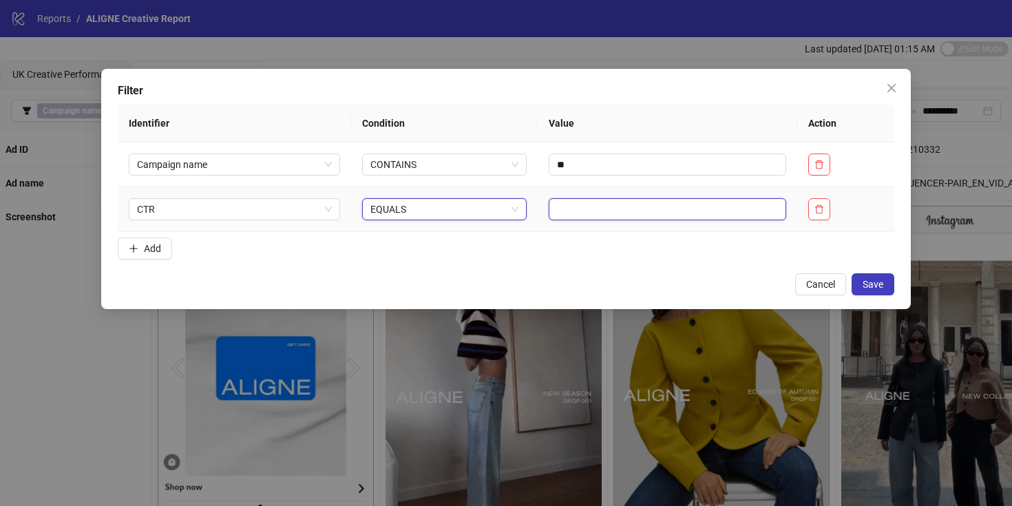
click at [571, 200] on input "text" at bounding box center [666, 209] width 237 height 22
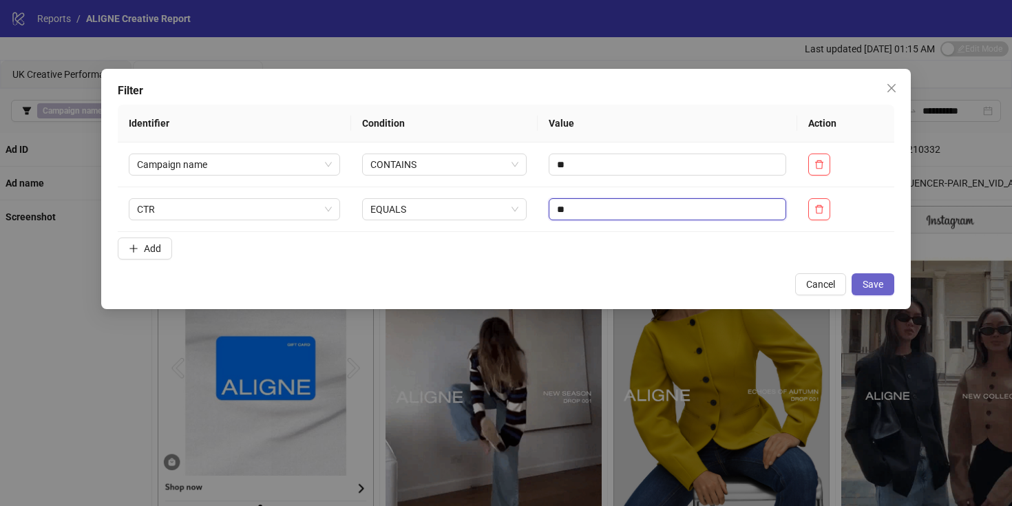
type input "**"
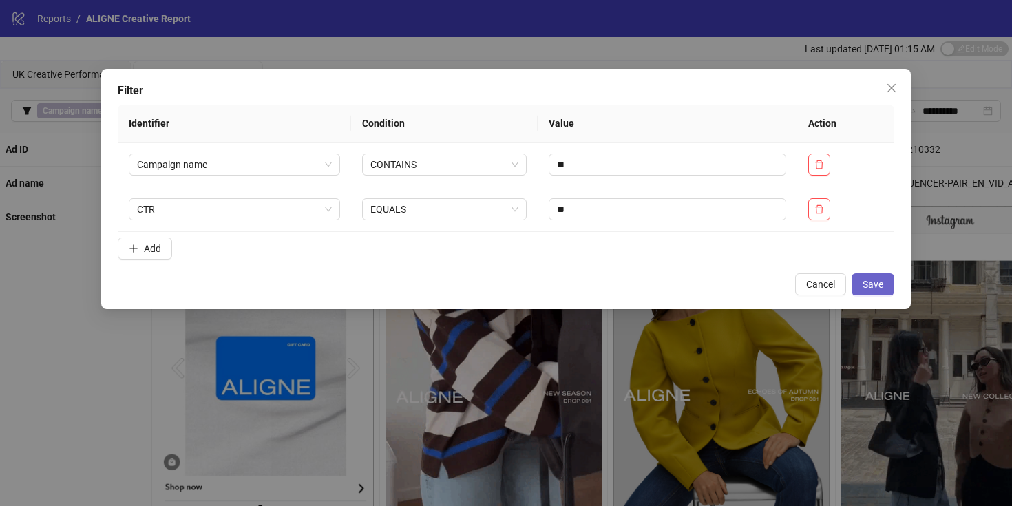
click at [886, 288] on button "Save" at bounding box center [872, 284] width 43 height 22
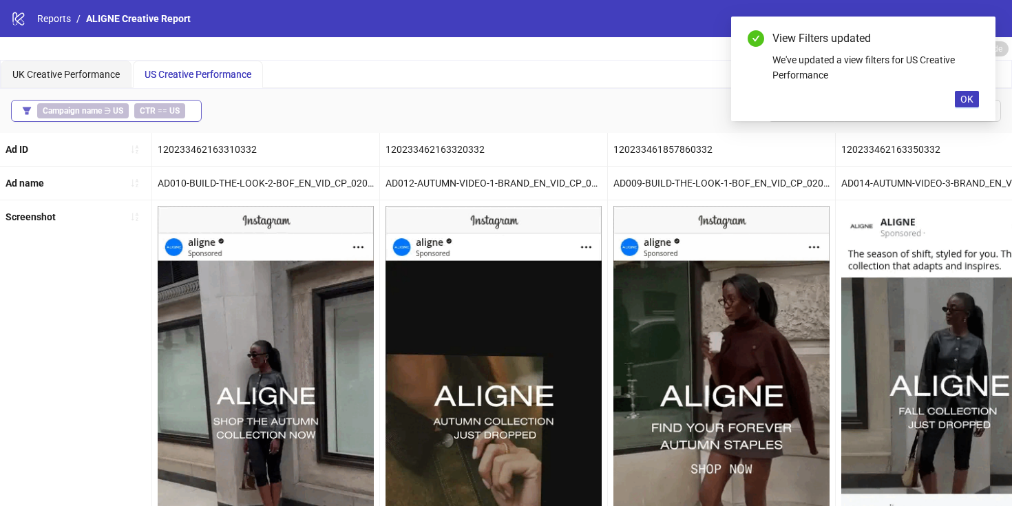
click at [154, 108] on span "CTR == US" at bounding box center [159, 110] width 51 height 15
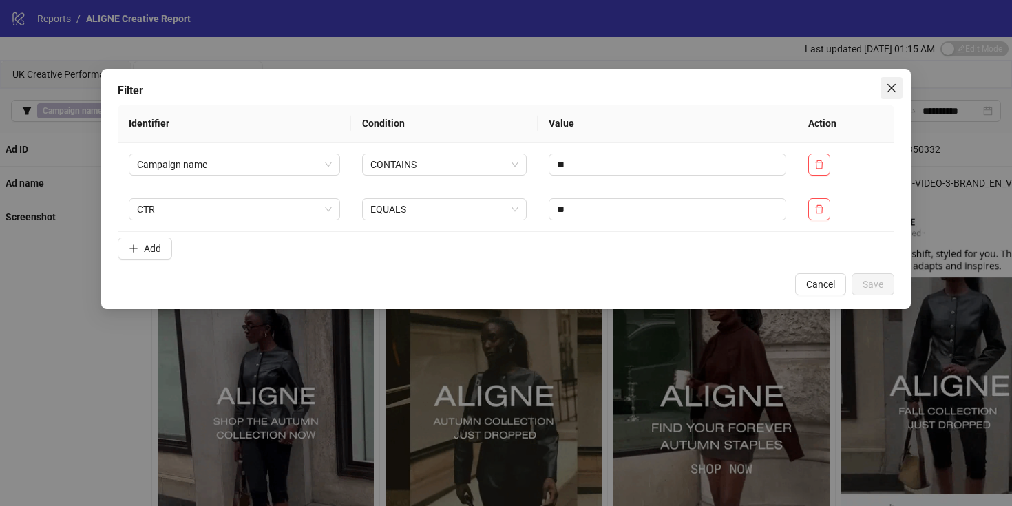
click at [886, 91] on icon "close" at bounding box center [891, 88] width 11 height 11
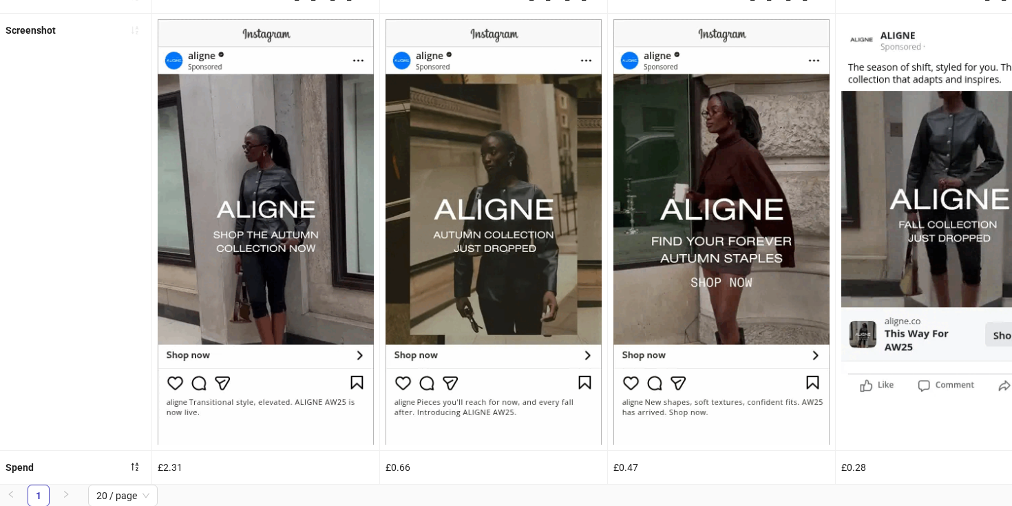
scroll to position [0, 0]
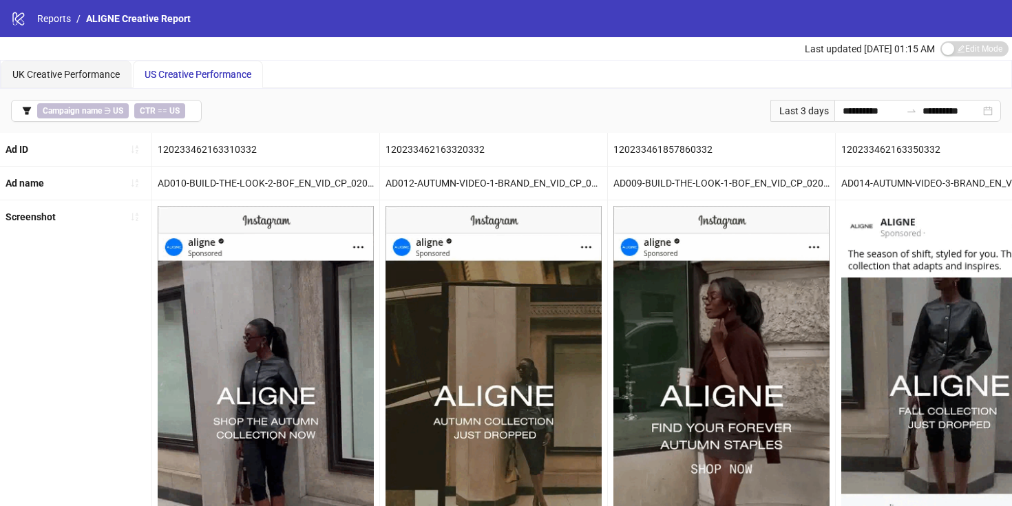
click at [164, 72] on span "US Creative Performance" at bounding box center [198, 74] width 107 height 11
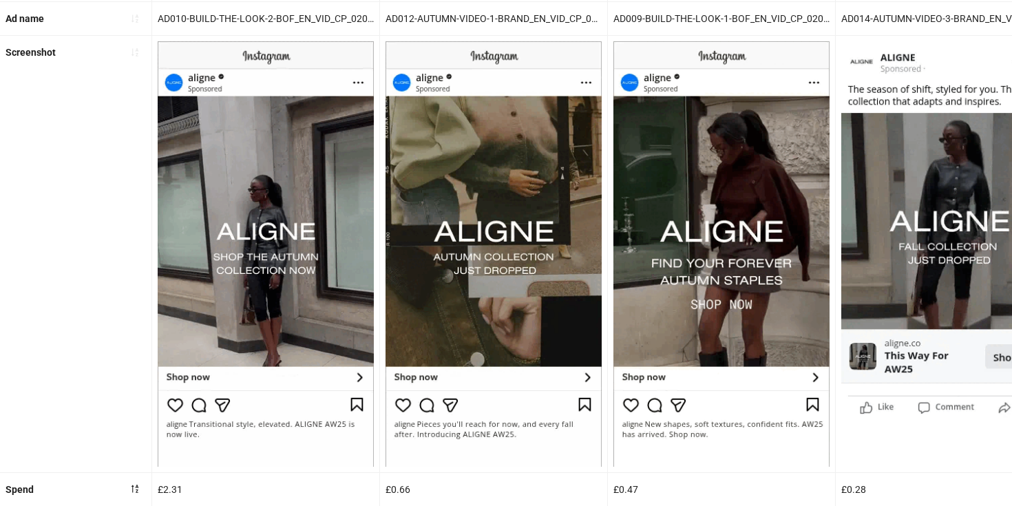
scroll to position [187, 0]
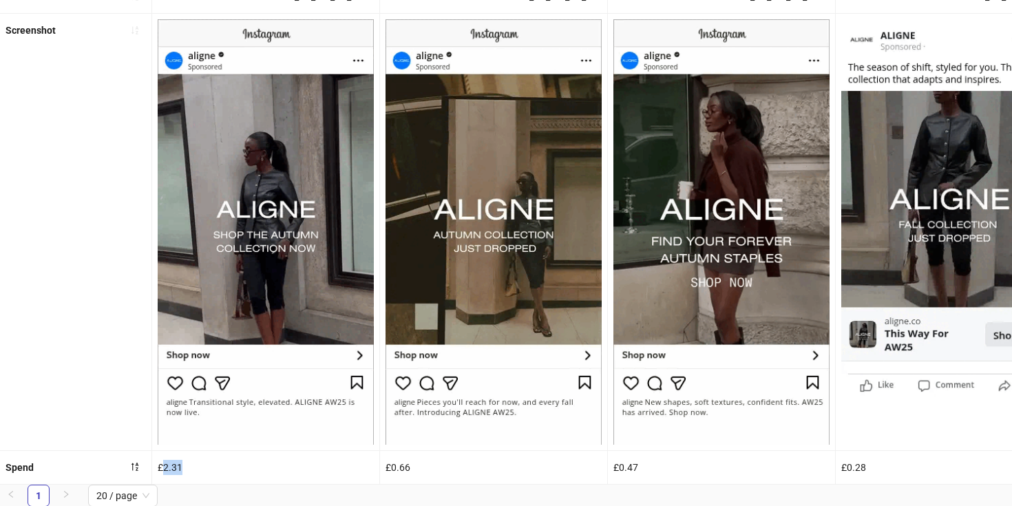
drag, startPoint x: 187, startPoint y: 469, endPoint x: 164, endPoint y: 469, distance: 22.7
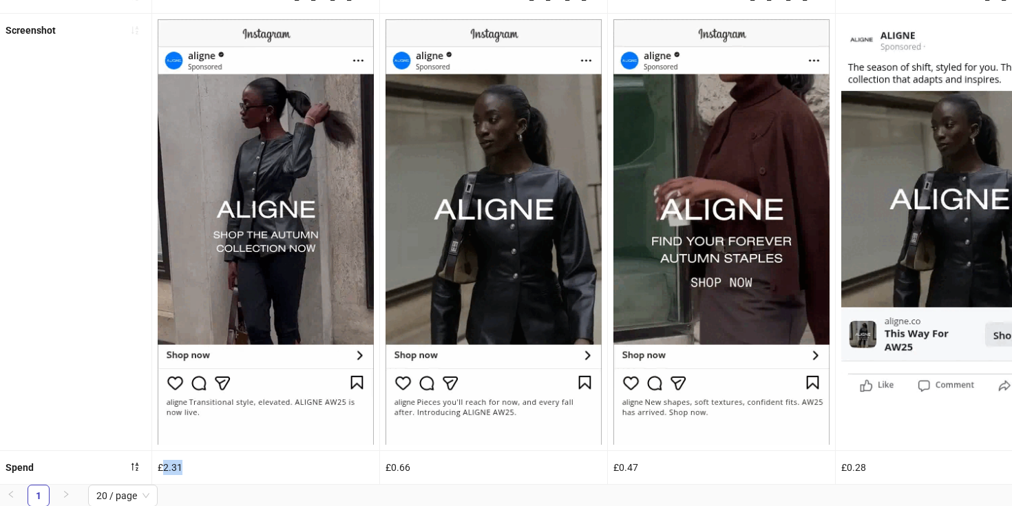
click at [164, 469] on div "£2.31" at bounding box center [265, 467] width 227 height 33
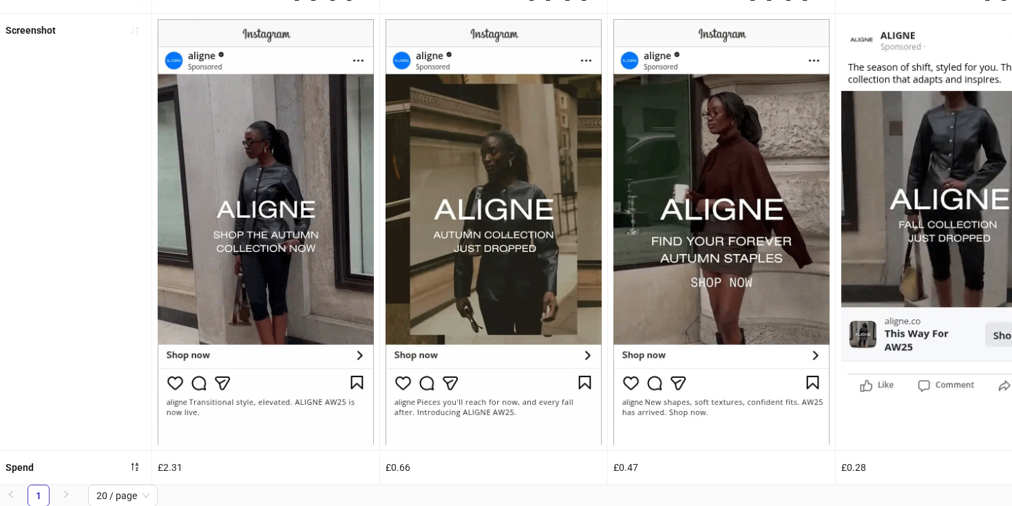
click at [96, 405] on div "Screenshot" at bounding box center [76, 232] width 152 height 436
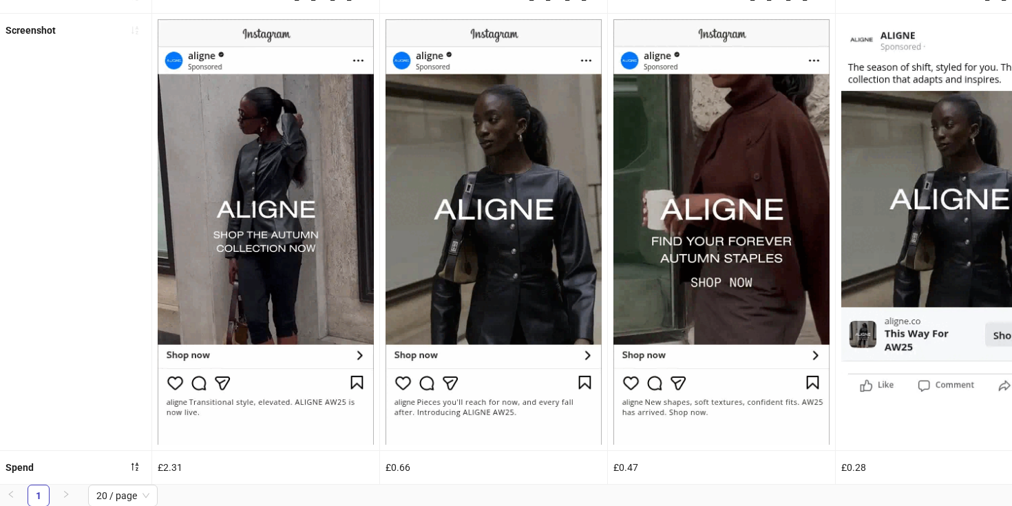
scroll to position [0, 0]
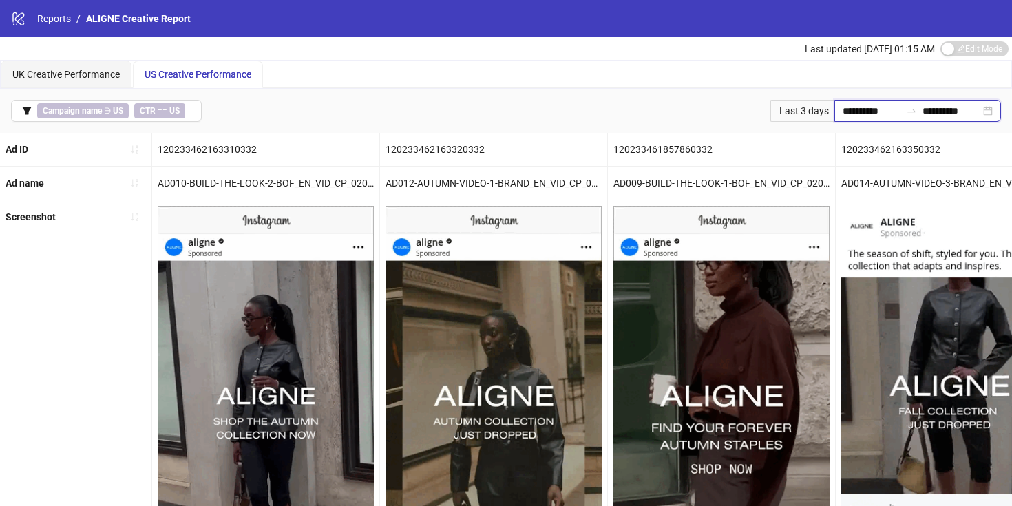
click at [859, 107] on input "**********" at bounding box center [871, 110] width 58 height 15
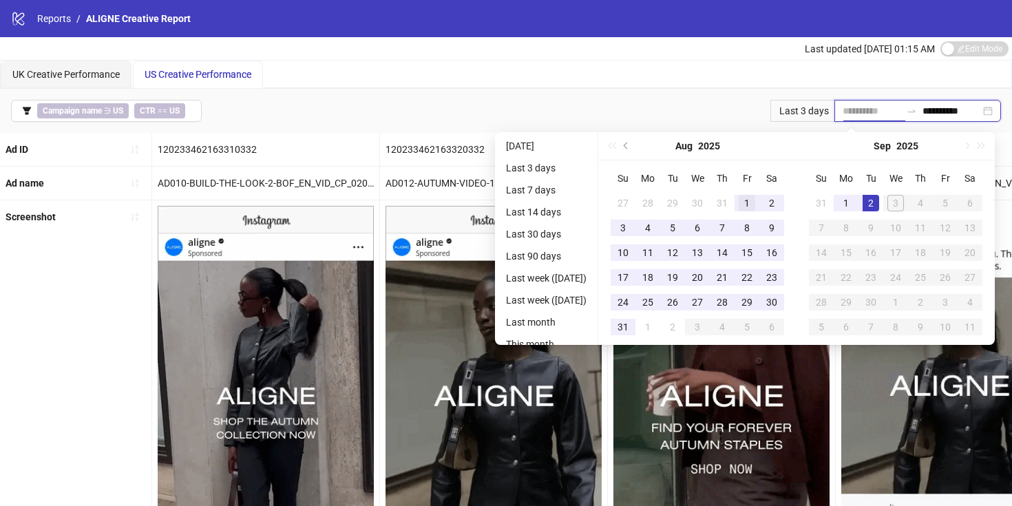
type input "**********"
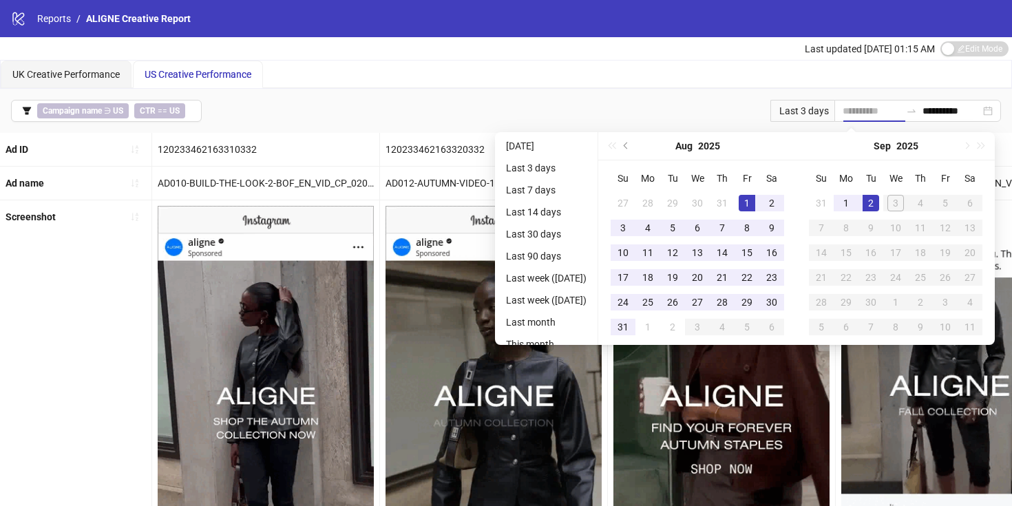
click at [749, 201] on div "1" at bounding box center [746, 203] width 17 height 17
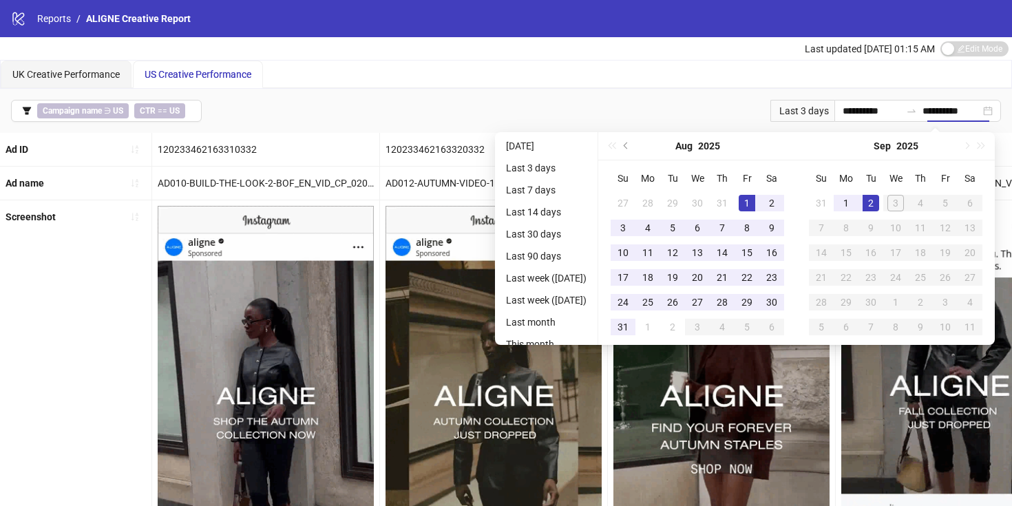
click at [725, 92] on div "**********" at bounding box center [506, 111] width 1012 height 44
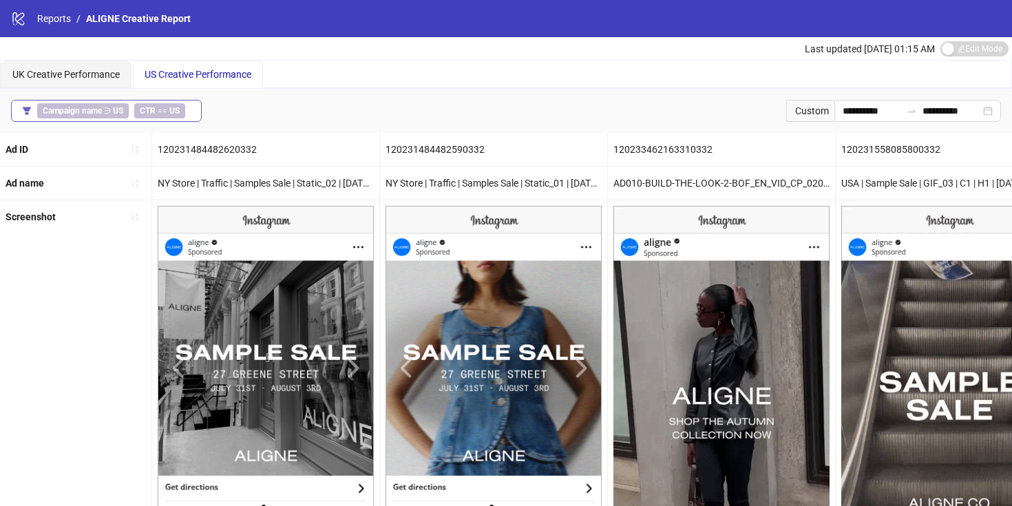
click at [195, 107] on button "Campaign name ∋ US CTR == [GEOGRAPHIC_DATA]" at bounding box center [106, 111] width 191 height 22
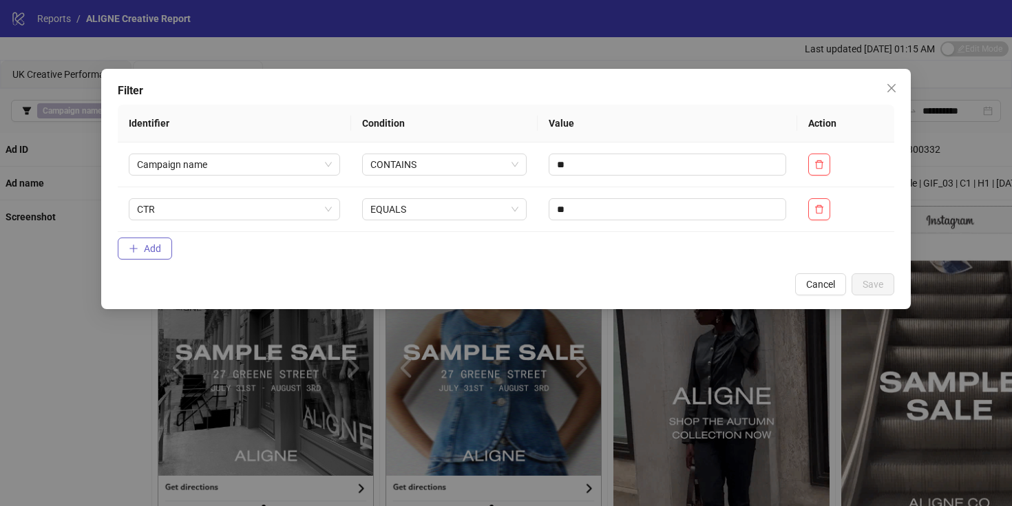
click at [148, 253] on span "Add" at bounding box center [152, 248] width 17 height 11
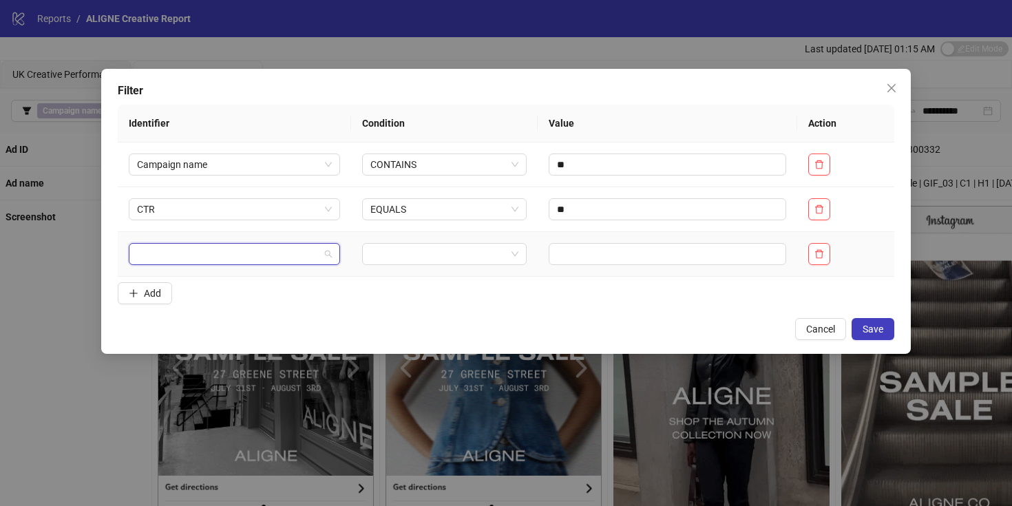
click at [184, 255] on input "search" at bounding box center [228, 254] width 182 height 21
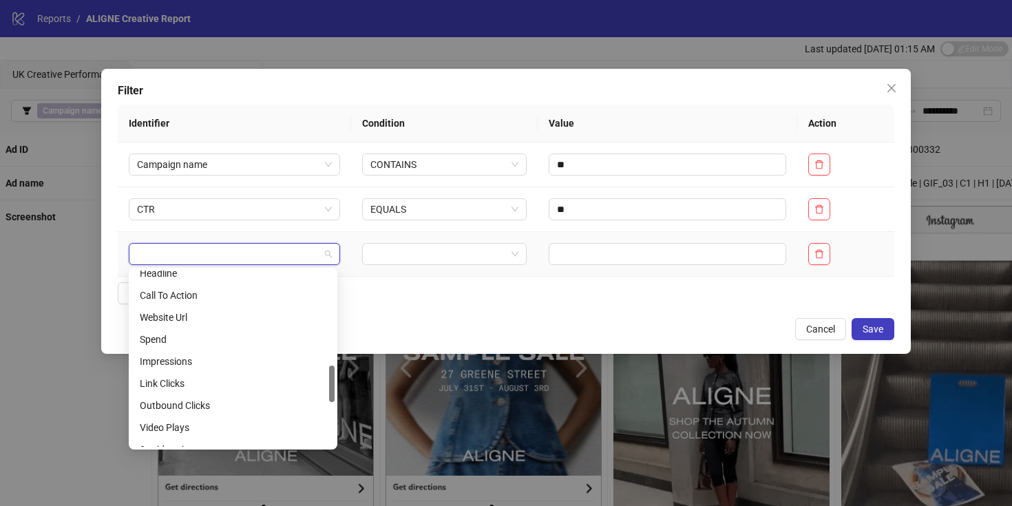
scroll to position [448, 0]
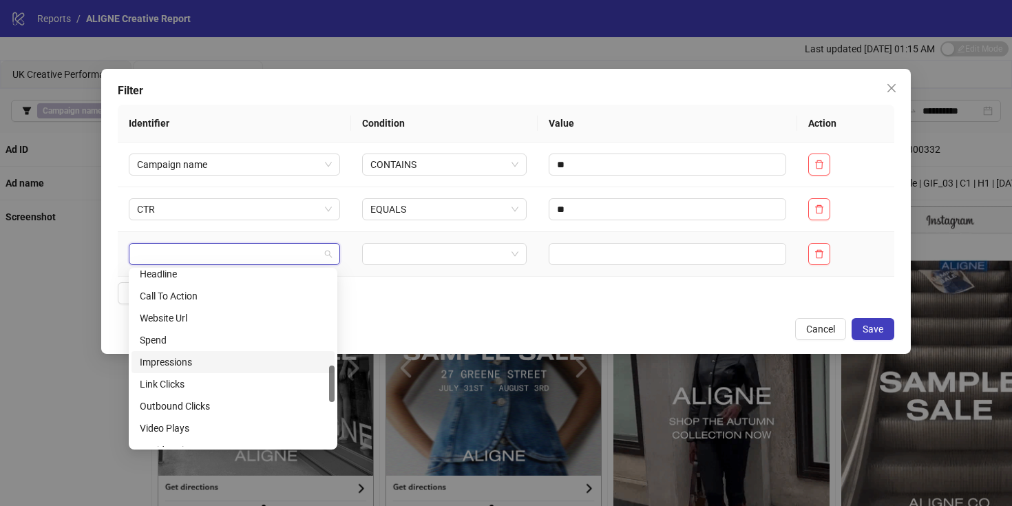
click at [178, 359] on div "Impressions" at bounding box center [233, 361] width 187 height 15
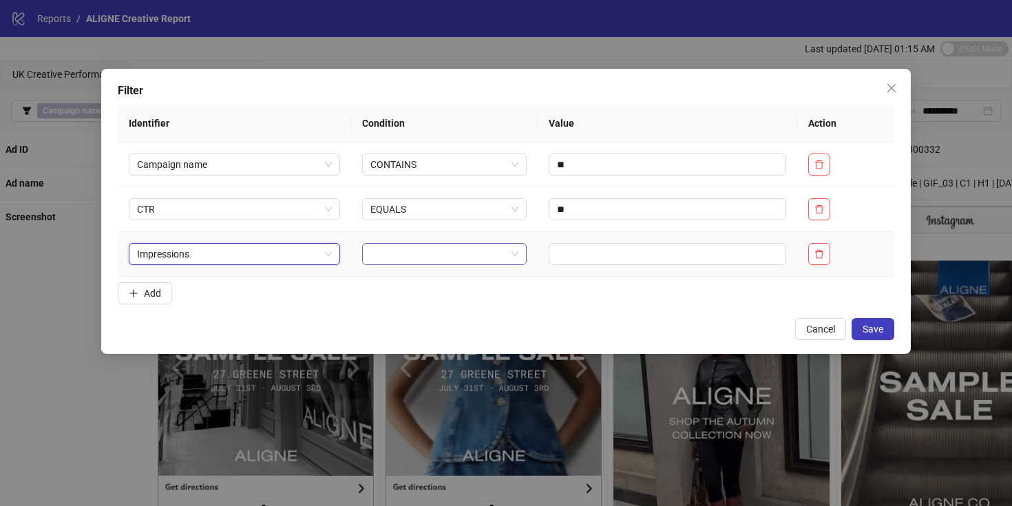
click at [438, 258] on input "search" at bounding box center [438, 254] width 136 height 21
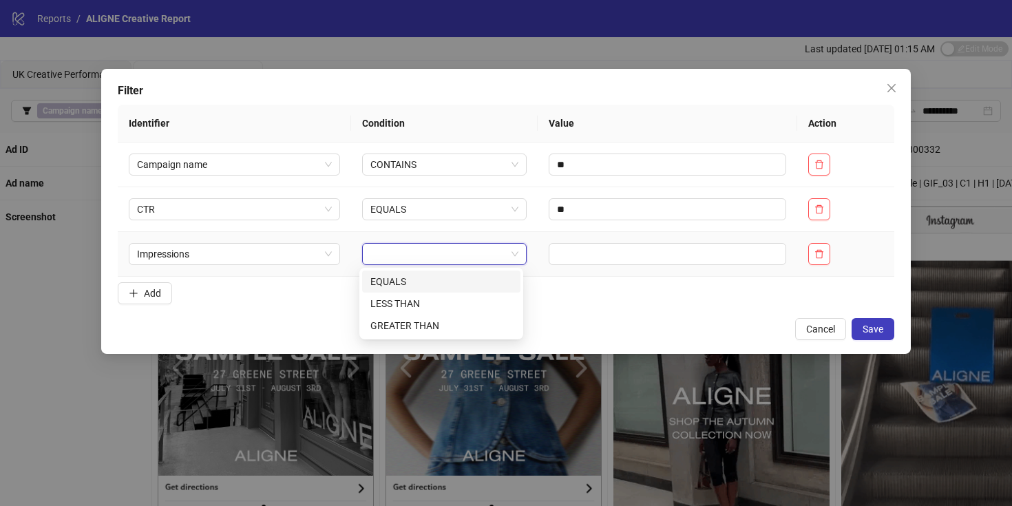
click at [427, 283] on div "EQUALS" at bounding box center [441, 281] width 142 height 15
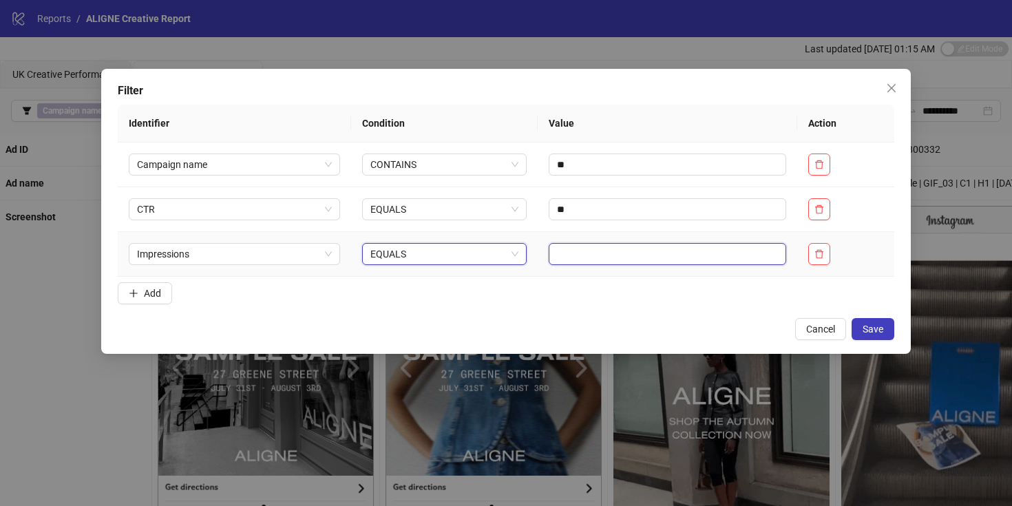
click at [560, 251] on input "text" at bounding box center [666, 254] width 237 height 22
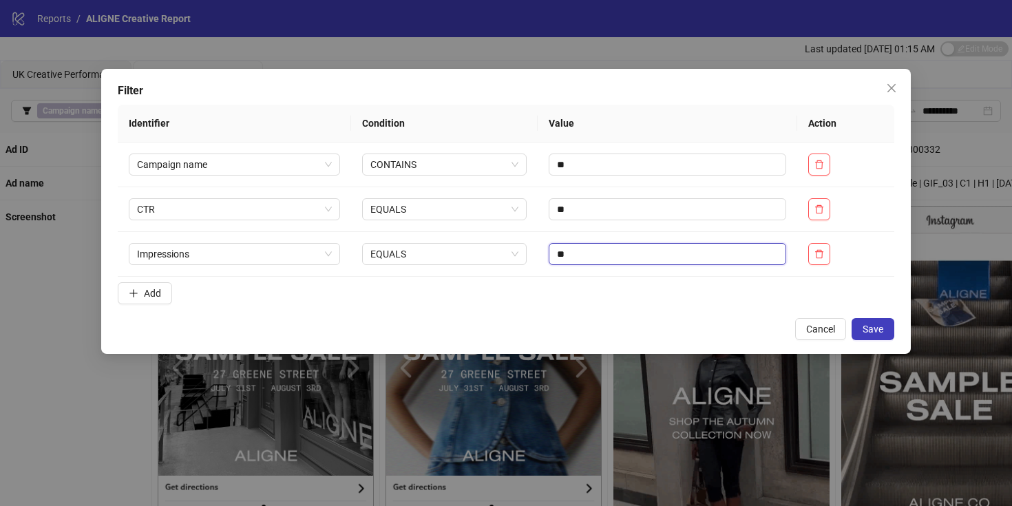
type input "**"
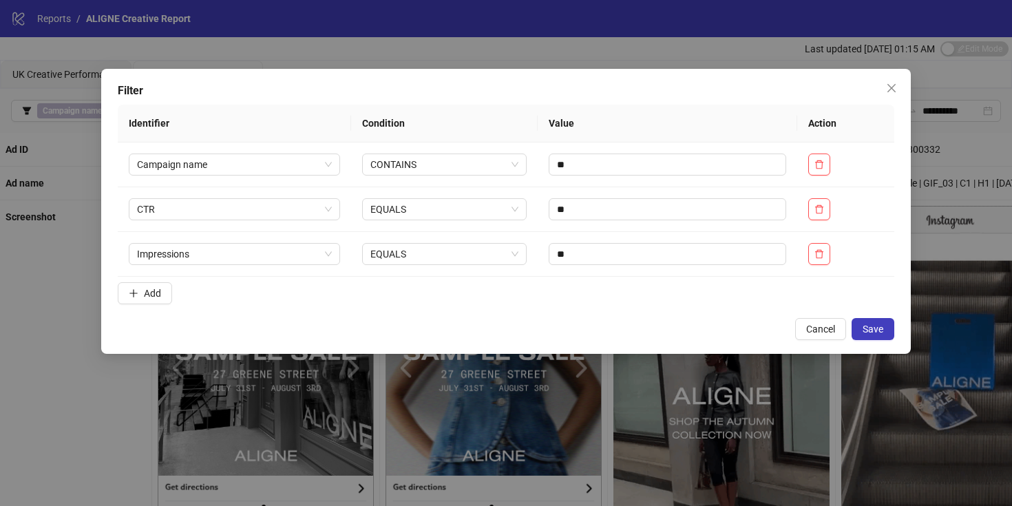
click at [895, 321] on div "Filter Identifier Condition Value Action Campaign name CONTAINS ** CTR EQUALS *…" at bounding box center [505, 211] width 809 height 285
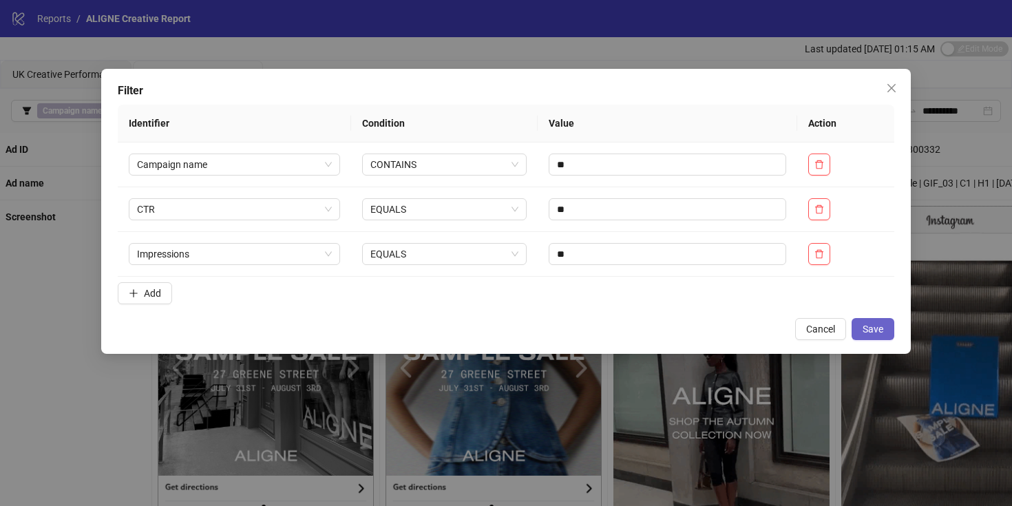
click at [875, 322] on button "Save" at bounding box center [872, 329] width 43 height 22
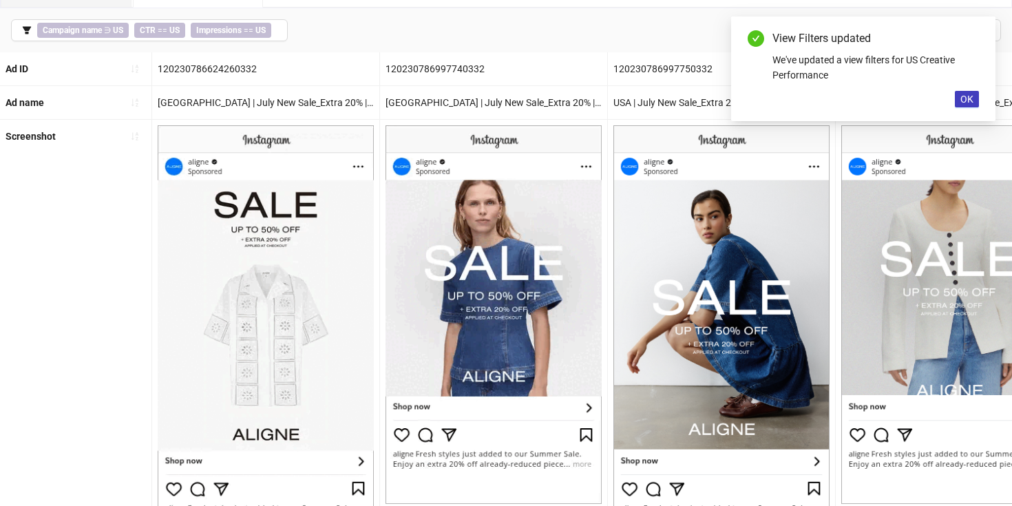
scroll to position [71, 0]
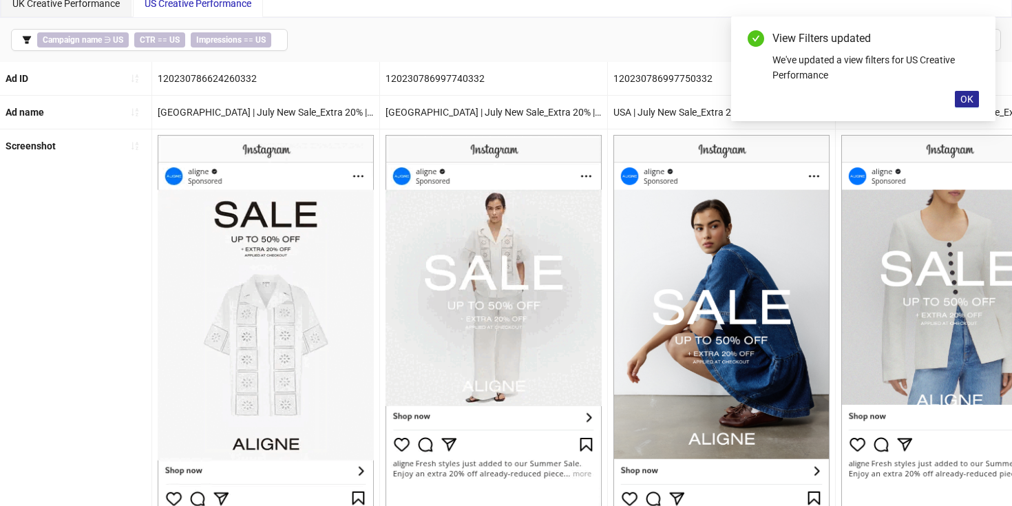
click at [964, 101] on span "OK" at bounding box center [966, 99] width 13 height 11
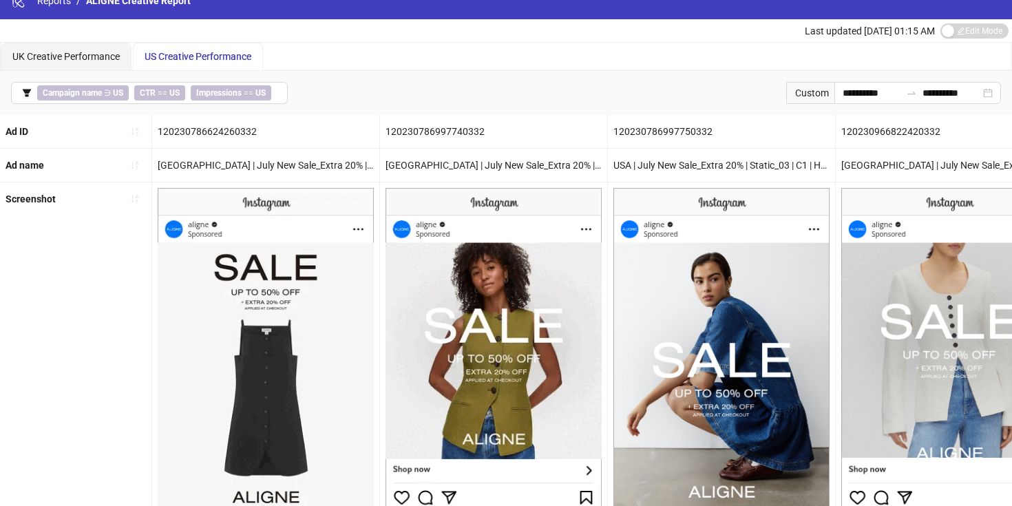
scroll to position [17, 0]
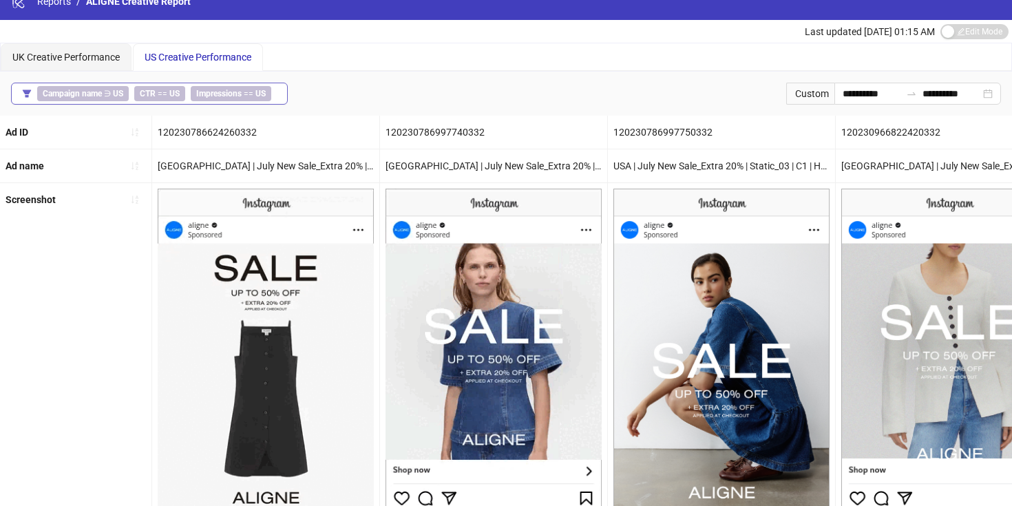
click at [28, 96] on icon "filter" at bounding box center [27, 94] width 10 height 10
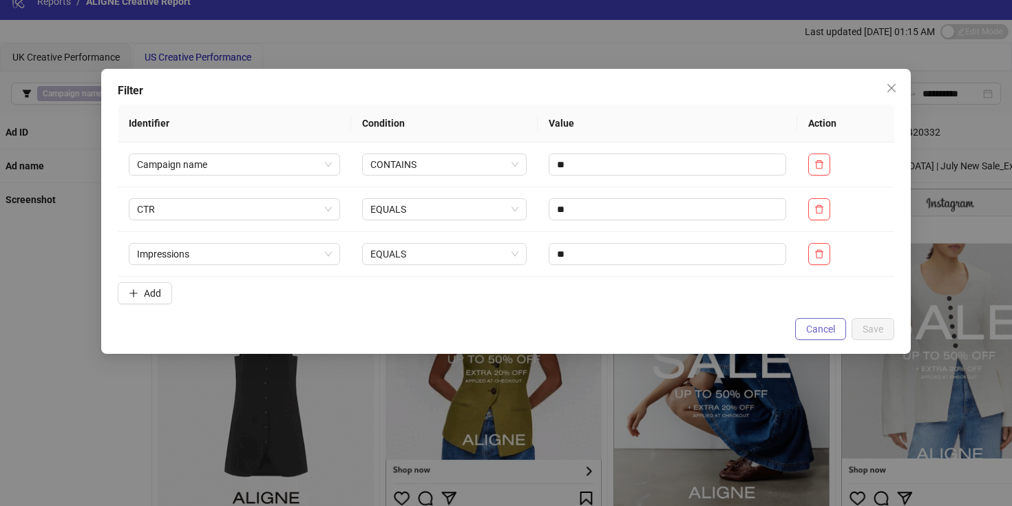
click at [809, 324] on span "Cancel" at bounding box center [820, 328] width 29 height 11
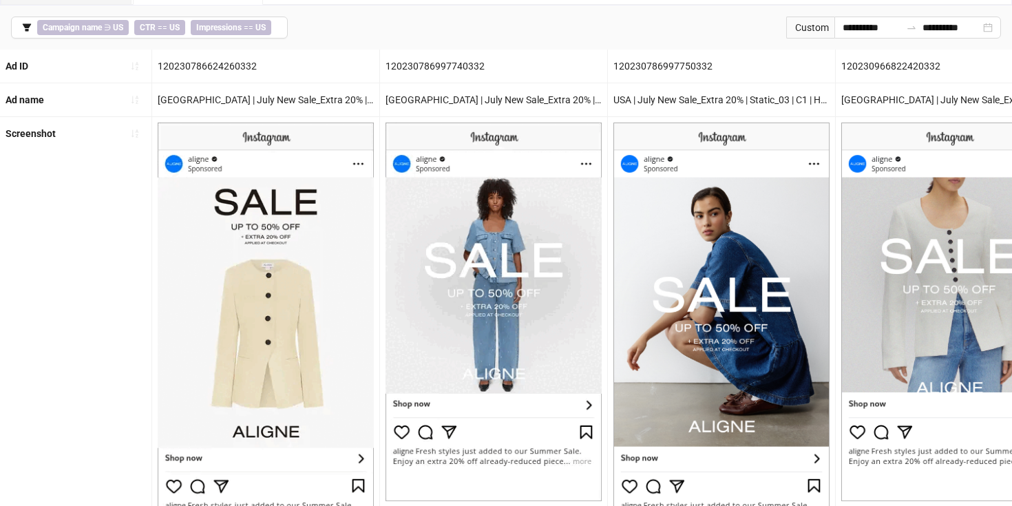
scroll to position [80, 0]
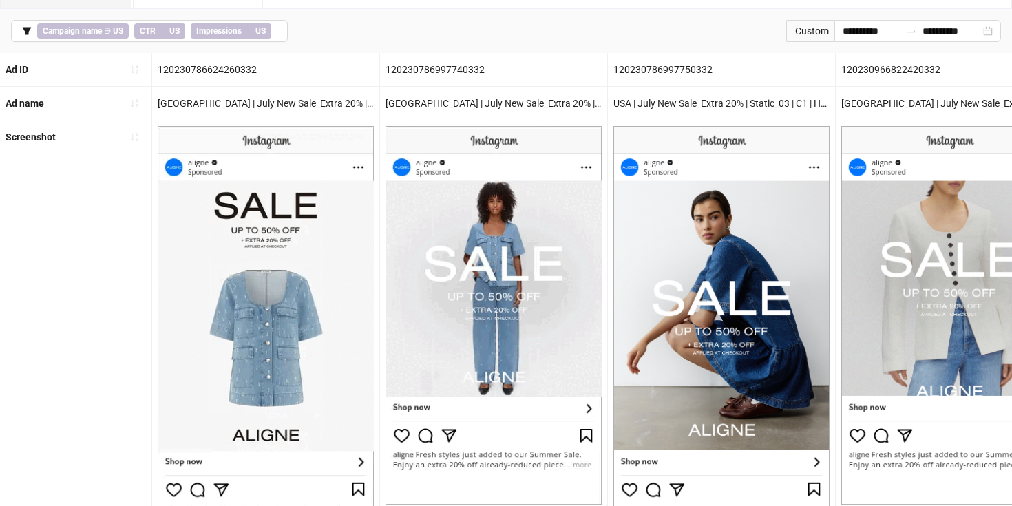
click at [292, 160] on img at bounding box center [266, 338] width 216 height 425
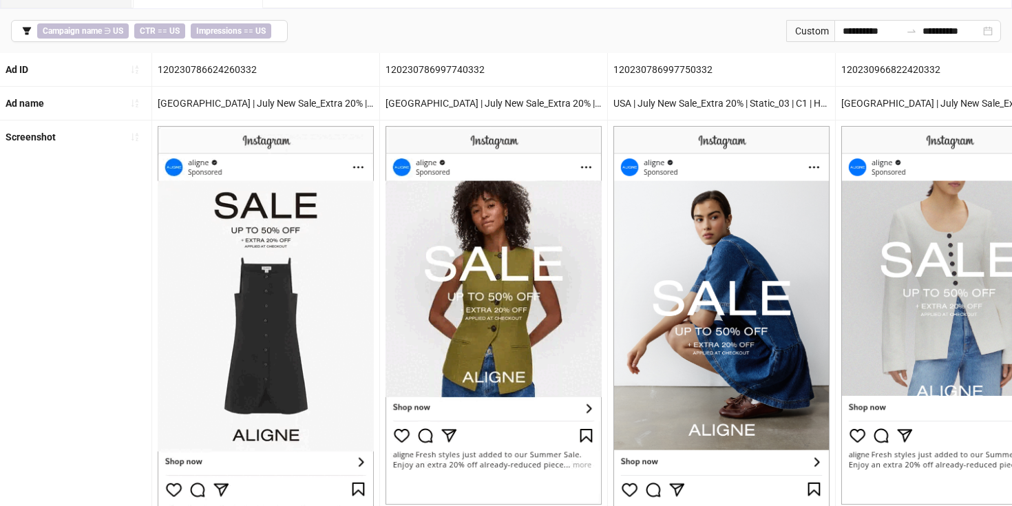
click at [212, 102] on div "[GEOGRAPHIC_DATA] | July New Sale_Extra 20% | GIF_02 | C1 | H1 | [DATE]" at bounding box center [265, 103] width 227 height 33
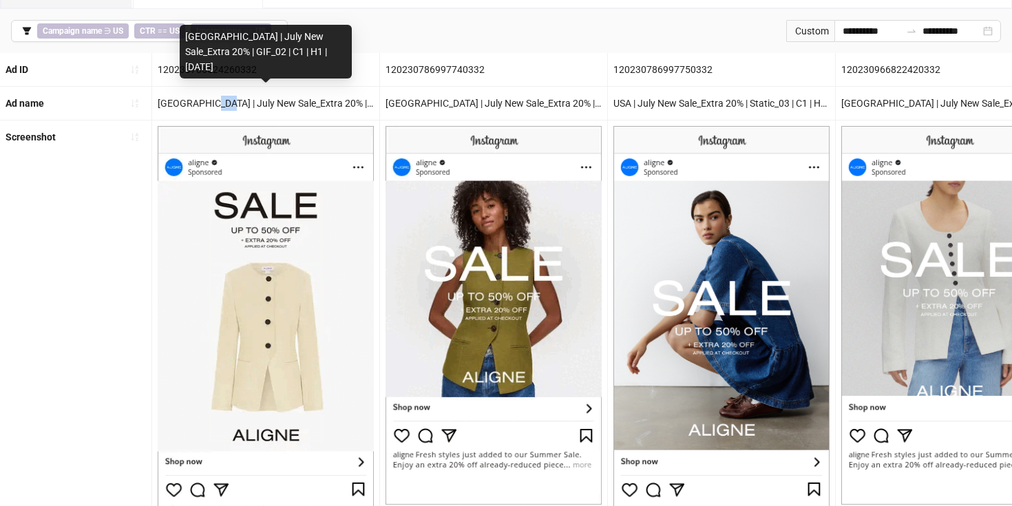
click at [212, 102] on div "[GEOGRAPHIC_DATA] | July New Sale_Extra 20% | GIF_02 | C1 | H1 | [DATE]" at bounding box center [265, 103] width 227 height 33
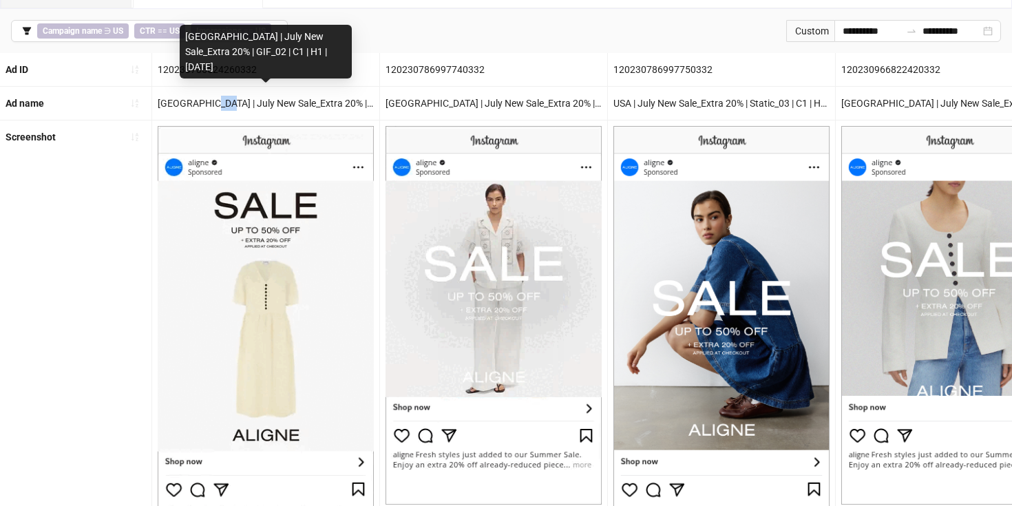
click at [212, 102] on div "[GEOGRAPHIC_DATA] | July New Sale_Extra 20% | GIF_02 | C1 | H1 | [DATE]" at bounding box center [265, 103] width 227 height 33
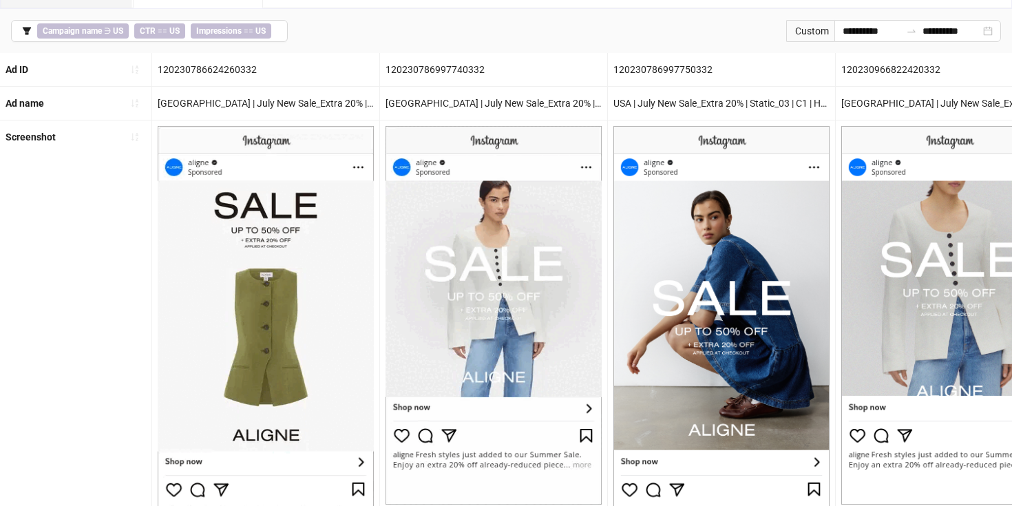
scroll to position [0, 0]
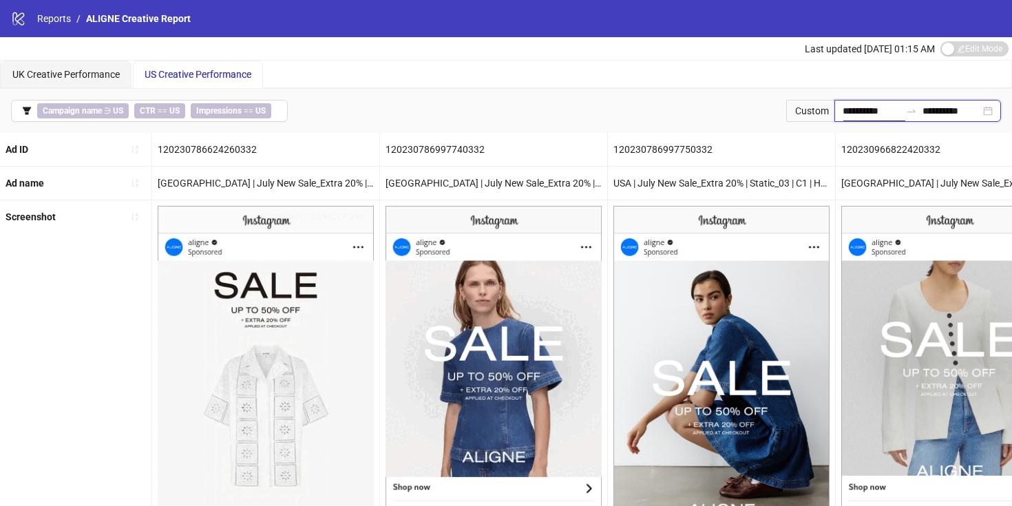
click at [864, 107] on input "**********" at bounding box center [871, 110] width 58 height 15
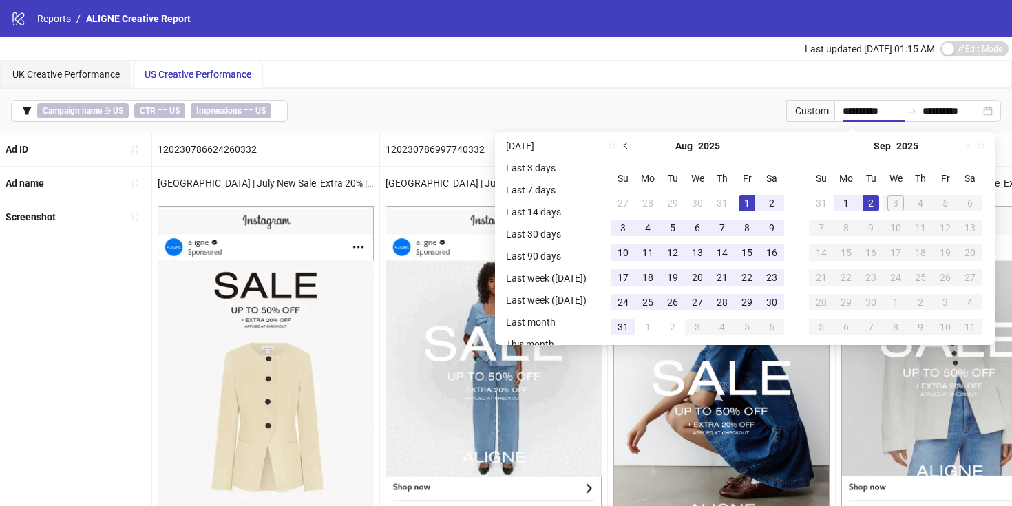
click at [630, 148] on span "Previous month (PageUp)" at bounding box center [627, 145] width 7 height 7
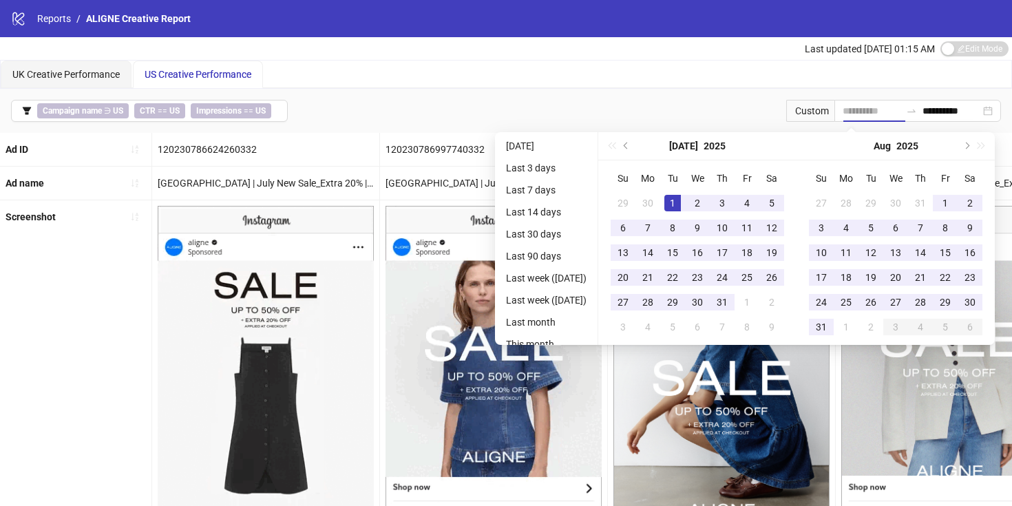
click at [679, 200] on div "1" at bounding box center [672, 203] width 17 height 17
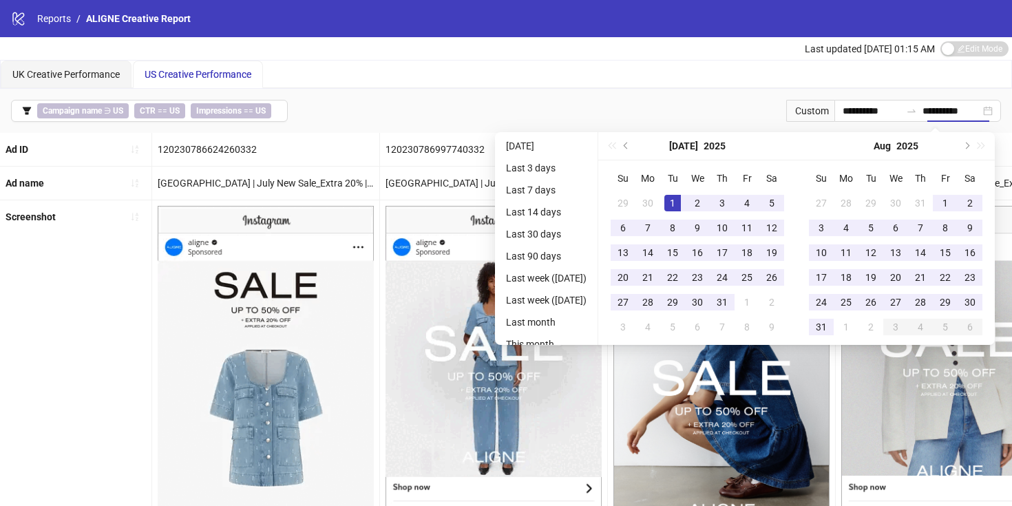
click at [682, 77] on div "UK Creative Performance US Creative Performance" at bounding box center [506, 75] width 1010 height 28
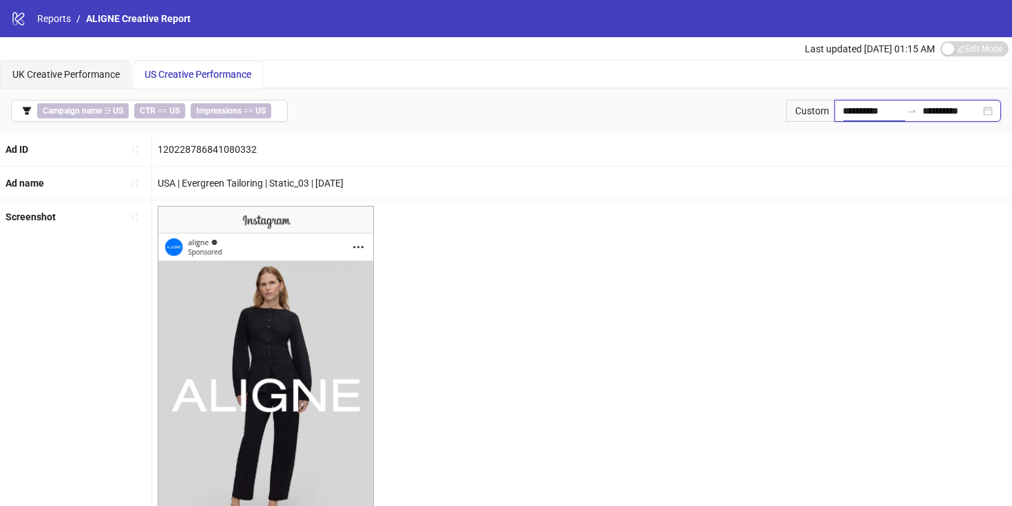
click at [863, 109] on input "**********" at bounding box center [871, 110] width 58 height 15
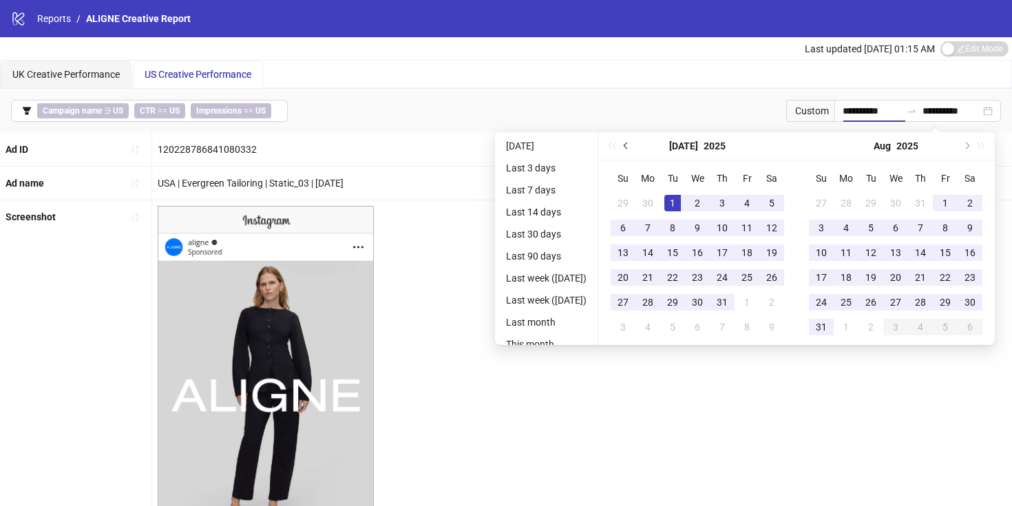
click at [628, 145] on button "Previous month (PageUp)" at bounding box center [626, 146] width 15 height 28
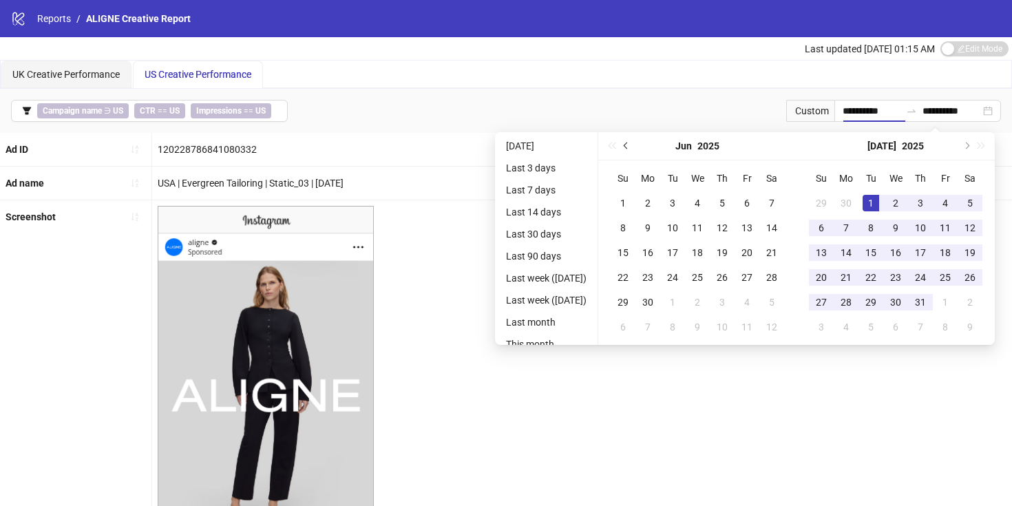
click at [633, 142] on button "Previous month (PageUp)" at bounding box center [626, 146] width 15 height 28
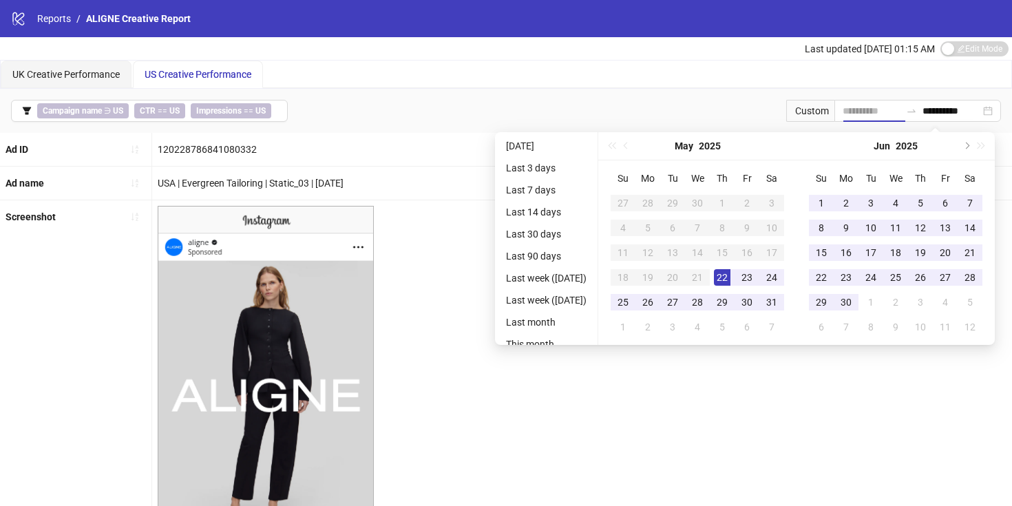
click at [730, 272] on div "22" at bounding box center [722, 277] width 17 height 17
click at [734, 77] on div "UK Creative Performance US Creative Performance" at bounding box center [506, 75] width 1010 height 28
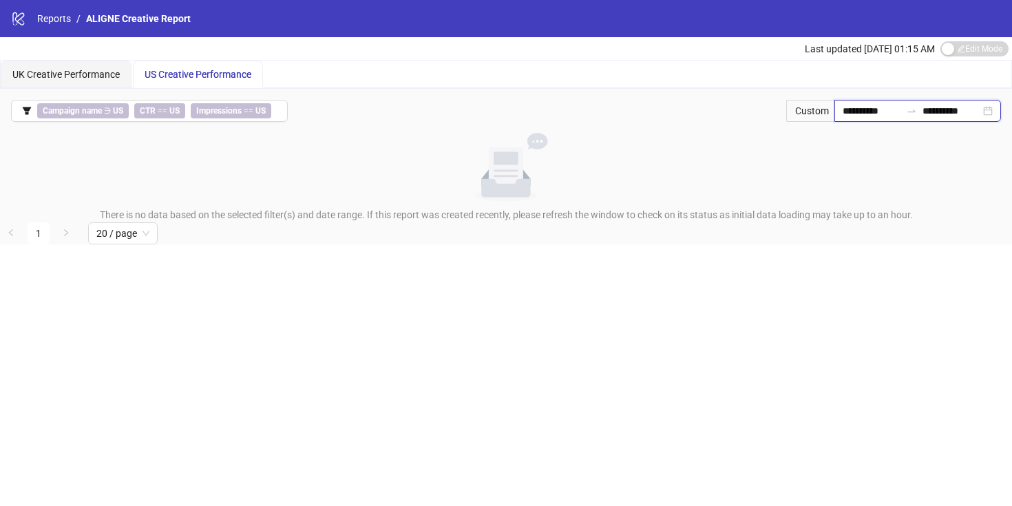
click at [866, 111] on input "**********" at bounding box center [871, 110] width 58 height 15
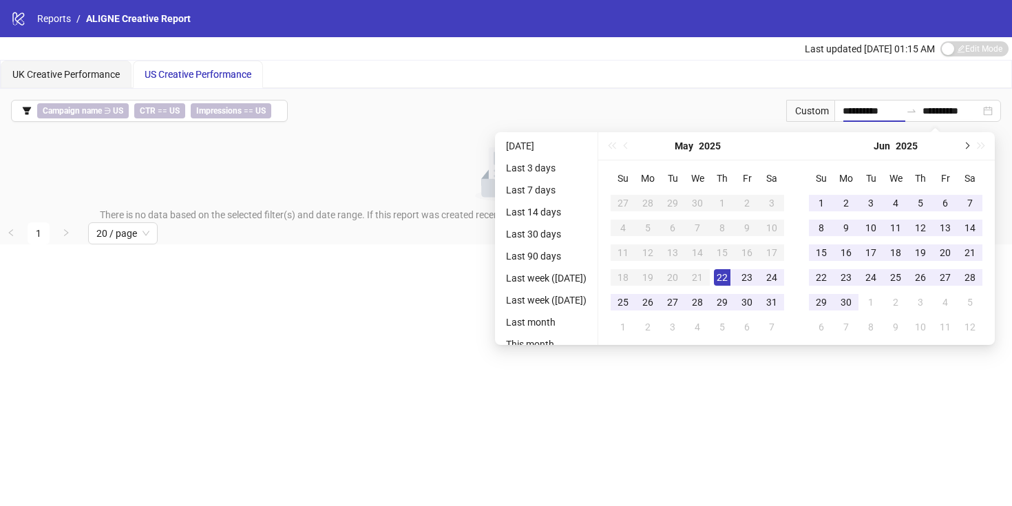
click at [969, 146] on span "Next month (PageDown)" at bounding box center [965, 145] width 7 height 7
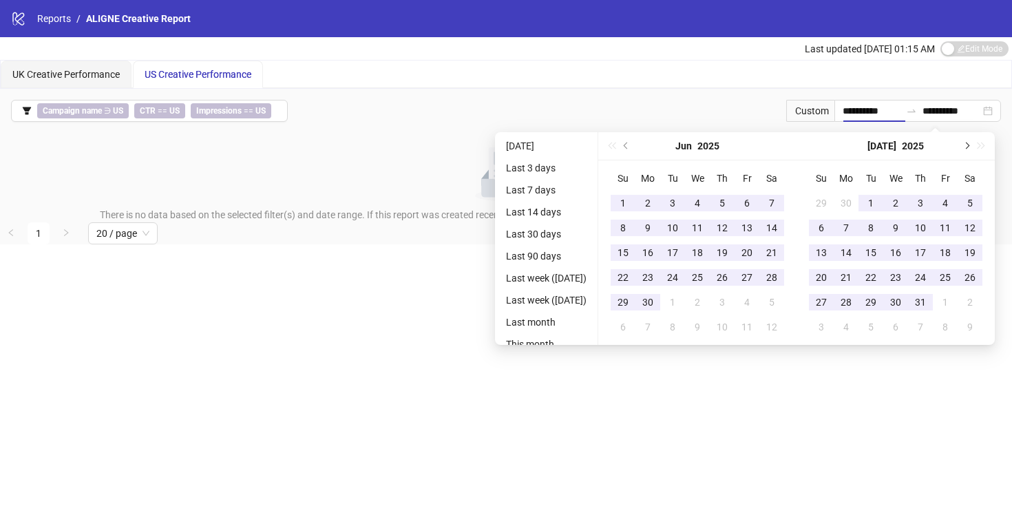
click at [969, 146] on span "Next month (PageDown)" at bounding box center [965, 145] width 7 height 7
type input "**********"
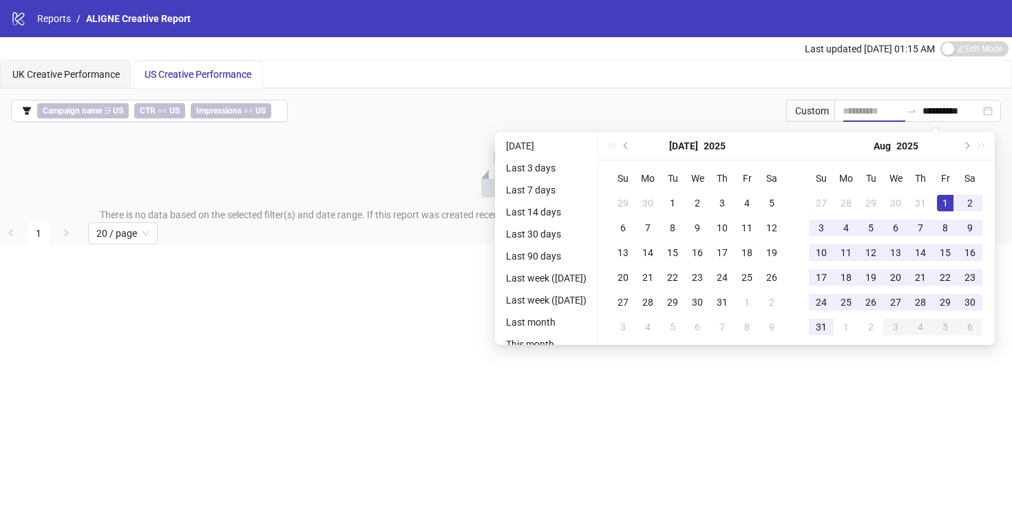
click at [952, 207] on div "1" at bounding box center [945, 203] width 17 height 17
type input "**********"
click at [582, 72] on div "UK Creative Performance US Creative Performance" at bounding box center [506, 75] width 1010 height 28
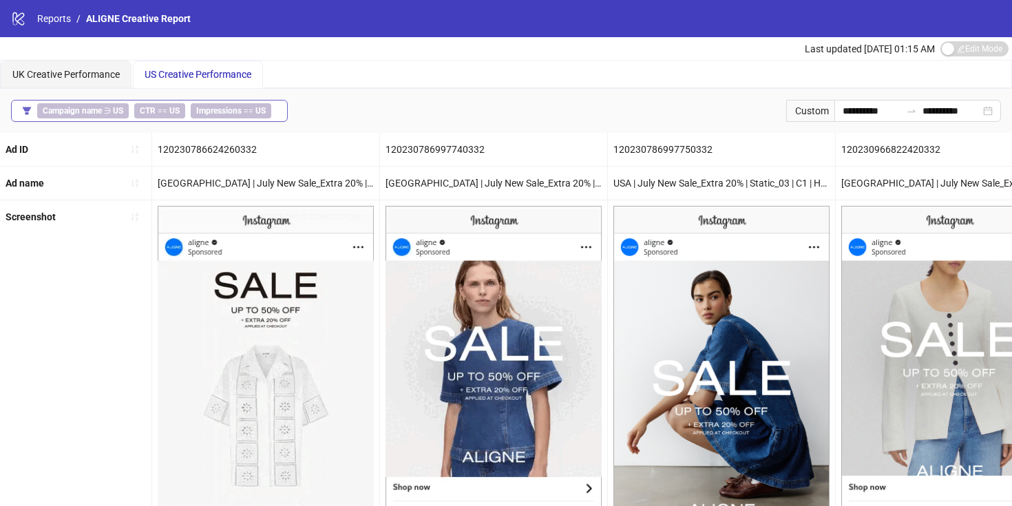
click at [274, 111] on div "Campaign name ∋ US CTR == US Impressions == [GEOGRAPHIC_DATA]" at bounding box center [156, 110] width 239 height 15
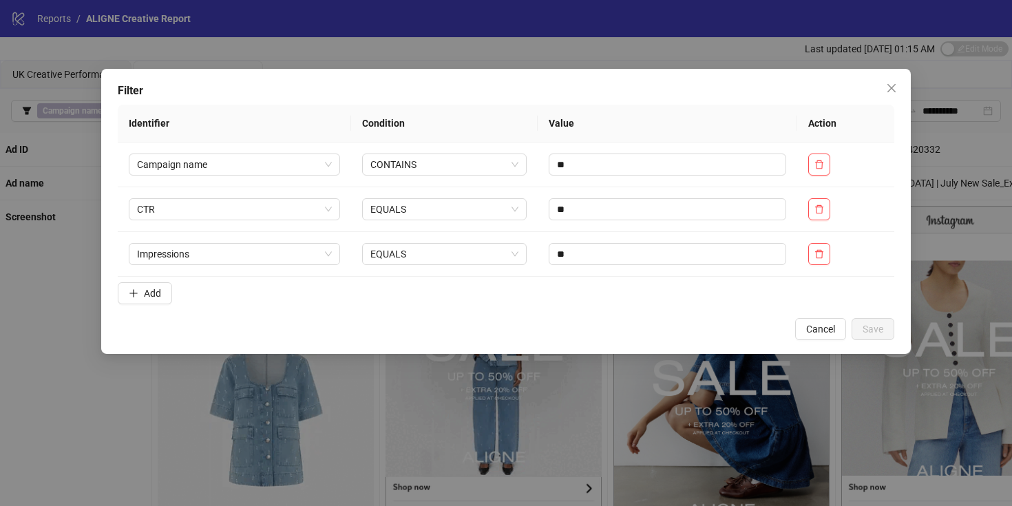
click at [906, 81] on div "Filter Identifier Condition Value Action Campaign name CONTAINS ** CTR EQUALS *…" at bounding box center [505, 211] width 809 height 285
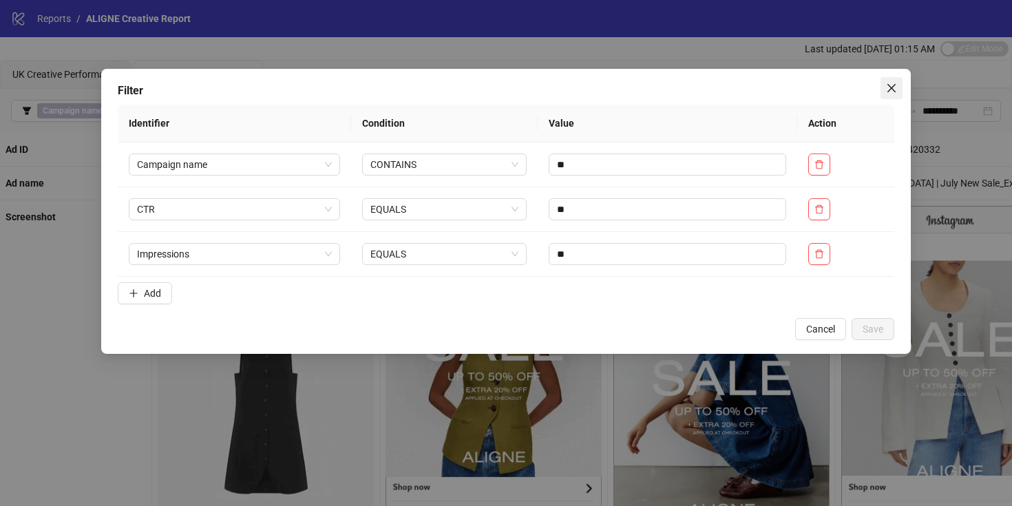
click at [897, 81] on button "Close" at bounding box center [891, 88] width 22 height 22
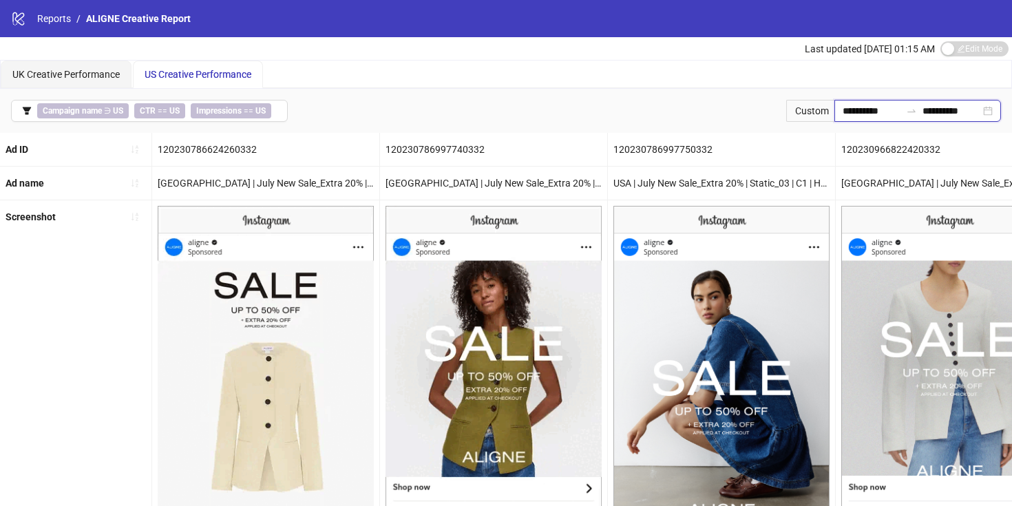
click at [849, 107] on input "**********" at bounding box center [871, 110] width 58 height 15
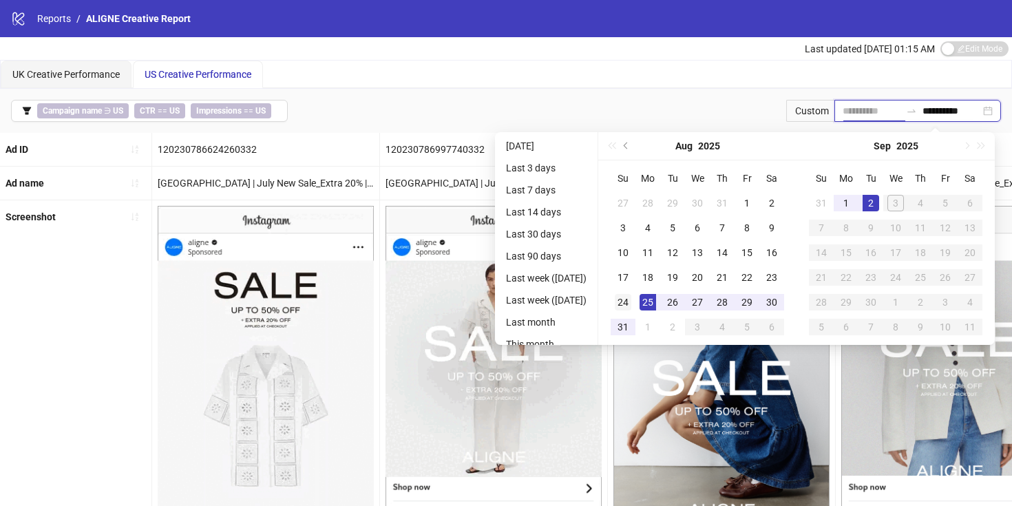
type input "**********"
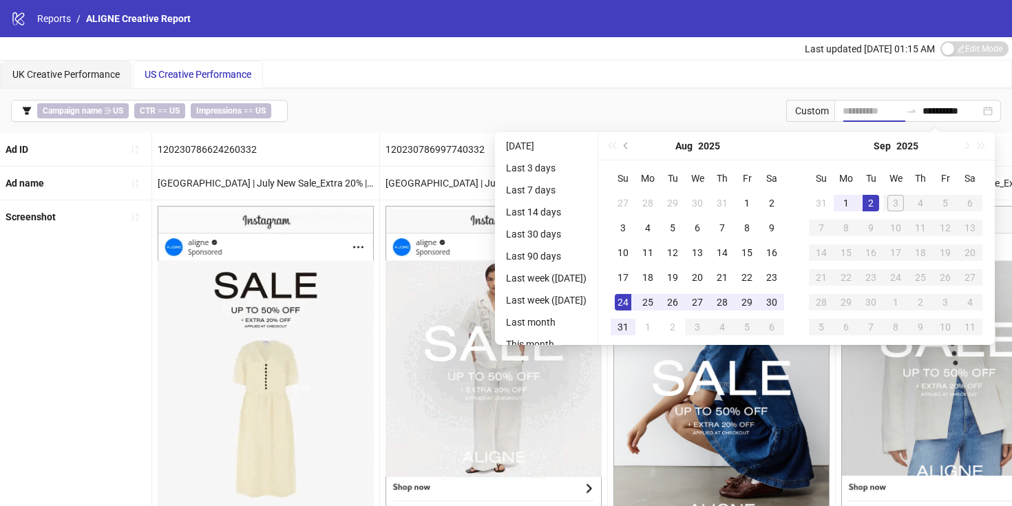
click at [631, 302] on div "24" at bounding box center [623, 302] width 17 height 17
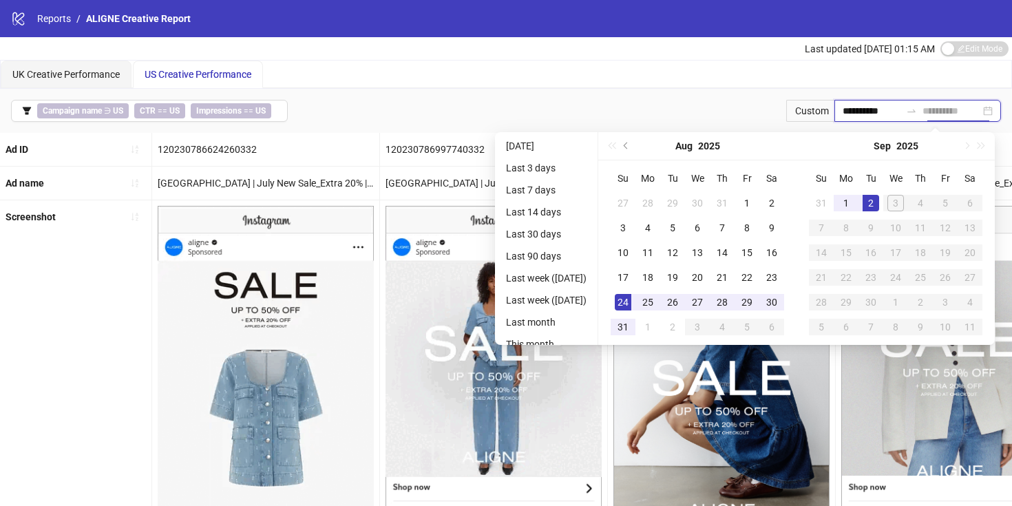
type input "**********"
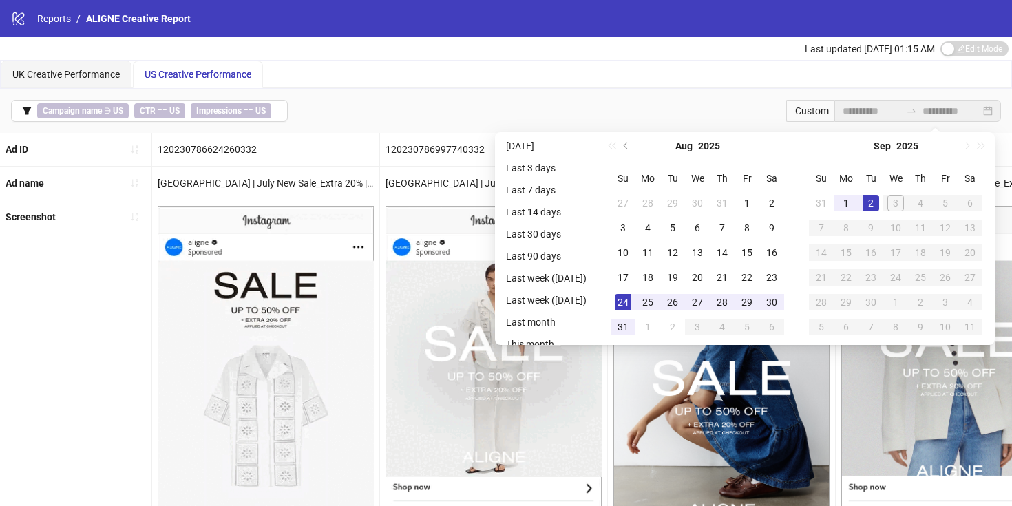
click at [676, 70] on div "UK Creative Performance US Creative Performance" at bounding box center [506, 75] width 1010 height 28
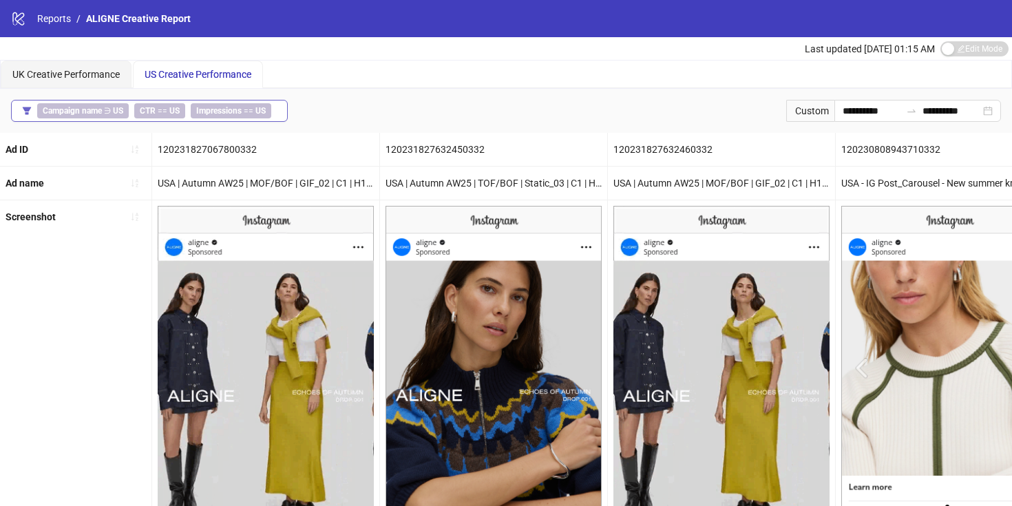
click at [277, 107] on button "Campaign name ∋ US CTR == US Impressions == [GEOGRAPHIC_DATA]" at bounding box center [149, 111] width 277 height 22
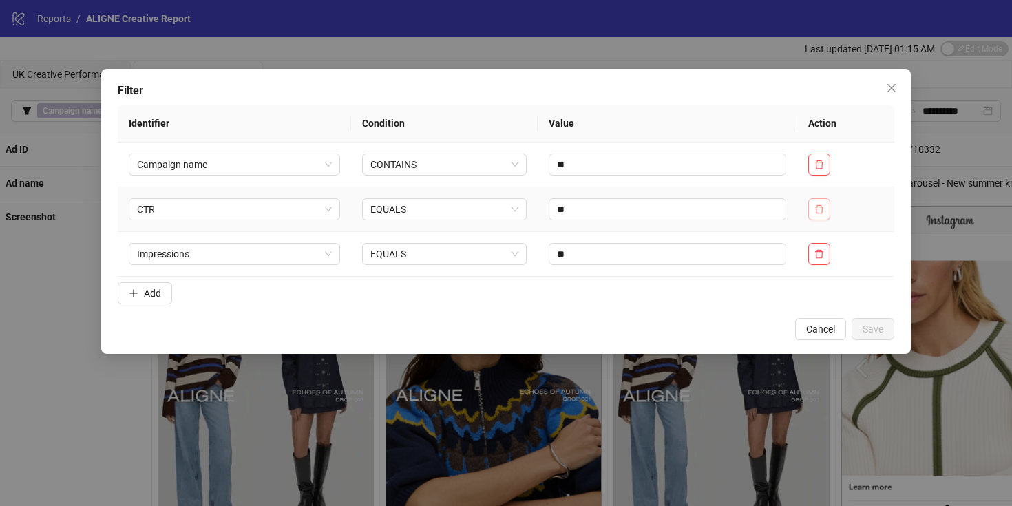
click at [823, 208] on icon "delete" at bounding box center [819, 208] width 8 height 9
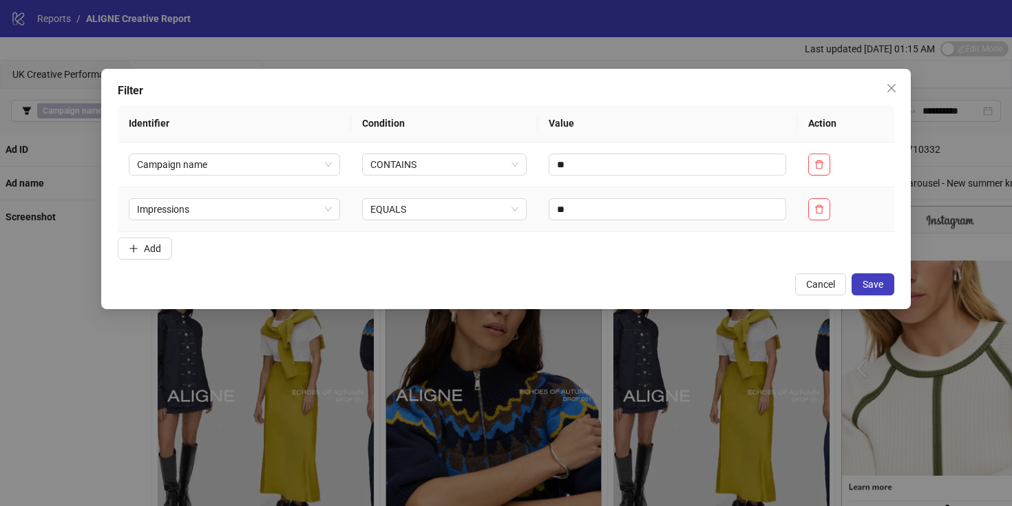
click at [823, 208] on icon "delete" at bounding box center [819, 208] width 8 height 9
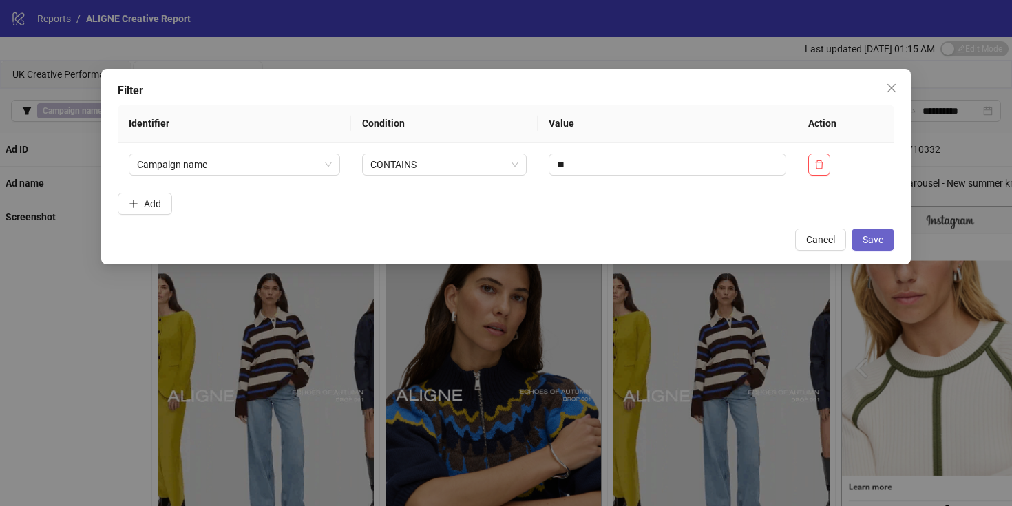
click at [867, 240] on span "Save" at bounding box center [872, 239] width 21 height 11
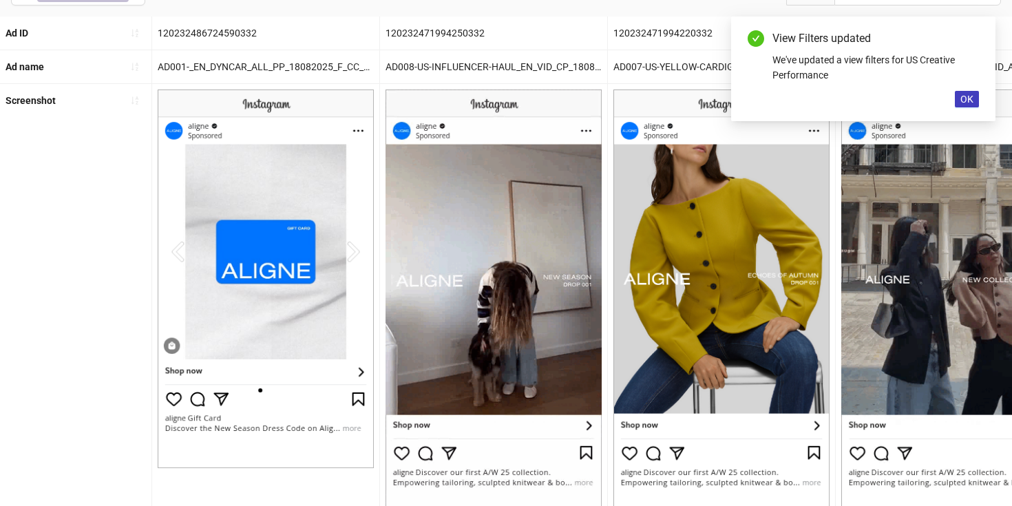
scroll to position [87, 0]
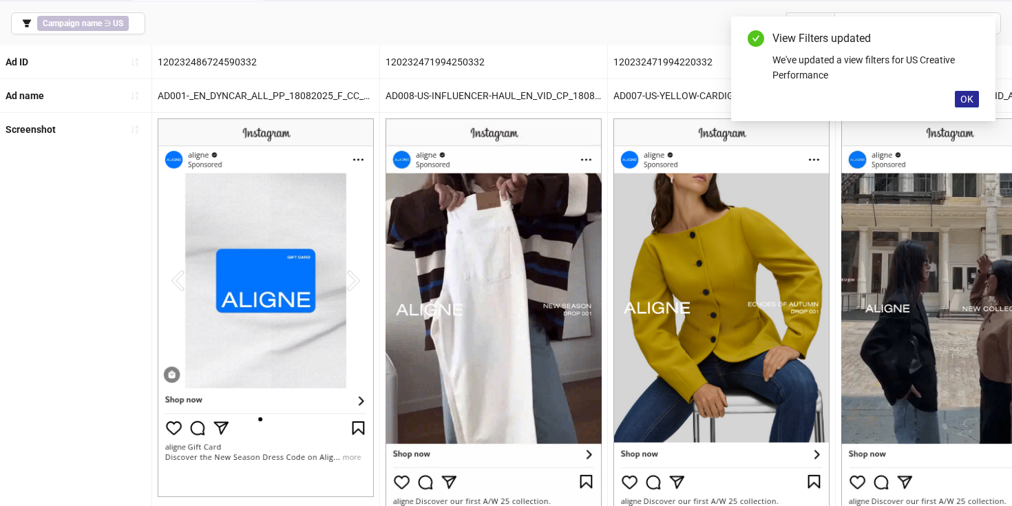
click at [973, 99] on button "OK" at bounding box center [967, 99] width 24 height 17
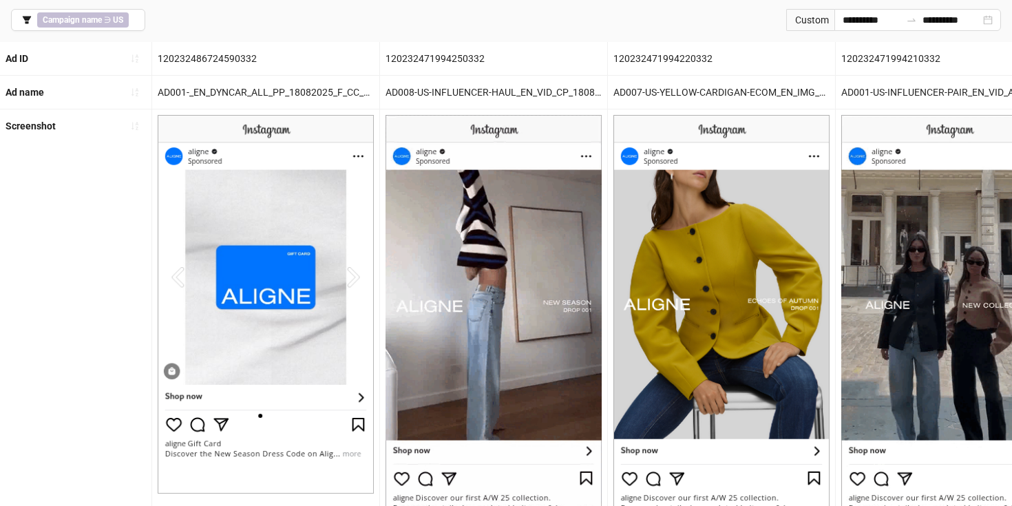
scroll to position [80, 0]
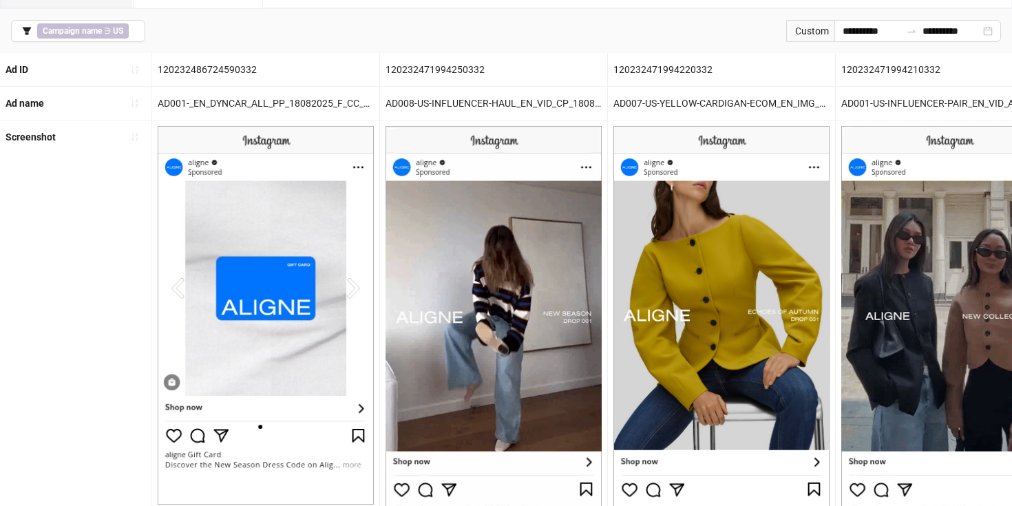
click at [94, 65] on div "Ad ID" at bounding box center [75, 69] width 151 height 33
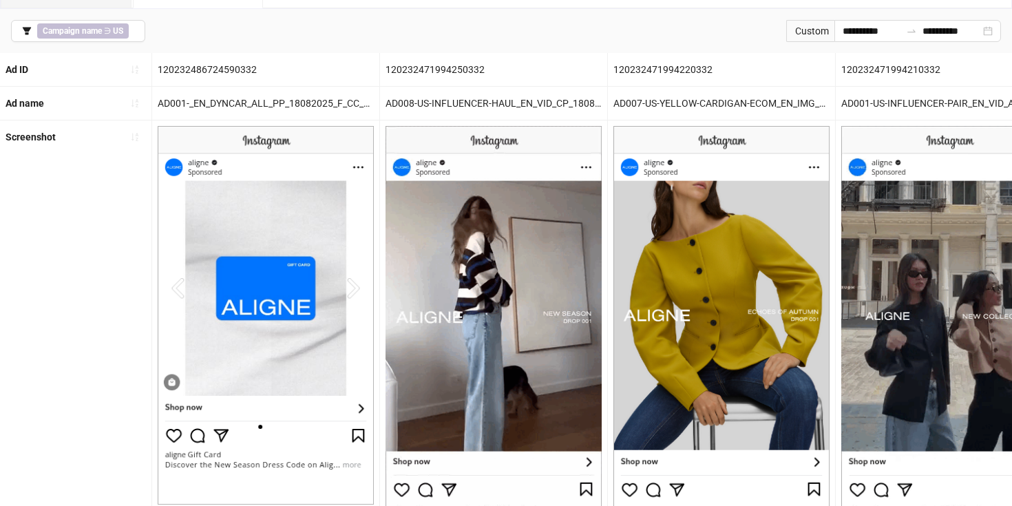
click at [85, 100] on div "Ad name" at bounding box center [75, 103] width 151 height 33
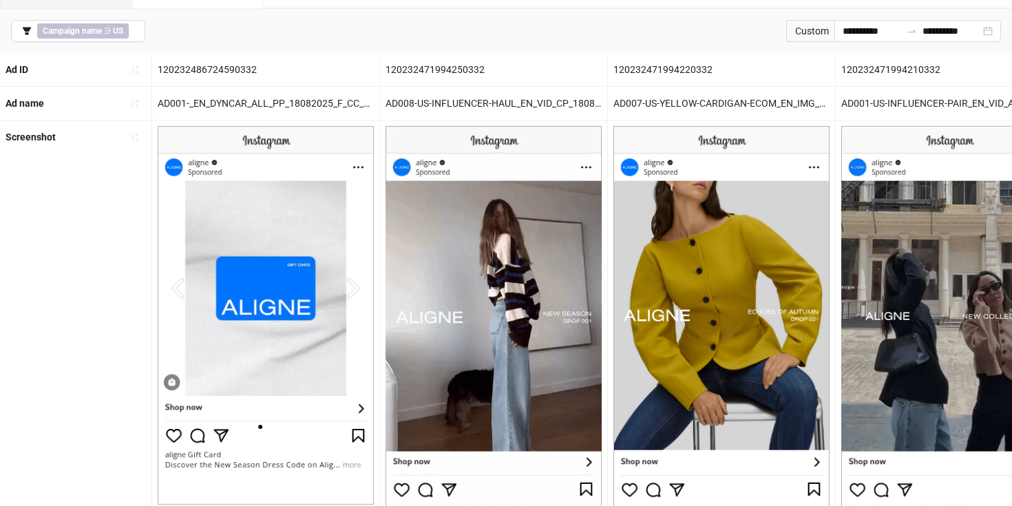
click at [81, 140] on div "Screenshot" at bounding box center [75, 136] width 151 height 33
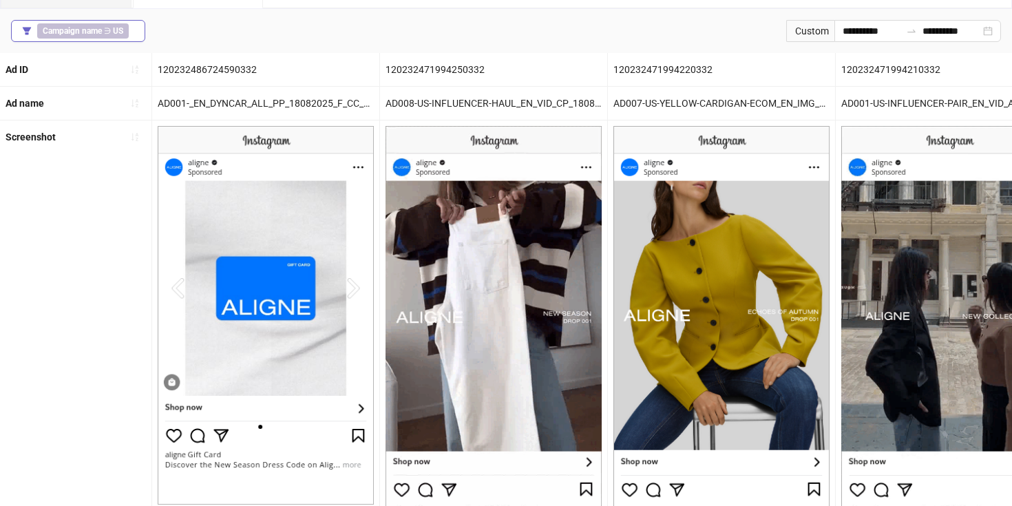
click at [137, 34] on button "Campaign name ∋ US" at bounding box center [78, 31] width 134 height 22
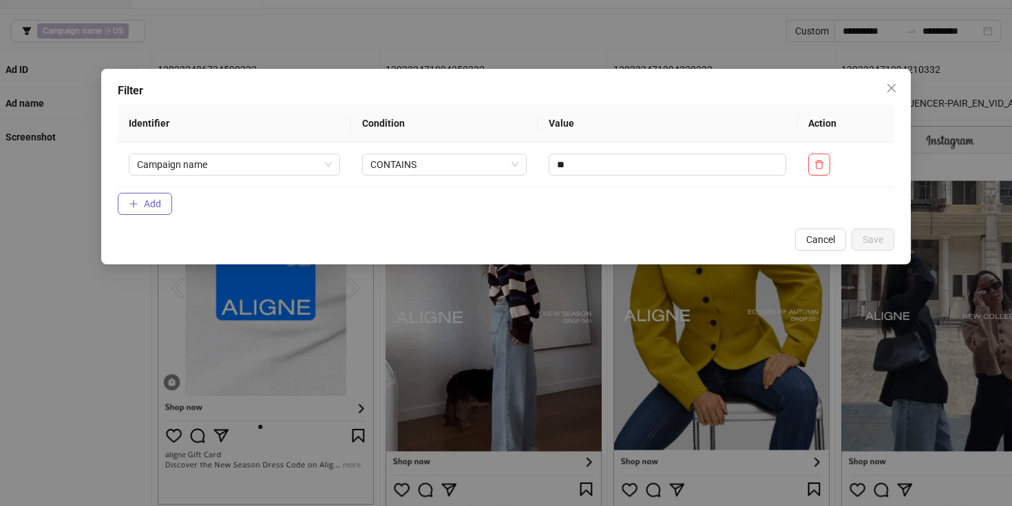
click at [151, 200] on span "Add" at bounding box center [152, 203] width 17 height 11
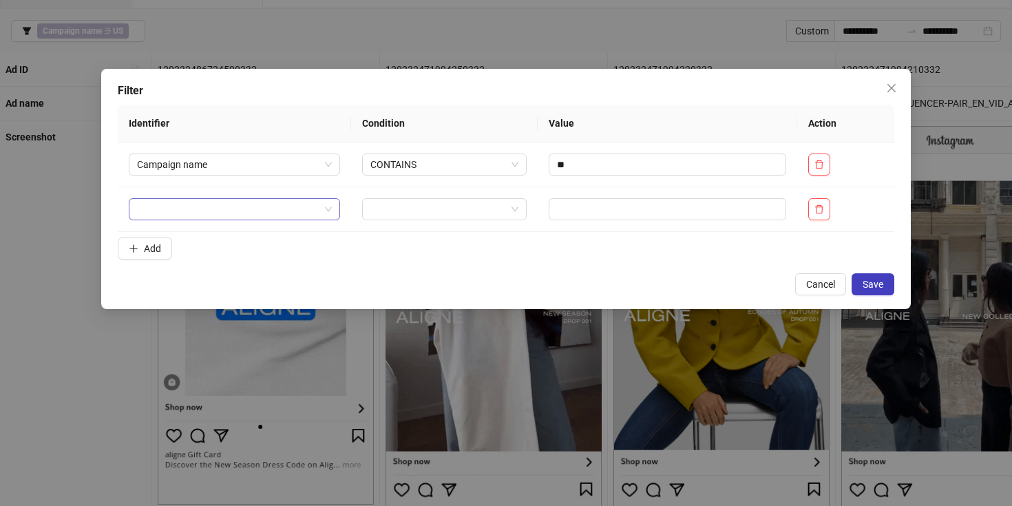
click at [187, 212] on input "search" at bounding box center [228, 209] width 182 height 21
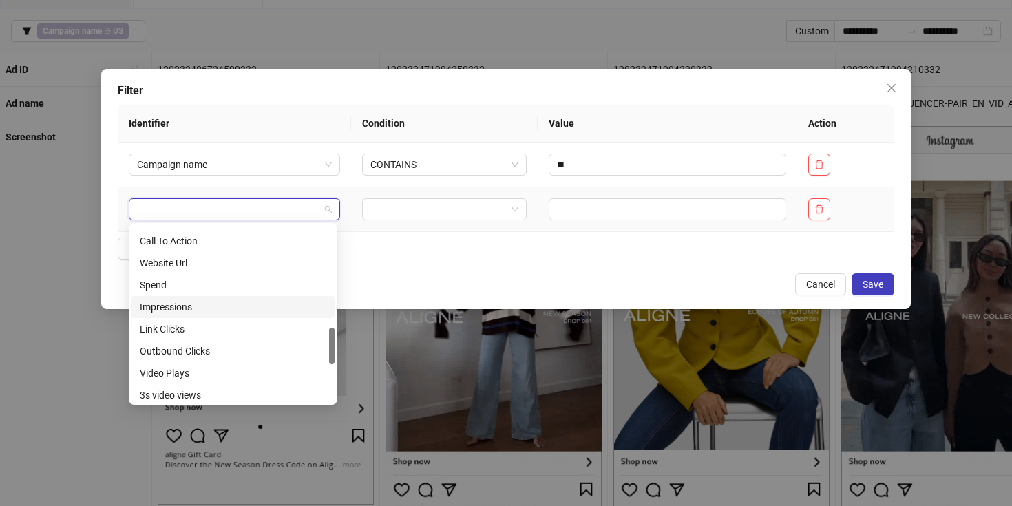
scroll to position [511, 0]
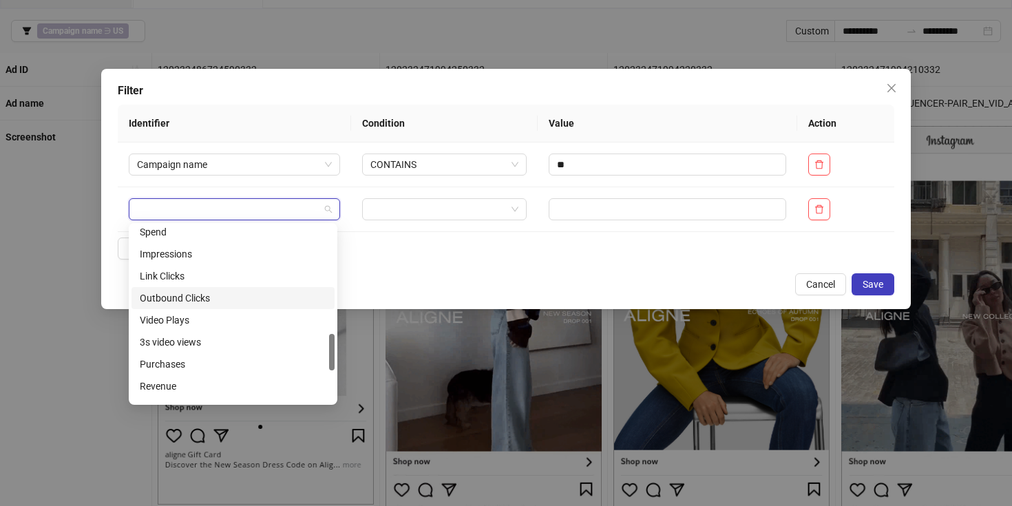
click at [526, 270] on div "Filter Identifier Condition Value Action Campaign name CONTAINS ** Add Cancel S…" at bounding box center [505, 189] width 809 height 240
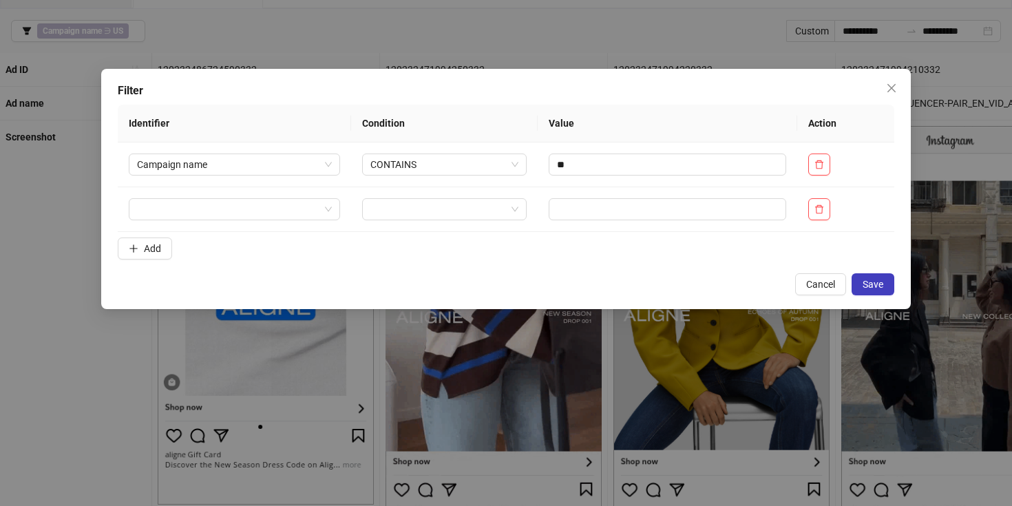
click at [823, 273] on div "Filter Identifier Condition Value Action Campaign name CONTAINS ** Add Cancel S…" at bounding box center [505, 189] width 809 height 240
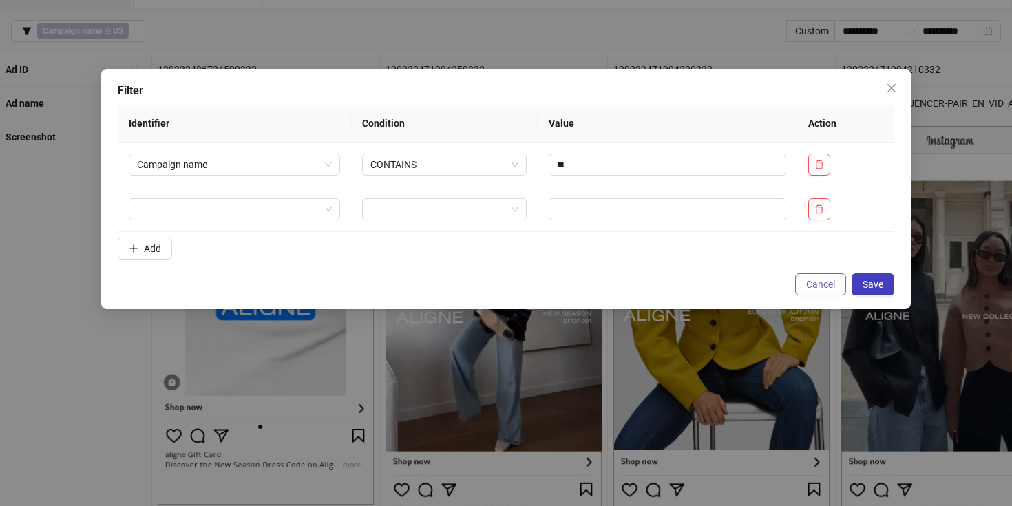
click at [822, 281] on span "Cancel" at bounding box center [820, 284] width 29 height 11
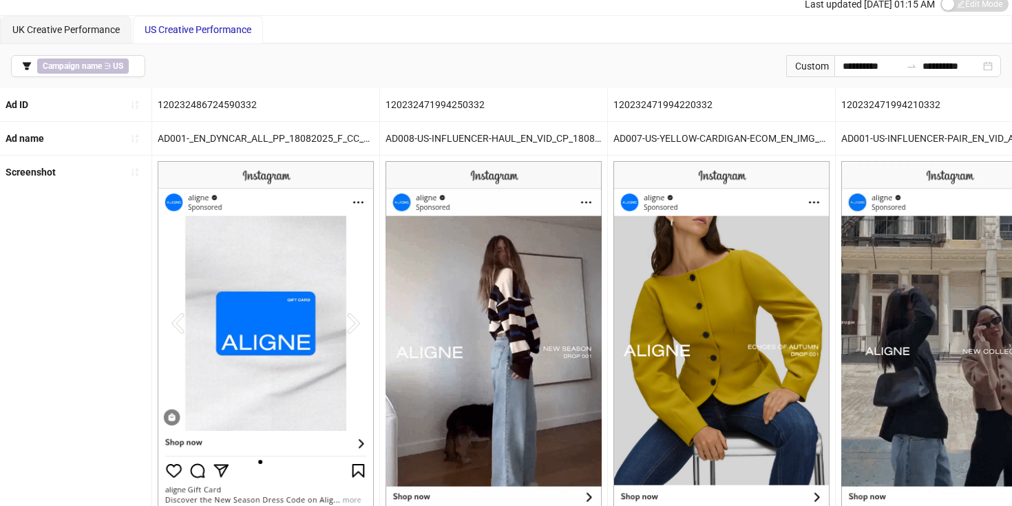
scroll to position [0, 0]
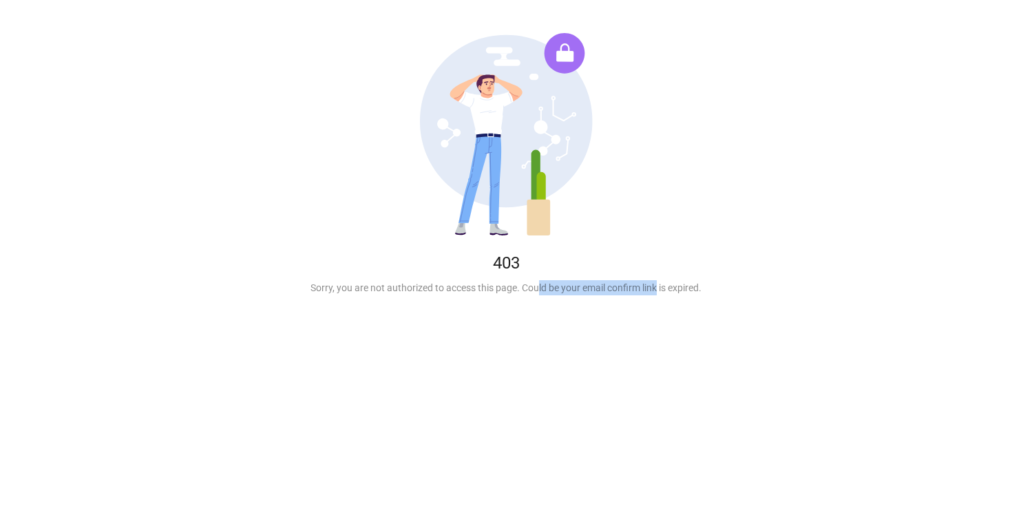
drag, startPoint x: 537, startPoint y: 286, endPoint x: 657, endPoint y: 288, distance: 119.8
click at [657, 288] on div "Sorry, you are not authorized to access this page. Could be your email confirm …" at bounding box center [506, 287] width 968 height 15
